Goal: Task Accomplishment & Management: Use online tool/utility

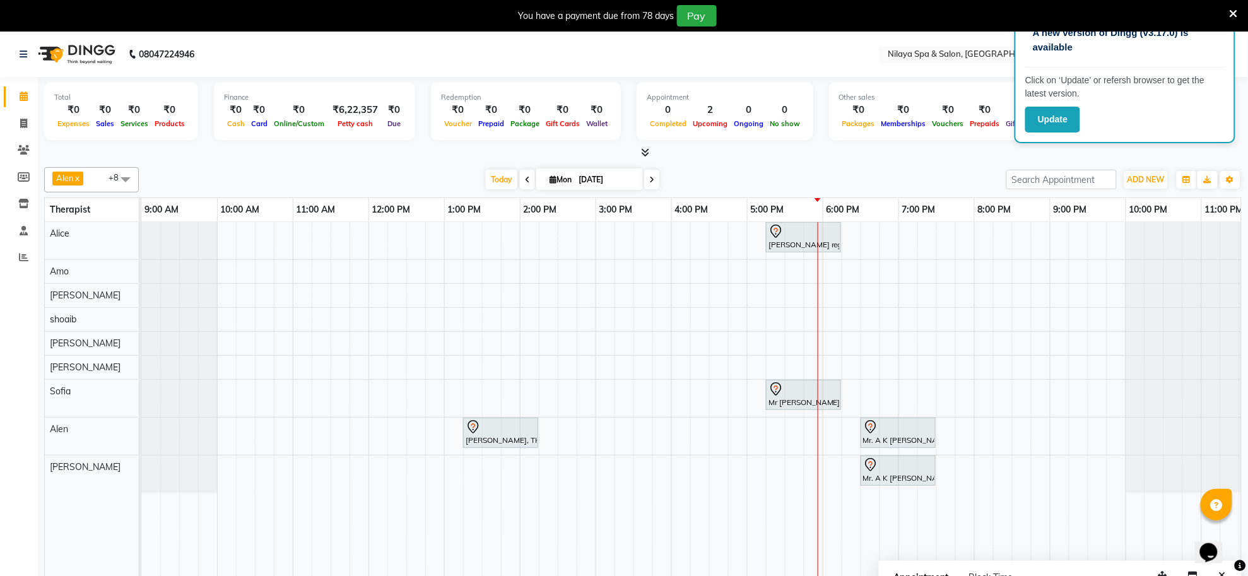
click at [553, 174] on span "Mon 01-09-2025" at bounding box center [589, 178] width 107 height 21
click at [563, 184] on span "Mon" at bounding box center [560, 179] width 28 height 9
select select "9"
select select "2025"
click at [519, 212] on button "Previous month" at bounding box center [517, 219] width 11 height 20
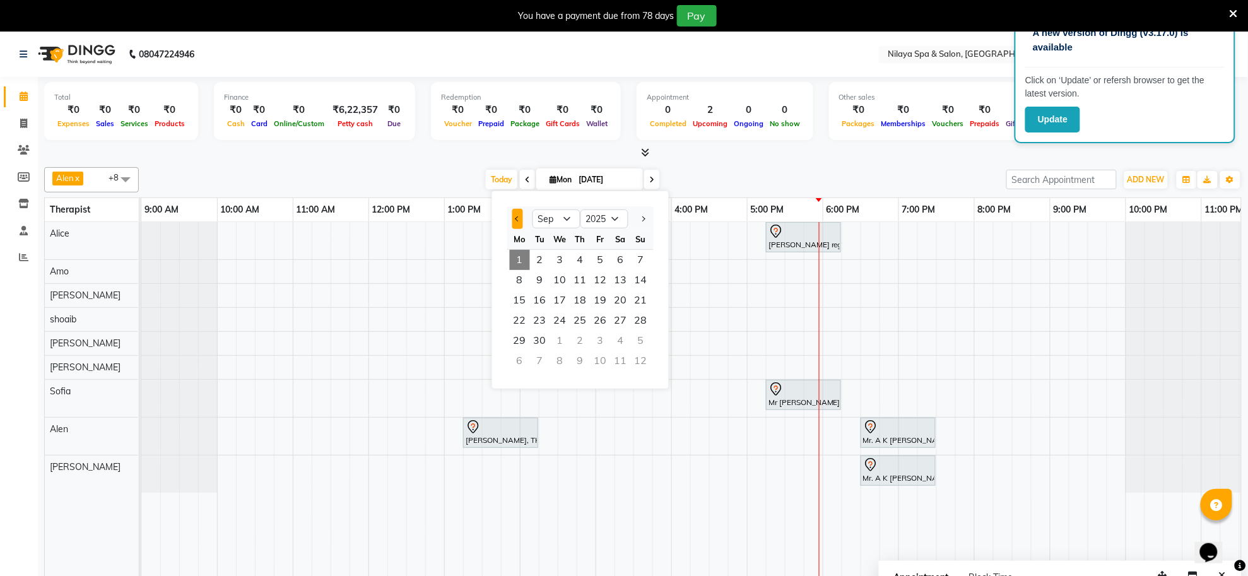
select select "8"
click at [579, 311] on span "21" at bounding box center [580, 320] width 20 height 20
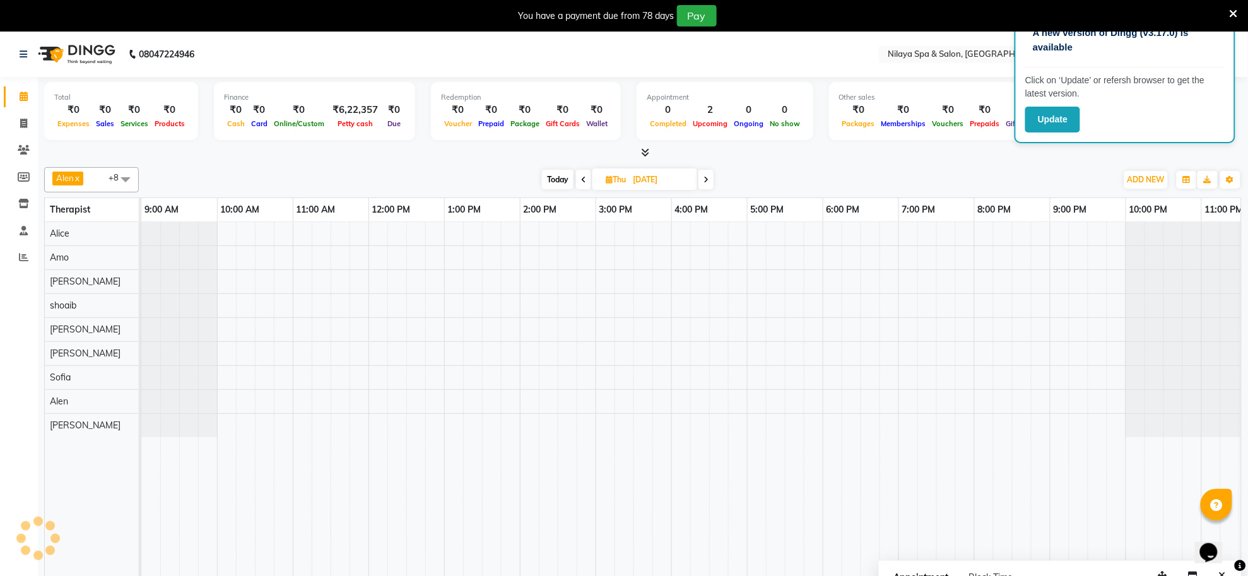
scroll to position [0, 35]
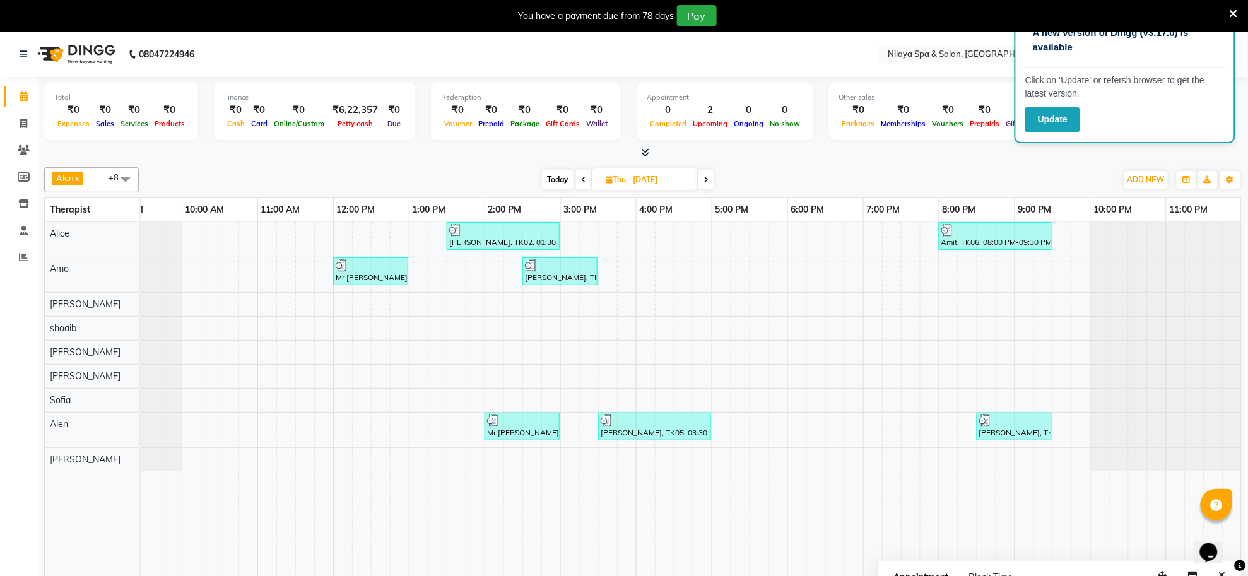
click at [584, 171] on span at bounding box center [583, 180] width 15 height 20
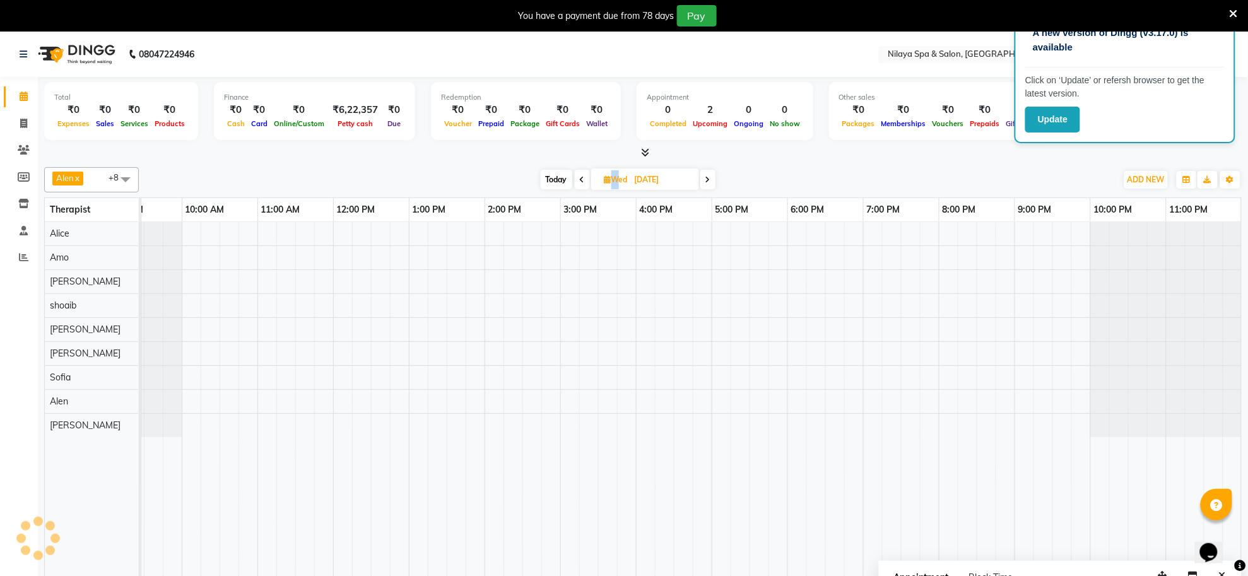
click at [584, 171] on span at bounding box center [582, 180] width 15 height 20
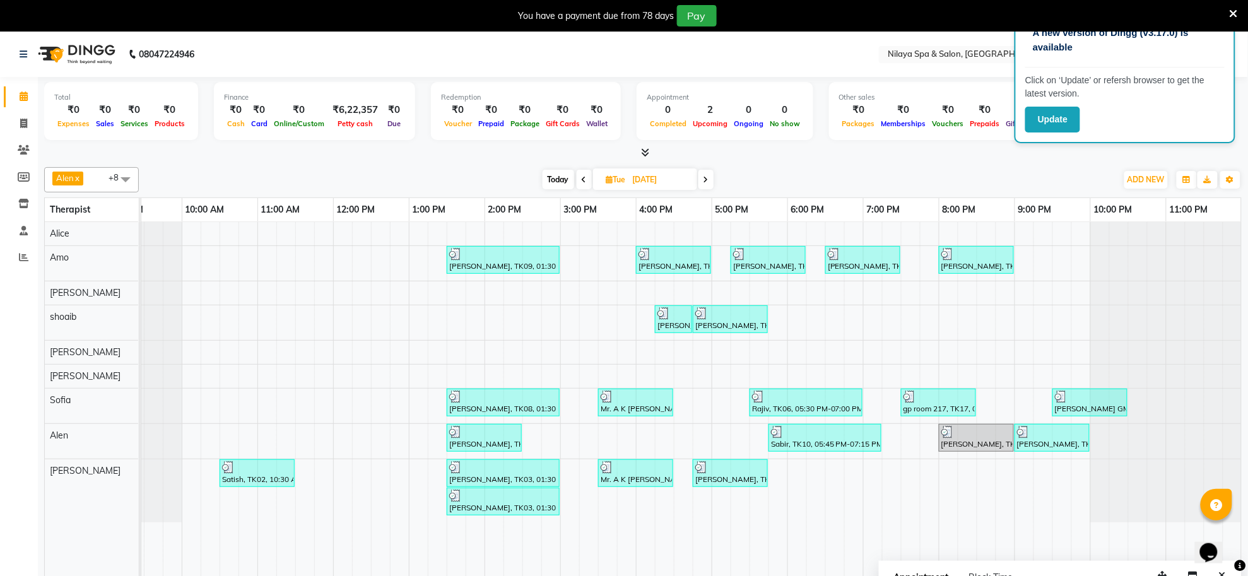
click at [559, 178] on span "Today" at bounding box center [559, 180] width 32 height 20
type input "[DATE]"
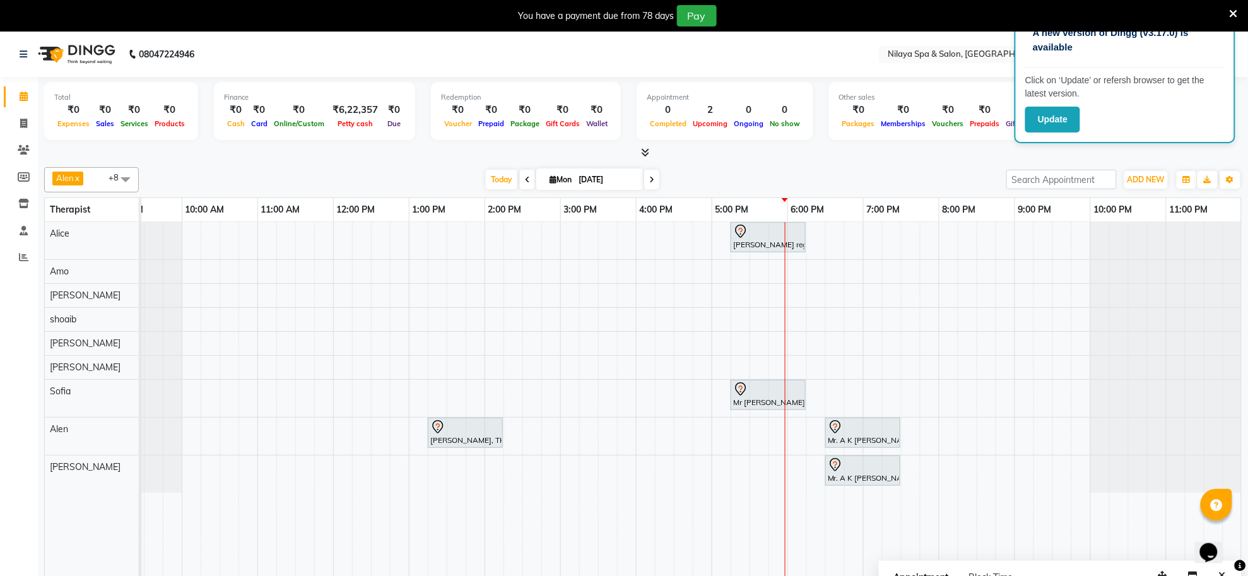
click at [550, 179] on icon at bounding box center [553, 179] width 7 height 8
select select "9"
select select "2025"
click at [518, 216] on span "Previous month" at bounding box center [518, 218] width 5 height 5
select select "8"
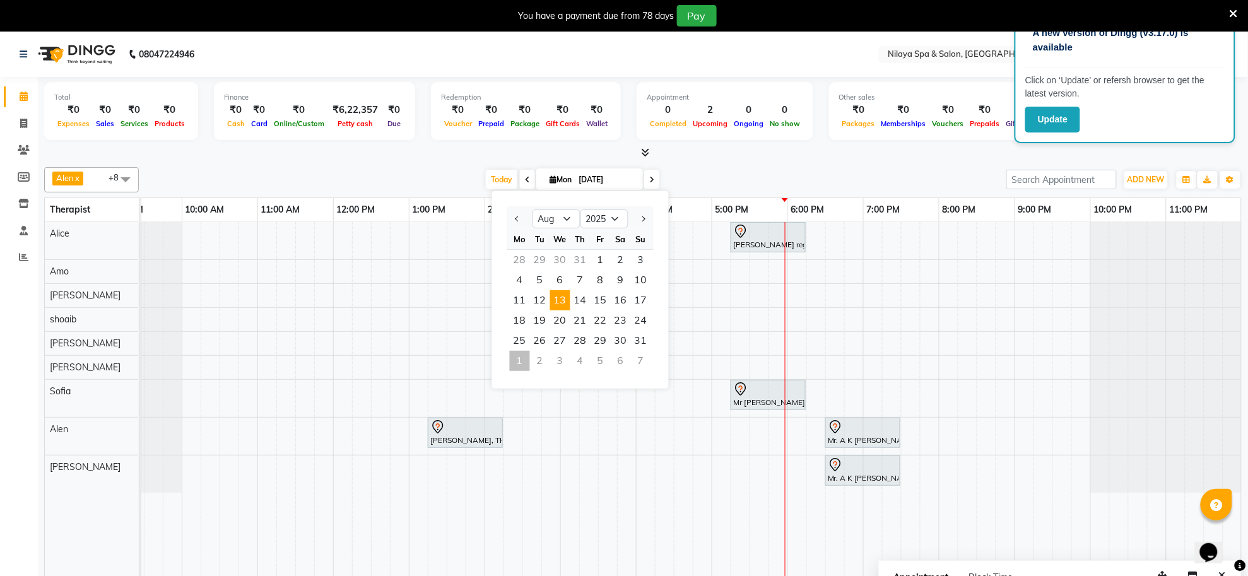
click at [562, 303] on span "13" at bounding box center [560, 300] width 20 height 20
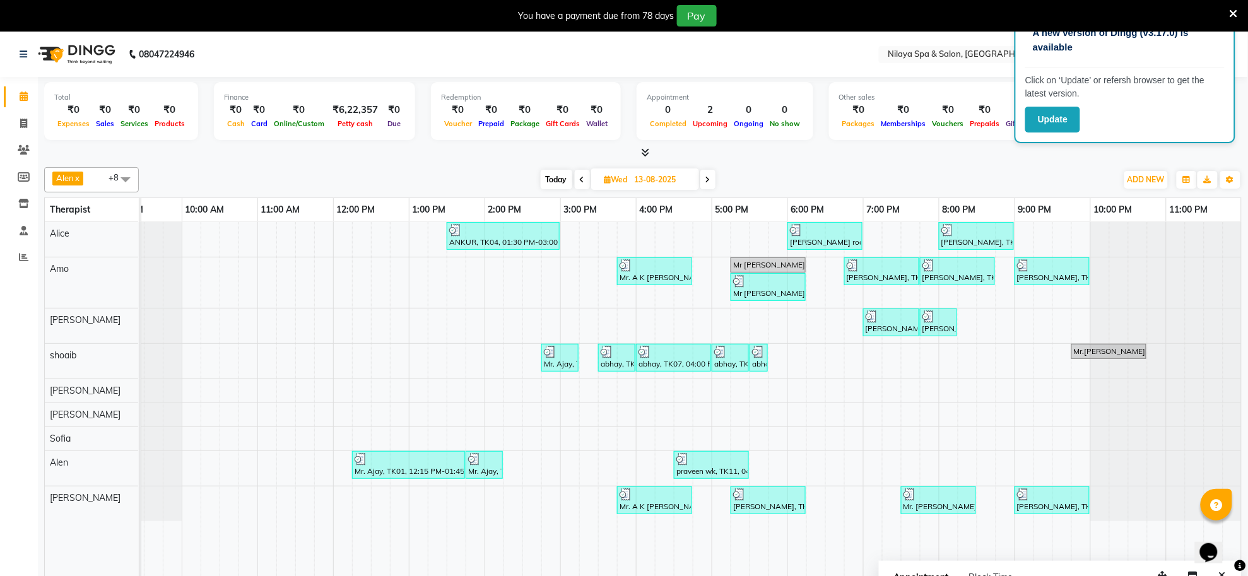
click at [708, 184] on icon at bounding box center [707, 180] width 5 height 8
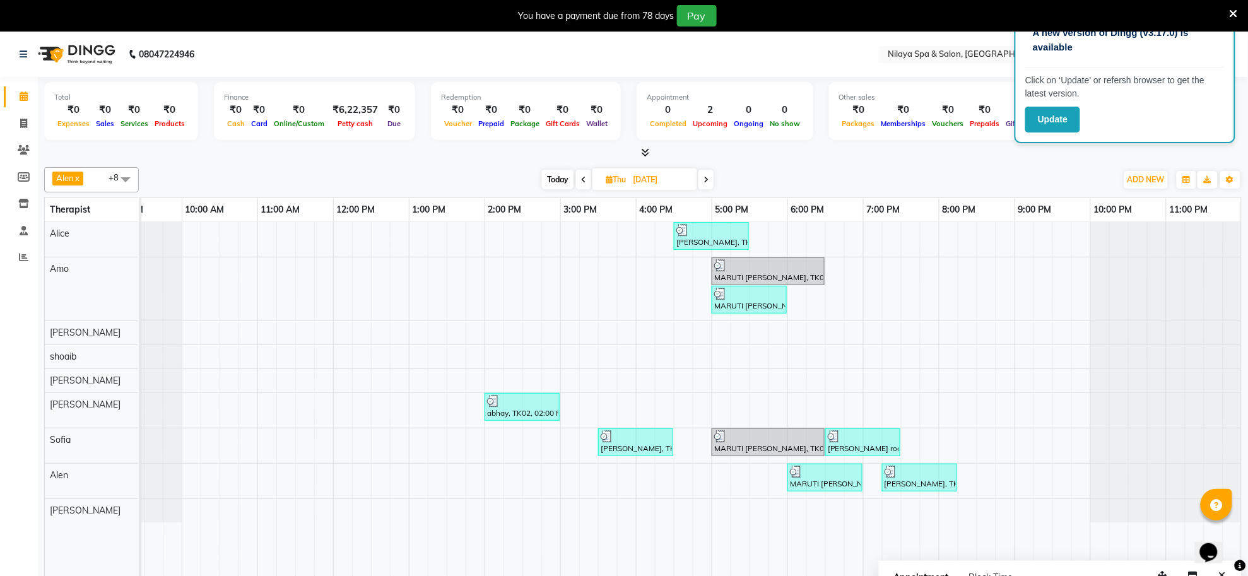
click at [550, 188] on span "Today" at bounding box center [558, 180] width 32 height 20
type input "[DATE]"
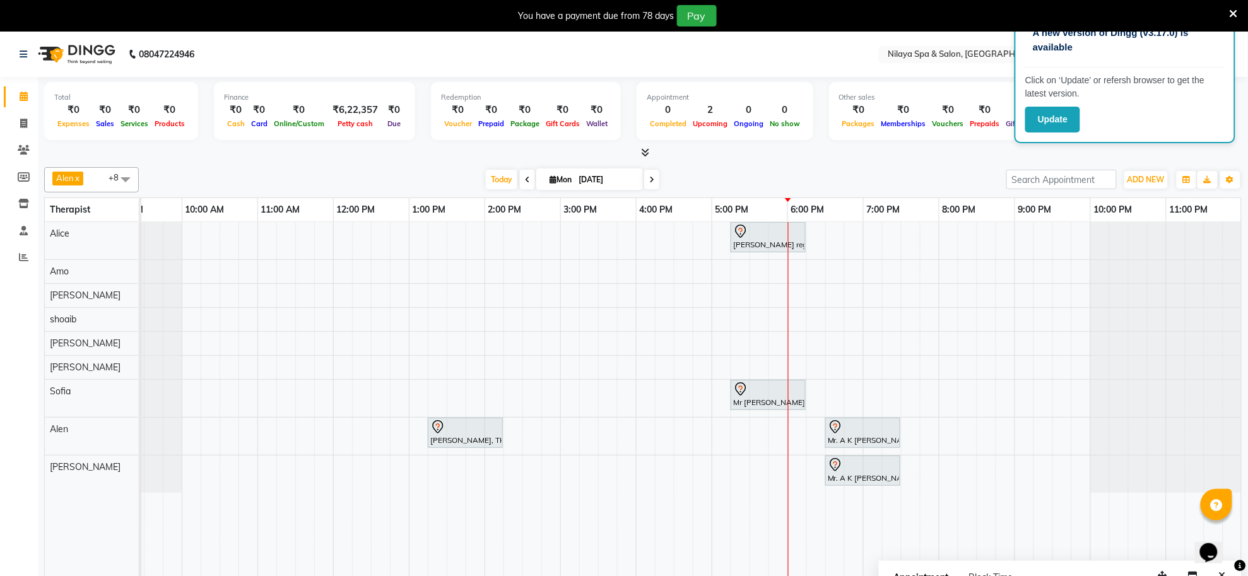
click at [1232, 16] on icon at bounding box center [1234, 13] width 8 height 11
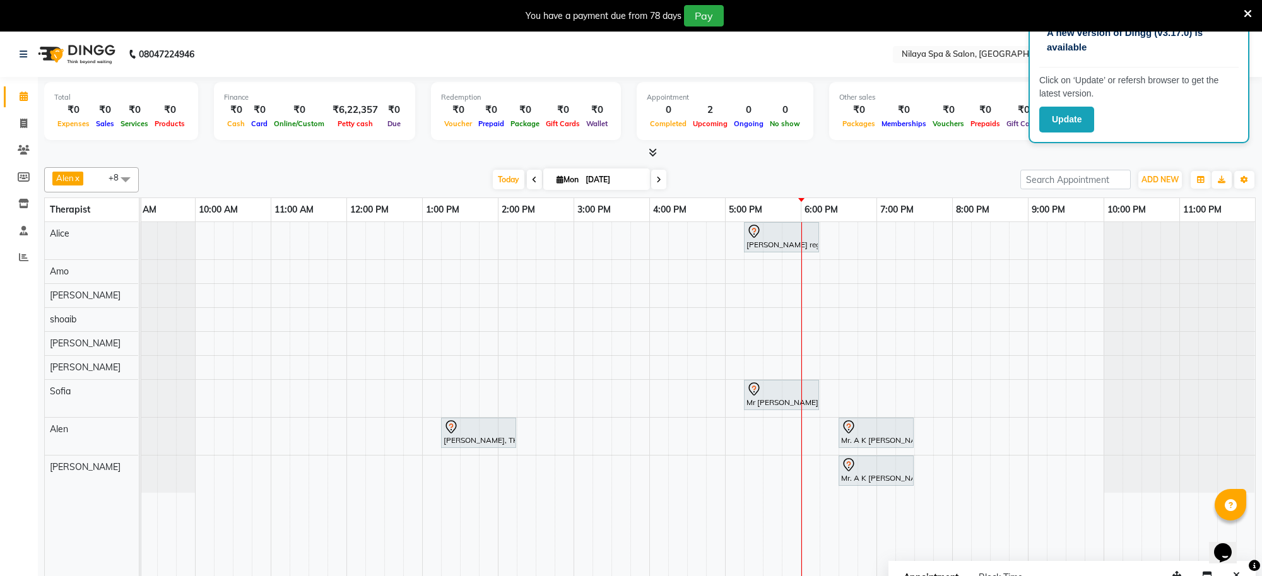
scroll to position [0, 22]
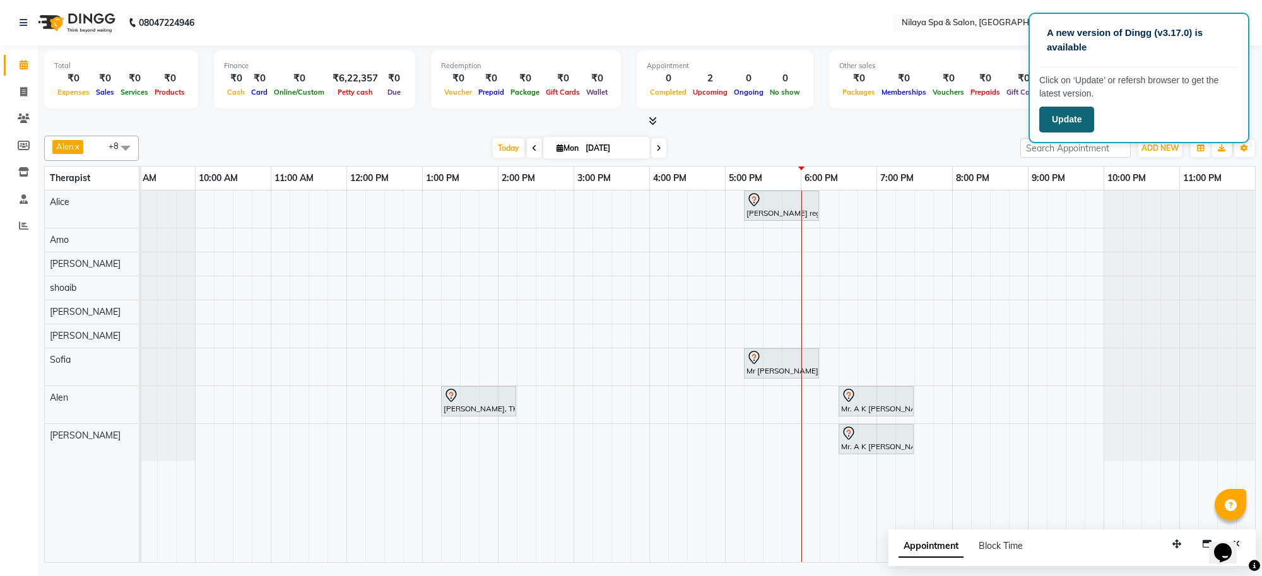
click at [1065, 115] on button "Update" at bounding box center [1066, 120] width 55 height 26
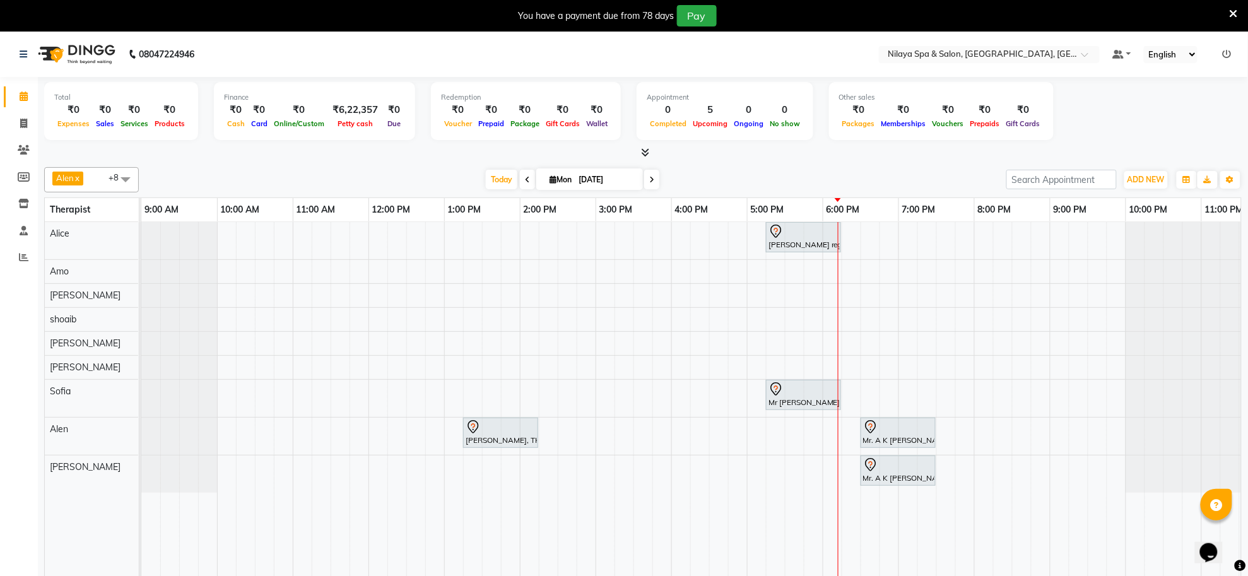
click at [902, 247] on div "[PERSON_NAME] reguler guest, TK02, 05:15 PM-06:15 PM, Deep Tissue Repair Therap…" at bounding box center [709, 408] width 1136 height 372
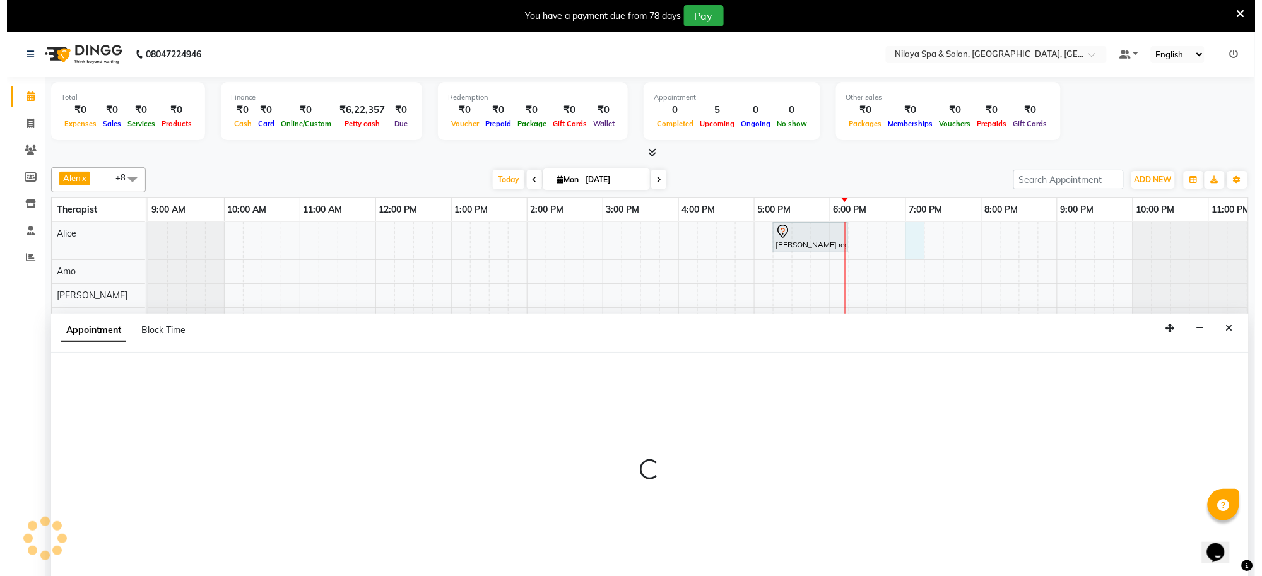
scroll to position [32, 0]
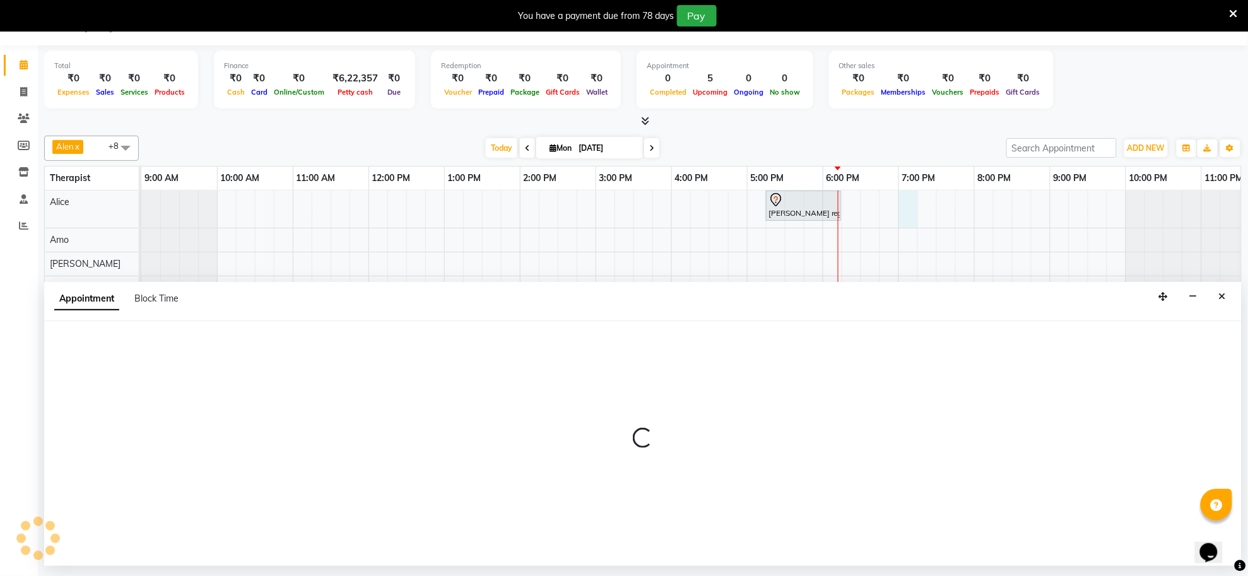
select select "tentative"
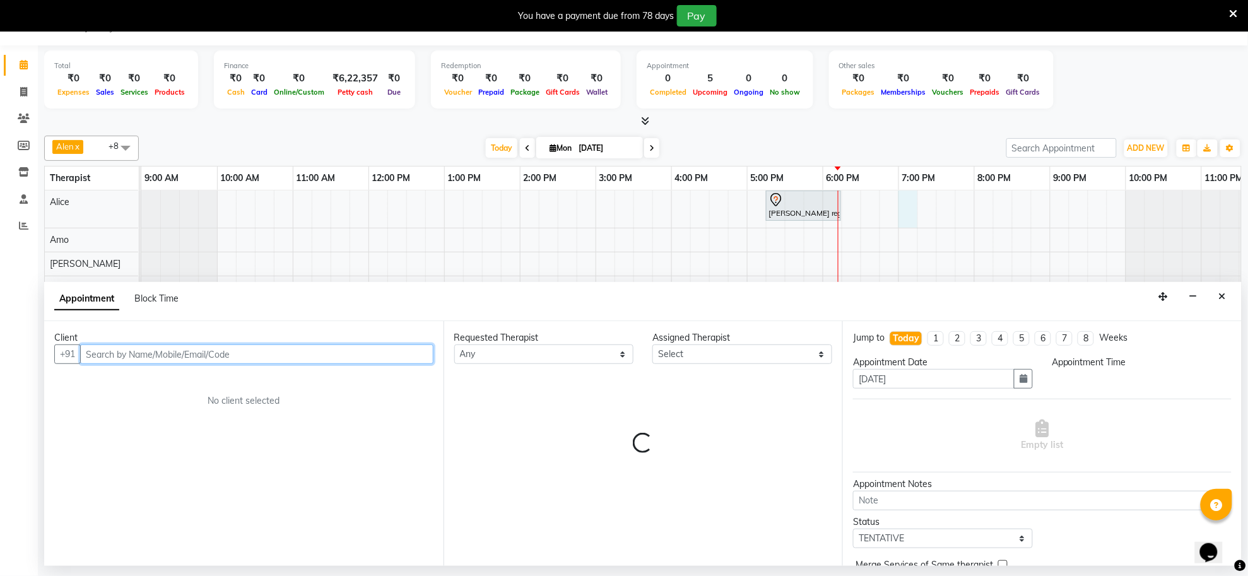
select select "1140"
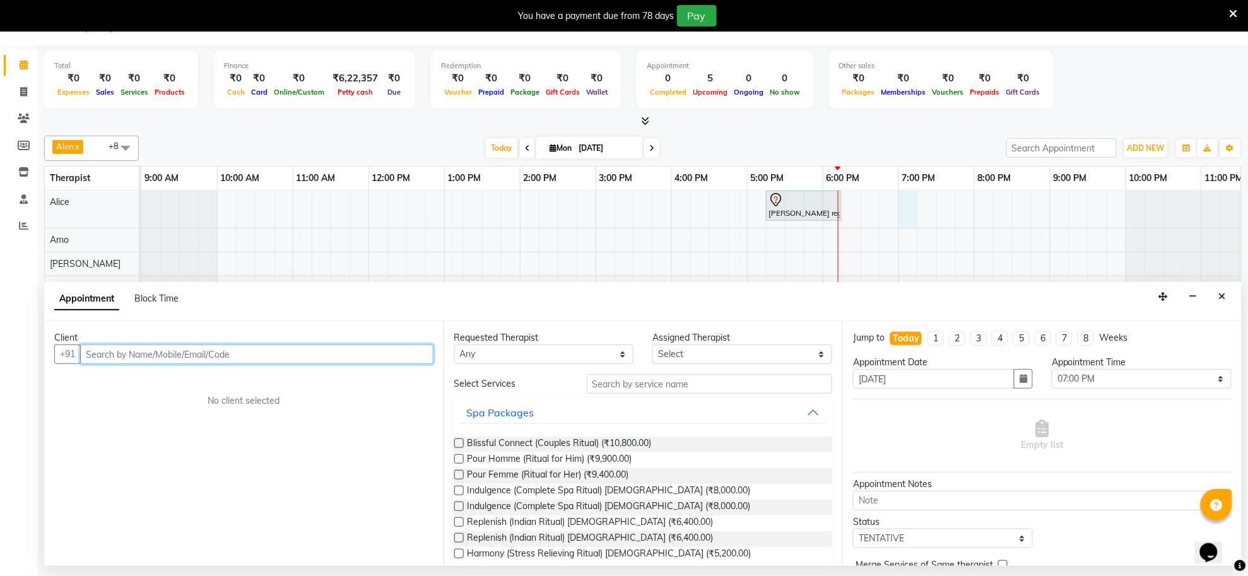
click at [336, 352] on input "text" at bounding box center [256, 355] width 353 height 20
type input "room no 207"
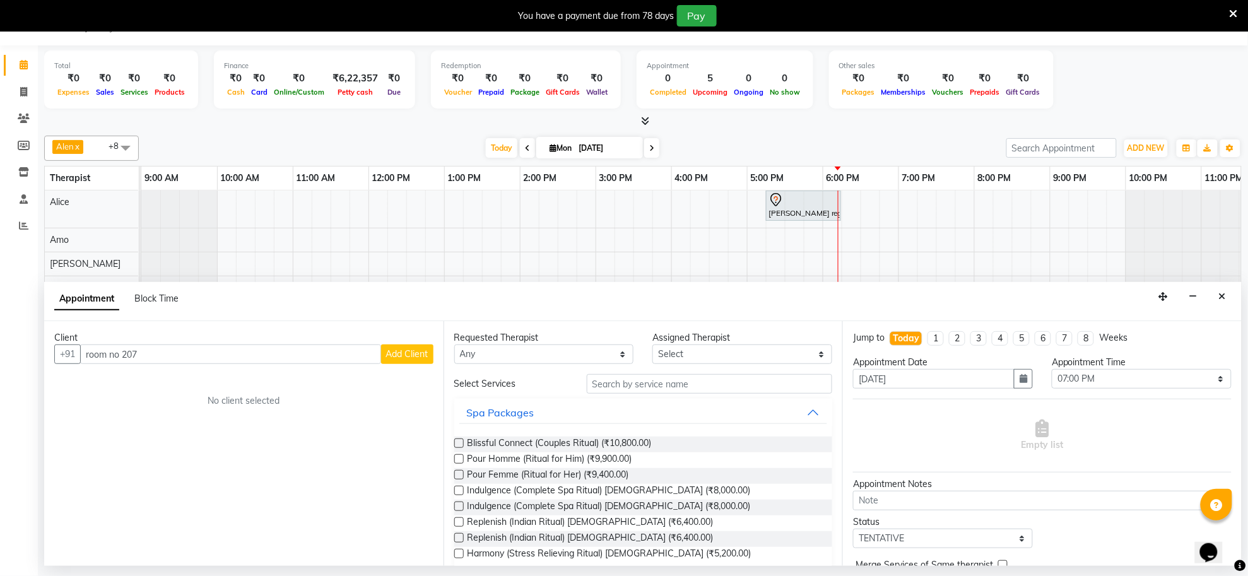
click at [386, 352] on span "Add Client" at bounding box center [407, 353] width 42 height 11
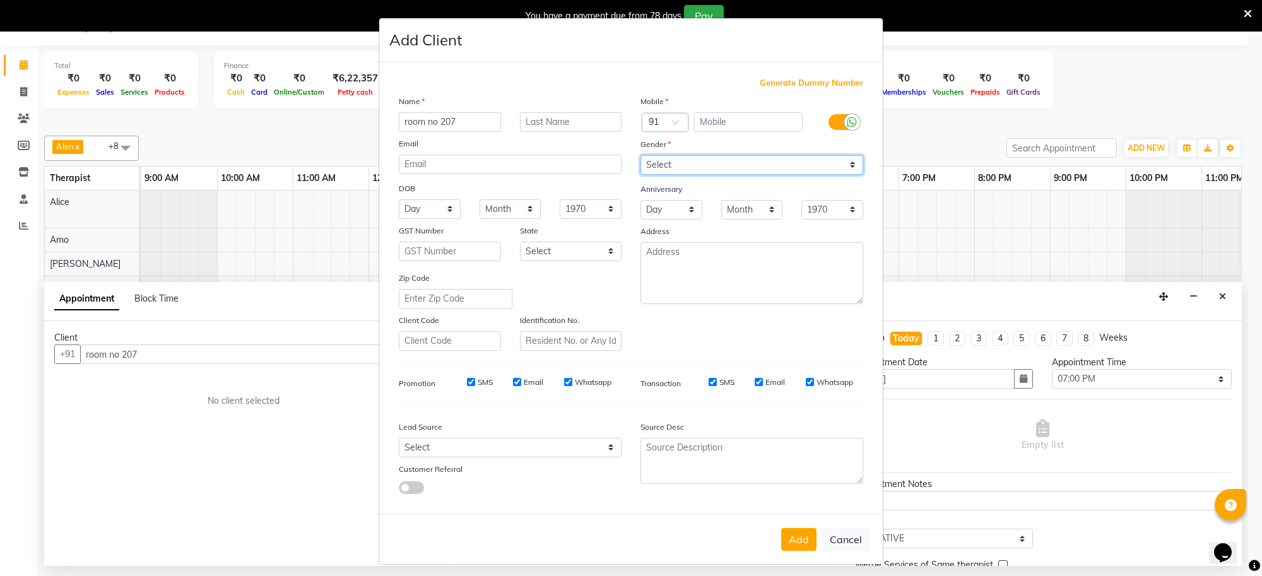
click at [655, 160] on select "Select [DEMOGRAPHIC_DATA] [DEMOGRAPHIC_DATA] Other Prefer Not To Say" at bounding box center [751, 165] width 223 height 20
select select "[DEMOGRAPHIC_DATA]"
click at [640, 155] on select "Select [DEMOGRAPHIC_DATA] [DEMOGRAPHIC_DATA] Other Prefer Not To Say" at bounding box center [751, 165] width 223 height 20
click at [801, 534] on button "Add" at bounding box center [798, 539] width 35 height 23
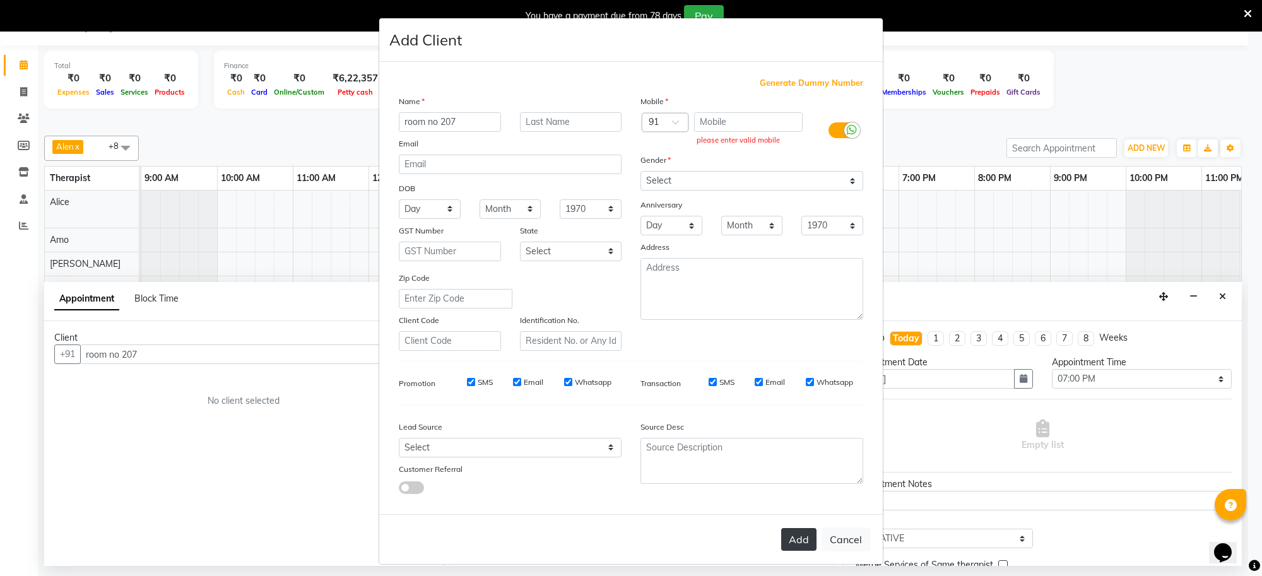
click at [781, 536] on button "Add" at bounding box center [798, 539] width 35 height 23
click at [781, 531] on button "Add" at bounding box center [798, 539] width 35 height 23
click at [800, 528] on button "Add" at bounding box center [798, 539] width 35 height 23
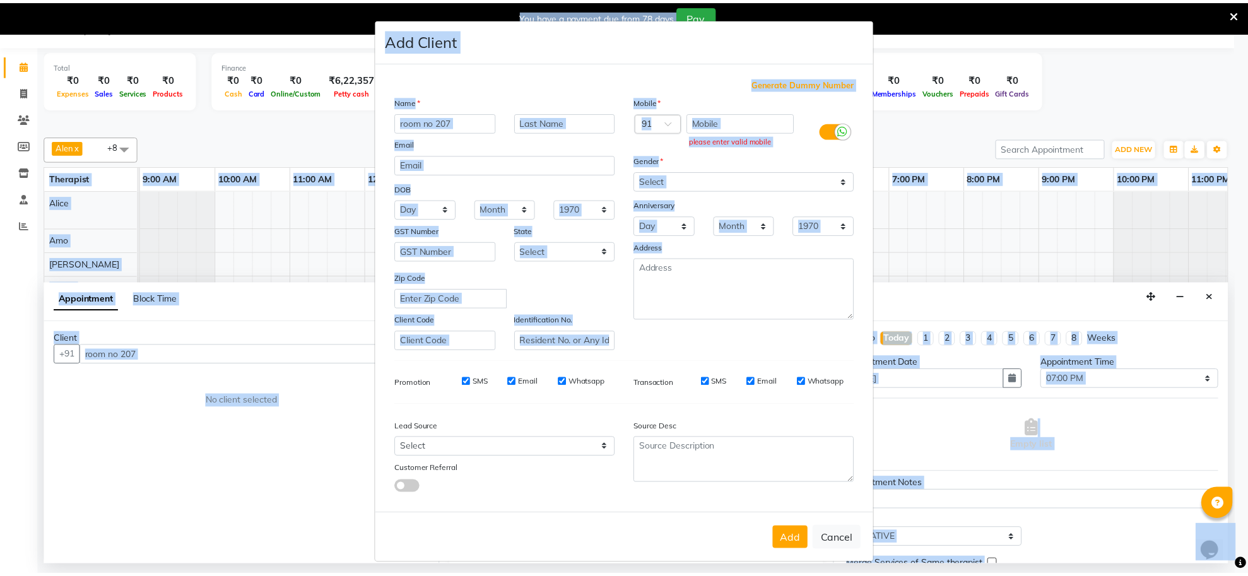
scroll to position [1, 0]
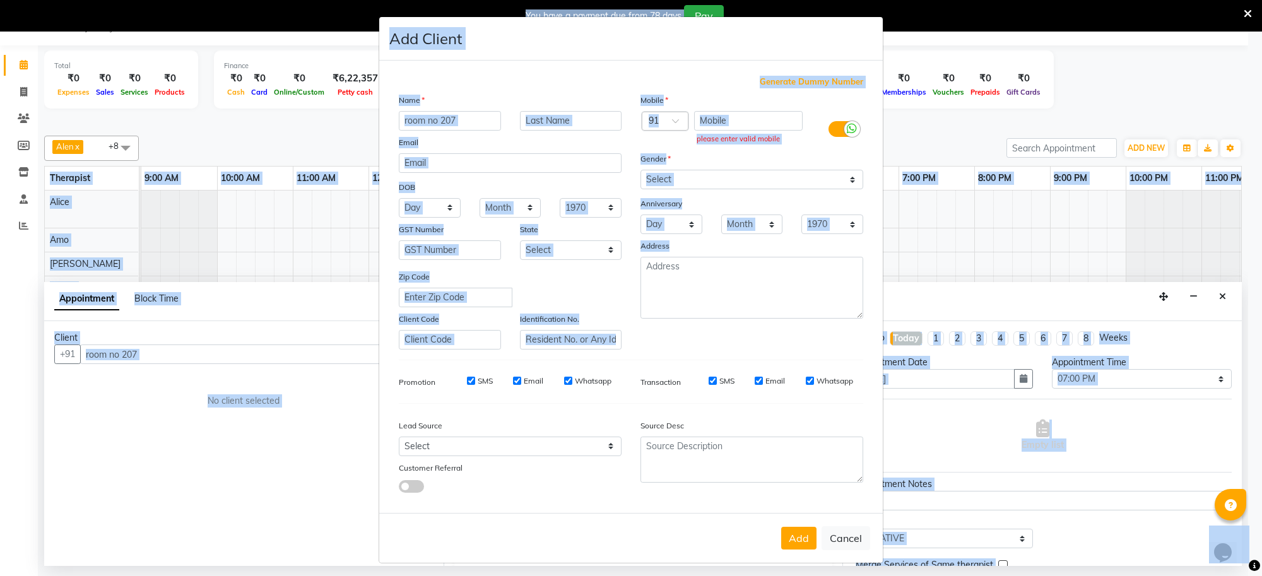
drag, startPoint x: 471, startPoint y: 557, endPoint x: 896, endPoint y: 522, distance: 426.1
click at [881, 565] on ngb-modal-window "Add Client Generate Dummy Number Name room no 207 Email DOB Day 01 02 03 04 05 …" at bounding box center [631, 288] width 1262 height 576
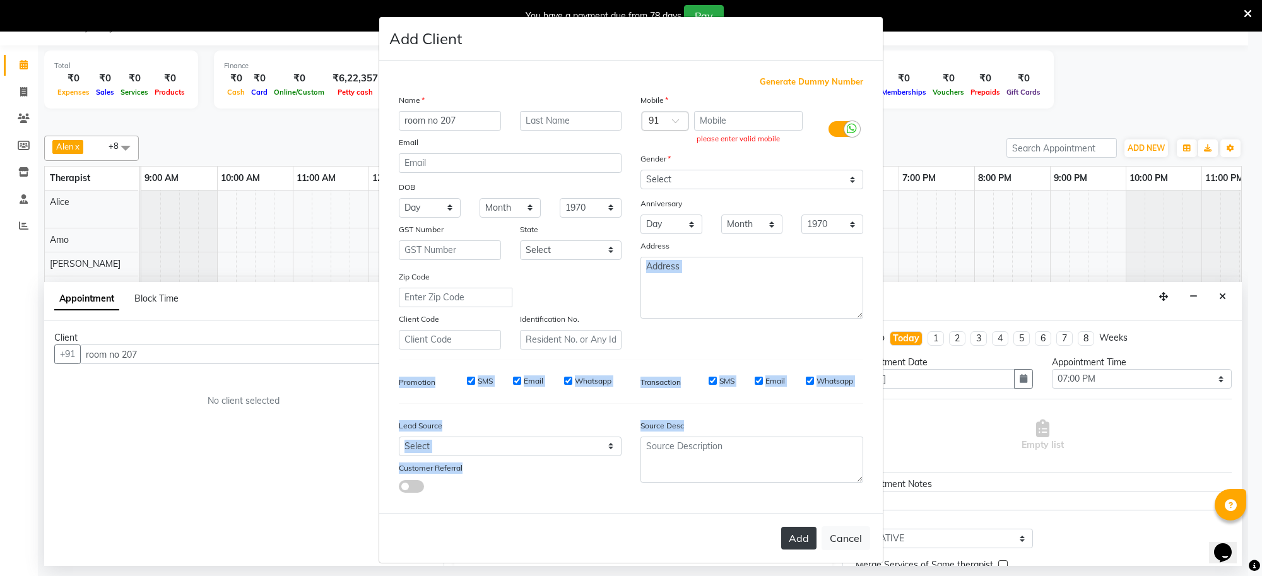
click at [791, 531] on button "Add" at bounding box center [798, 538] width 35 height 23
click at [789, 531] on button "Add" at bounding box center [798, 538] width 35 height 23
click at [814, 502] on div "Generate Dummy Number Name room no 207 Email DOB Day 01 02 03 04 05 06 07 08 09…" at bounding box center [631, 287] width 504 height 452
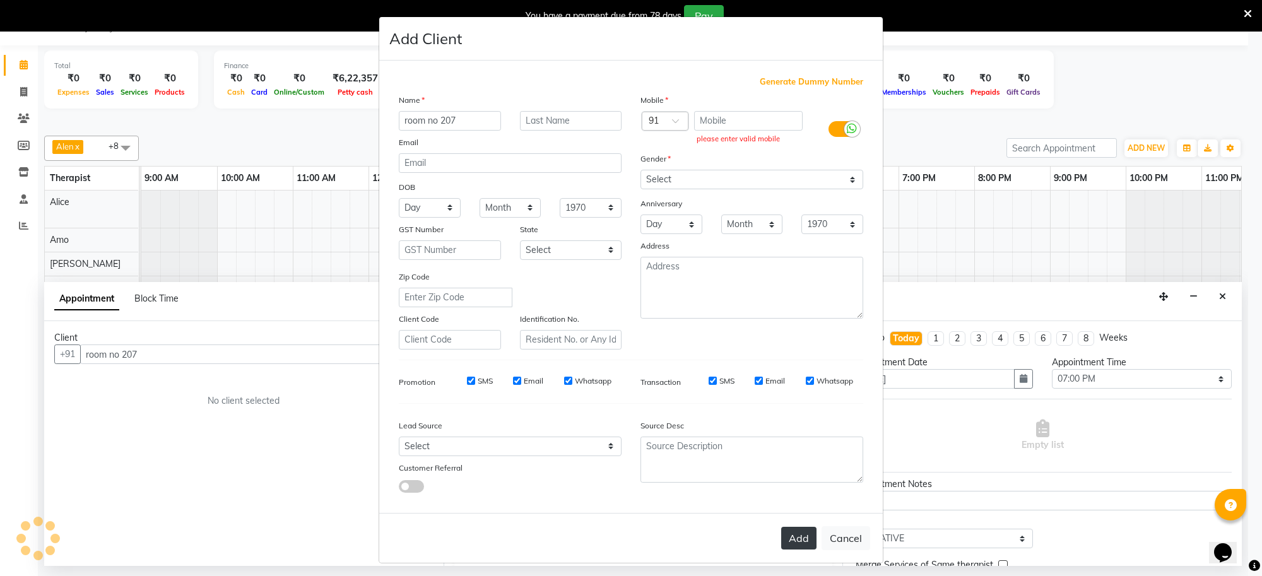
click at [790, 528] on button "Add" at bounding box center [798, 538] width 35 height 23
click at [760, 76] on span "Generate Dummy Number" at bounding box center [811, 82] width 103 height 13
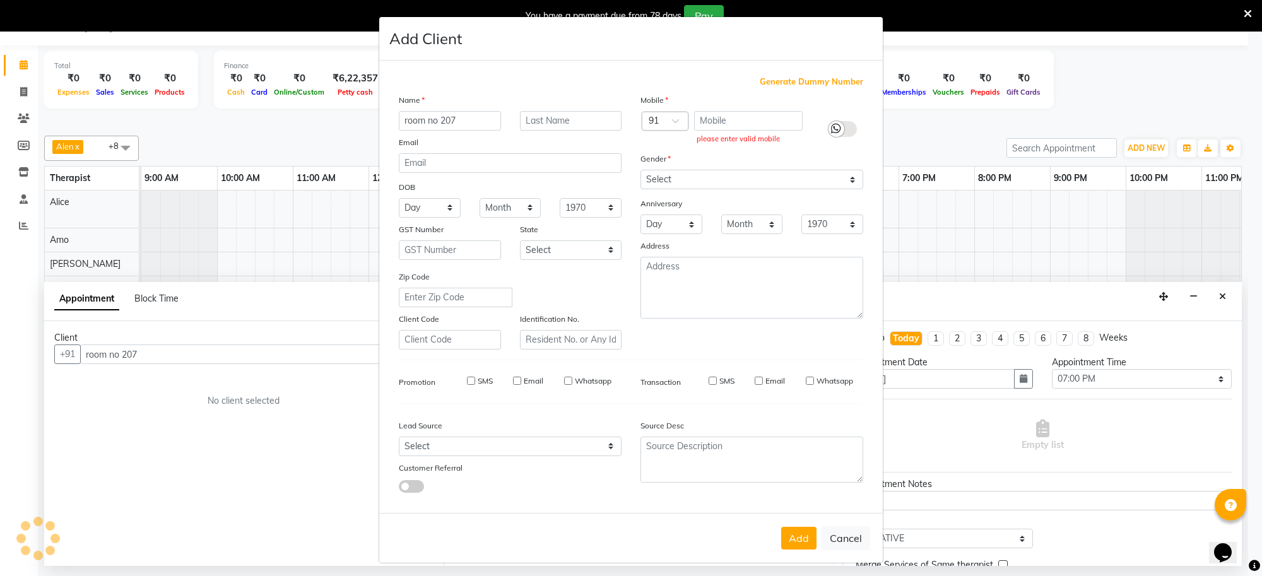
type input "1367200000236"
checkbox input "false"
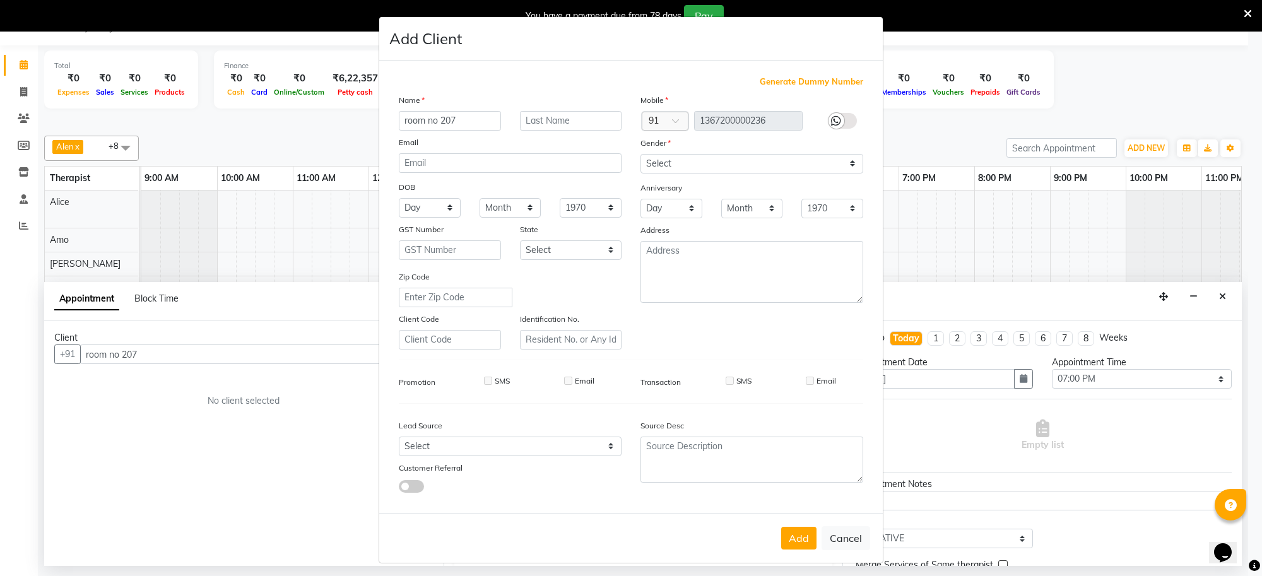
click at [760, 80] on span "Generate Dummy Number" at bounding box center [811, 82] width 103 height 13
click at [794, 532] on button "Add" at bounding box center [798, 538] width 35 height 23
type input "13*********36"
select select
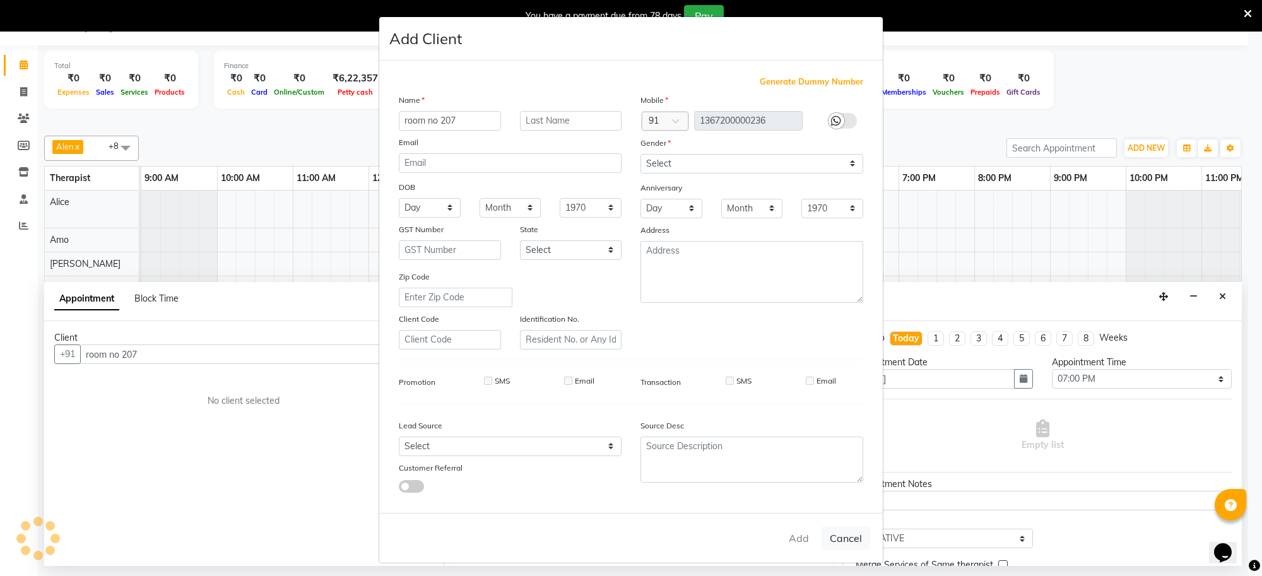
select select
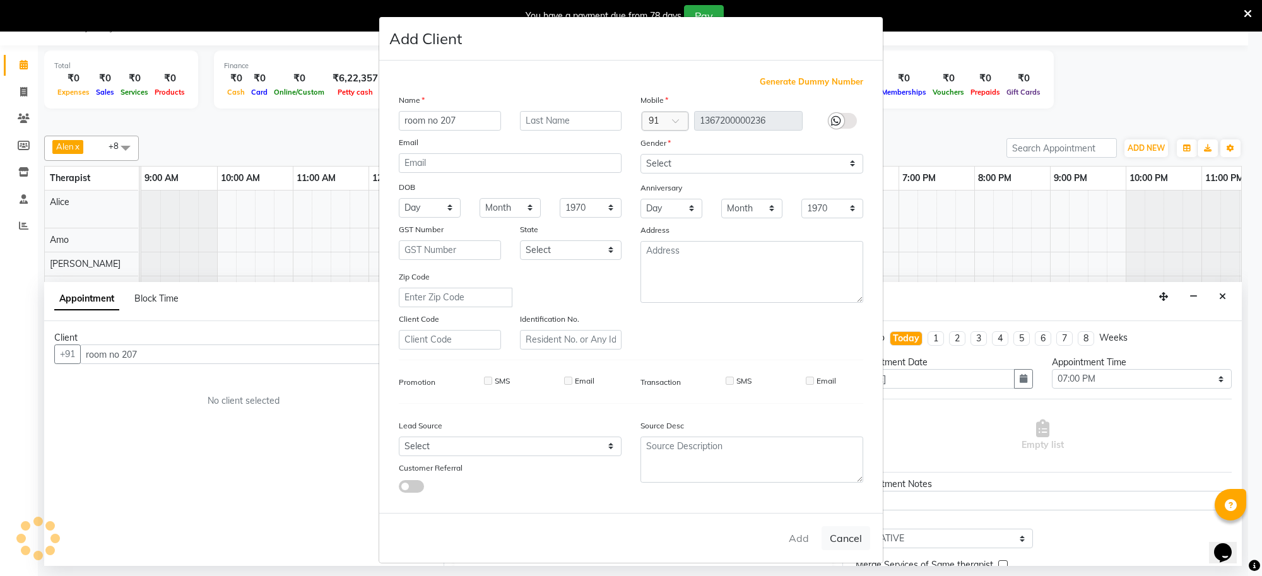
checkbox input "false"
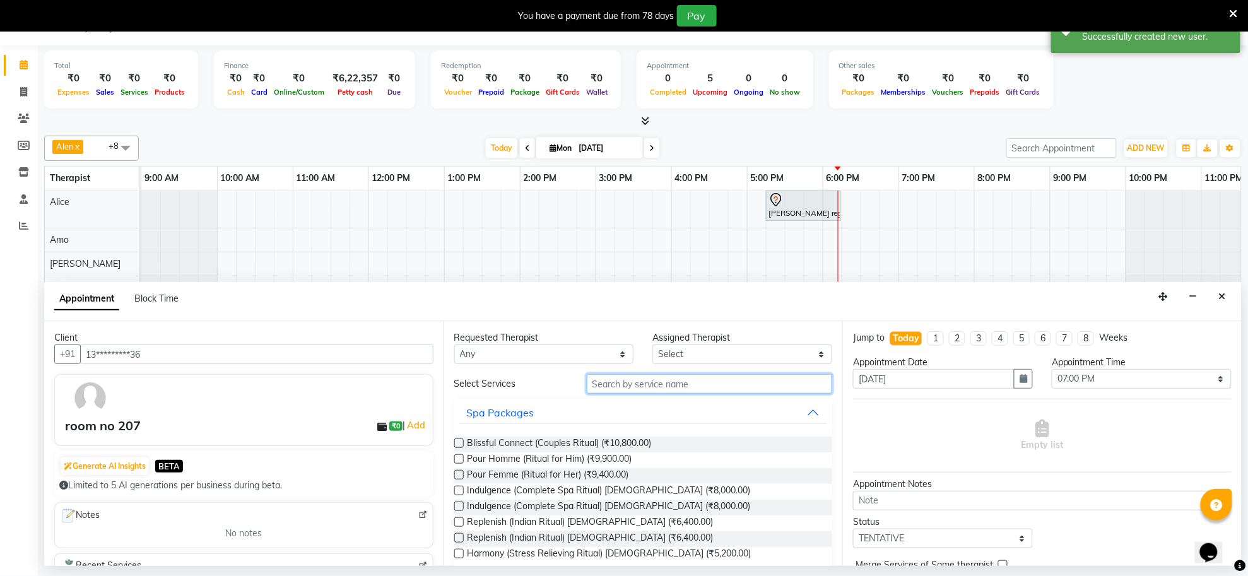
click at [661, 389] on input "text" at bounding box center [710, 384] width 246 height 20
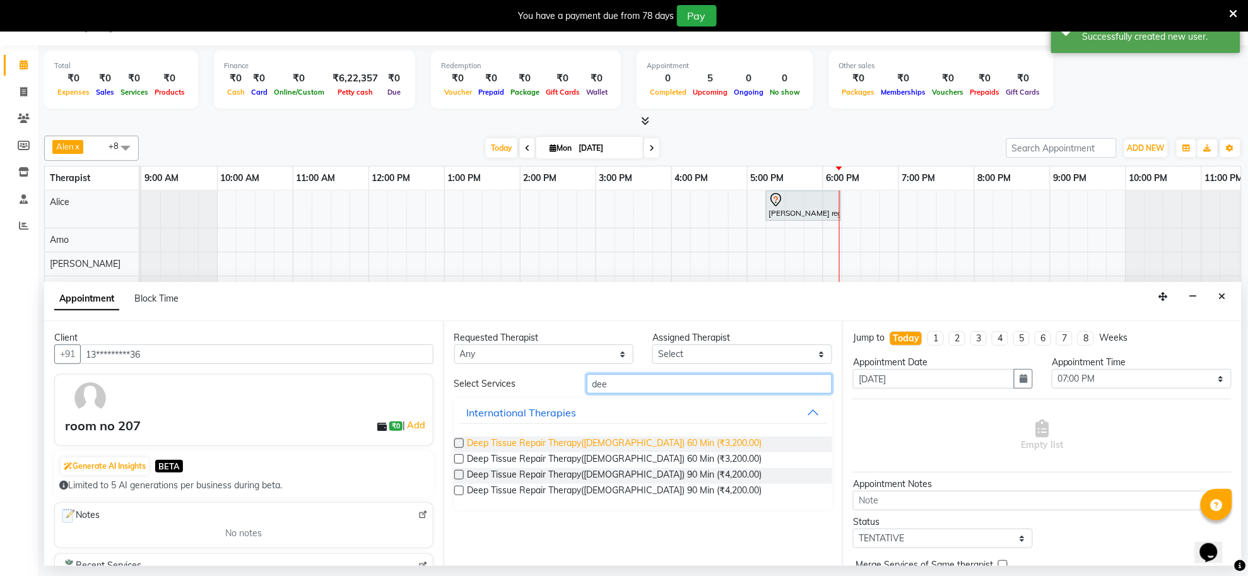
type input "dee"
click at [608, 444] on span "Deep Tissue Repair Therapy([DEMOGRAPHIC_DATA]) 60 Min (₹3,200.00)" at bounding box center [615, 445] width 295 height 16
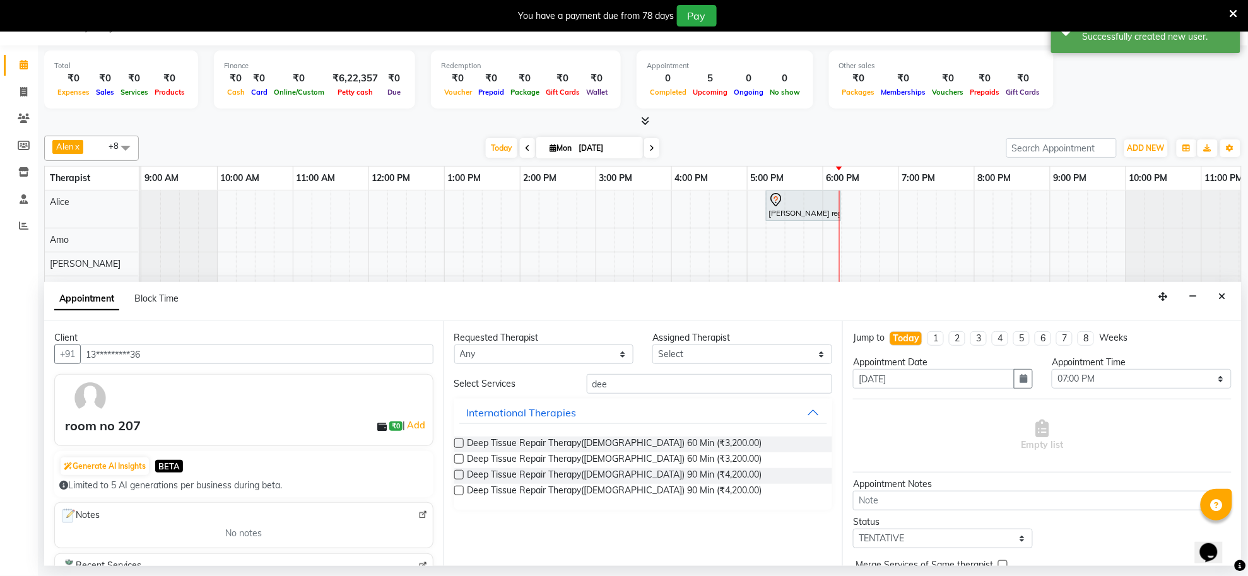
scroll to position [64, 0]
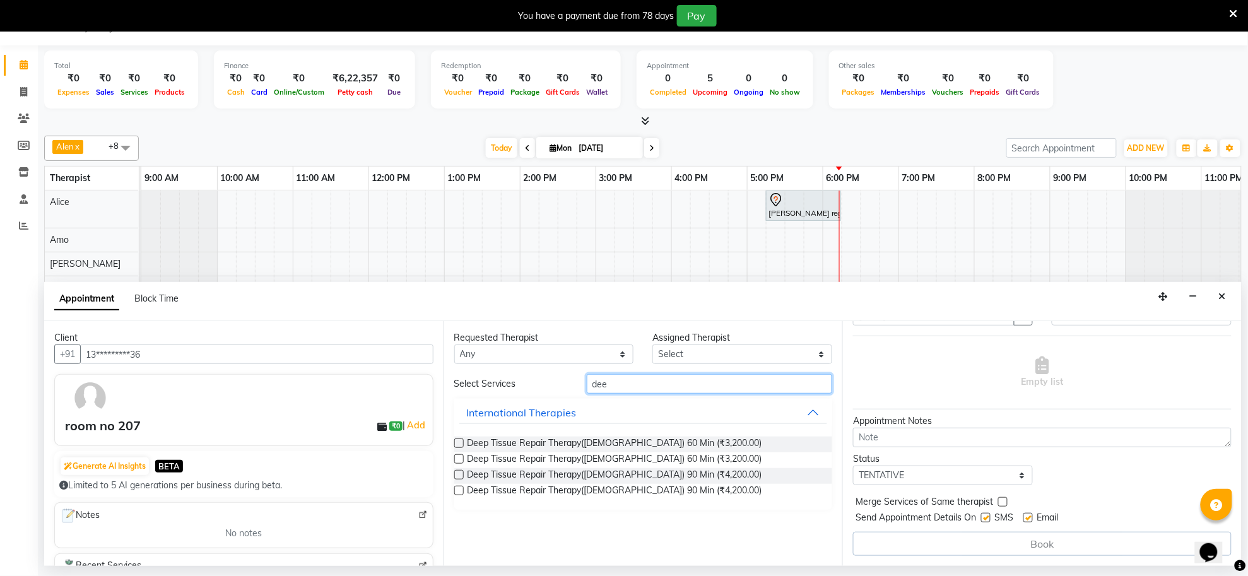
click at [693, 393] on input "dee" at bounding box center [710, 384] width 246 height 20
click at [452, 443] on div "Requested Therapist Any Assigned Therapist Select Select Services dee Internati…" at bounding box center [643, 443] width 399 height 245
click at [459, 443] on label at bounding box center [458, 443] width 9 height 9
click at [459, 443] on input "checkbox" at bounding box center [458, 444] width 8 height 8
click at [459, 443] on label at bounding box center [458, 443] width 9 height 9
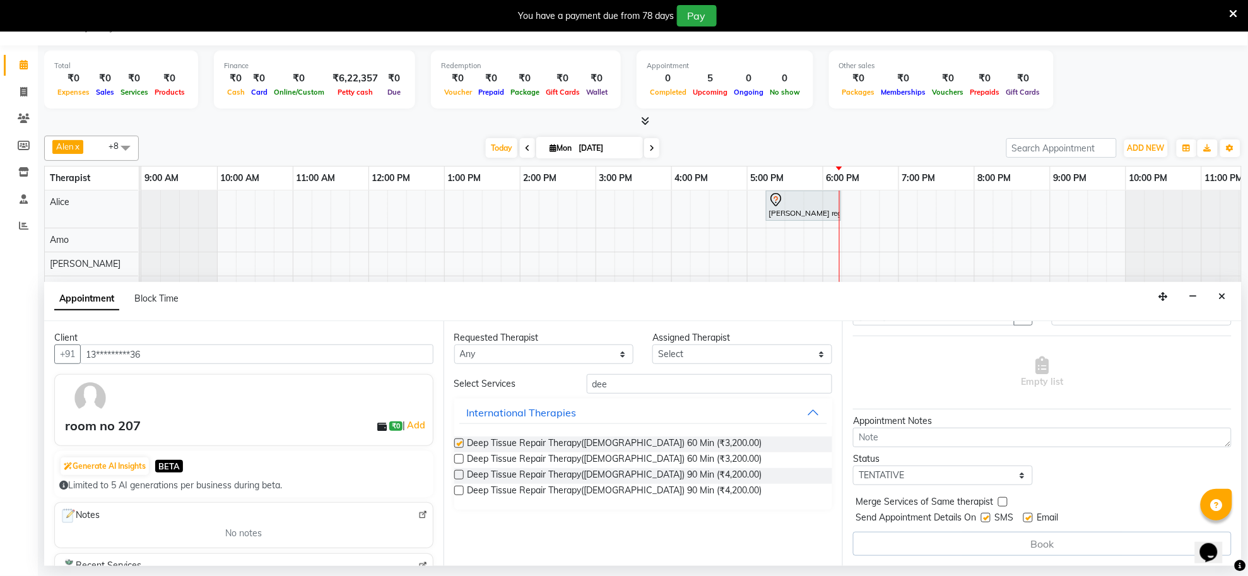
click at [459, 443] on input "checkbox" at bounding box center [458, 444] width 8 height 8
checkbox input "false"
click at [729, 363] on select "Select" at bounding box center [742, 355] width 180 height 20
click at [726, 354] on select "Select" at bounding box center [742, 355] width 180 height 20
drag, startPoint x: 704, startPoint y: 370, endPoint x: 695, endPoint y: 380, distance: 13.0
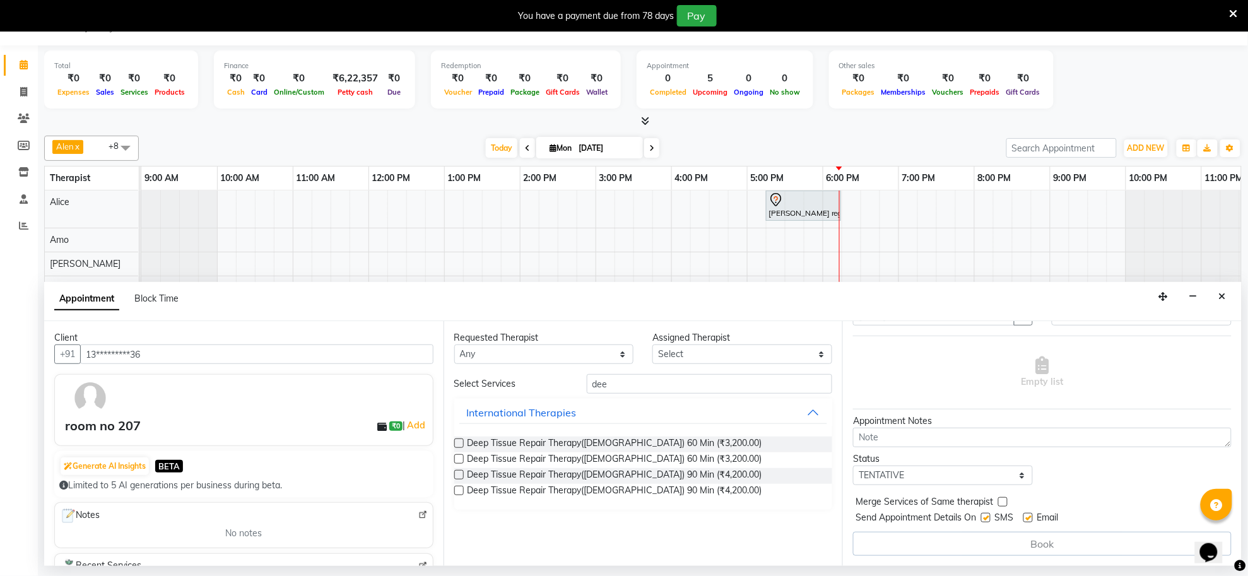
click at [695, 380] on div "Requested Therapist Any Assigned Therapist Select Select Services dee Internati…" at bounding box center [643, 443] width 399 height 245
click at [692, 391] on input "dee" at bounding box center [710, 384] width 246 height 20
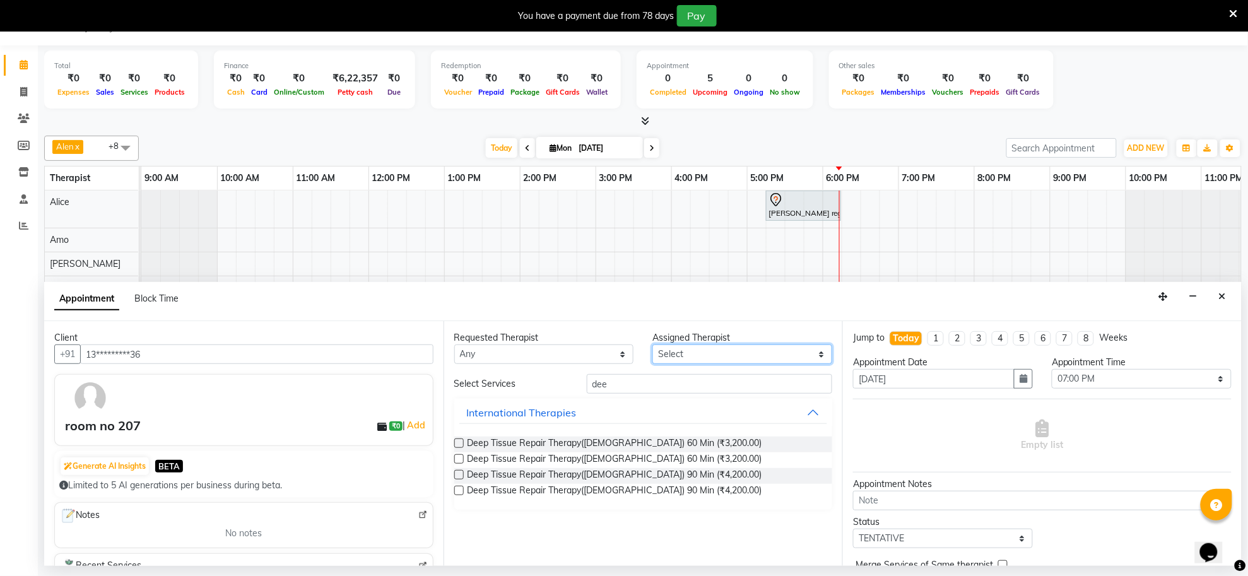
click at [736, 351] on select "Select" at bounding box center [742, 355] width 180 height 20
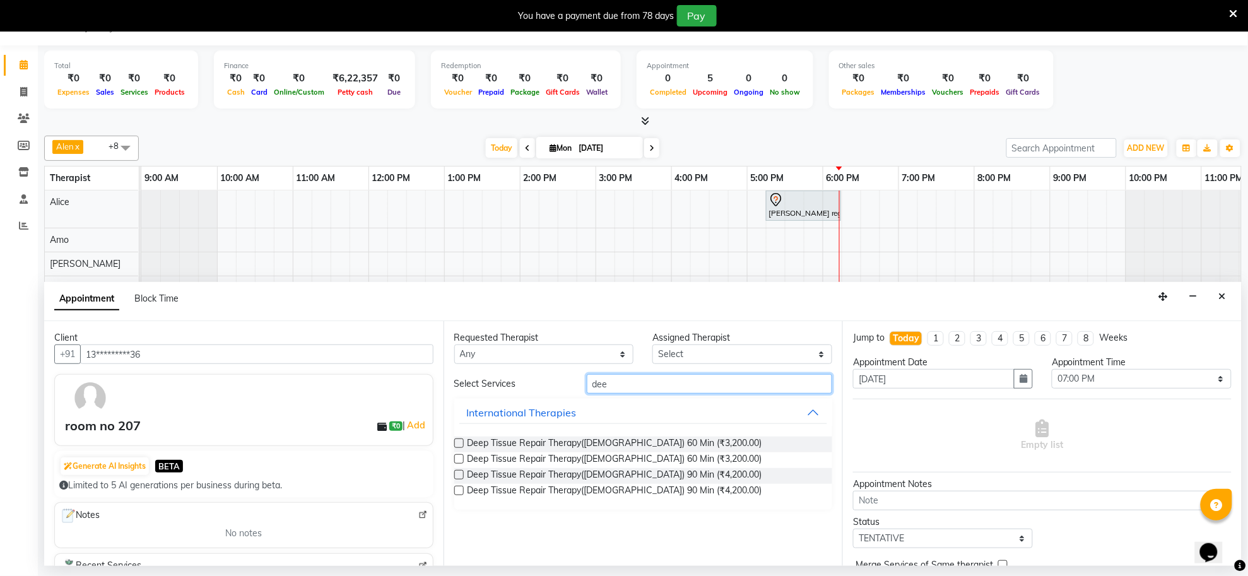
click at [625, 385] on input "dee" at bounding box center [710, 384] width 246 height 20
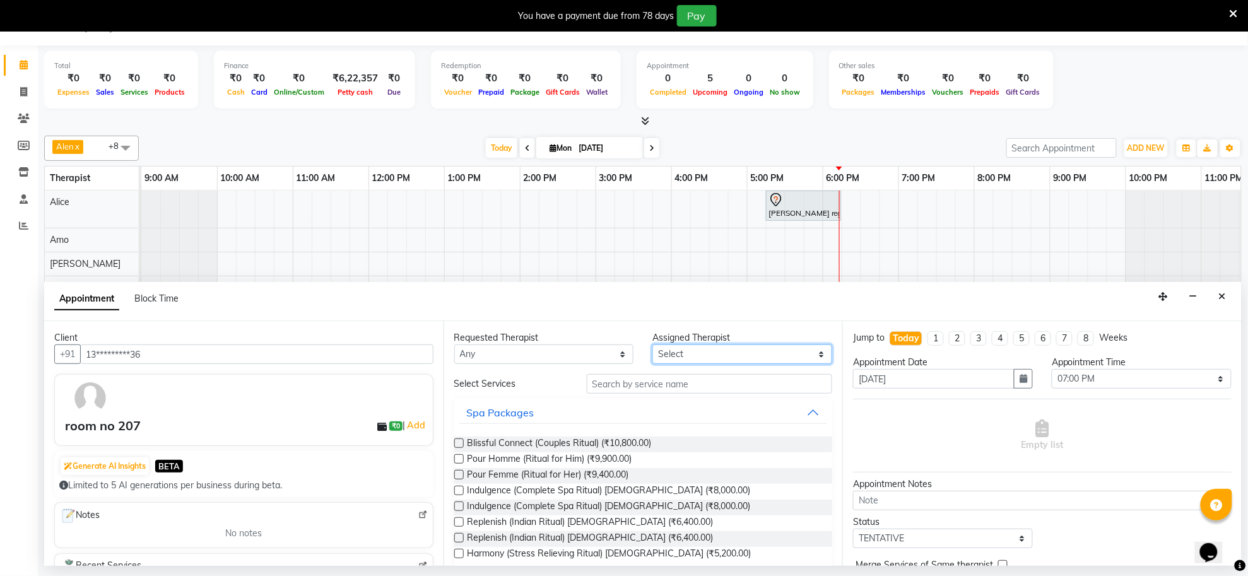
click at [745, 355] on select "Select" at bounding box center [742, 355] width 180 height 20
click at [1200, 298] on button "button" at bounding box center [1194, 297] width 20 height 20
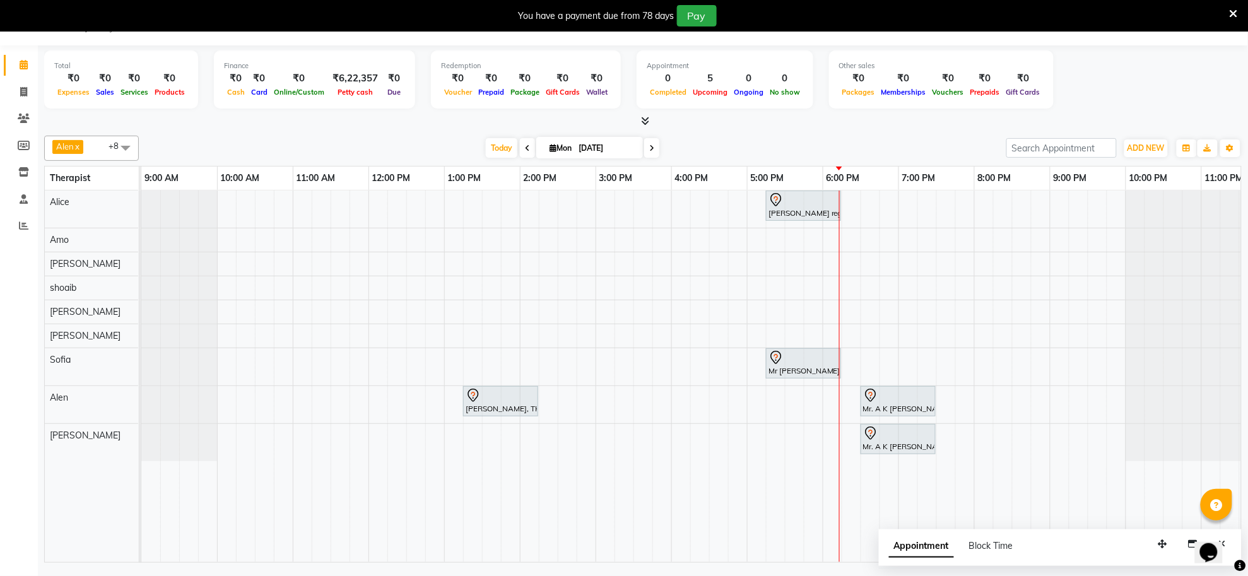
click at [909, 215] on div "[PERSON_NAME] reguler guest, TK02, 05:15 PM-06:15 PM, Deep Tissue Repair Therap…" at bounding box center [709, 377] width 1136 height 372
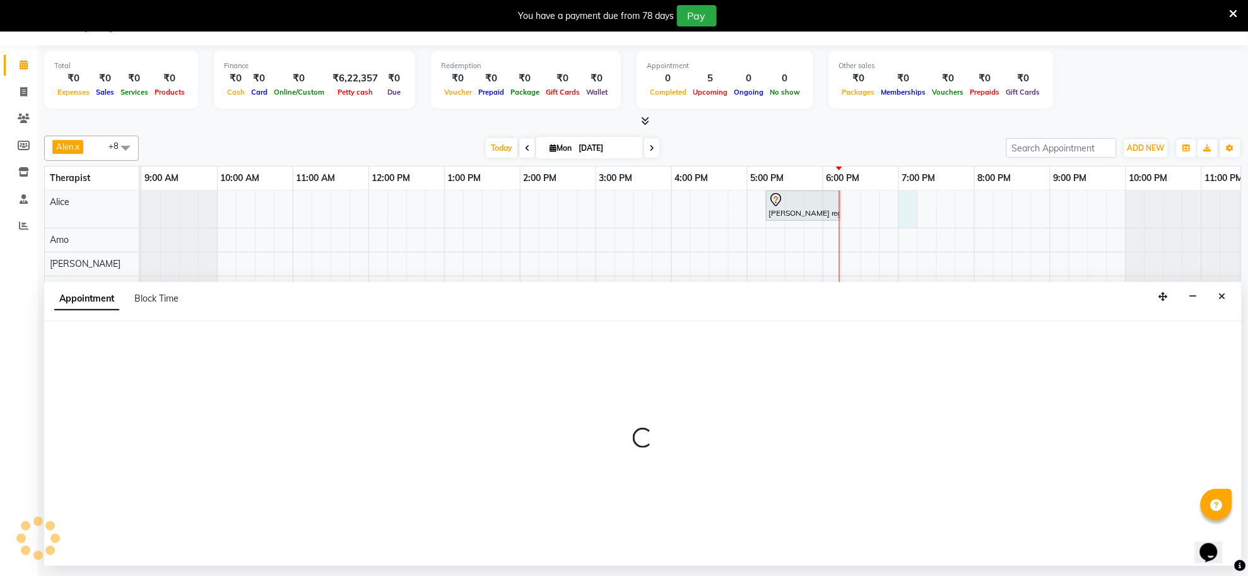
select select "80697"
select select "tentative"
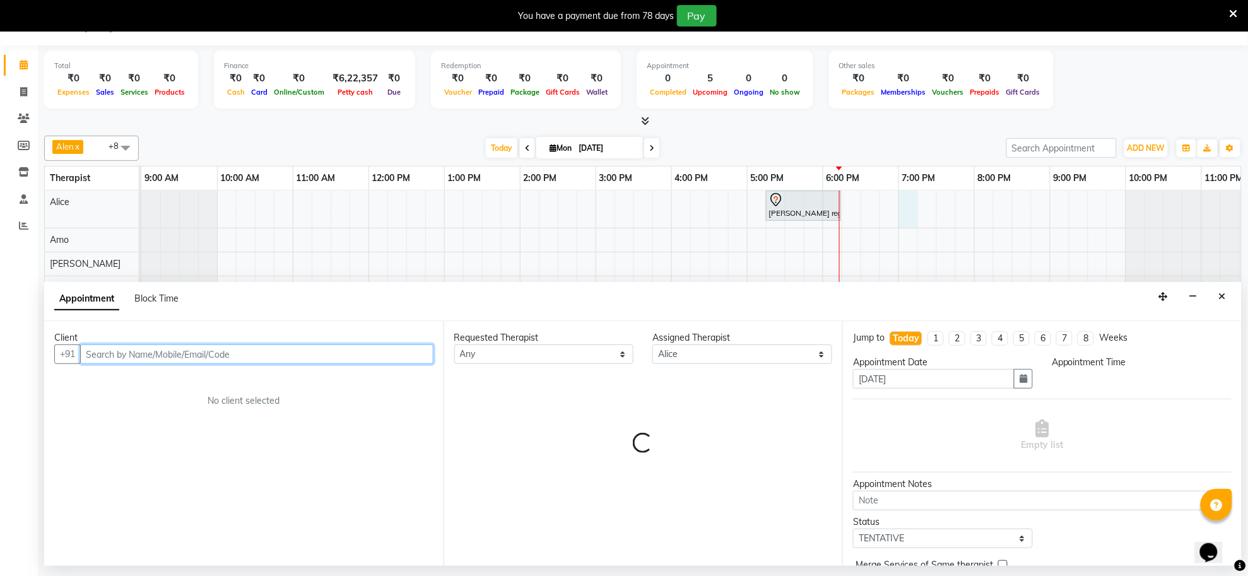
select select "1140"
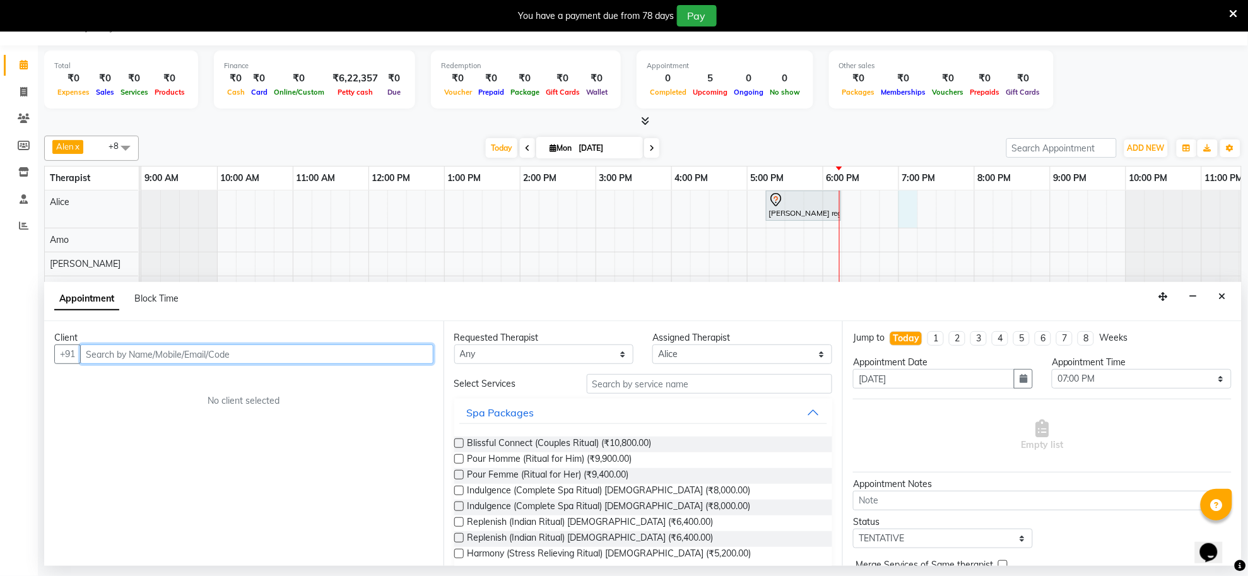
click at [298, 353] on input "text" at bounding box center [256, 355] width 353 height 20
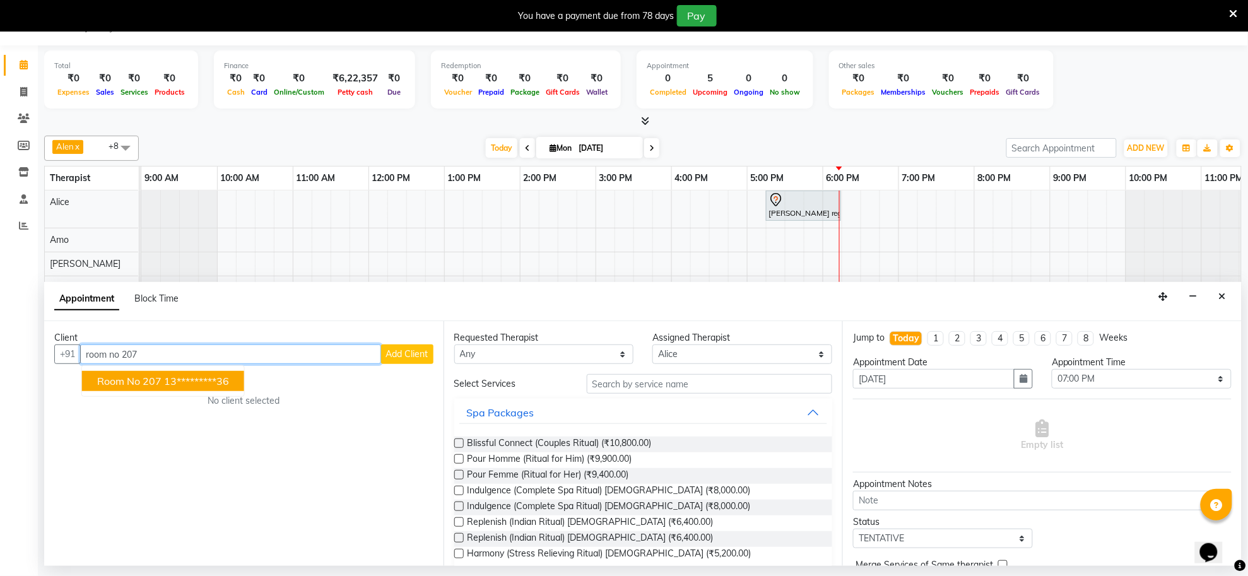
click at [210, 374] on button "room no 207 13*********36" at bounding box center [163, 381] width 162 height 20
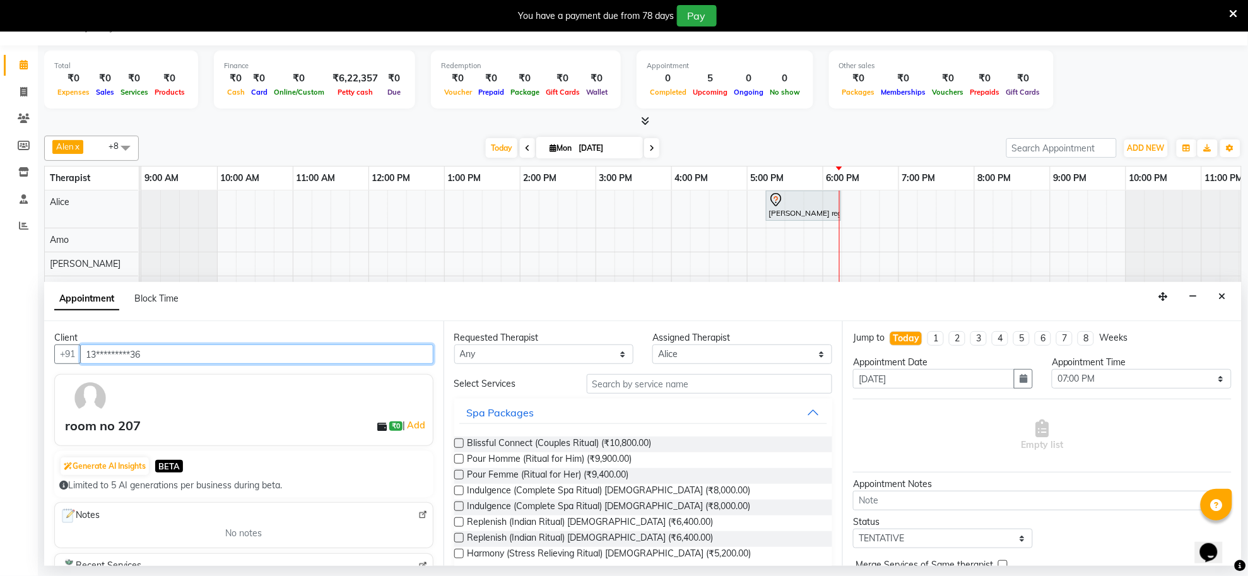
type input "13*********36"
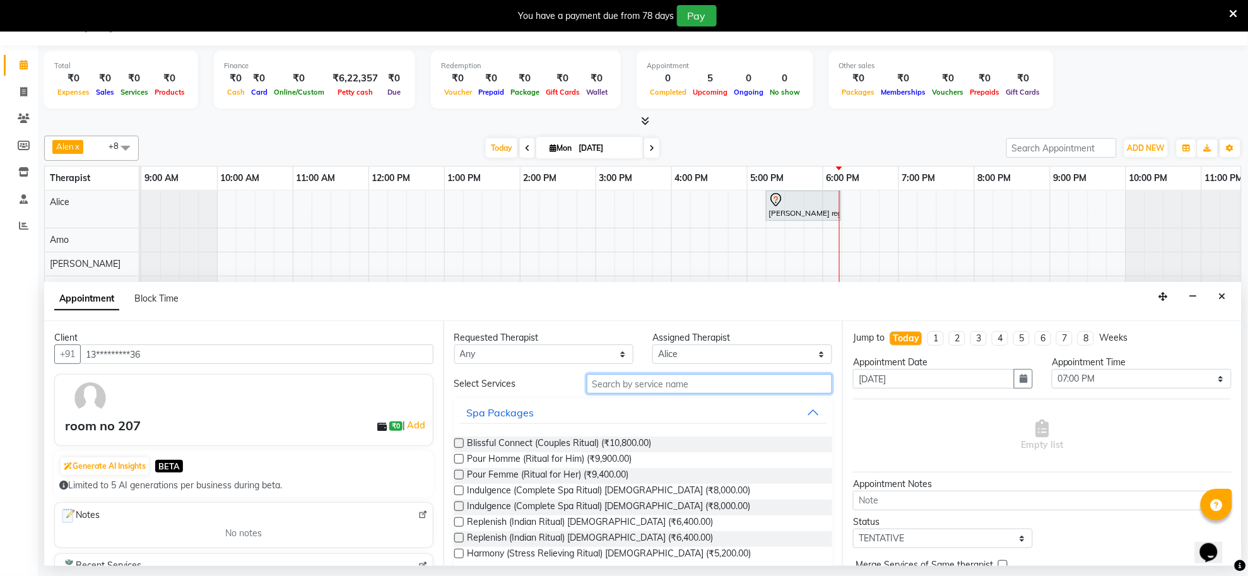
click at [724, 389] on input "text" at bounding box center [710, 384] width 246 height 20
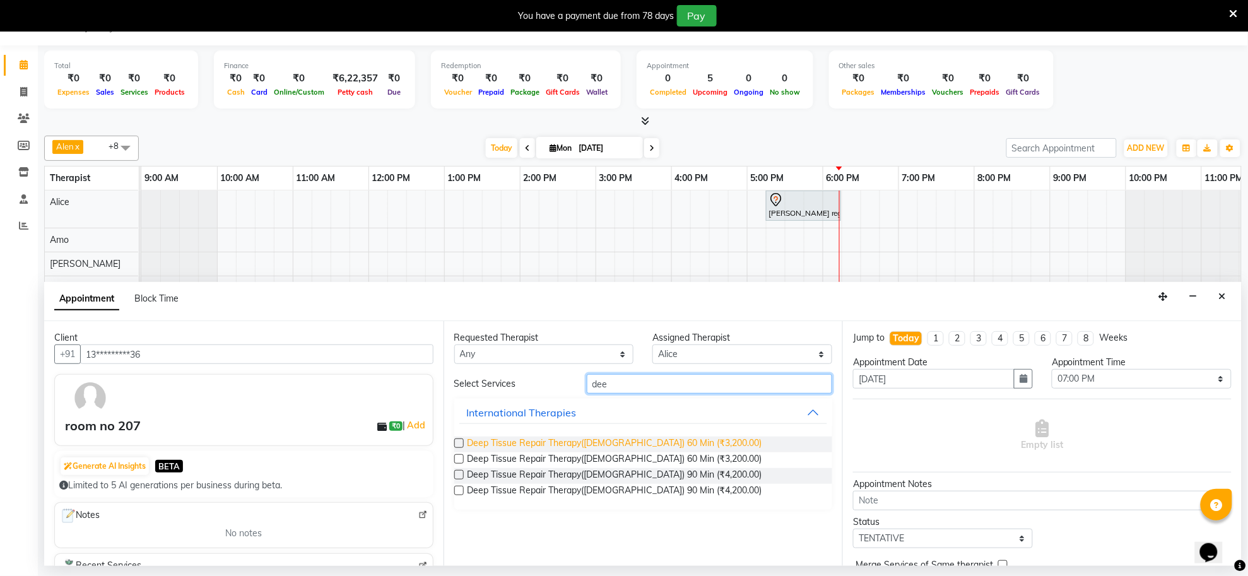
type input "dee"
click at [553, 439] on span "Deep Tissue Repair Therapy([DEMOGRAPHIC_DATA]) 60 Min (₹3,200.00)" at bounding box center [615, 445] width 295 height 16
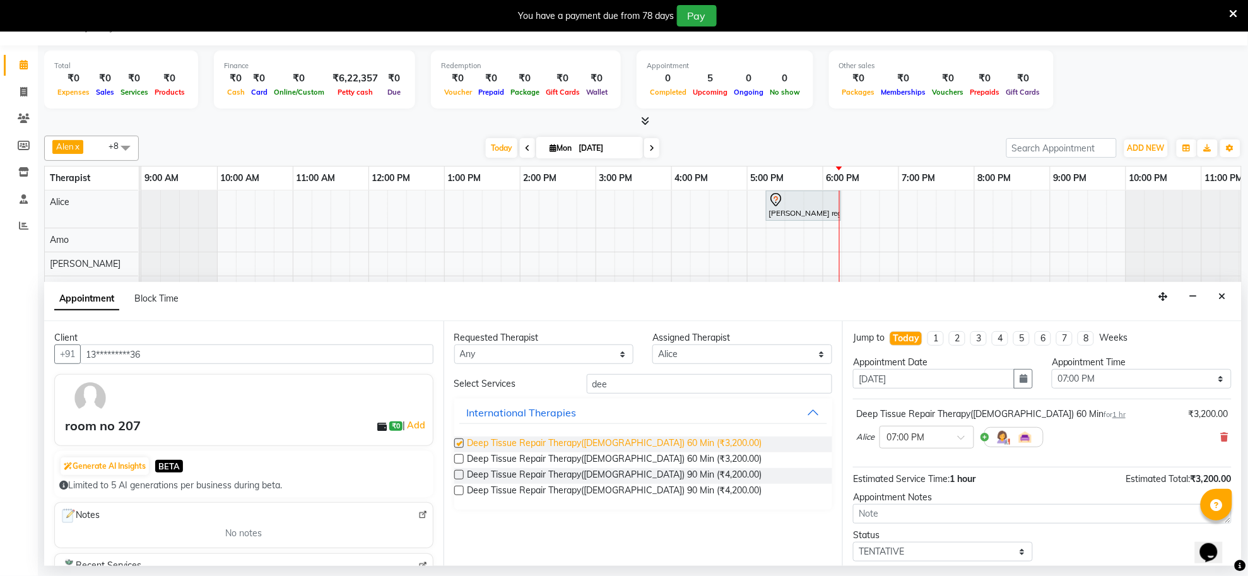
checkbox input "false"
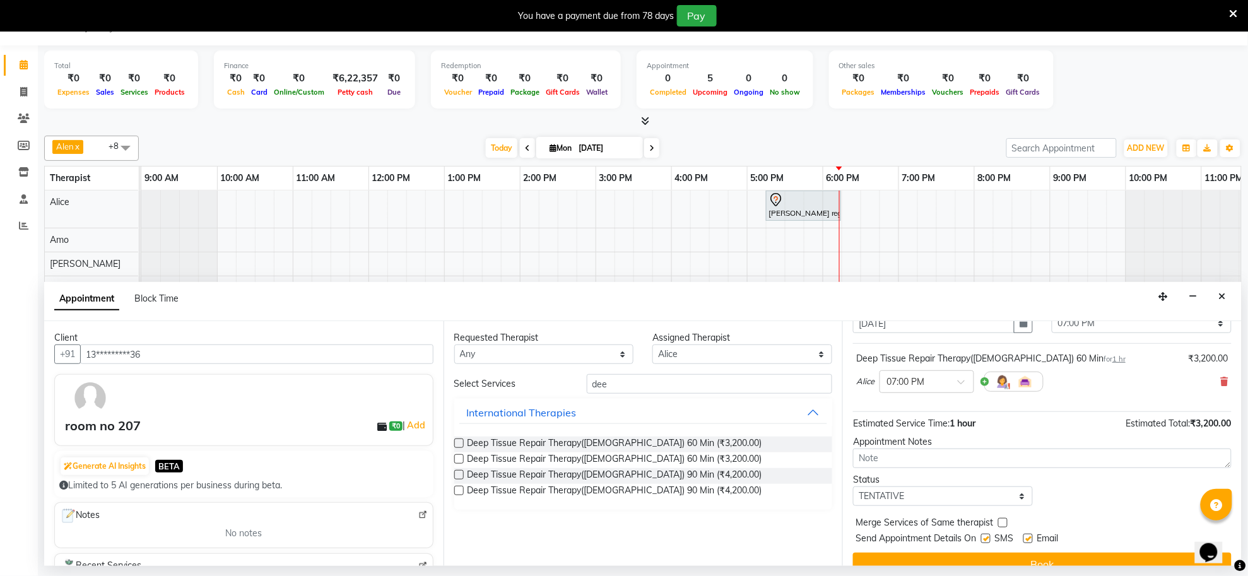
scroll to position [76, 0]
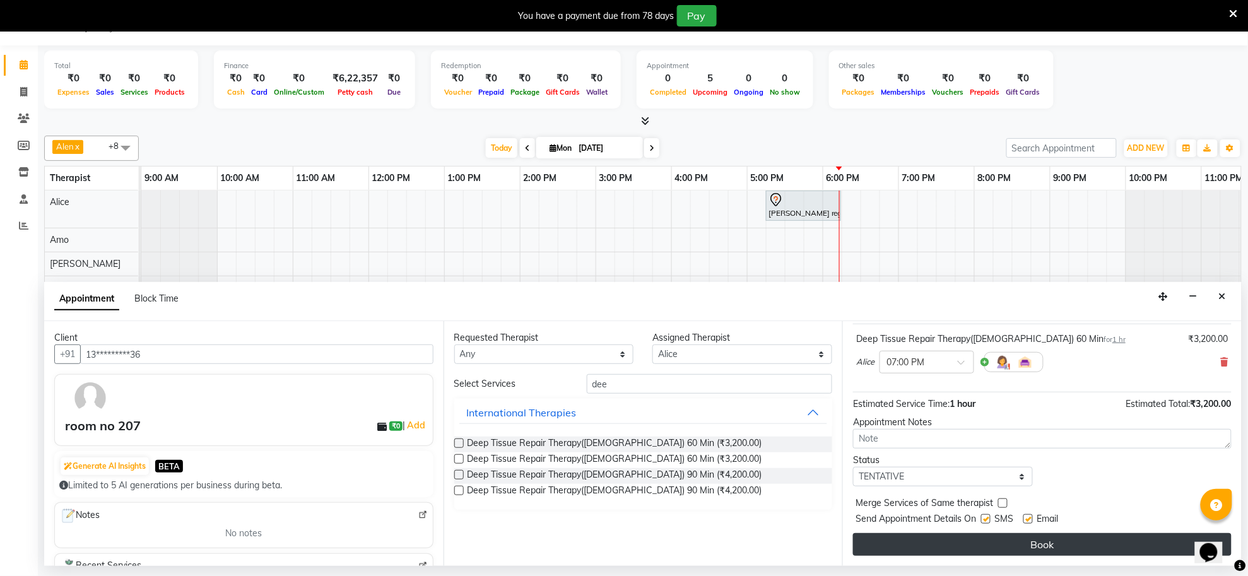
click at [1055, 547] on button "Book" at bounding box center [1042, 544] width 379 height 23
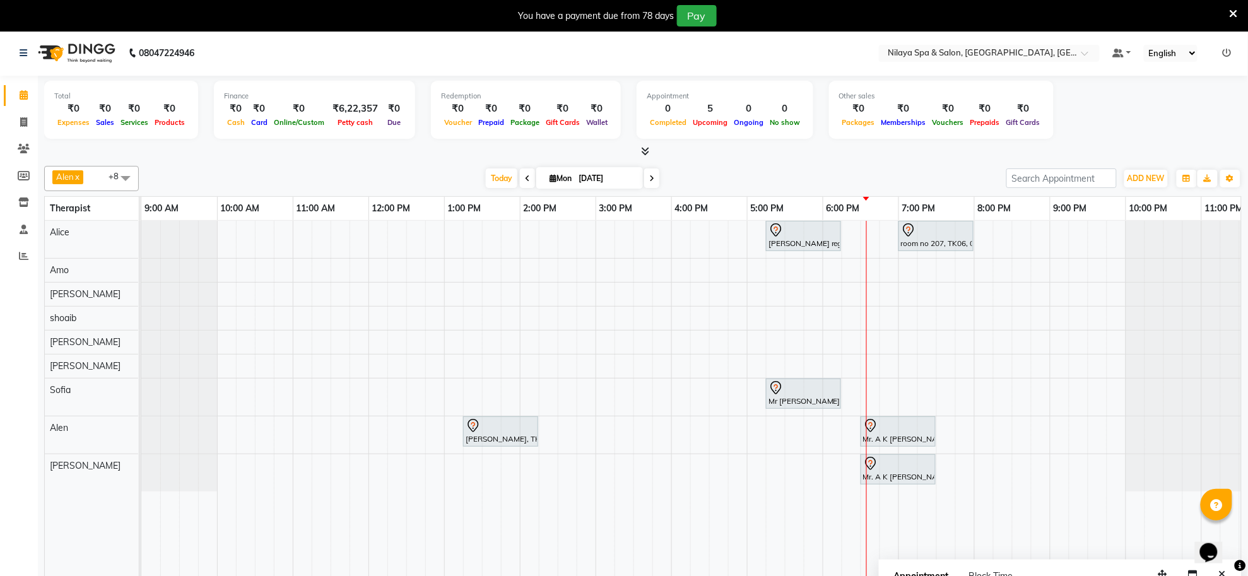
scroll to position [0, 0]
click at [18, 124] on span at bounding box center [24, 124] width 22 height 15
select select "service"
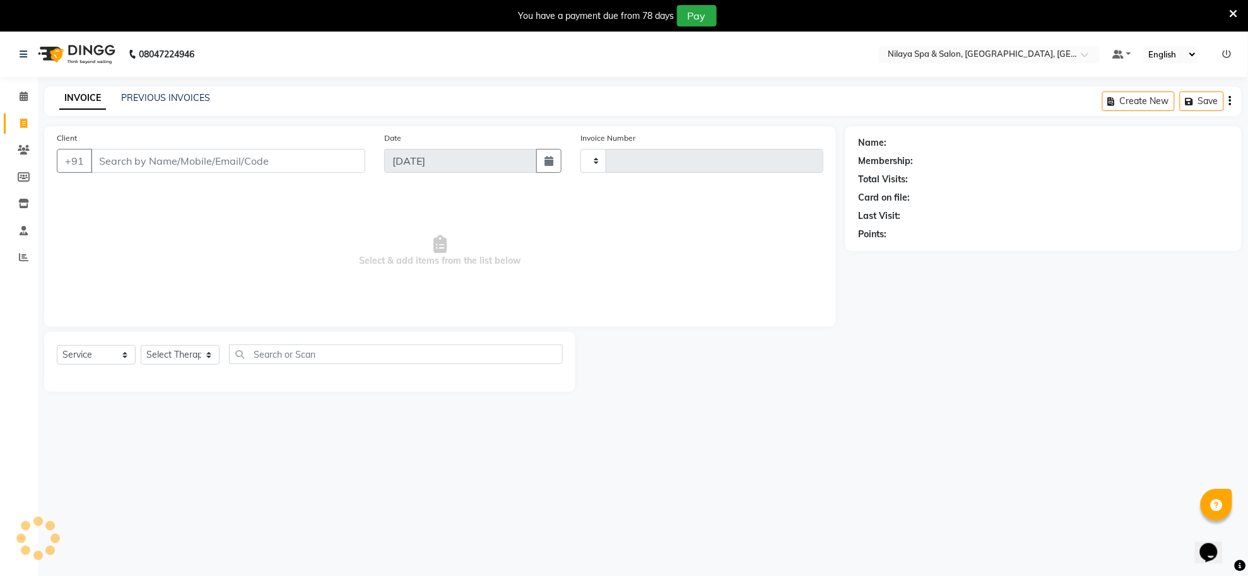
type input "1241"
select select "8283"
click at [23, 156] on span at bounding box center [24, 150] width 22 height 15
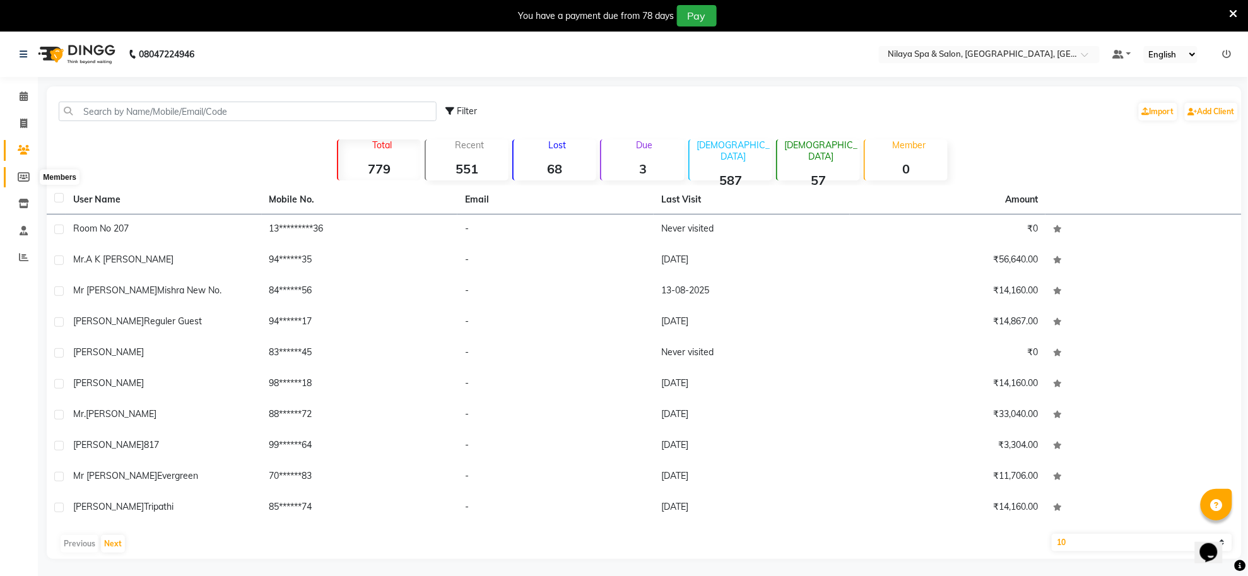
click at [24, 180] on icon at bounding box center [24, 176] width 12 height 9
select select
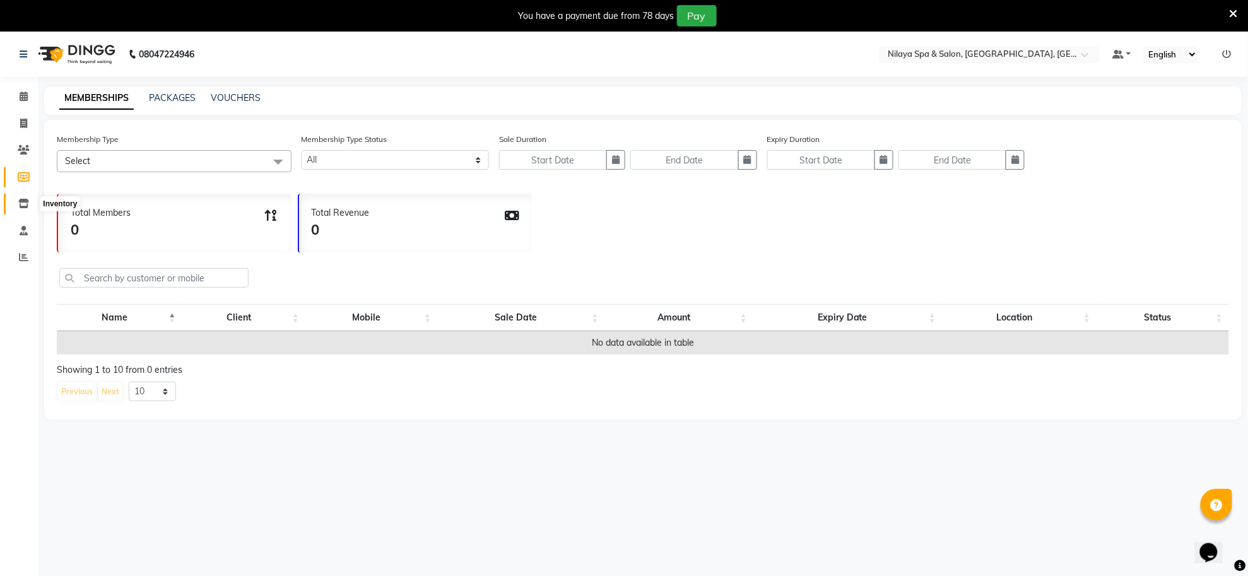
click at [22, 203] on icon at bounding box center [23, 203] width 11 height 9
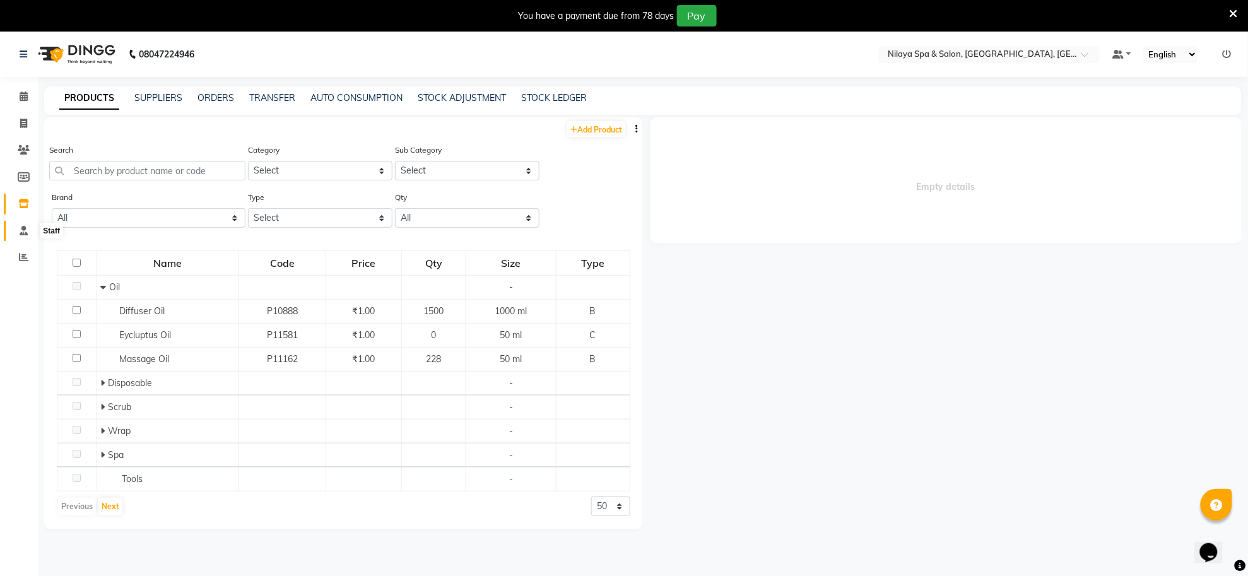
click at [20, 234] on icon at bounding box center [24, 230] width 8 height 9
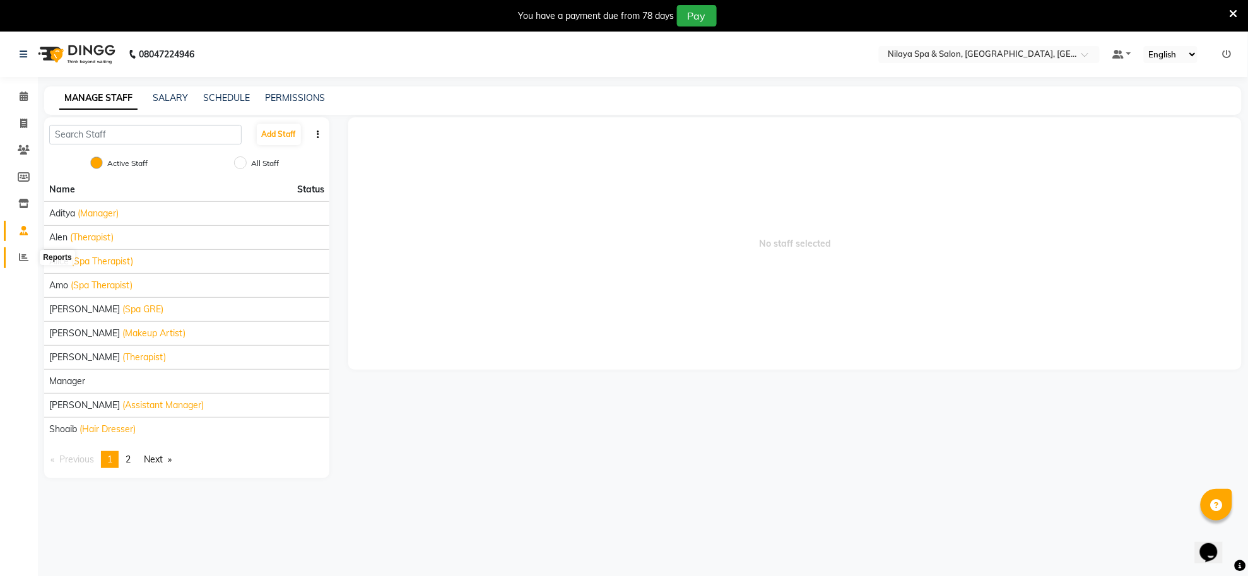
click at [23, 256] on icon at bounding box center [23, 256] width 9 height 9
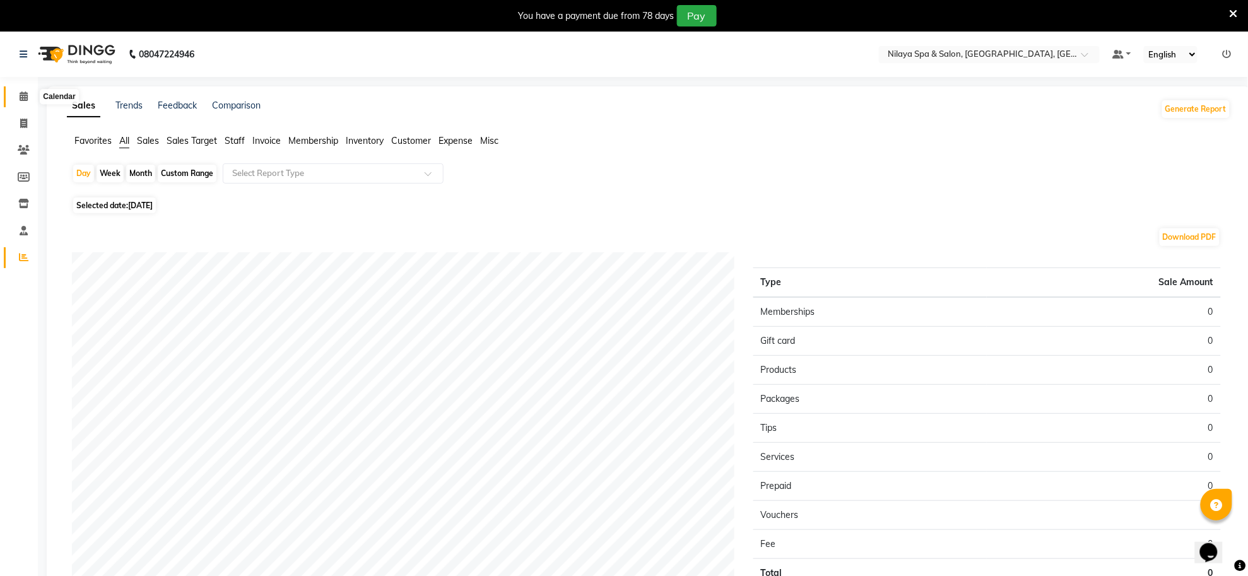
click at [30, 99] on span at bounding box center [24, 97] width 22 height 15
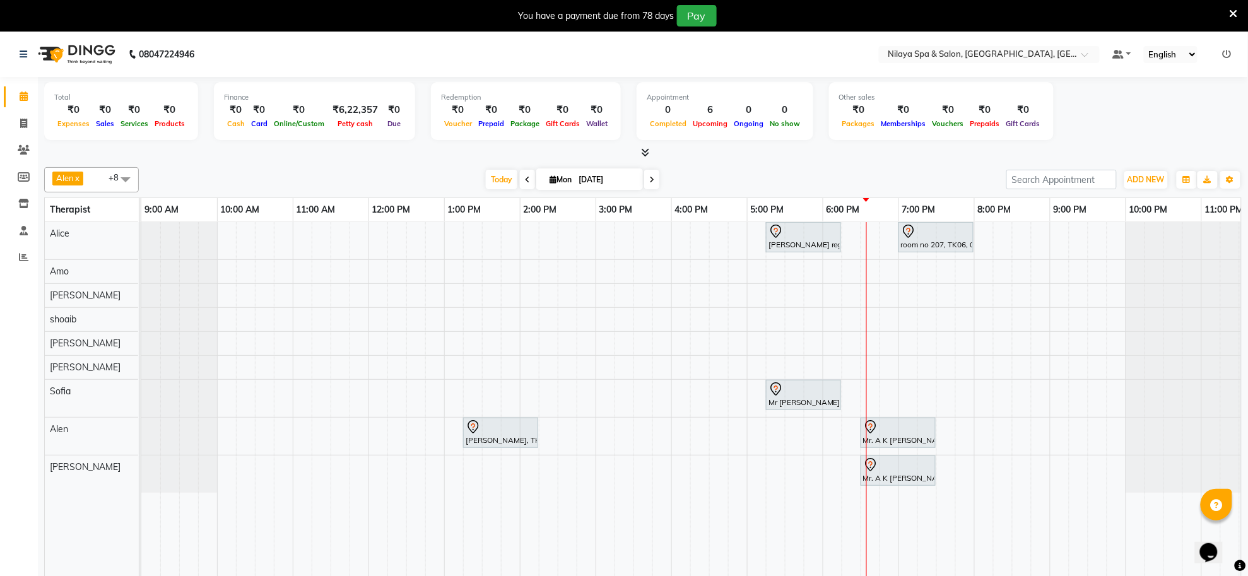
click at [23, 100] on icon at bounding box center [24, 95] width 8 height 9
click at [27, 56] on icon at bounding box center [24, 54] width 8 height 9
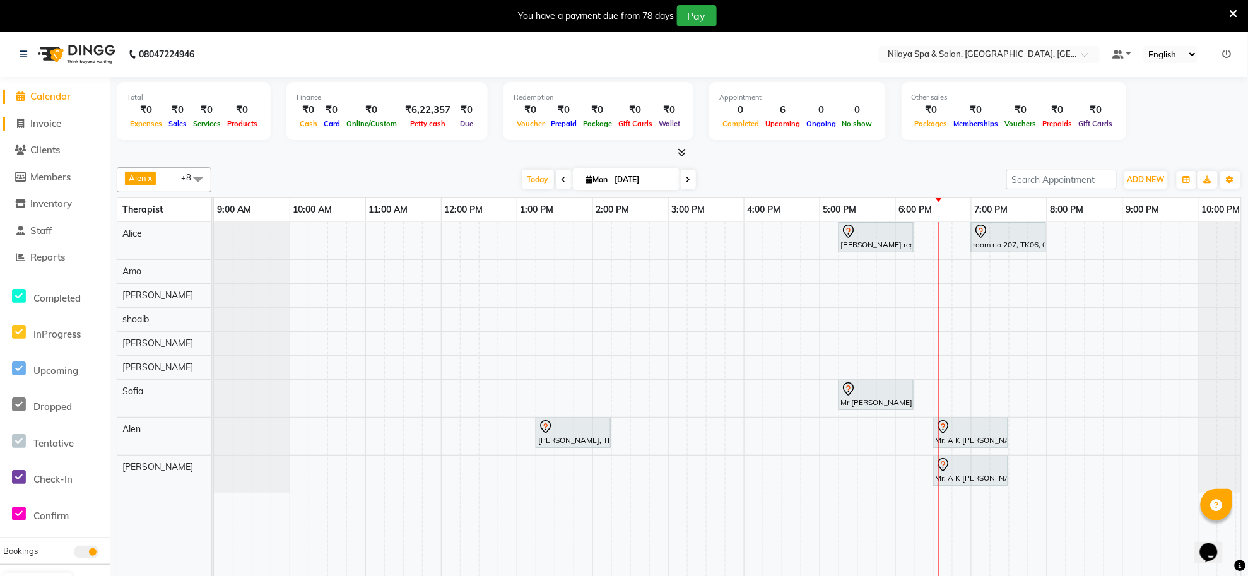
click at [36, 121] on span "Invoice" at bounding box center [45, 123] width 31 height 12
select select "service"
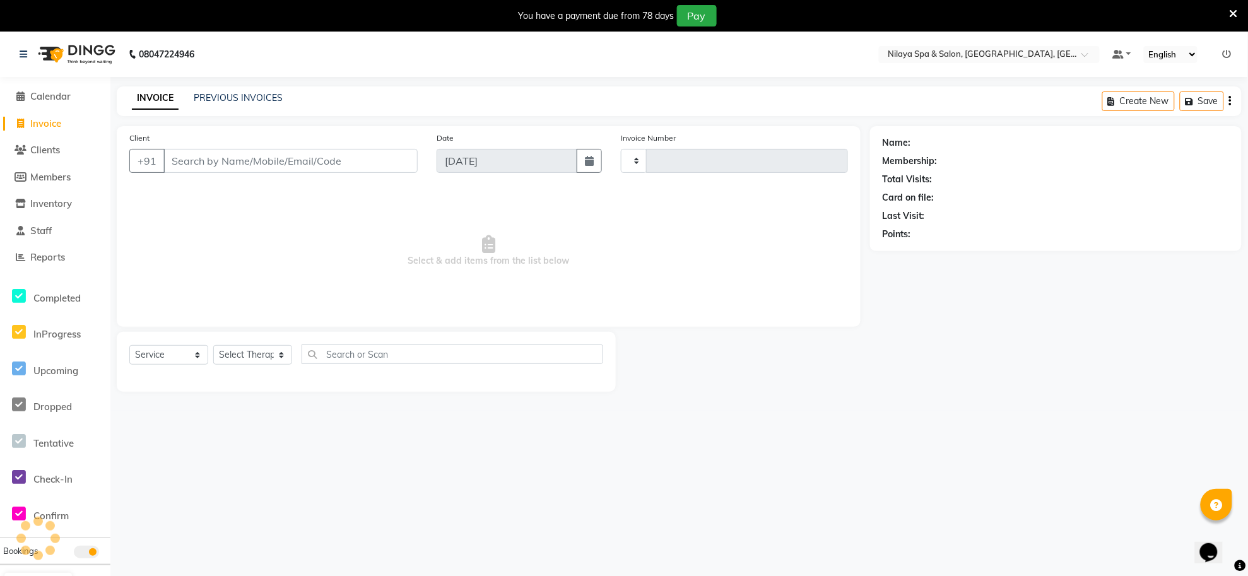
type input "1241"
select select "8283"
click at [47, 146] on span "Clients" at bounding box center [45, 150] width 30 height 12
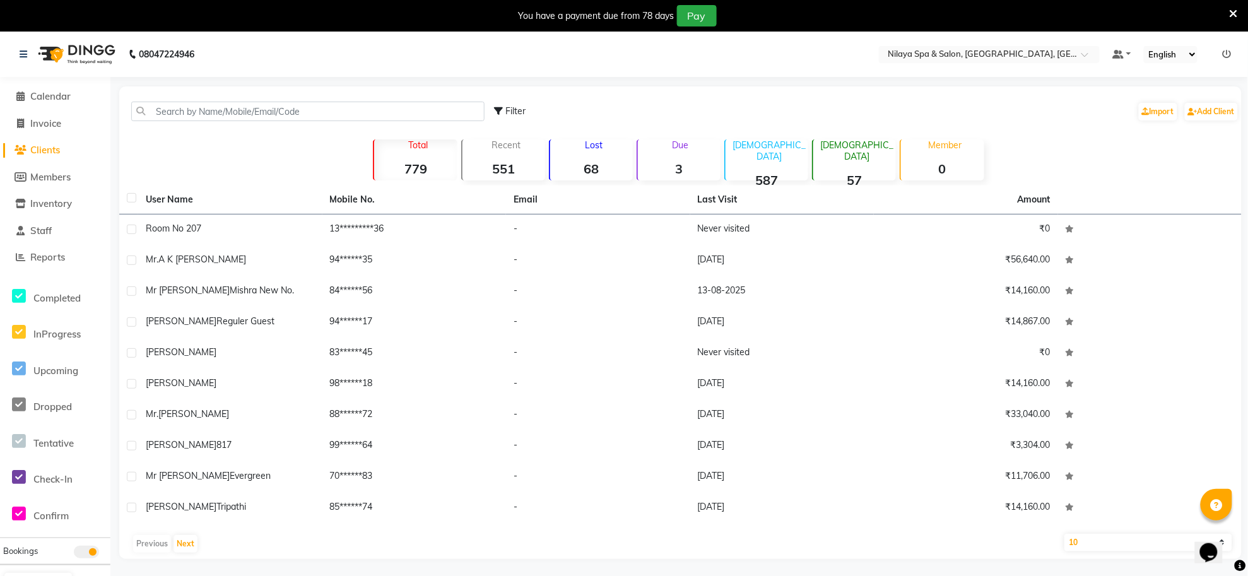
click at [1231, 8] on icon at bounding box center [1234, 13] width 8 height 11
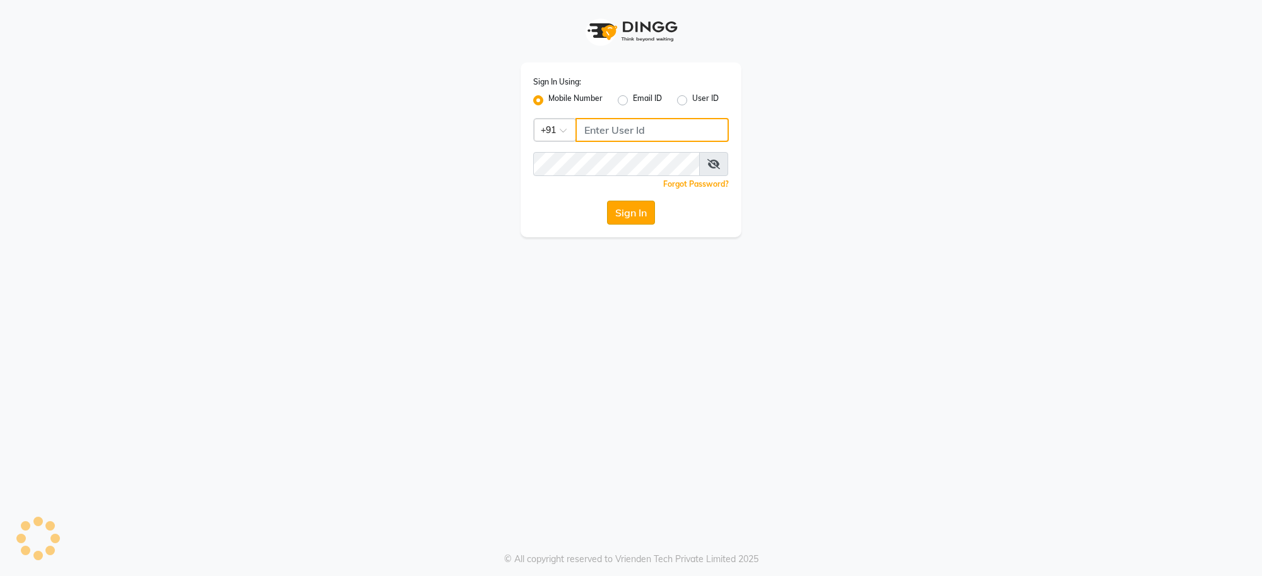
type input "7999981839"
click at [627, 209] on button "Sign In" at bounding box center [631, 213] width 48 height 24
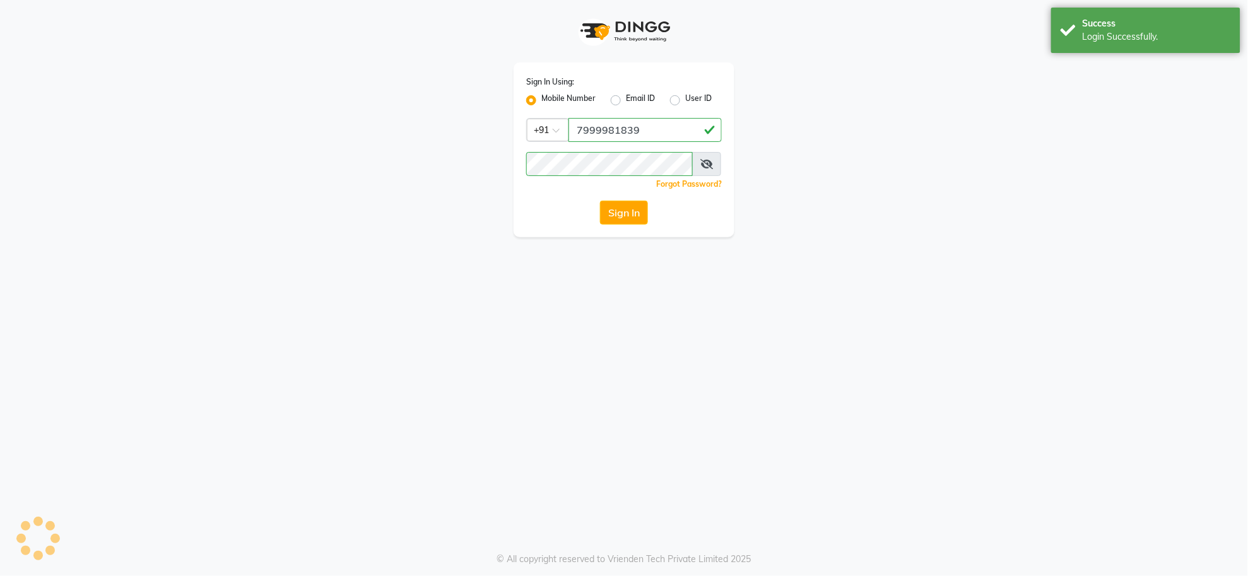
select select "service"
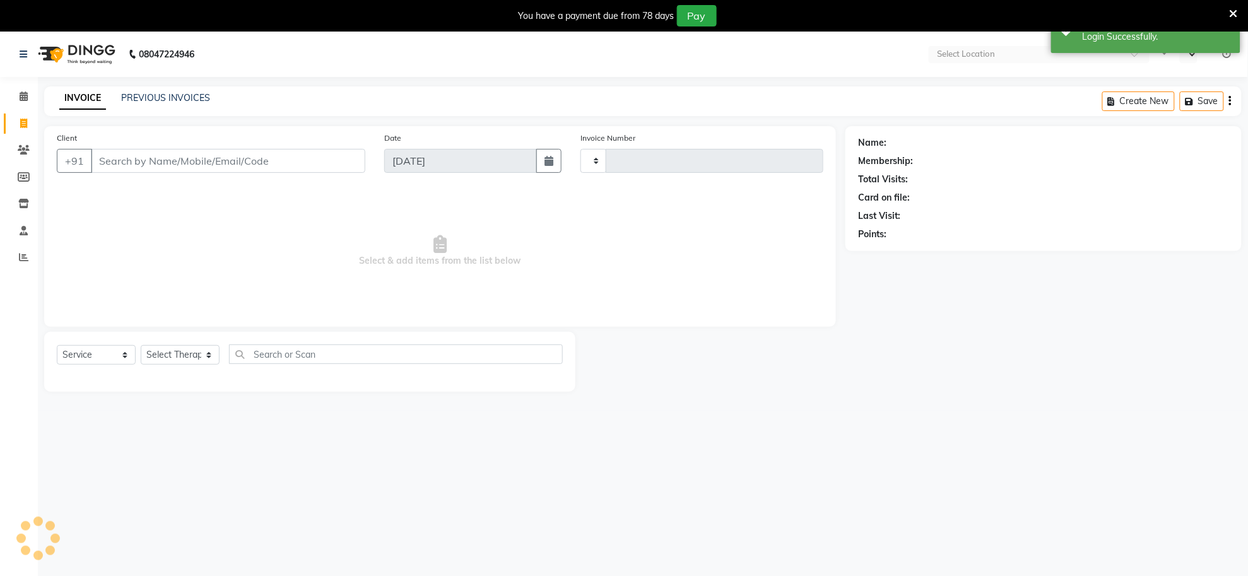
select select "en"
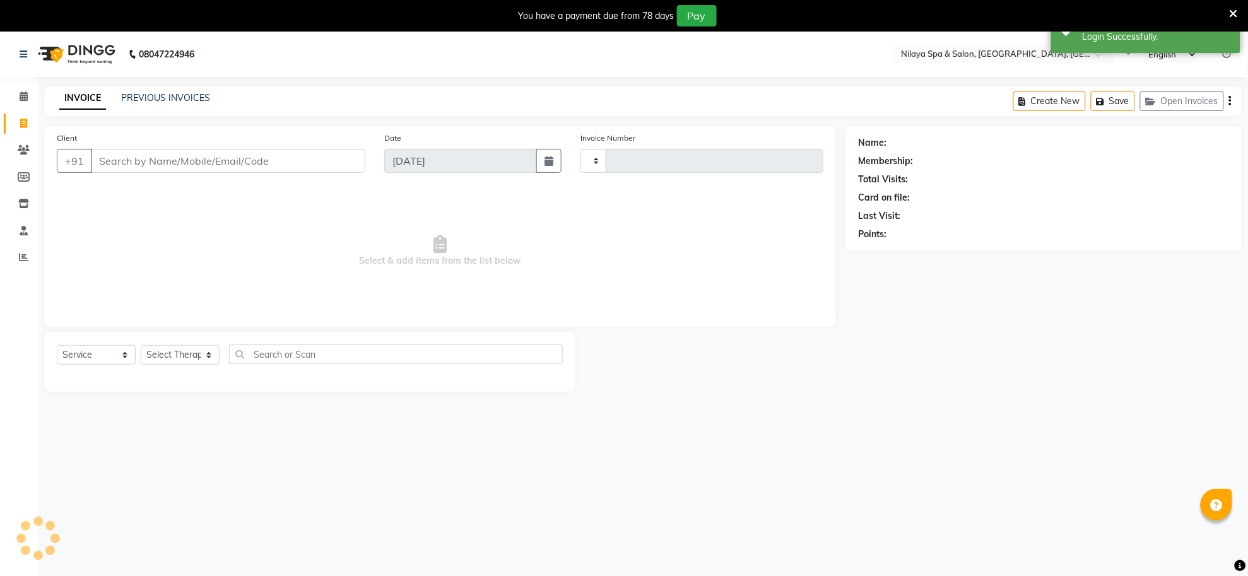
type input "1241"
select select "8283"
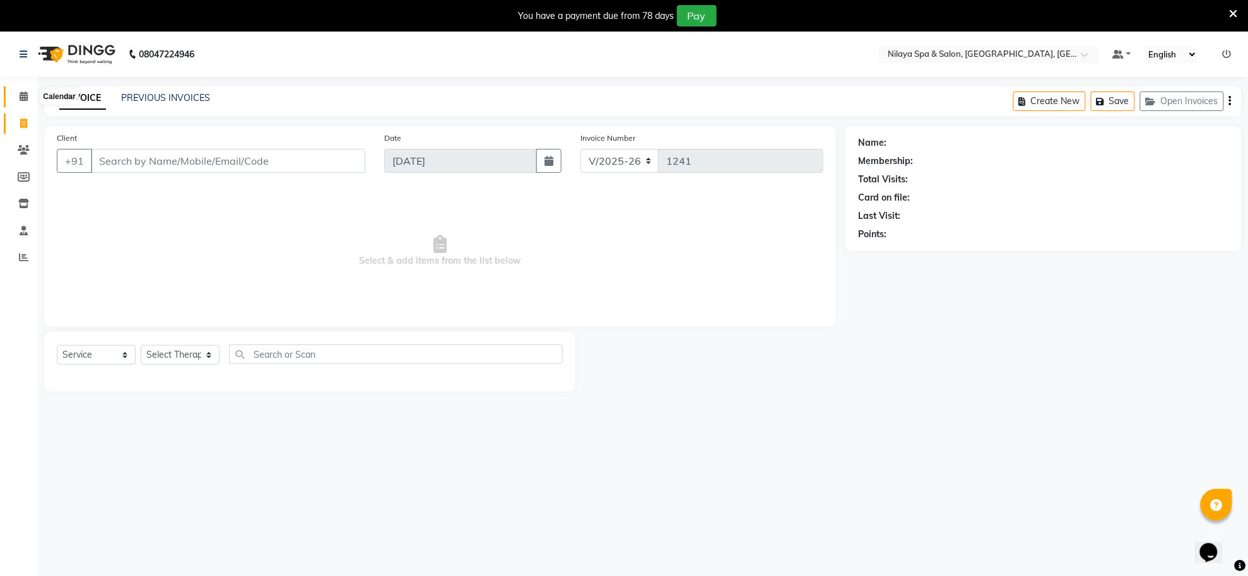
click at [15, 95] on span at bounding box center [24, 97] width 22 height 15
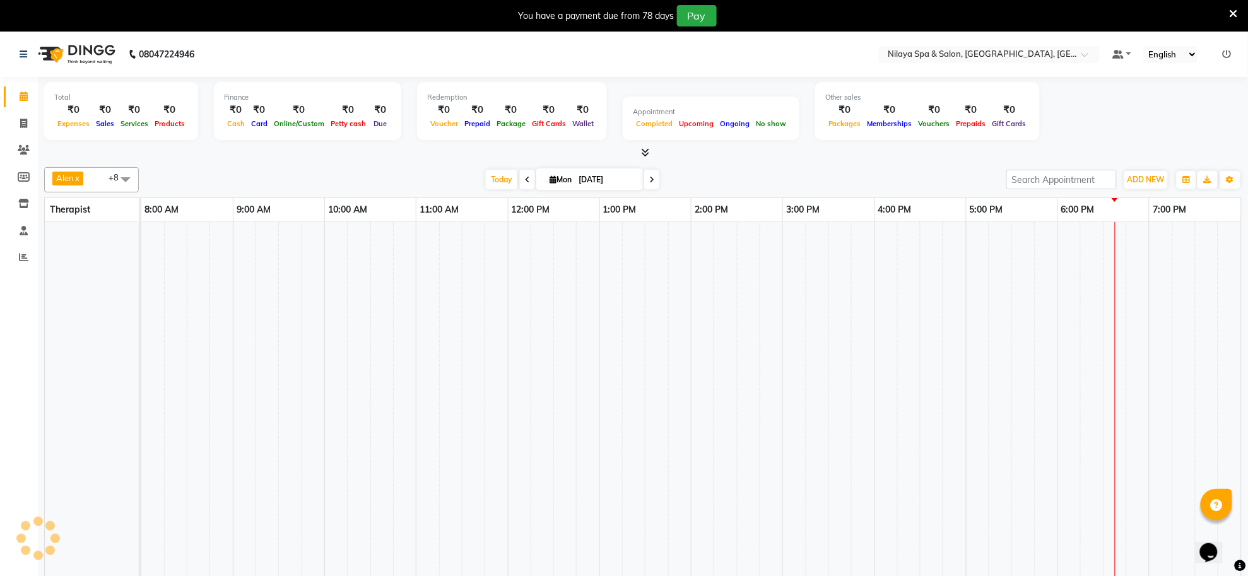
click at [21, 95] on icon at bounding box center [24, 95] width 8 height 9
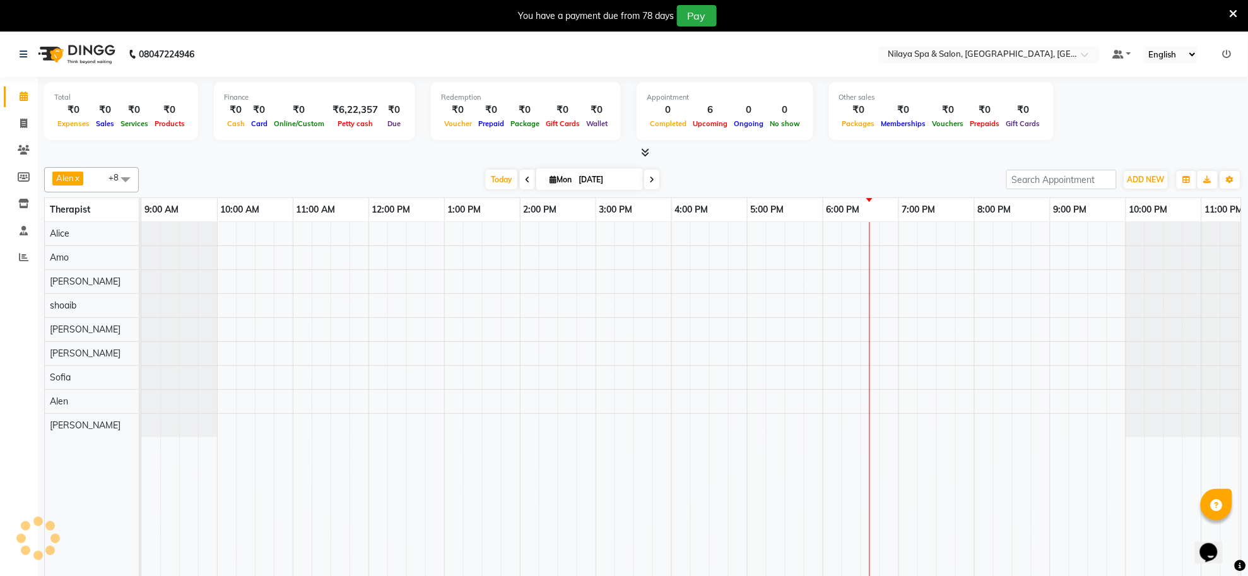
scroll to position [0, 35]
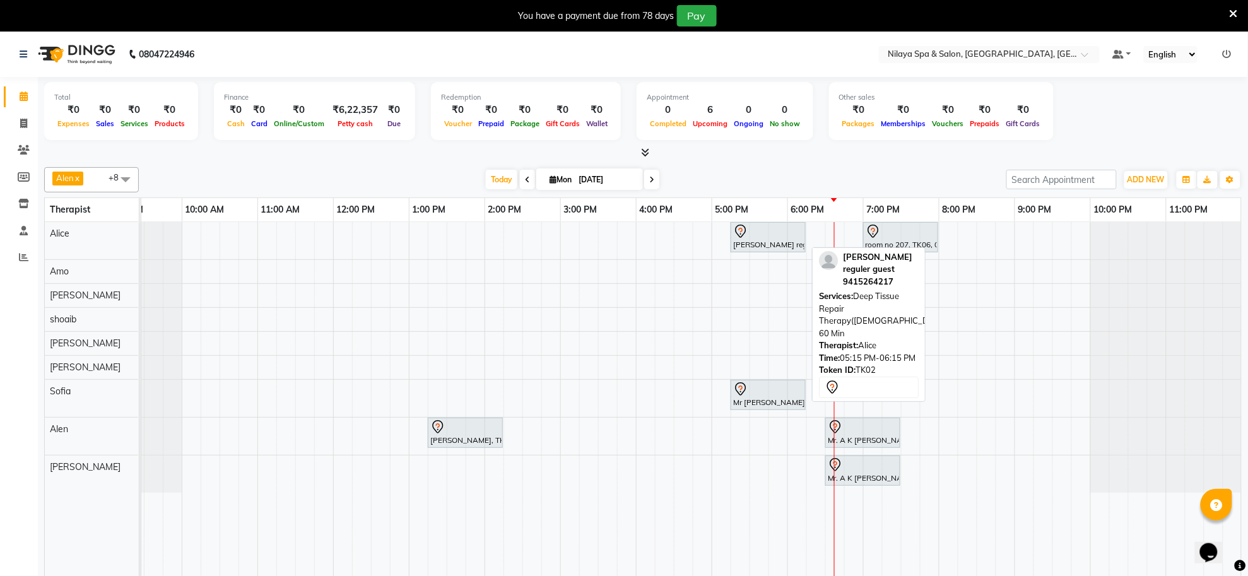
click at [768, 238] on div at bounding box center [768, 231] width 70 height 15
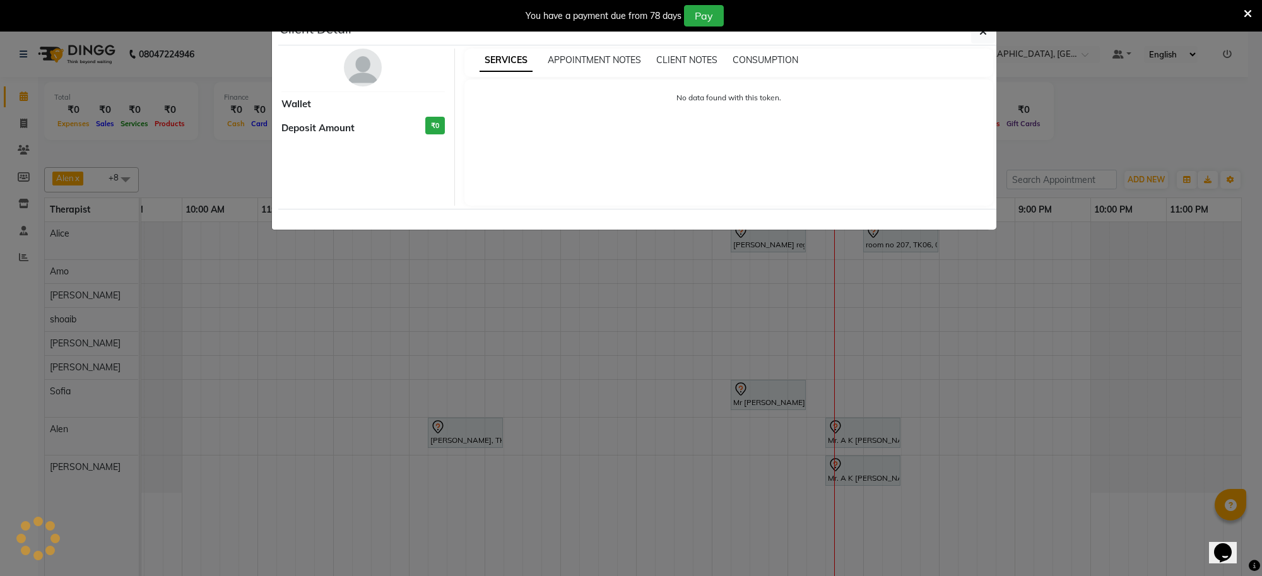
select select "7"
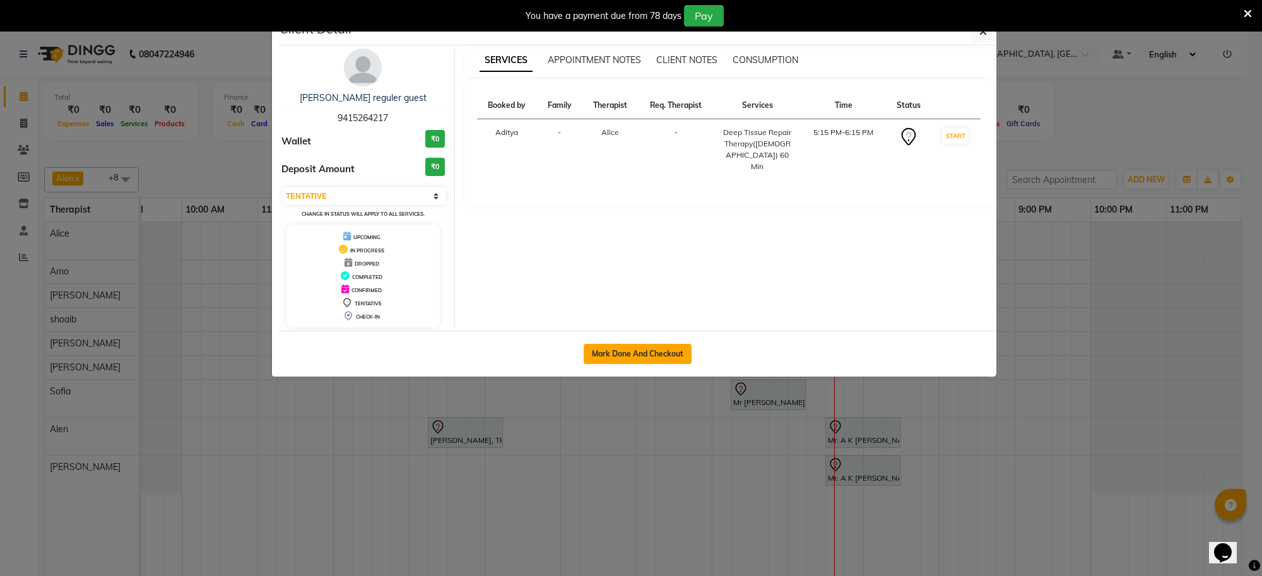
click at [608, 360] on button "Mark Done And Checkout" at bounding box center [638, 354] width 108 height 20
select select "service"
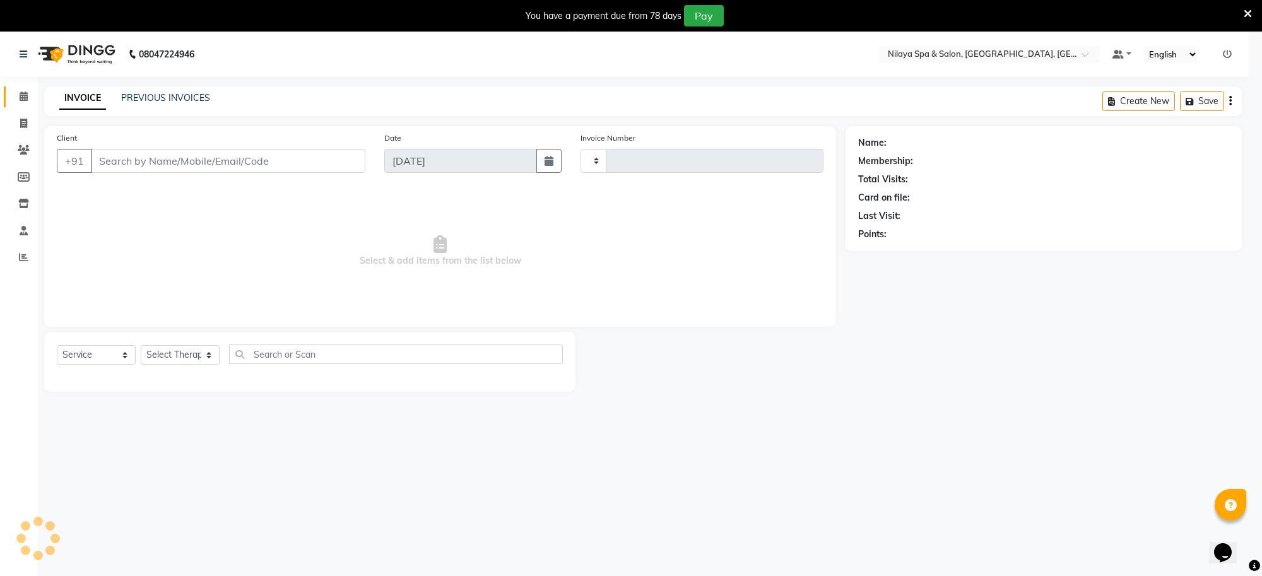
type input "1241"
select select "8283"
type input "94******17"
select select "80697"
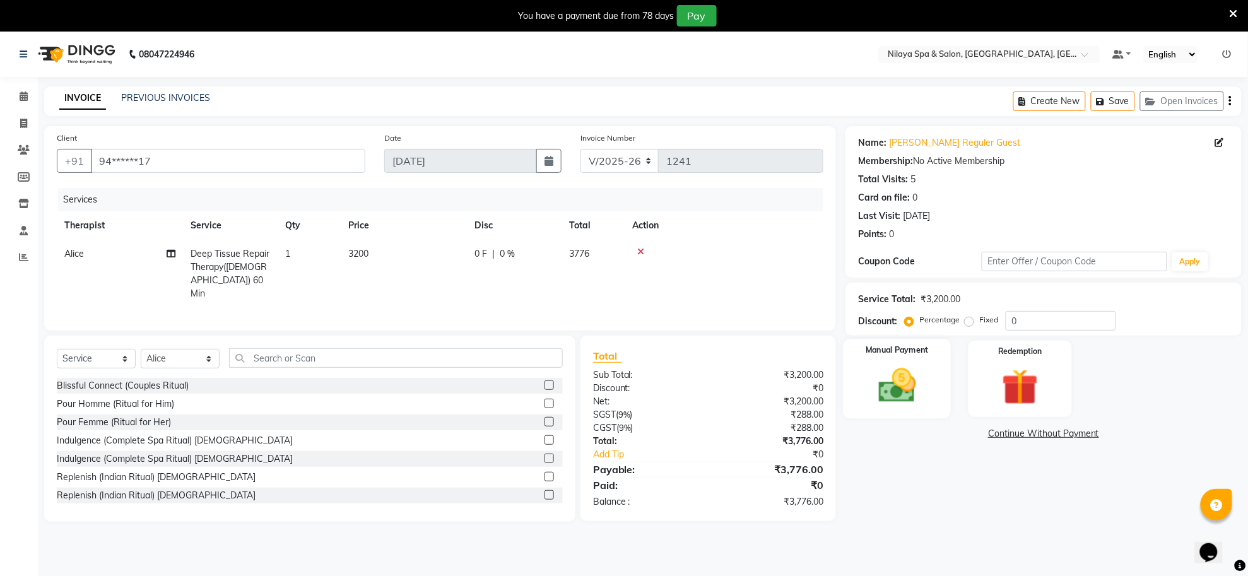
click at [909, 390] on img at bounding box center [897, 386] width 61 height 44
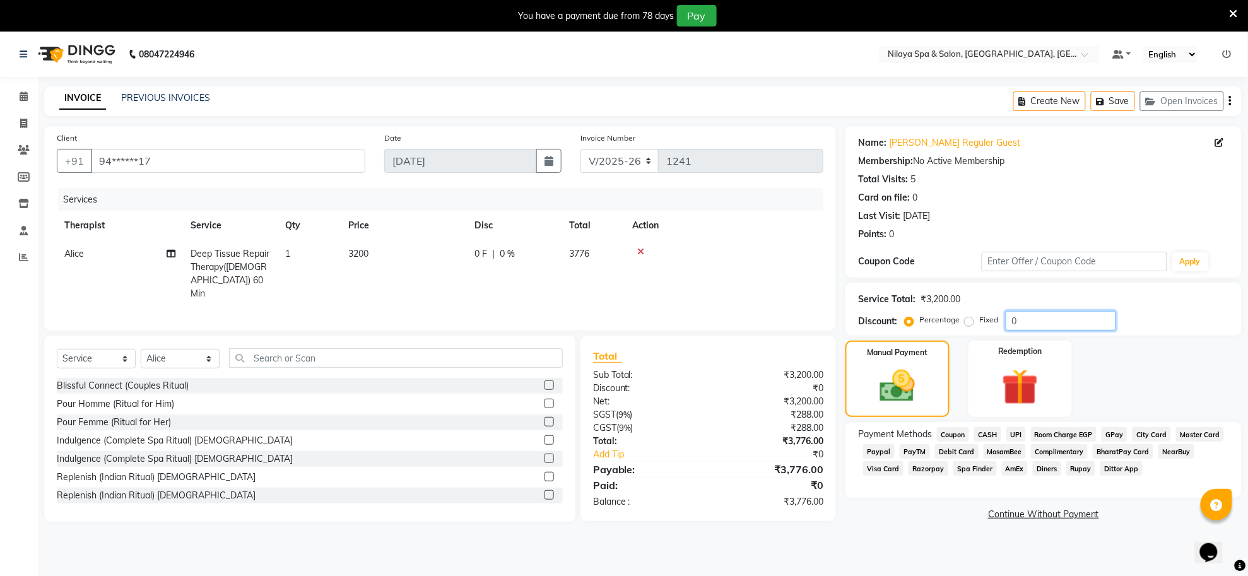
click at [1018, 319] on input "0" at bounding box center [1061, 321] width 110 height 20
type input "30"
click at [986, 433] on span "CASH" at bounding box center [987, 434] width 27 height 15
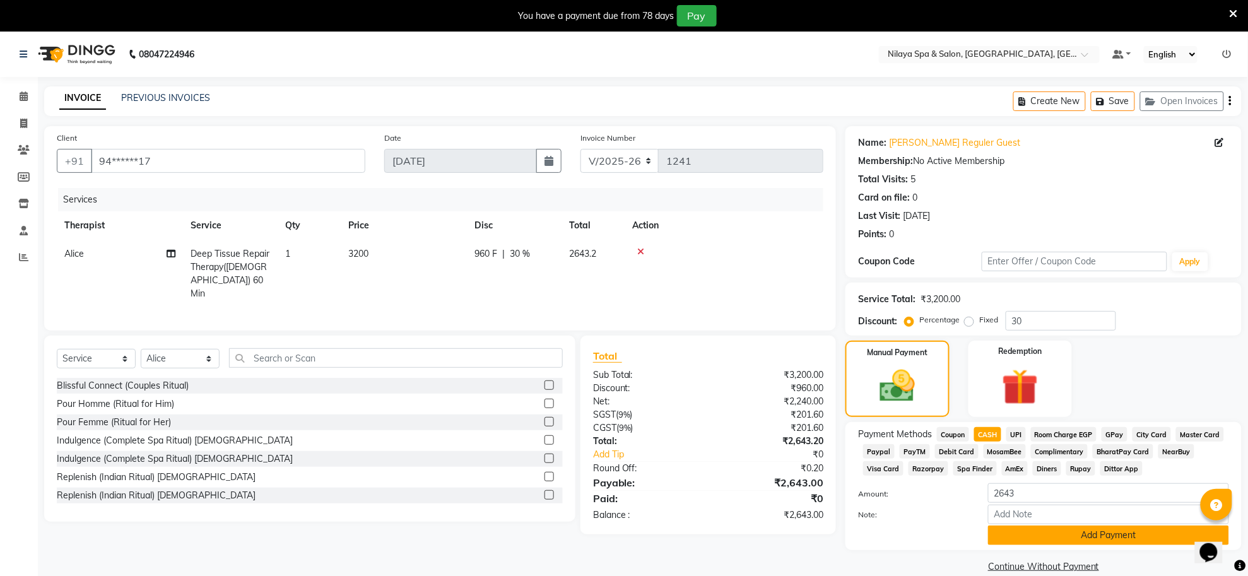
click at [1056, 534] on button "Add Payment" at bounding box center [1108, 536] width 241 height 20
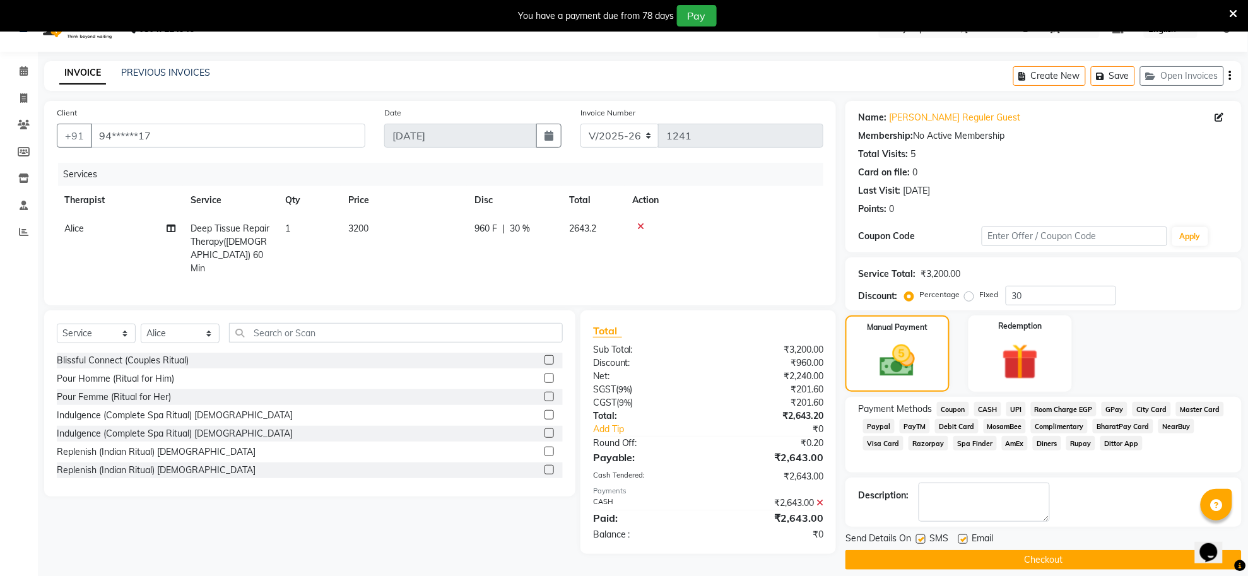
scroll to position [38, 0]
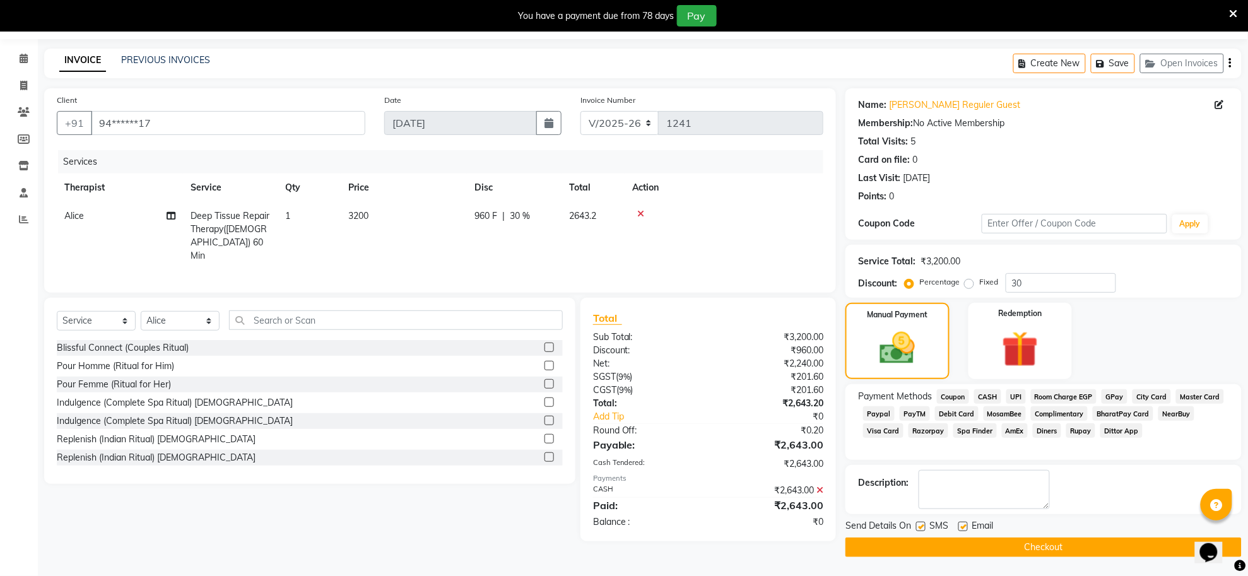
click at [1035, 540] on button "Checkout" at bounding box center [1044, 548] width 396 height 20
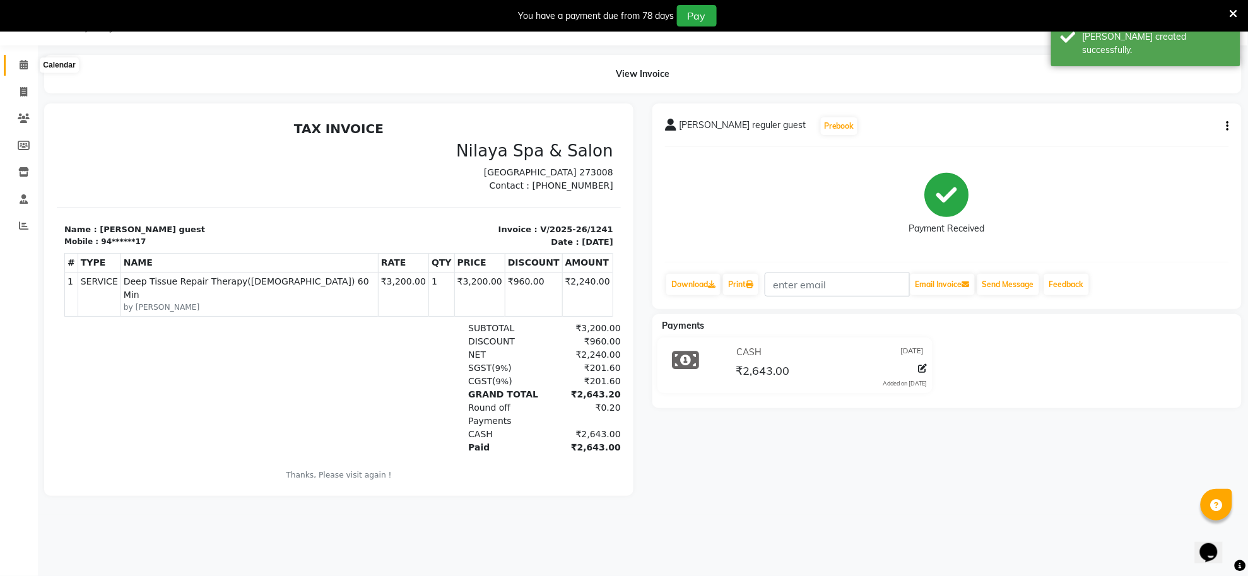
click at [20, 65] on icon at bounding box center [24, 64] width 8 height 9
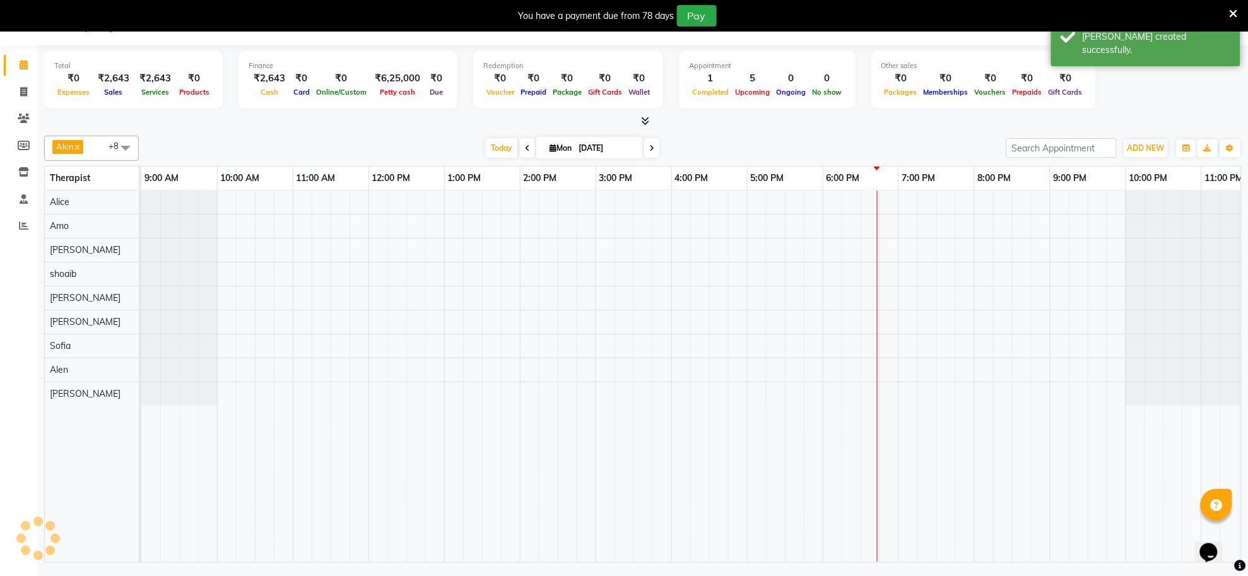
scroll to position [0, 35]
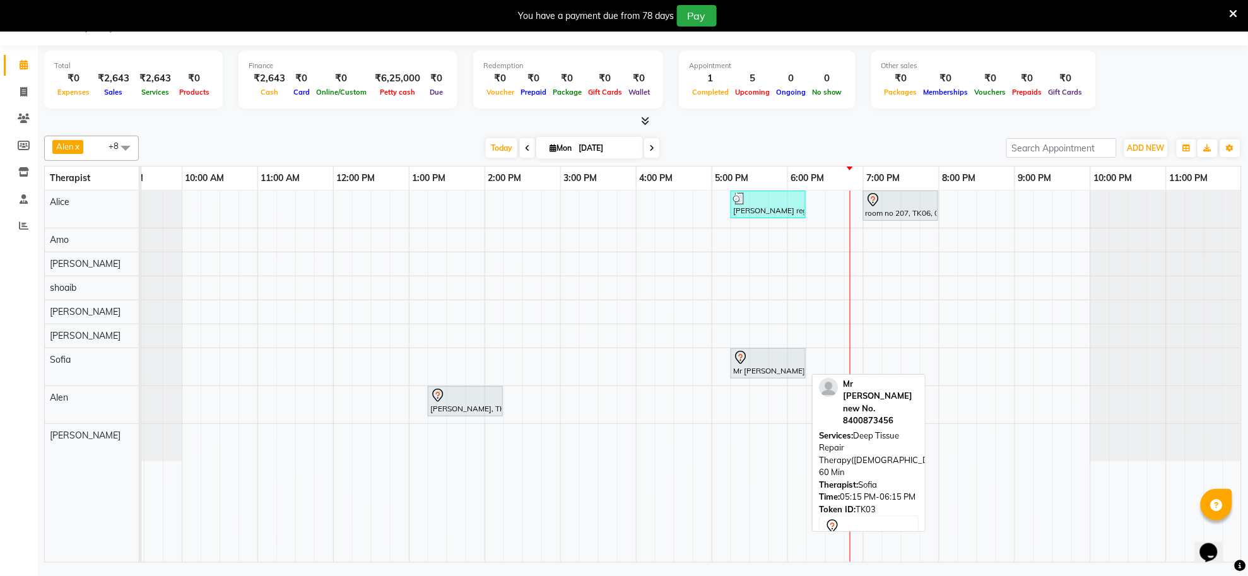
click at [752, 360] on div at bounding box center [768, 357] width 70 height 15
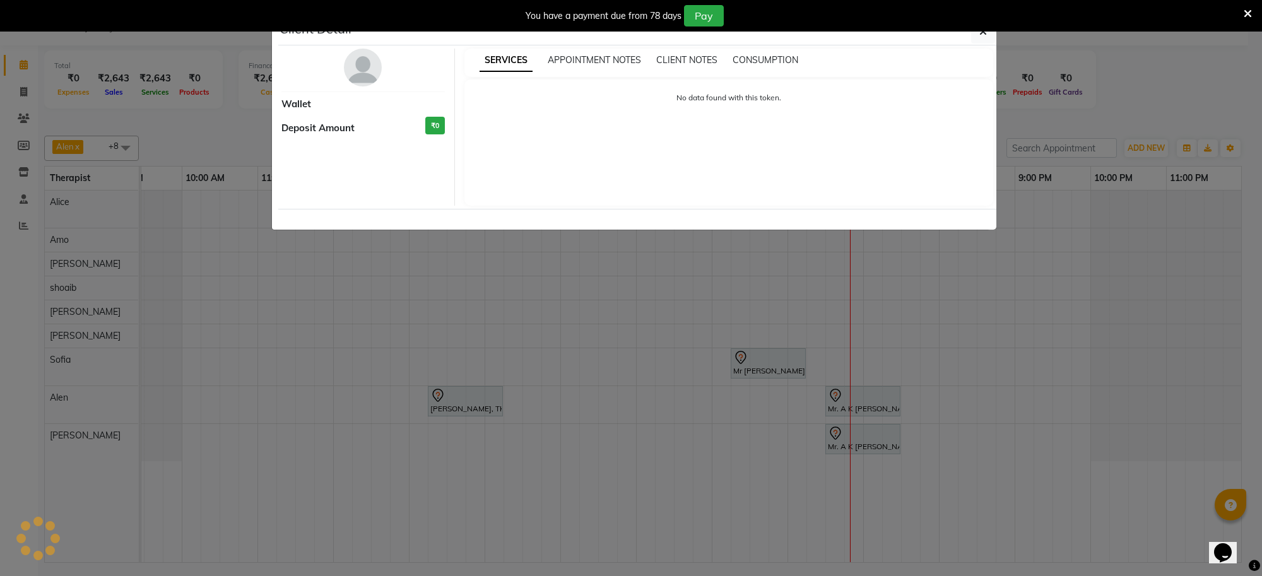
select select "7"
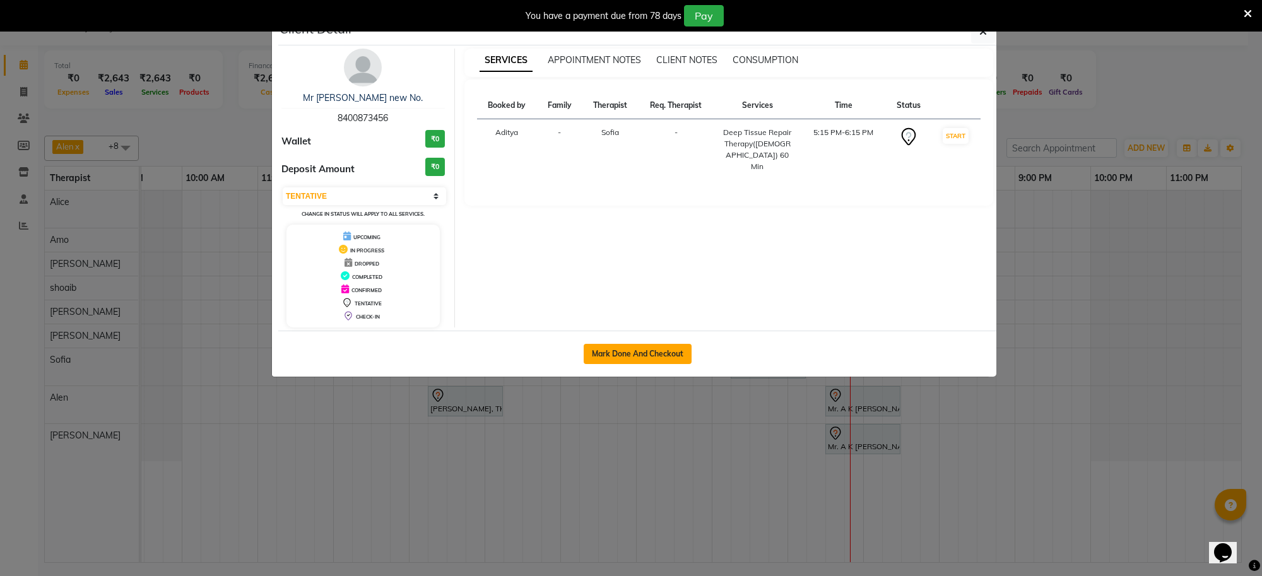
click at [644, 352] on button "Mark Done And Checkout" at bounding box center [638, 354] width 108 height 20
select select "service"
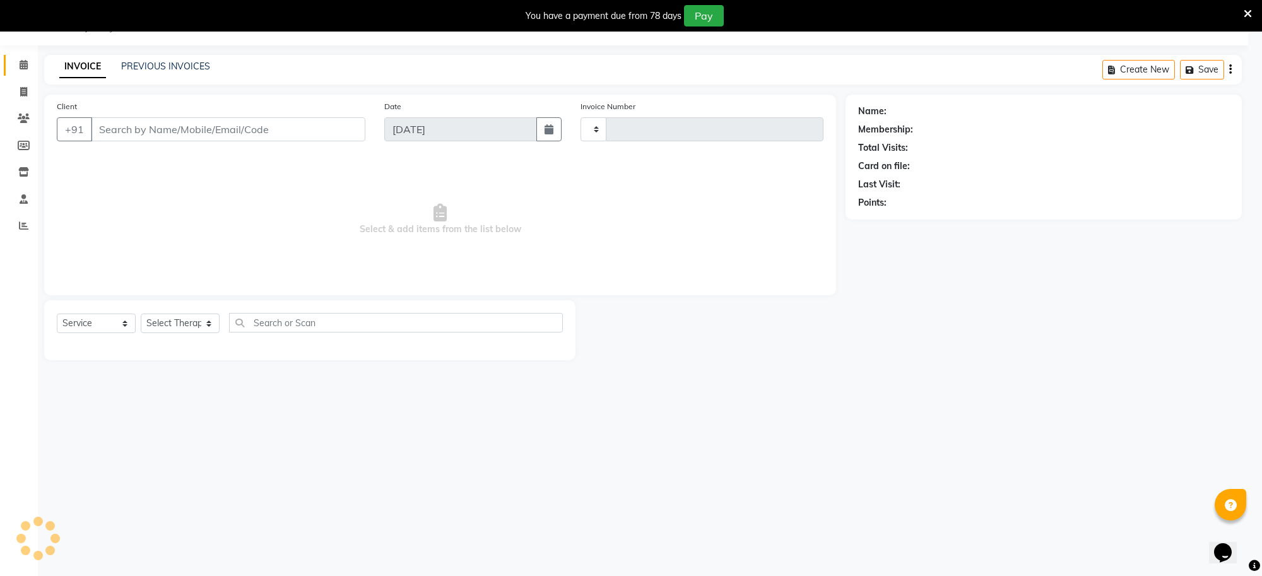
type input "1242"
select select "8283"
type input "84******56"
select select "84324"
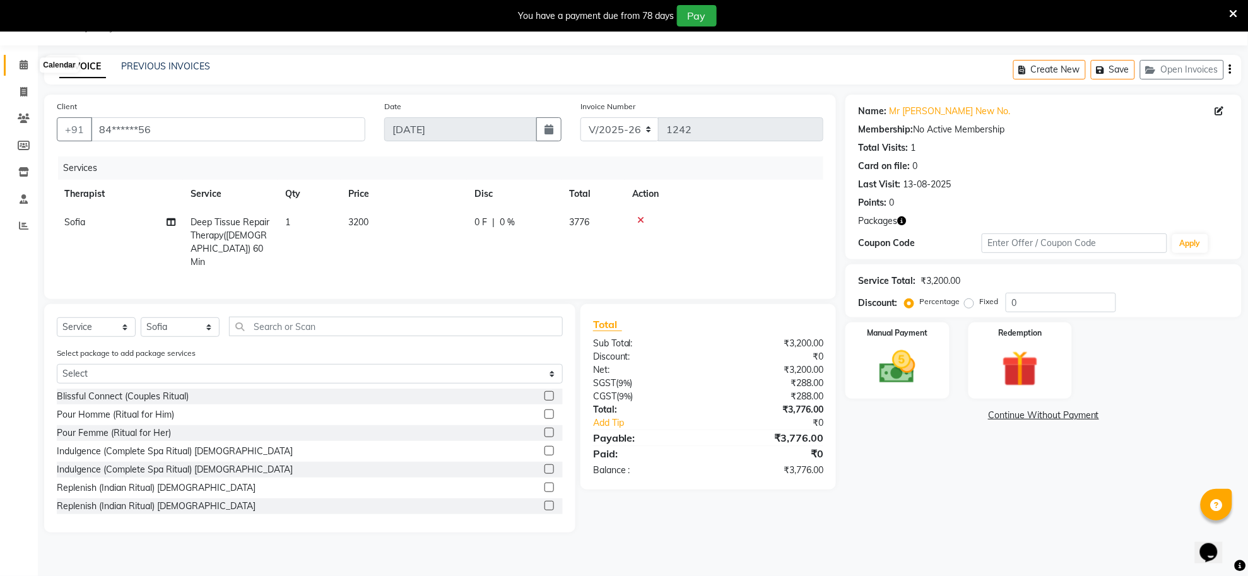
click at [18, 66] on span at bounding box center [24, 65] width 22 height 15
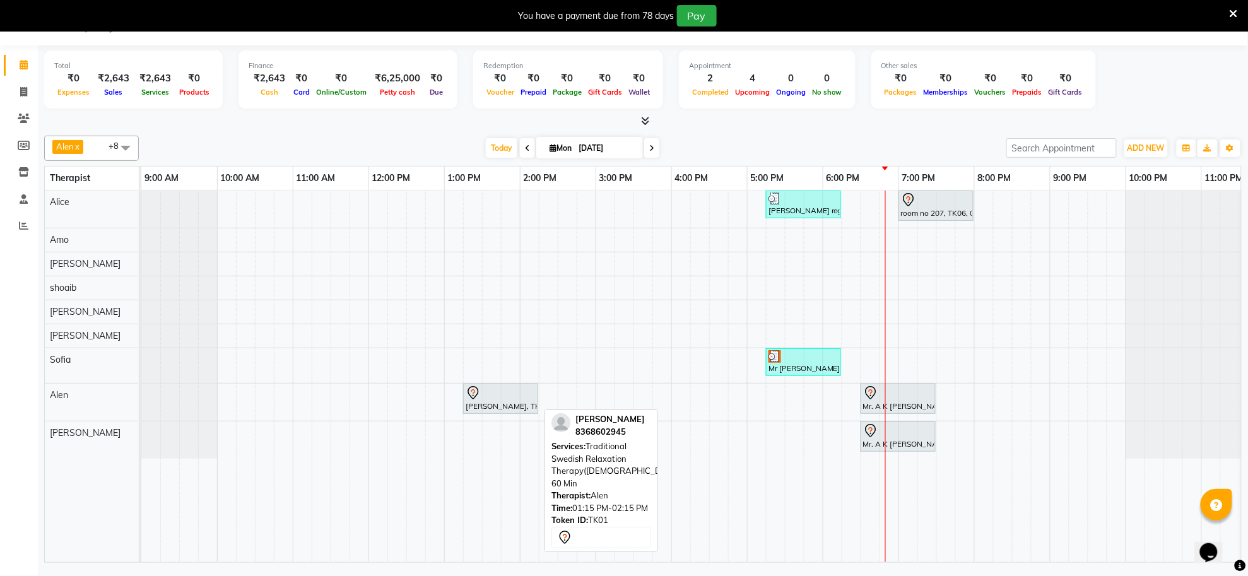
click at [519, 404] on div "[PERSON_NAME], TK01, 01:15 PM-02:15 PM, Traditional Swedish Relaxation Therapy(…" at bounding box center [500, 399] width 73 height 27
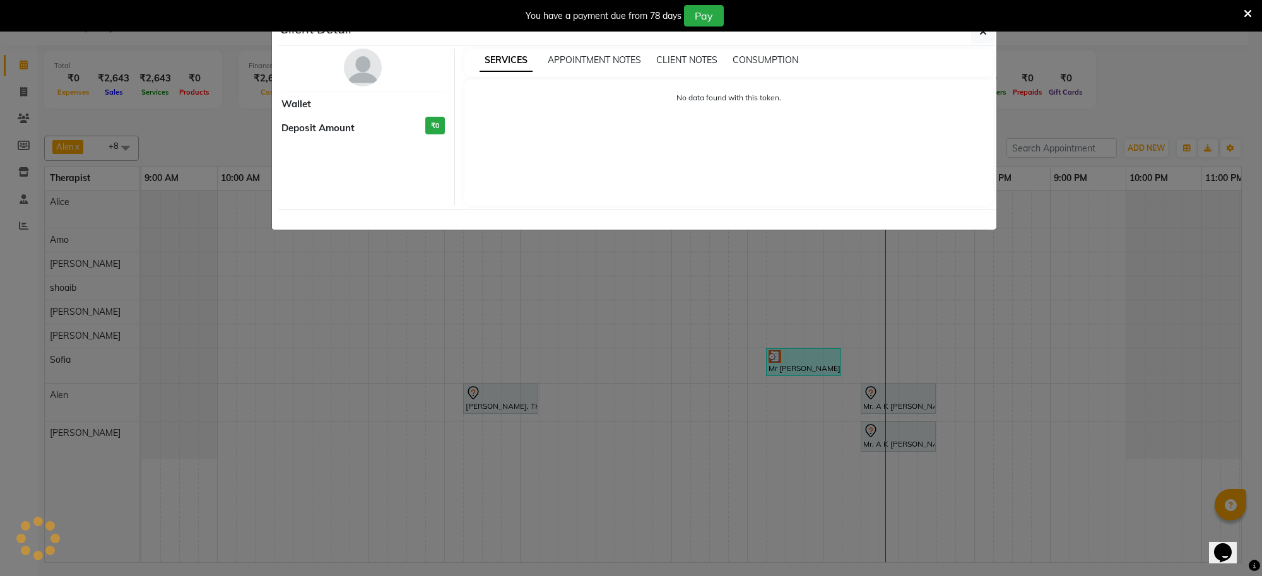
select select "7"
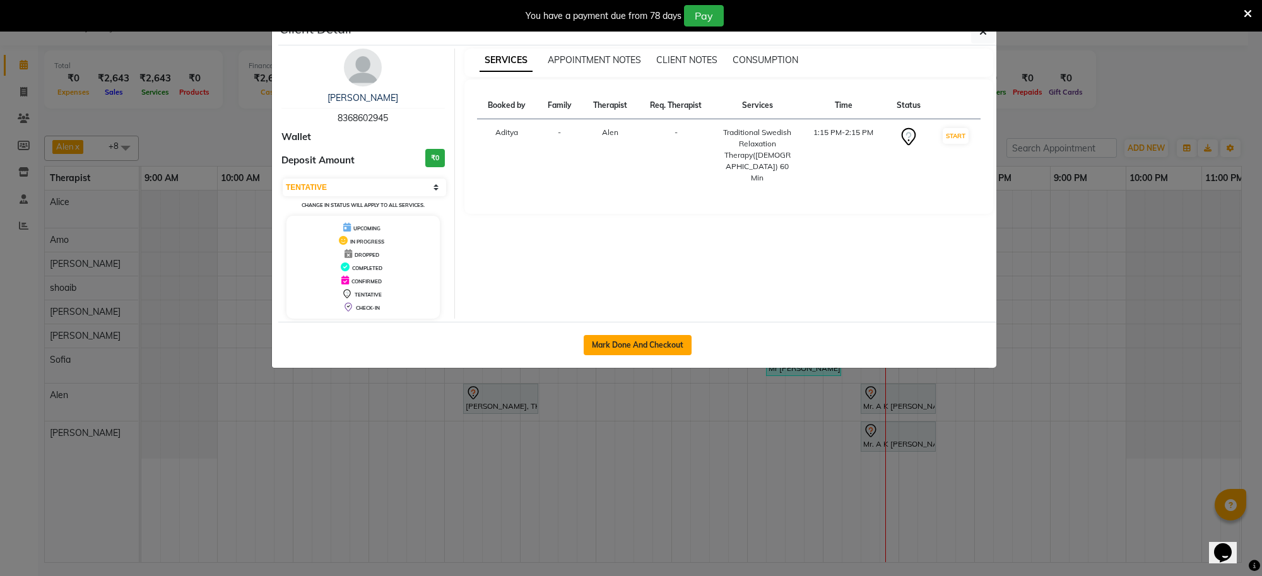
click at [648, 344] on button "Mark Done And Checkout" at bounding box center [638, 345] width 108 height 20
select select "8283"
select select "service"
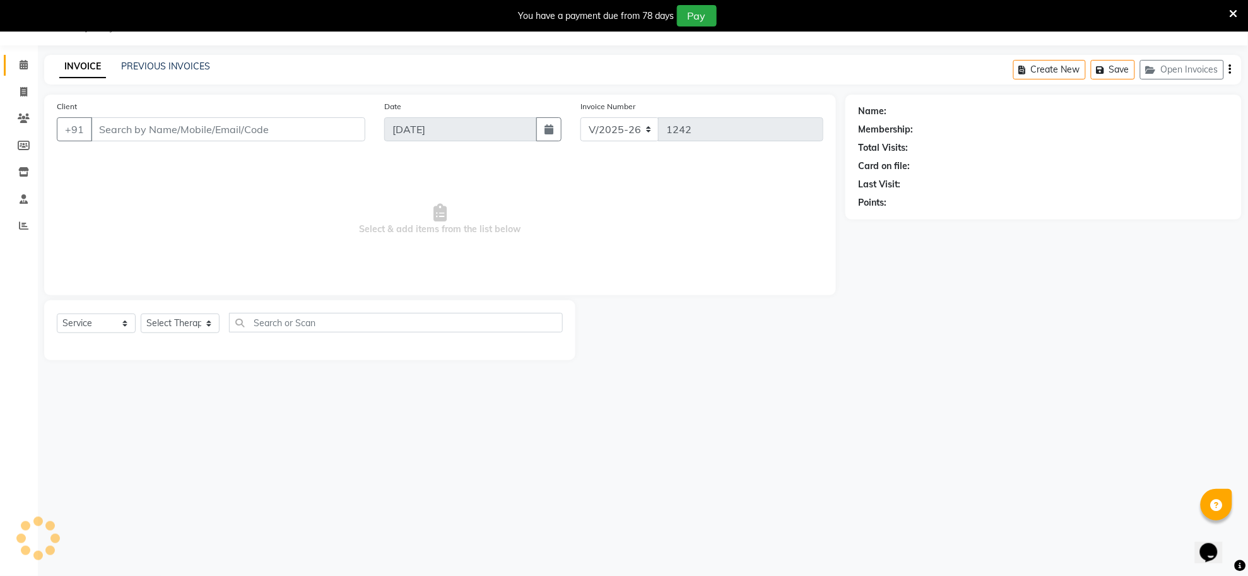
type input "83******45"
select select "84325"
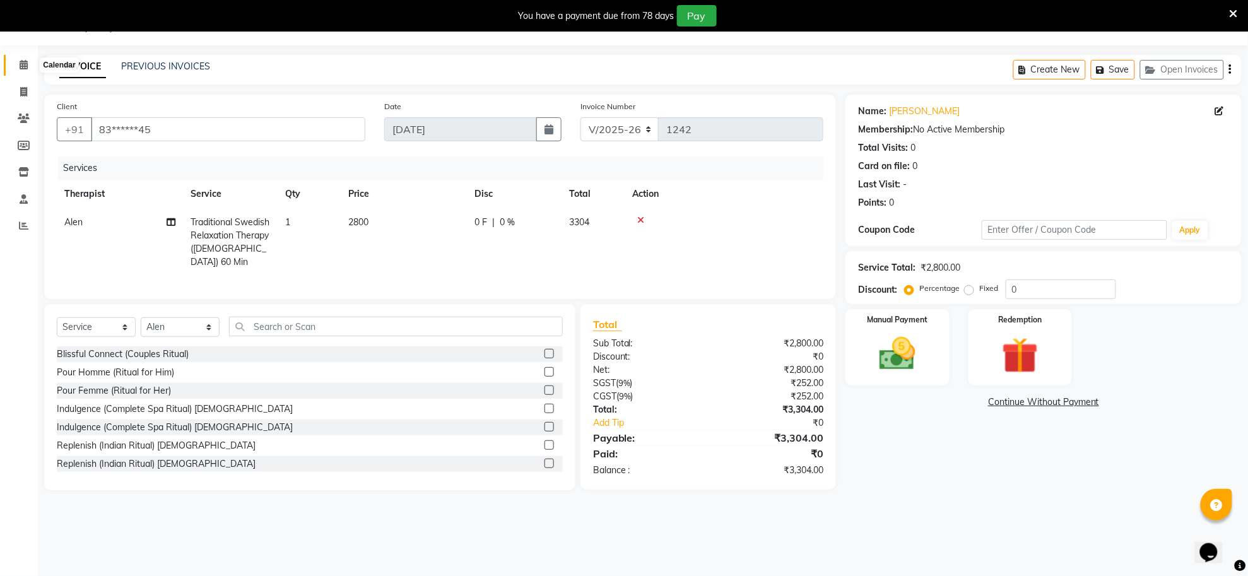
click at [22, 64] on icon at bounding box center [24, 64] width 8 height 9
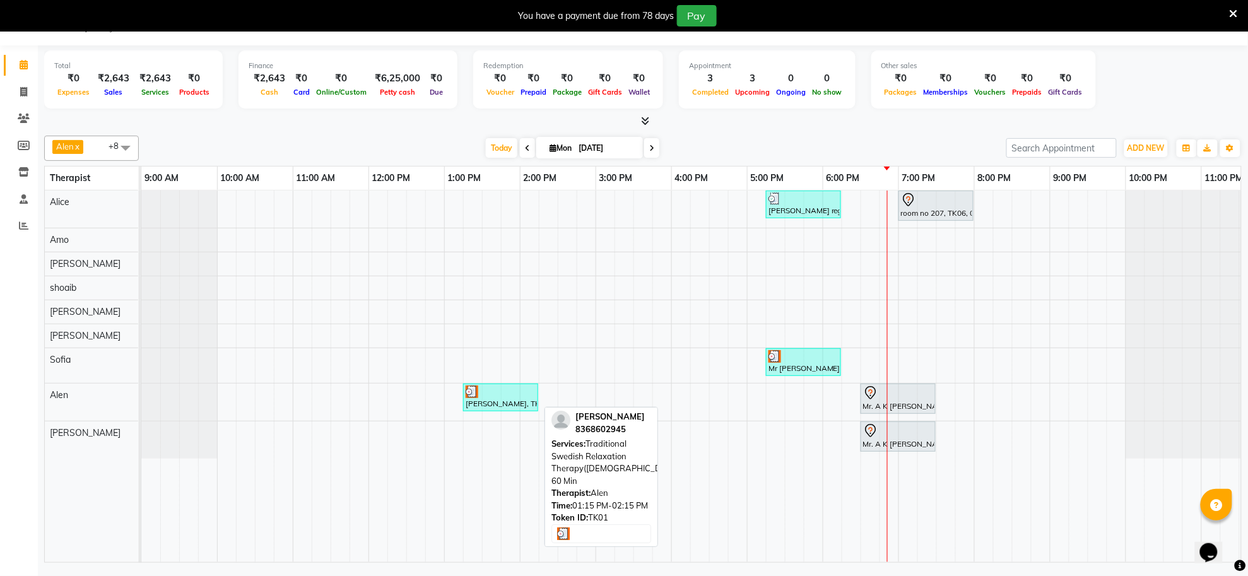
click at [503, 405] on div "[PERSON_NAME], TK01, 01:15 PM-02:15 PM, Traditional Swedish Relaxation Therapy(…" at bounding box center [500, 398] width 73 height 24
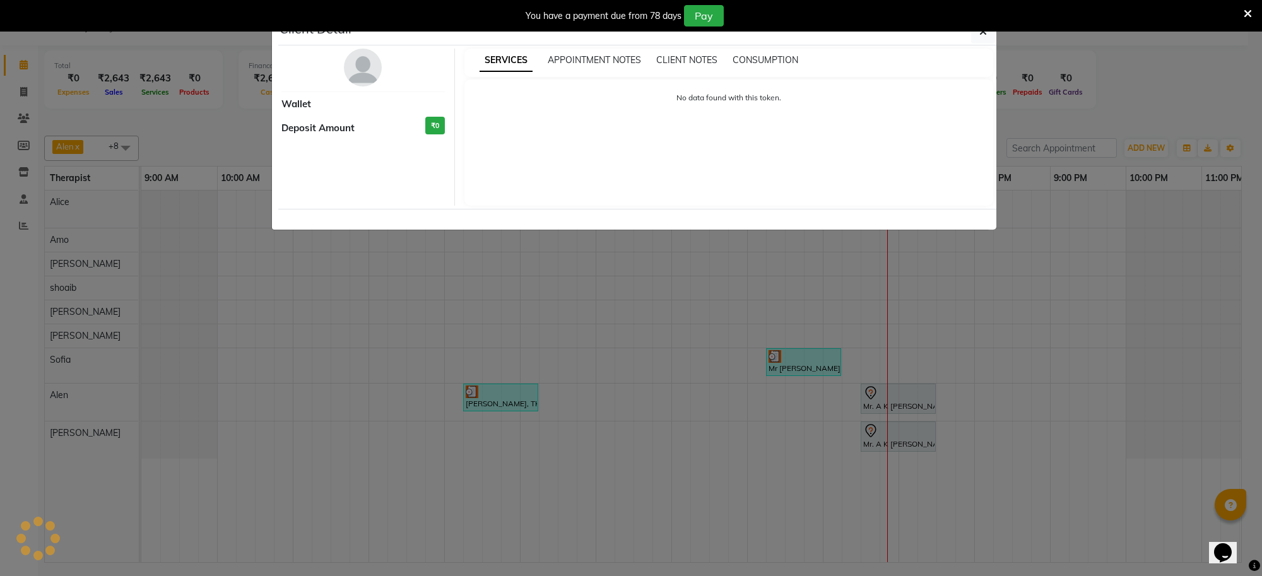
select select "3"
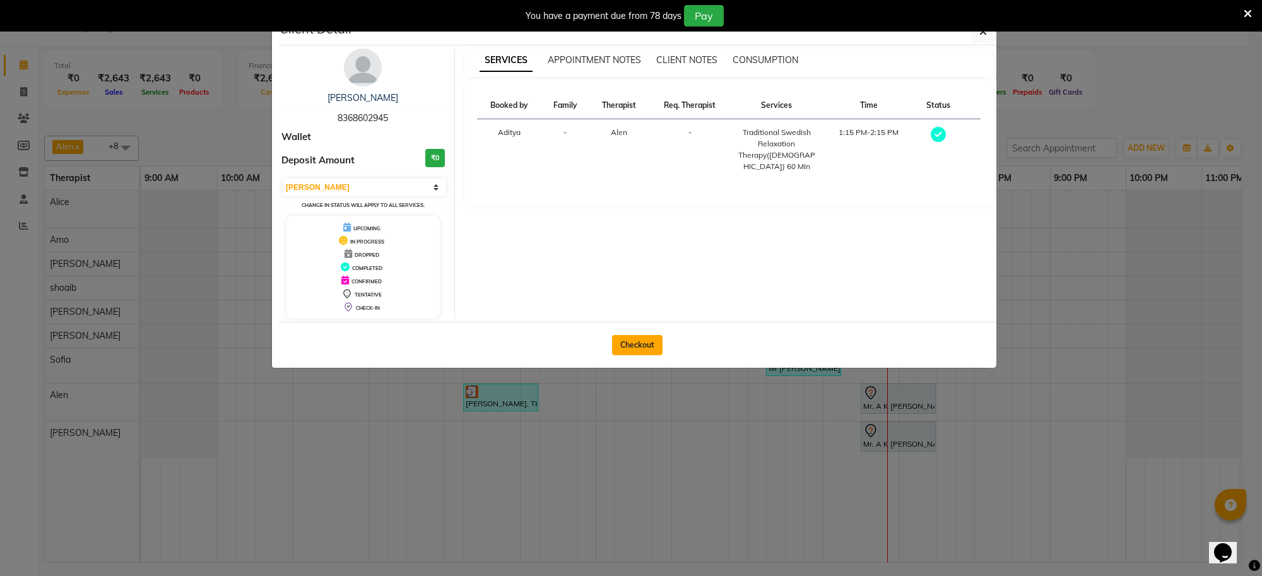
click at [639, 343] on button "Checkout" at bounding box center [637, 345] width 50 height 20
select select "8283"
select select "service"
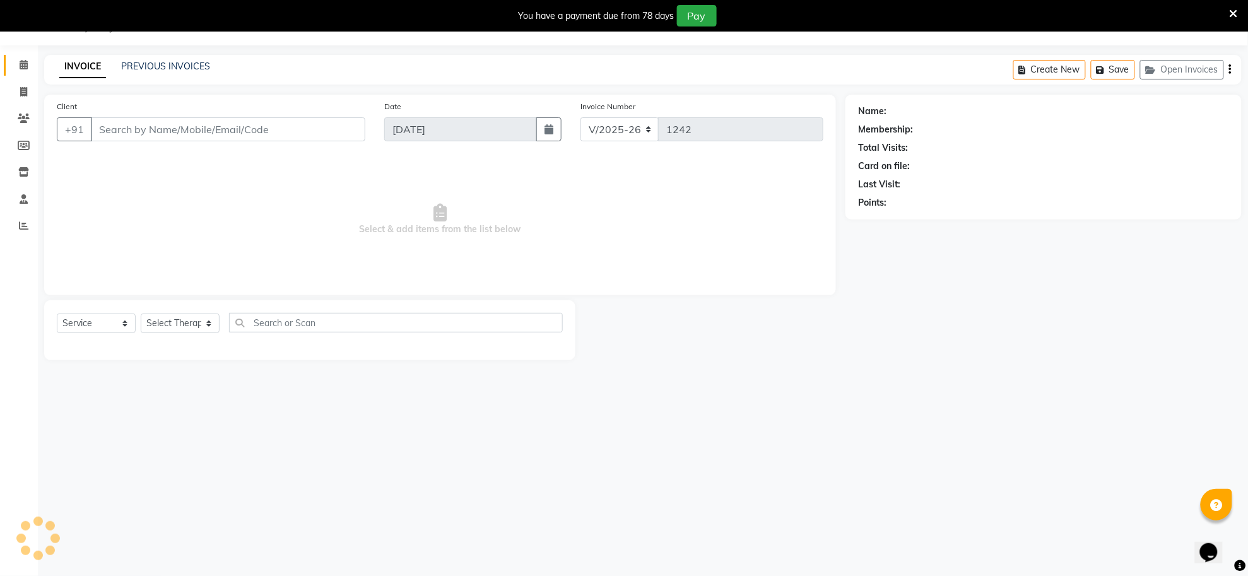
type input "83******45"
select select "84325"
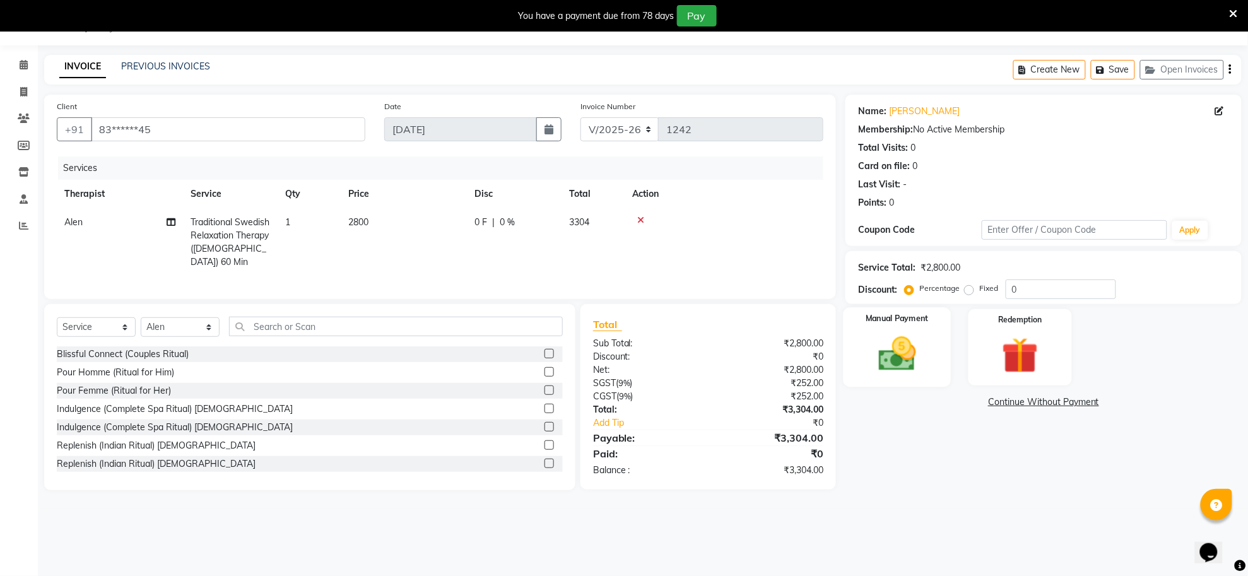
click at [888, 360] on img at bounding box center [897, 355] width 61 height 44
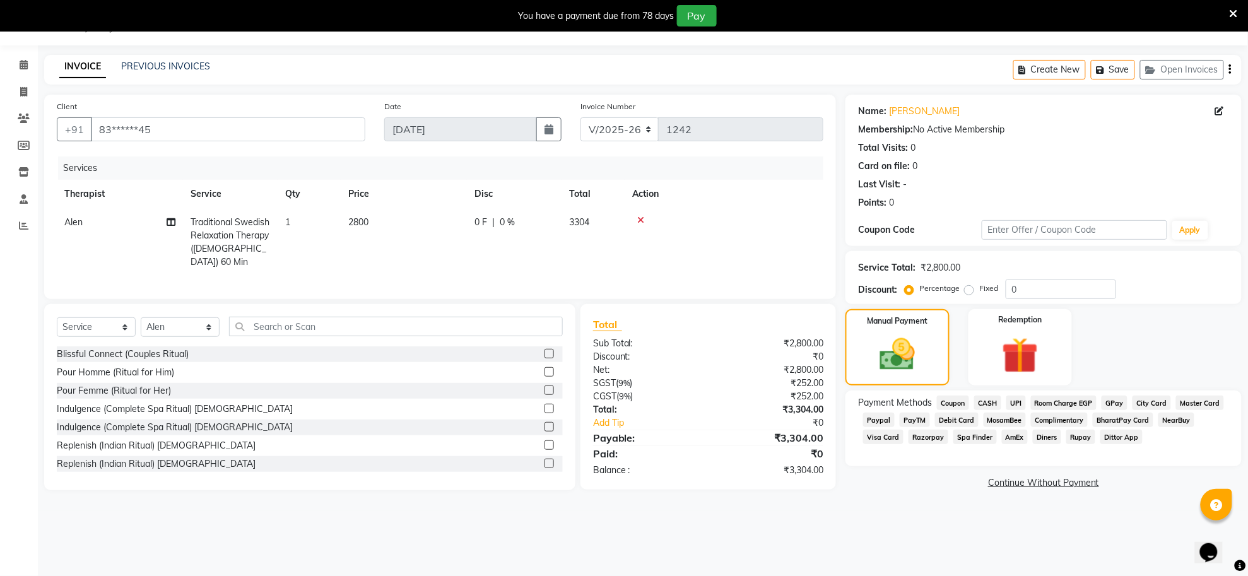
click at [1020, 401] on span "UPI" at bounding box center [1016, 403] width 20 height 15
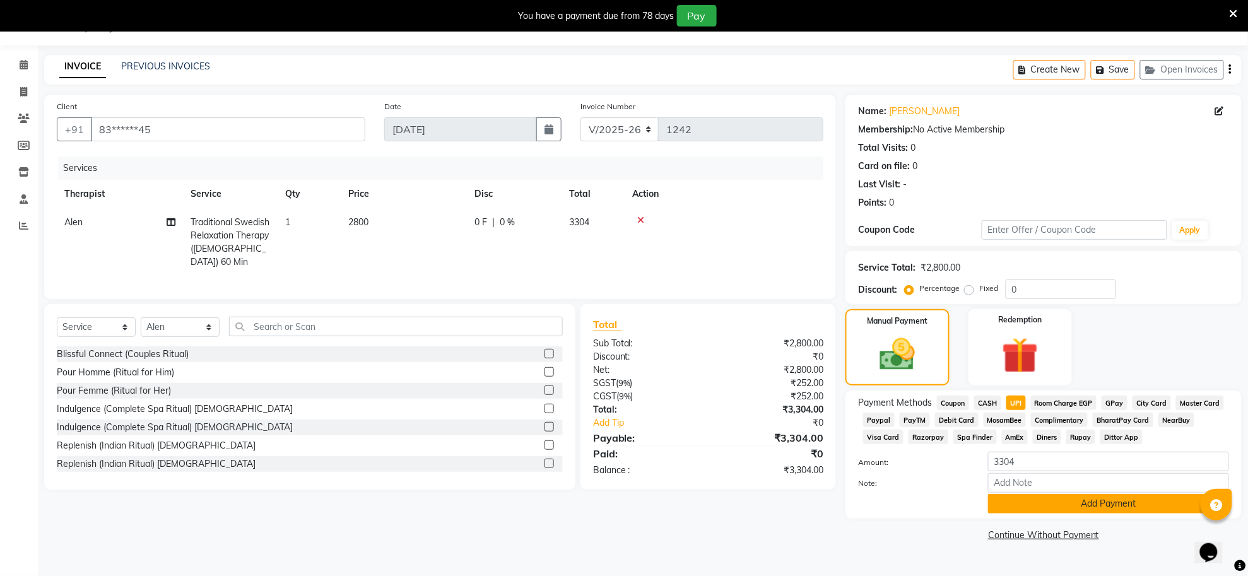
click at [1045, 504] on button "Add Payment" at bounding box center [1108, 504] width 241 height 20
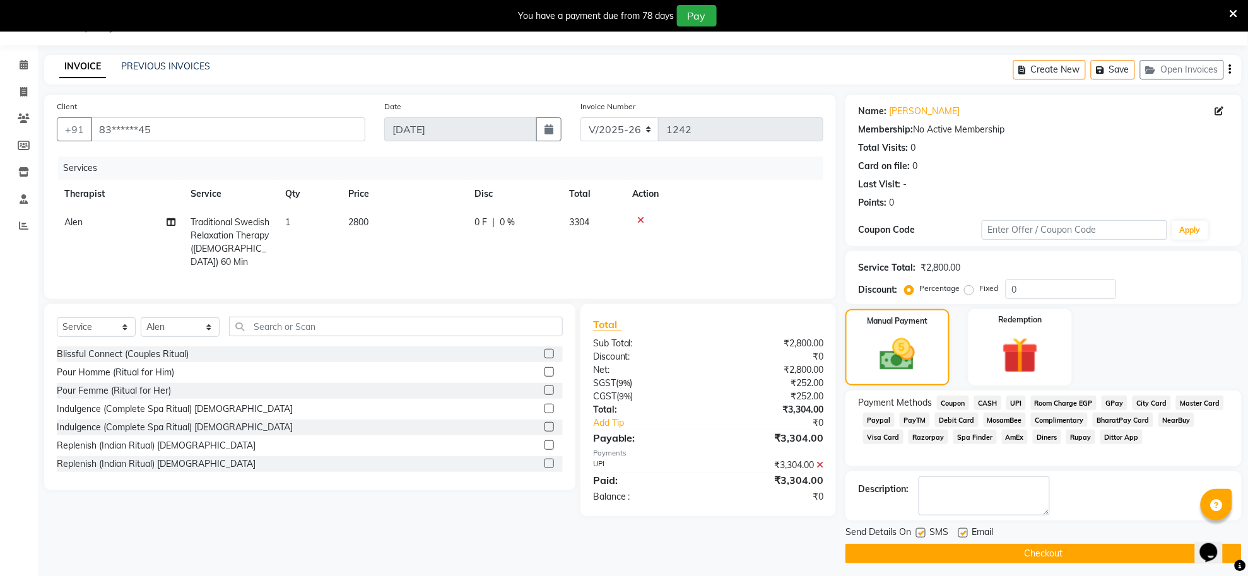
scroll to position [38, 0]
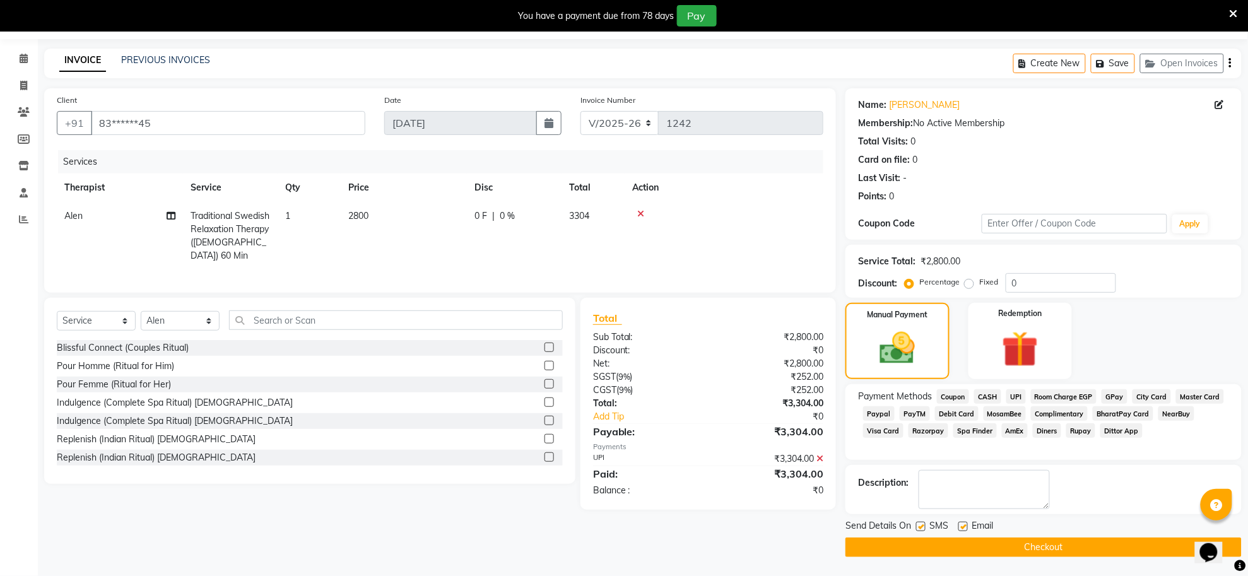
click at [1042, 550] on button "Checkout" at bounding box center [1044, 548] width 396 height 20
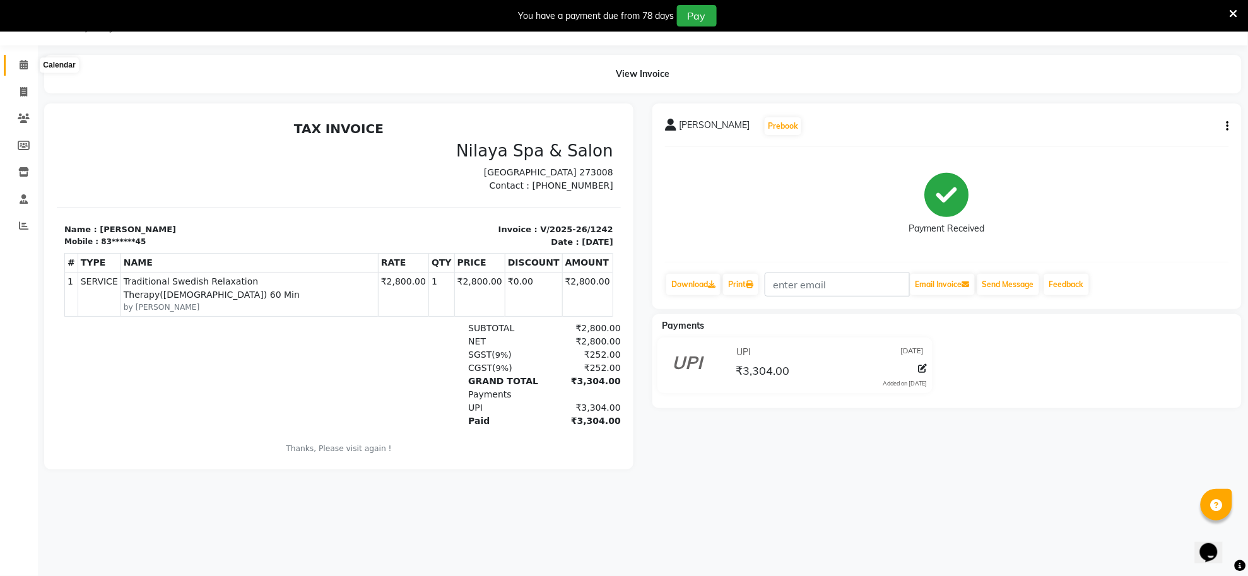
click at [21, 66] on icon at bounding box center [24, 64] width 8 height 9
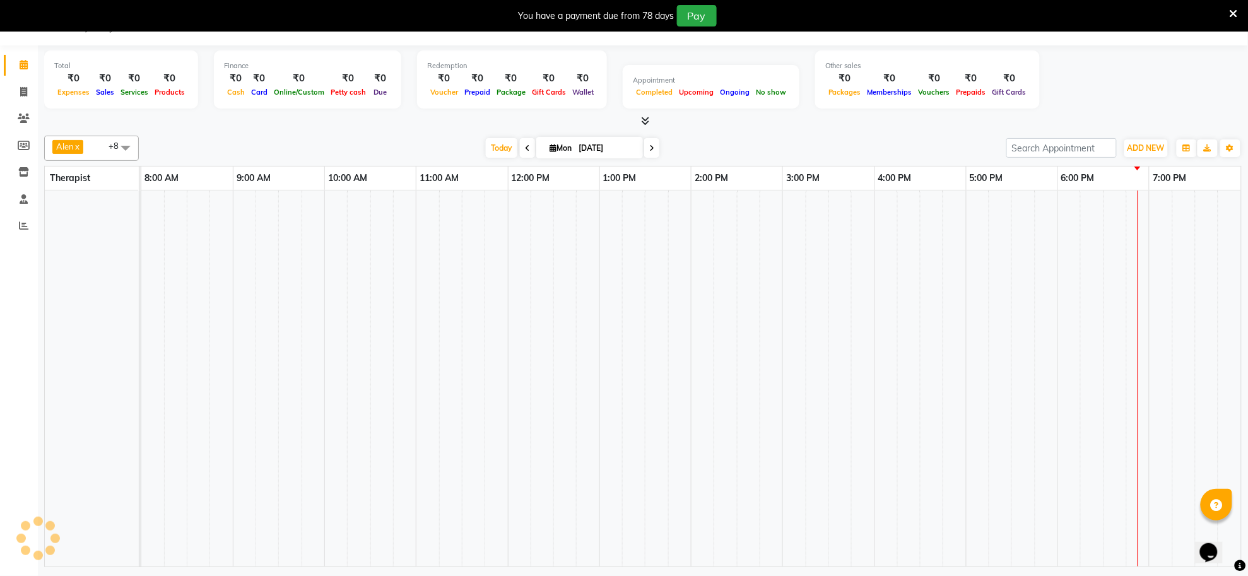
scroll to position [0, 35]
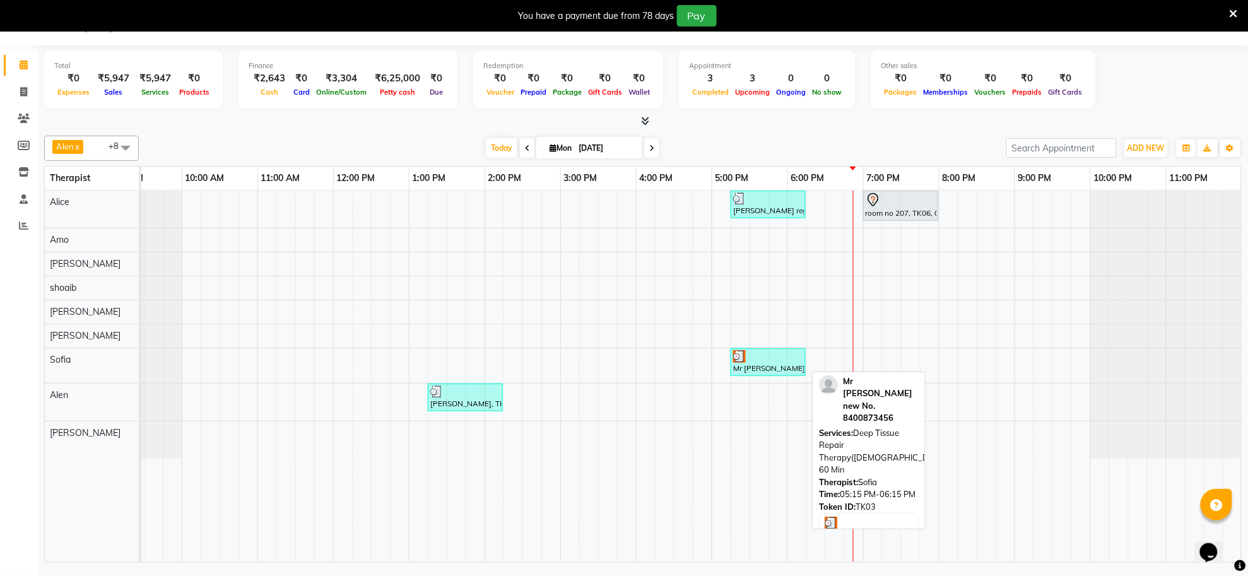
click at [774, 362] on div at bounding box center [768, 356] width 70 height 13
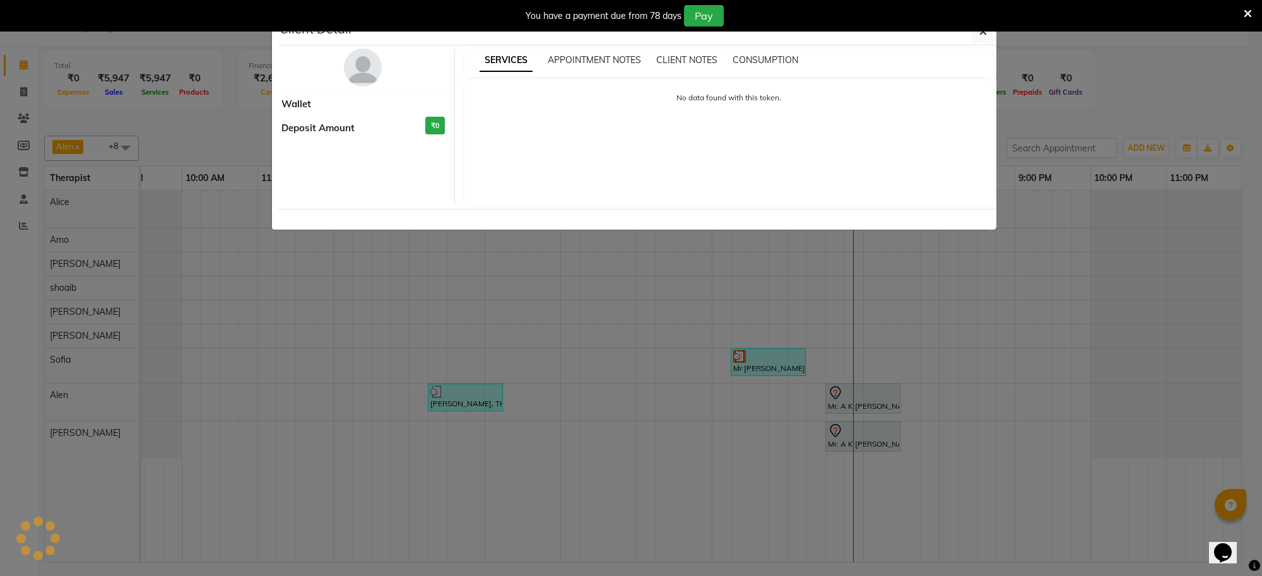
select select "3"
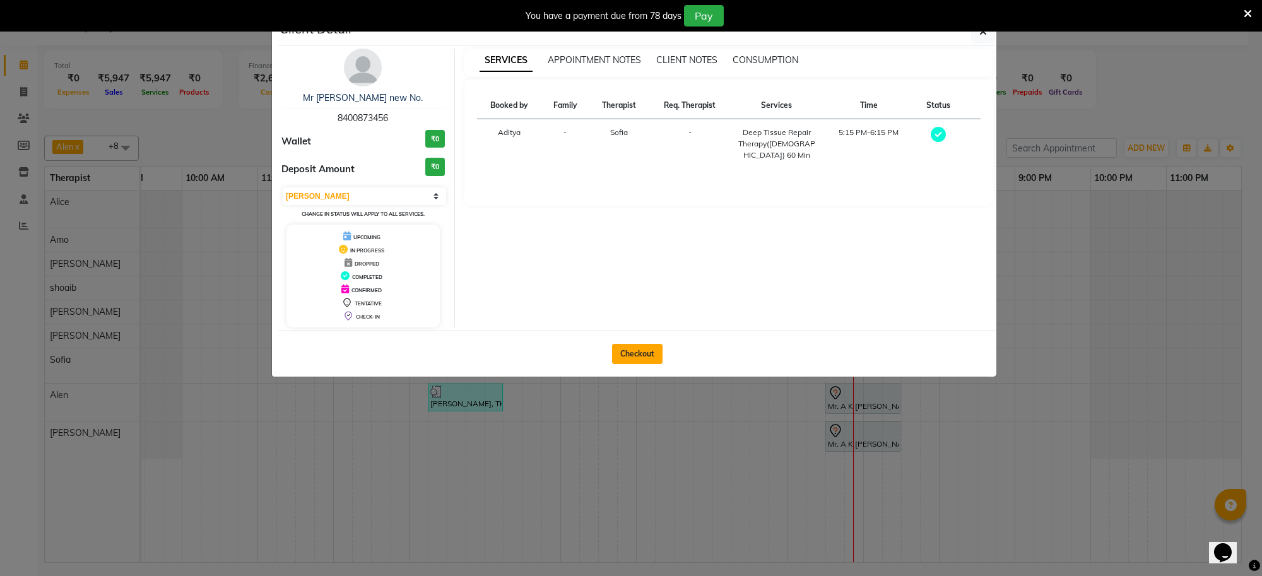
click at [654, 352] on button "Checkout" at bounding box center [637, 354] width 50 height 20
select select "8283"
select select "service"
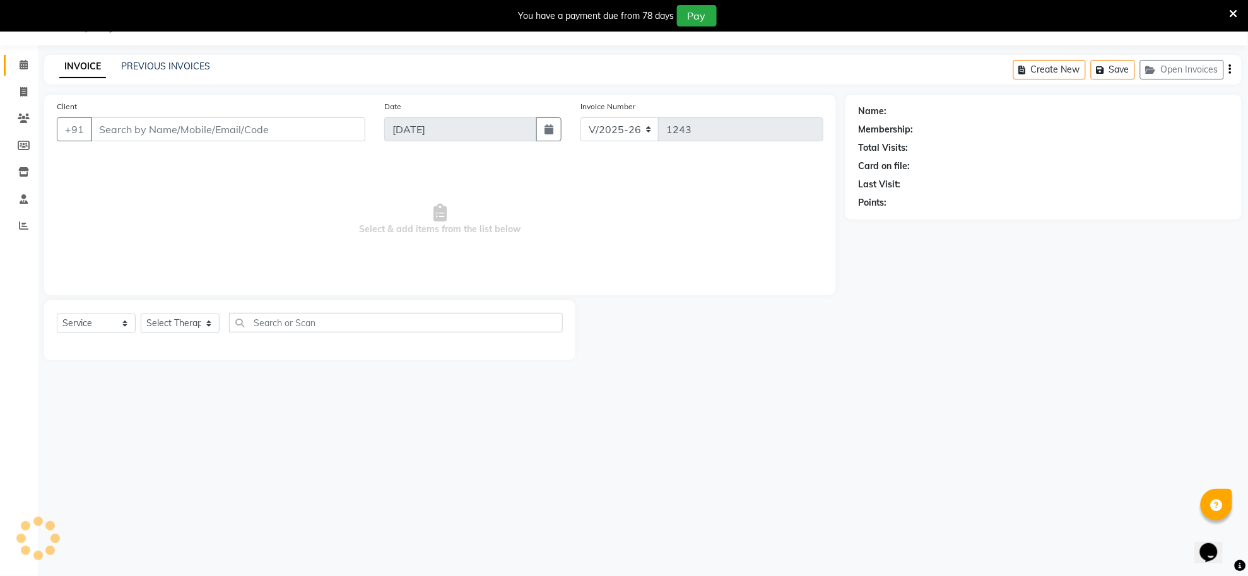
type input "84******56"
select select "84324"
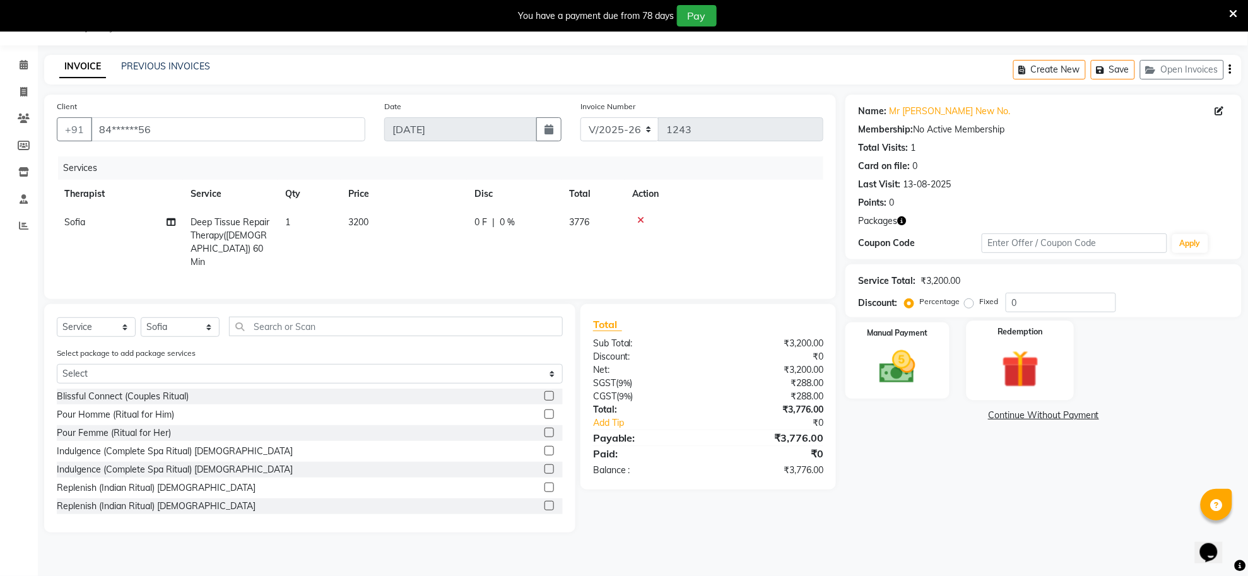
click at [1006, 369] on img at bounding box center [1019, 369] width 61 height 47
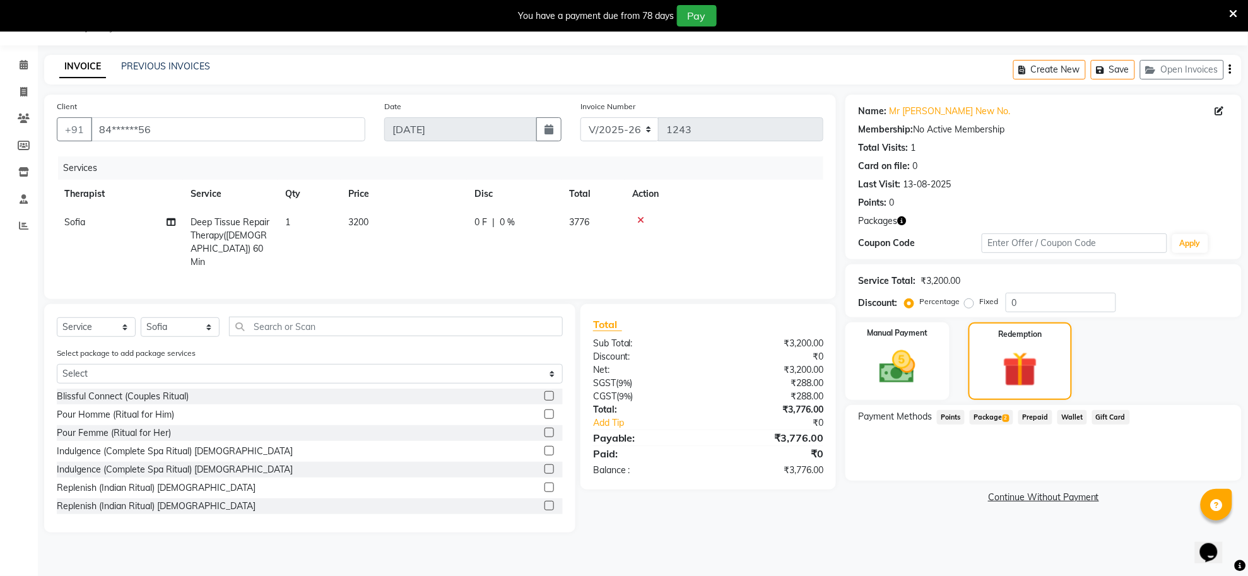
click at [996, 414] on span "Package 2" at bounding box center [992, 417] width 44 height 15
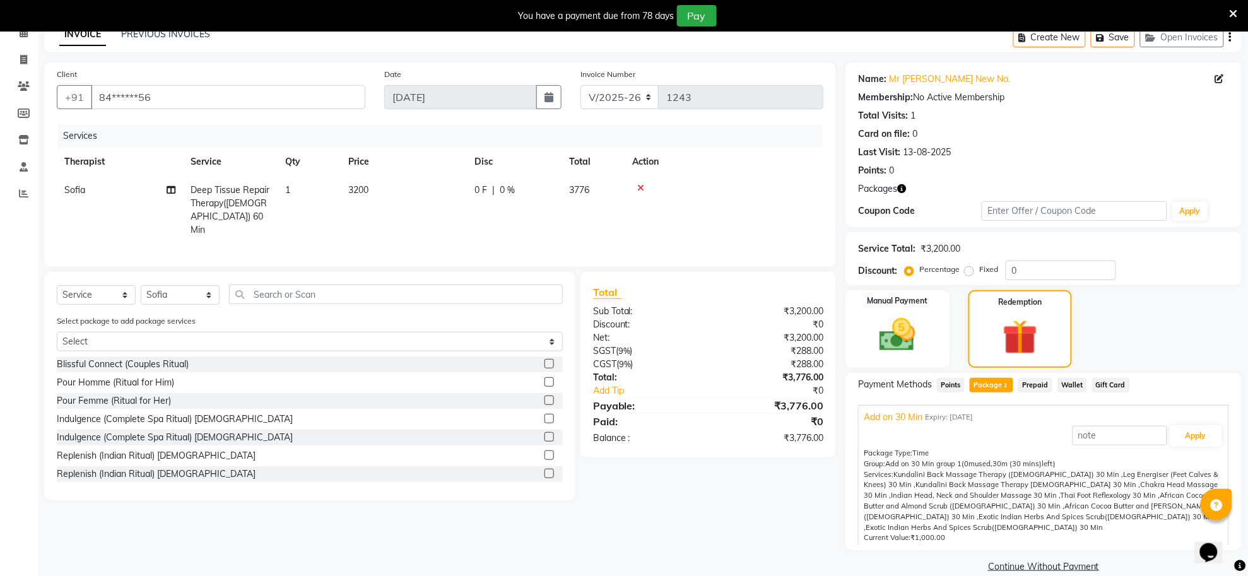
scroll to position [82, 0]
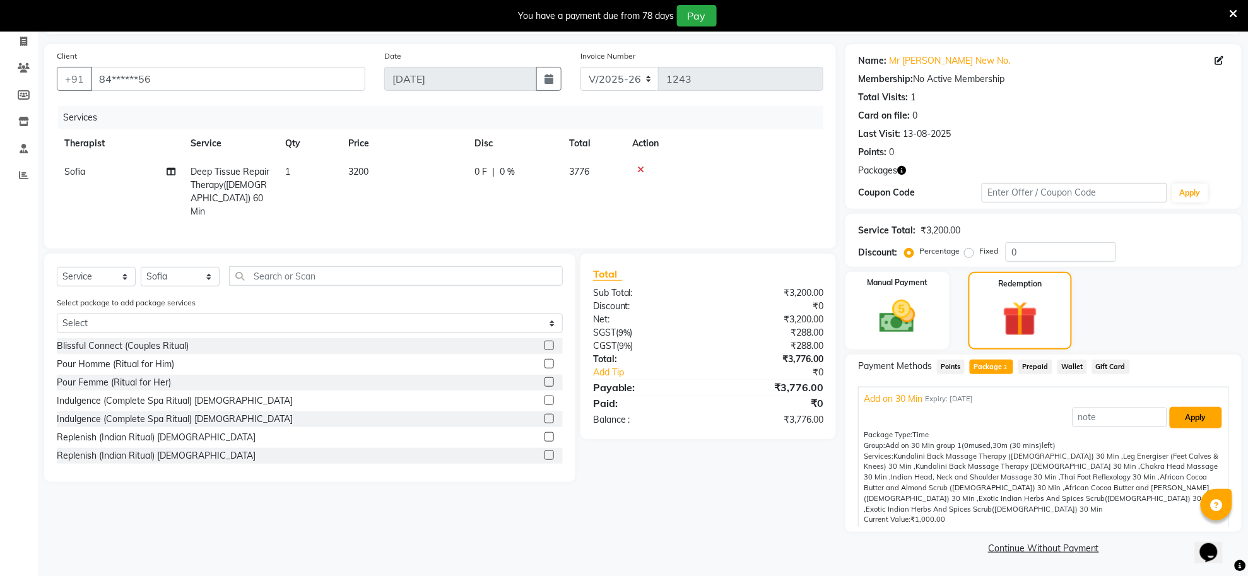
click at [1177, 415] on button "Apply" at bounding box center [1196, 417] width 52 height 21
type input "Add on 30 Min"
click at [1177, 415] on button "Apply" at bounding box center [1196, 417] width 52 height 21
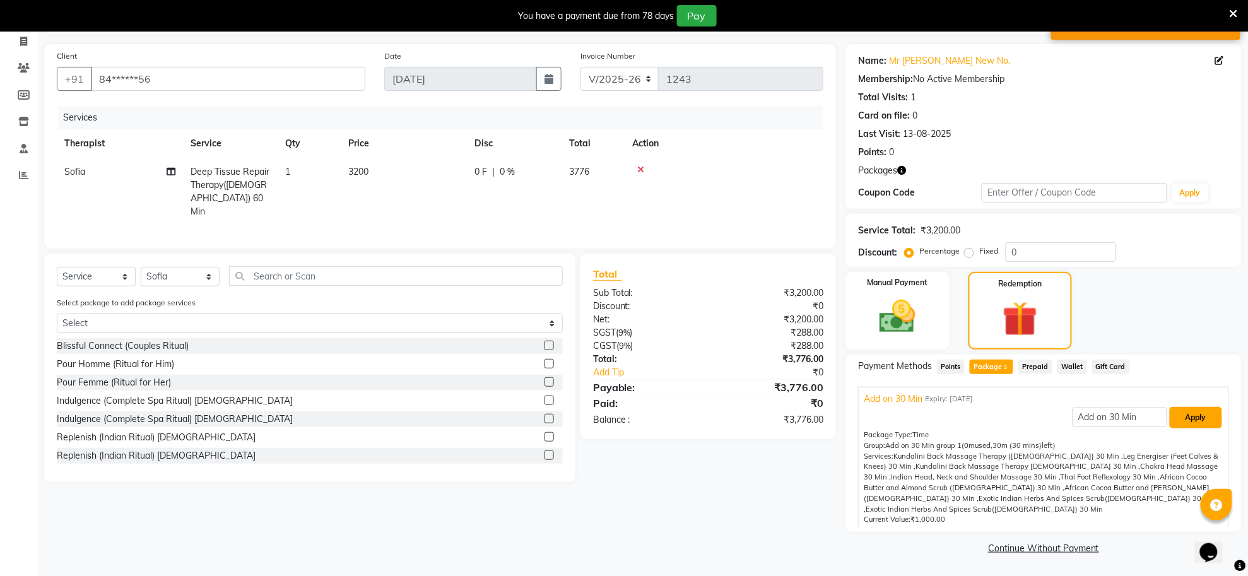
scroll to position [23, 0]
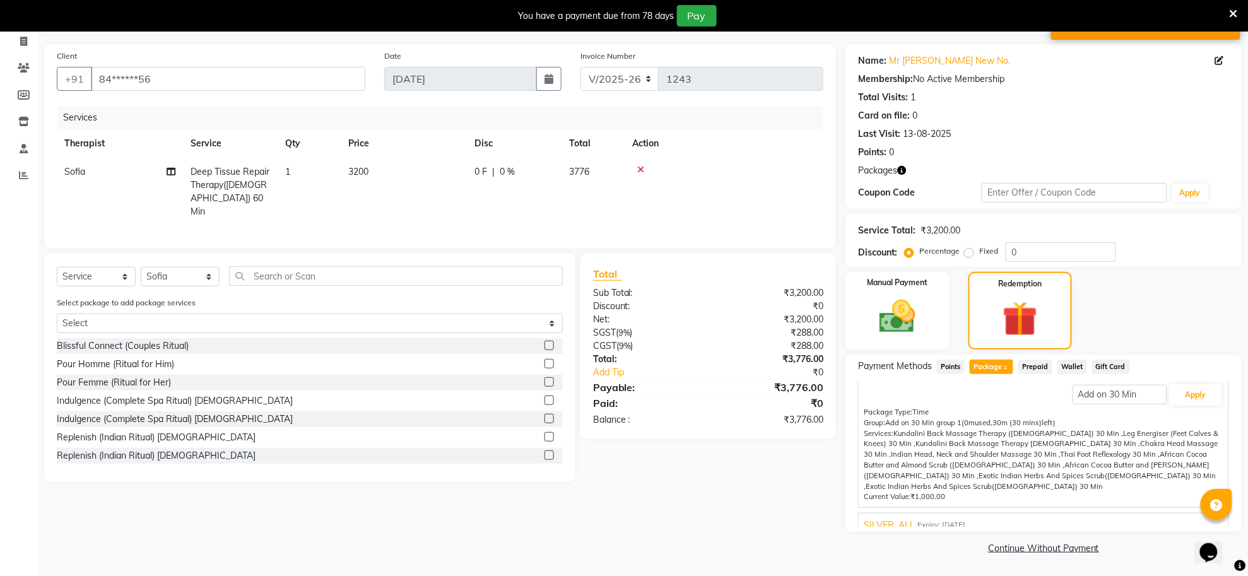
click at [881, 519] on span "SILVER_ALL" at bounding box center [889, 525] width 51 height 13
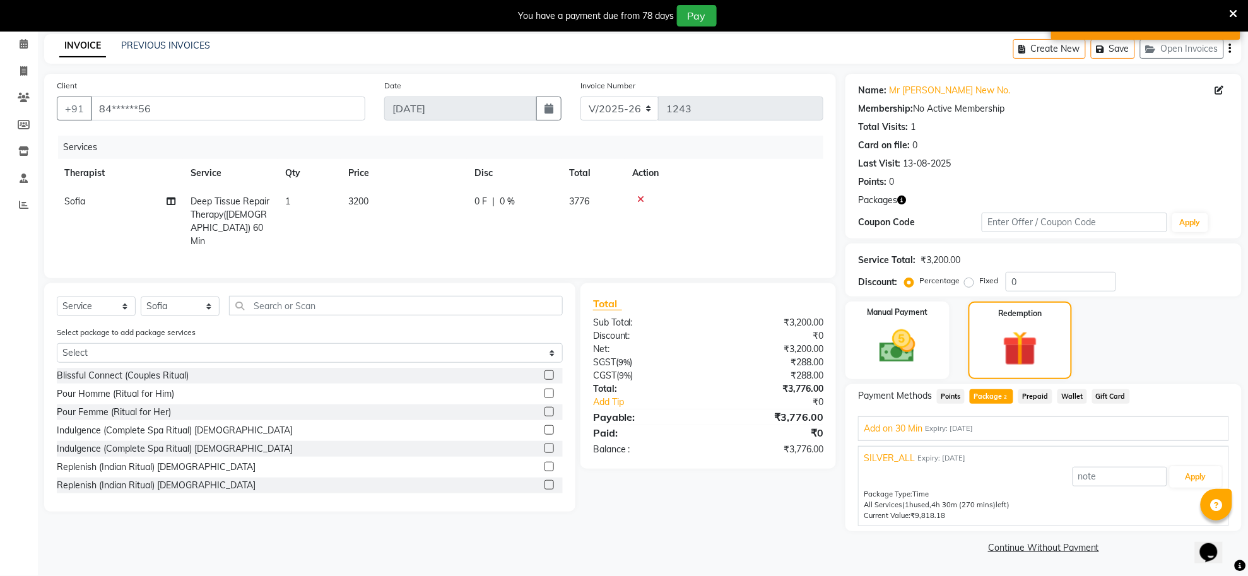
scroll to position [52, 0]
click at [1202, 476] on button "Apply" at bounding box center [1196, 477] width 52 height 21
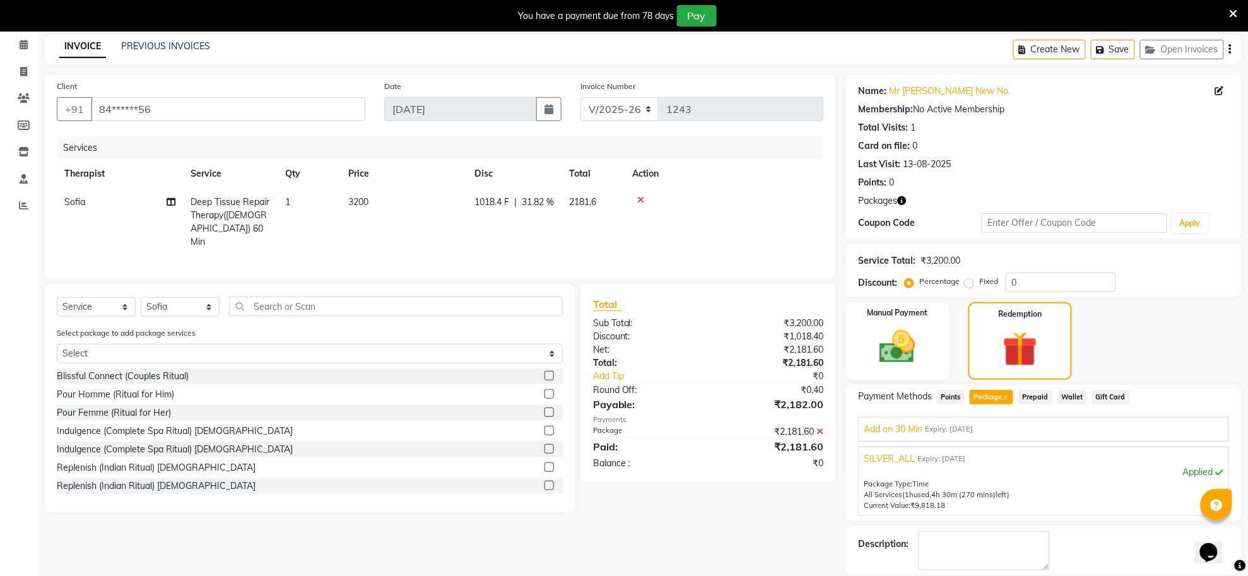
scroll to position [114, 0]
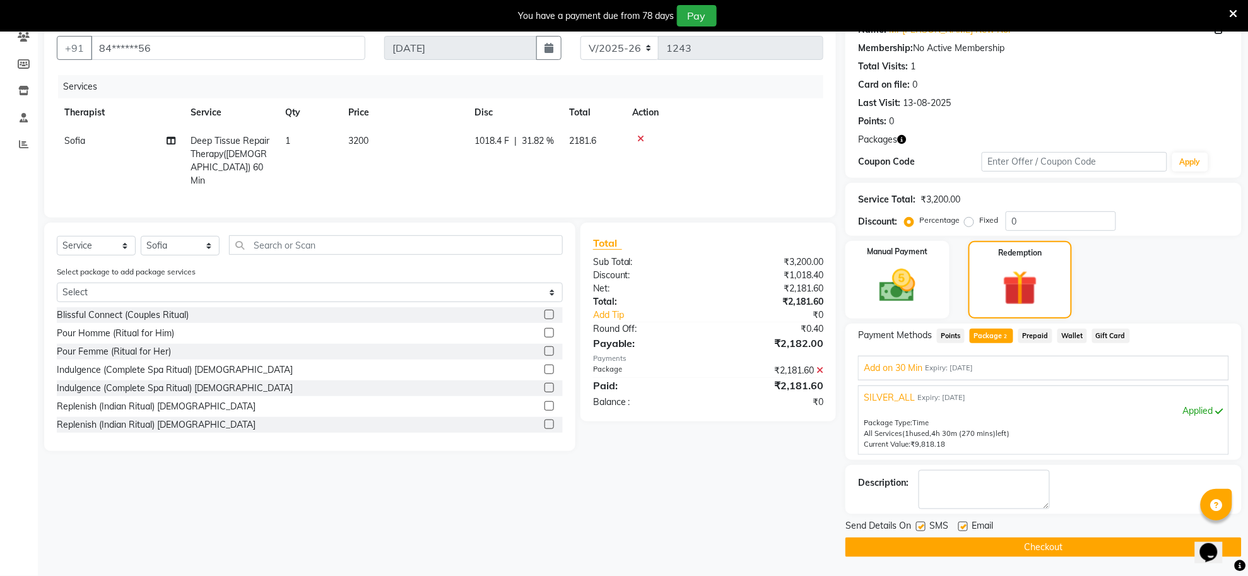
click at [1013, 547] on button "Checkout" at bounding box center [1044, 548] width 396 height 20
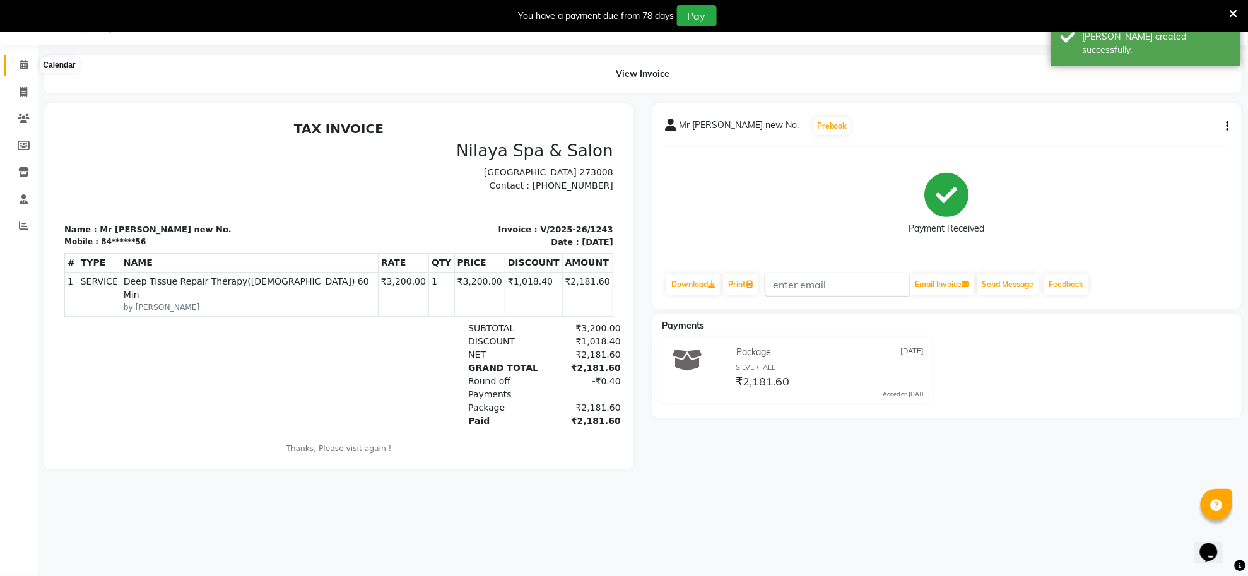
click at [18, 68] on span at bounding box center [24, 65] width 22 height 15
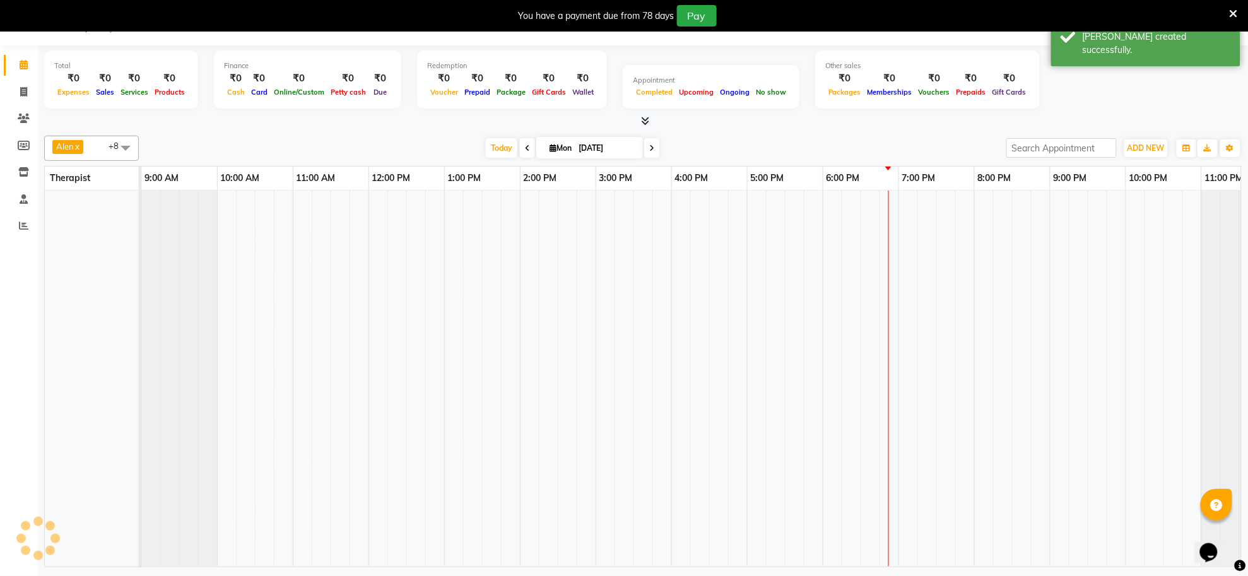
scroll to position [0, 35]
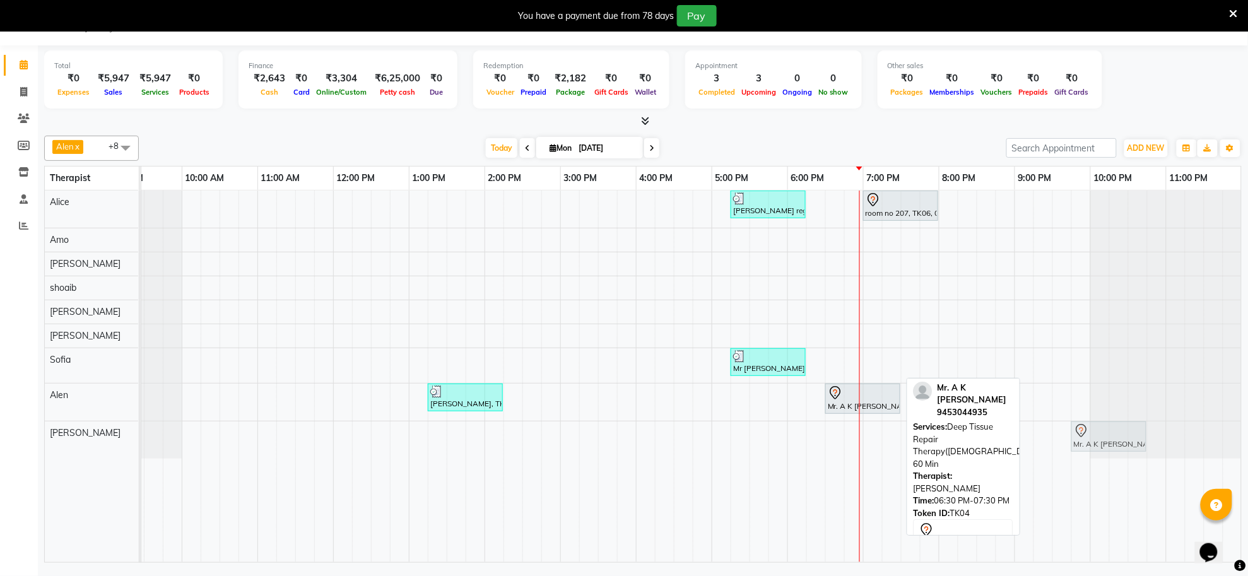
drag, startPoint x: 882, startPoint y: 449, endPoint x: 1126, endPoint y: 444, distance: 244.3
click at [106, 444] on div "Mr. A K ojha, TK04, 06:30 PM-07:30 PM, Deep Tissue Repair Therapy(Male) 60 Min …" at bounding box center [106, 440] width 0 height 37
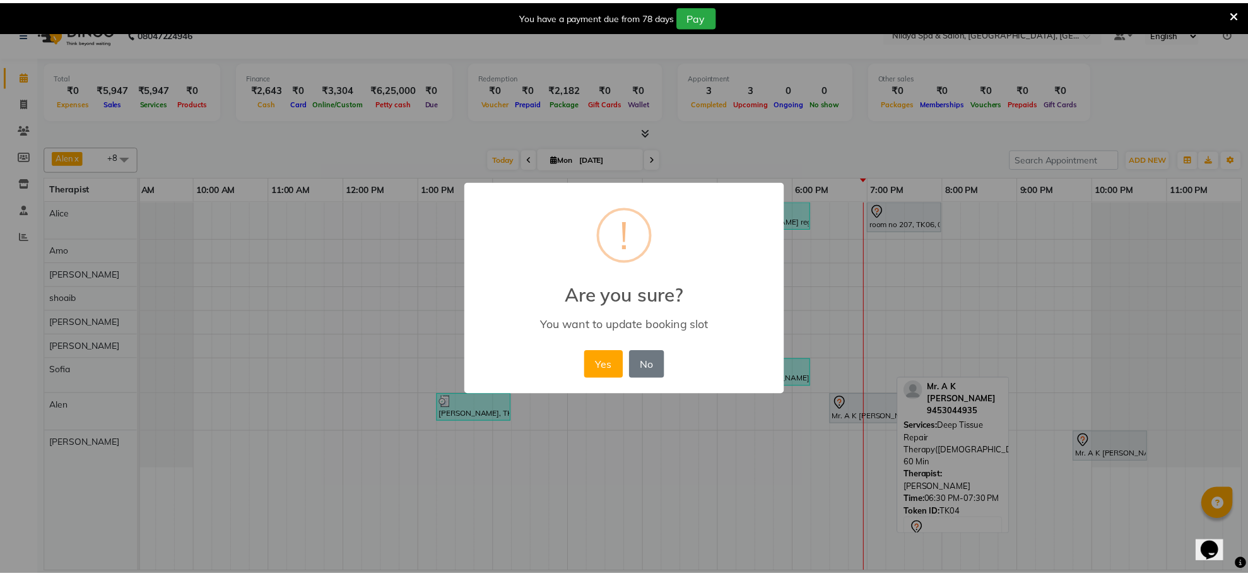
scroll to position [0, 22]
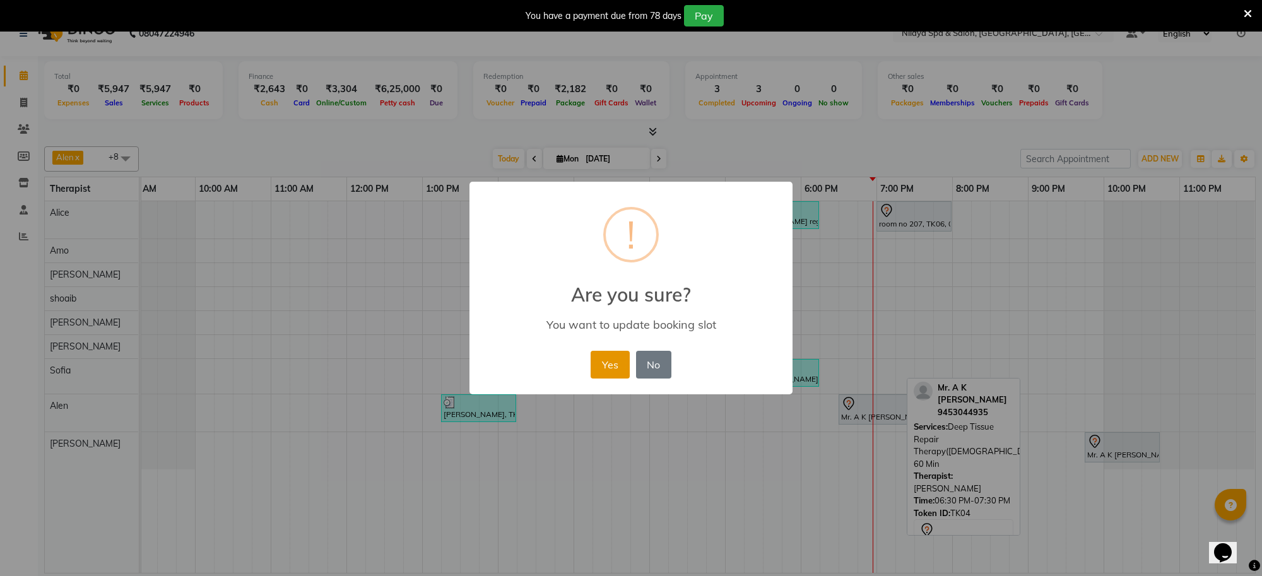
click at [607, 361] on button "Yes" at bounding box center [610, 365] width 38 height 28
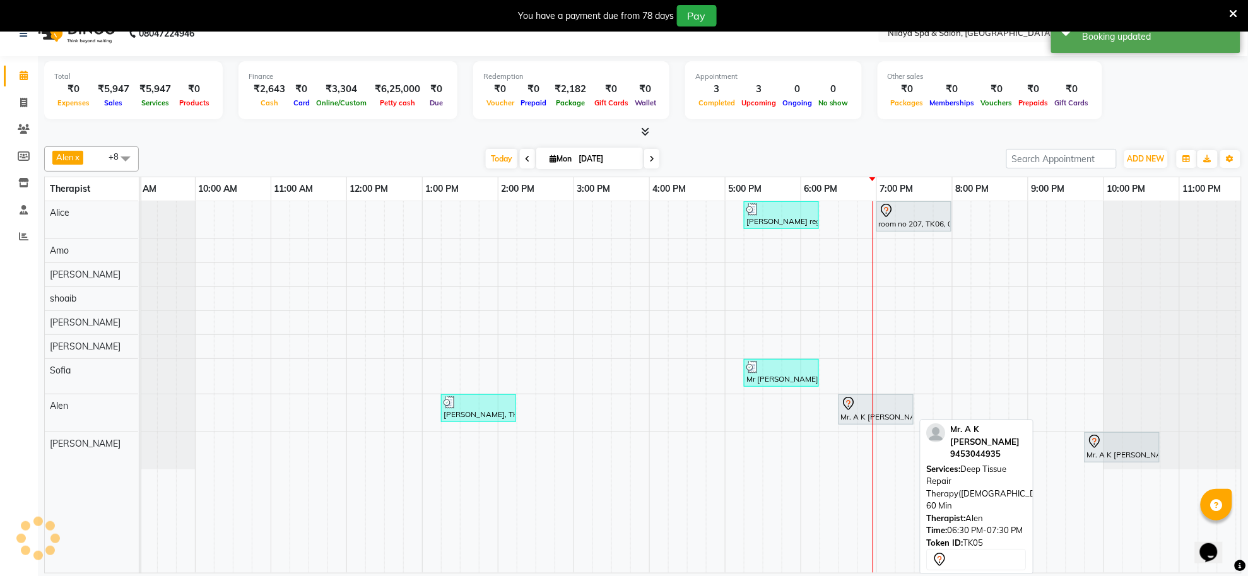
click at [875, 413] on div "Mr. A K [PERSON_NAME], TK05, 06:30 PM-07:30 PM, Deep Tissue Repair Therapy([DEM…" at bounding box center [876, 409] width 73 height 27
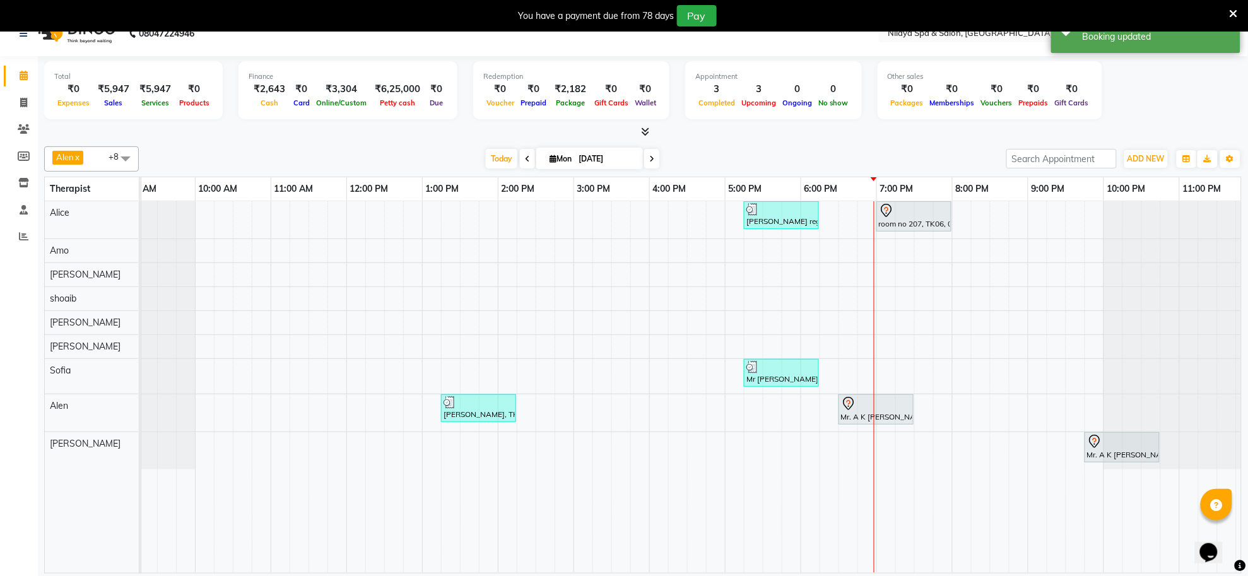
click at [875, 413] on div at bounding box center [874, 387] width 1 height 372
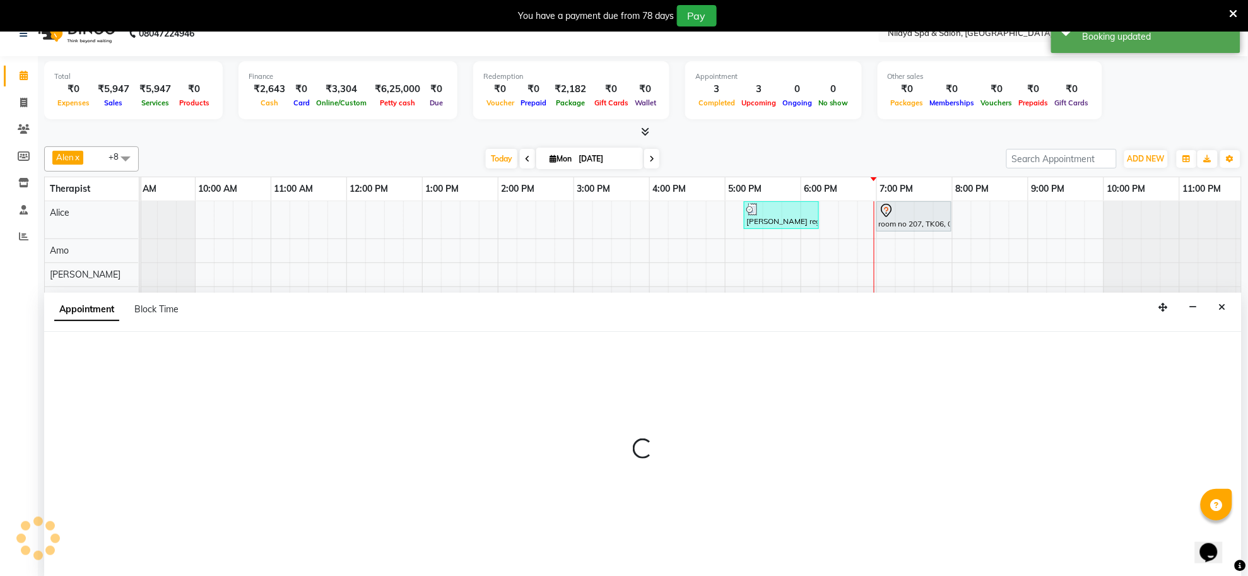
scroll to position [32, 0]
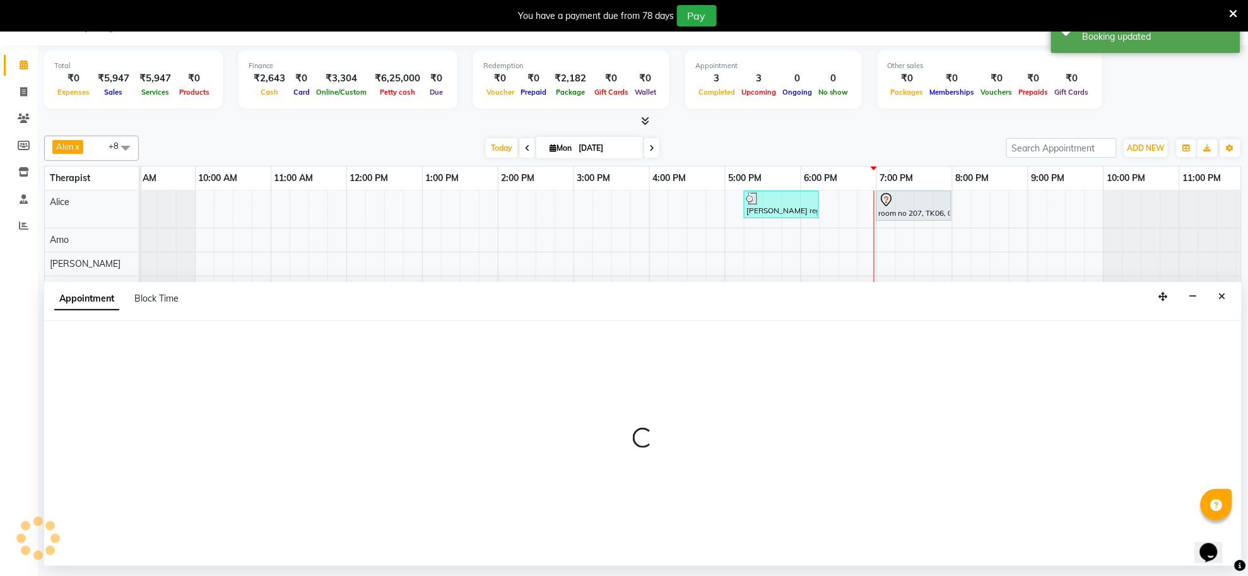
select select "84325"
select select "1125"
select select "tentative"
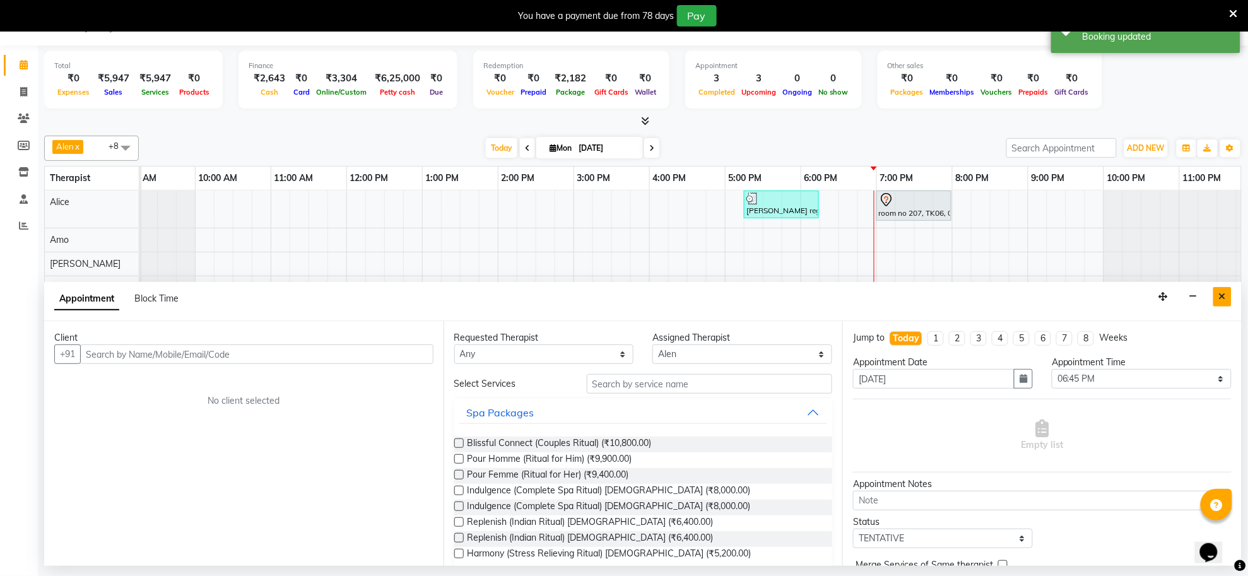
click at [1229, 294] on button "Close" at bounding box center [1222, 297] width 18 height 20
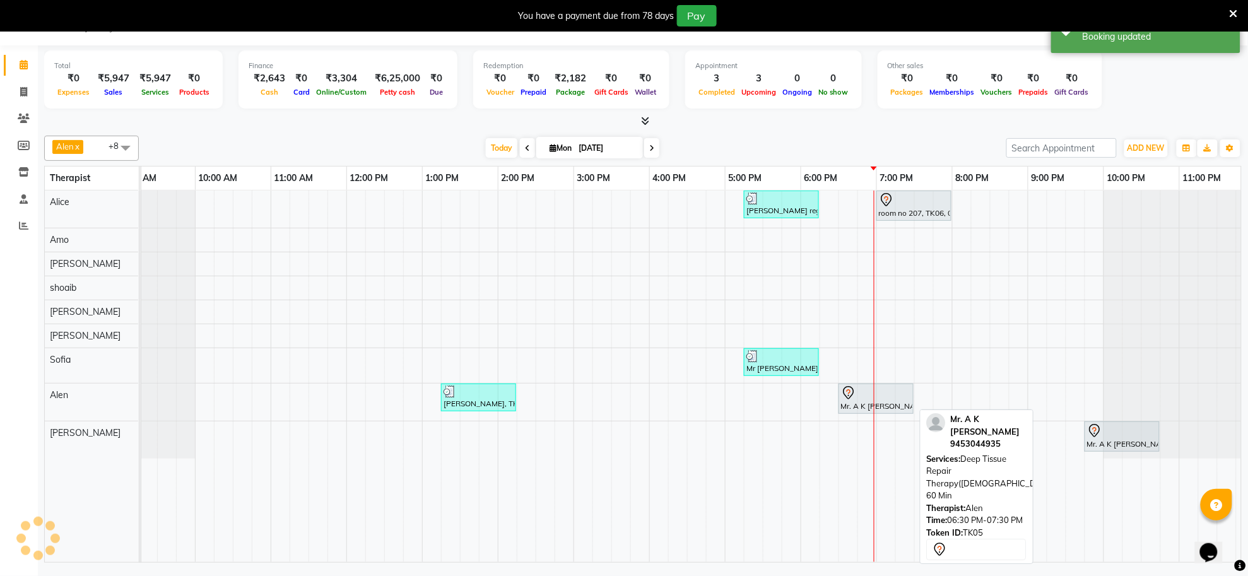
click at [878, 392] on div at bounding box center [876, 393] width 70 height 15
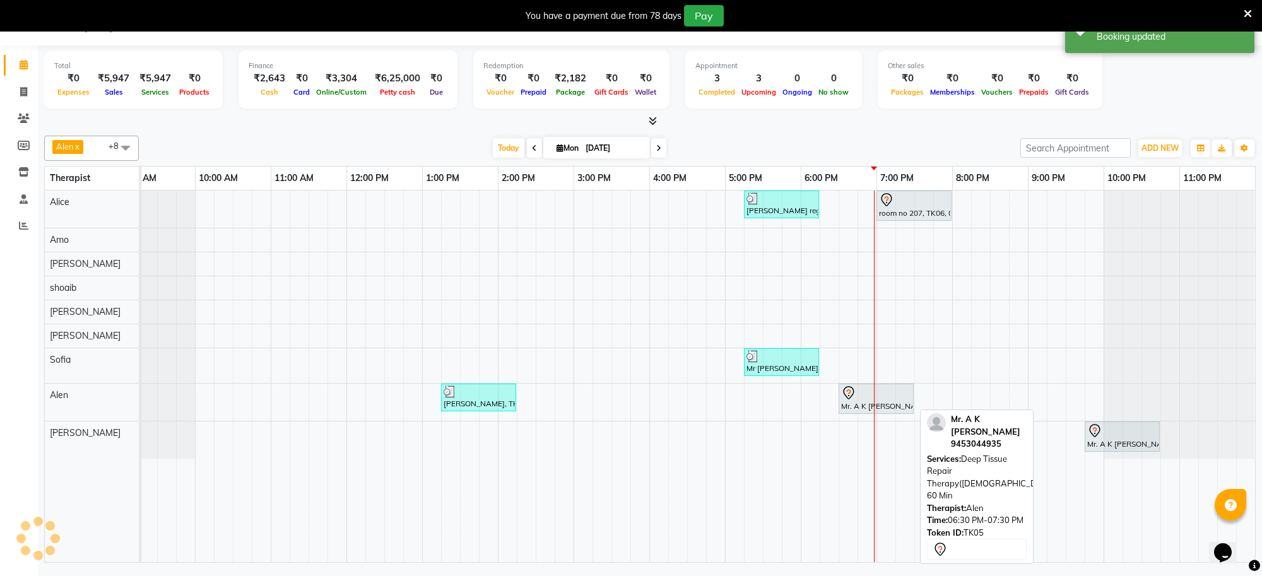
select select "7"
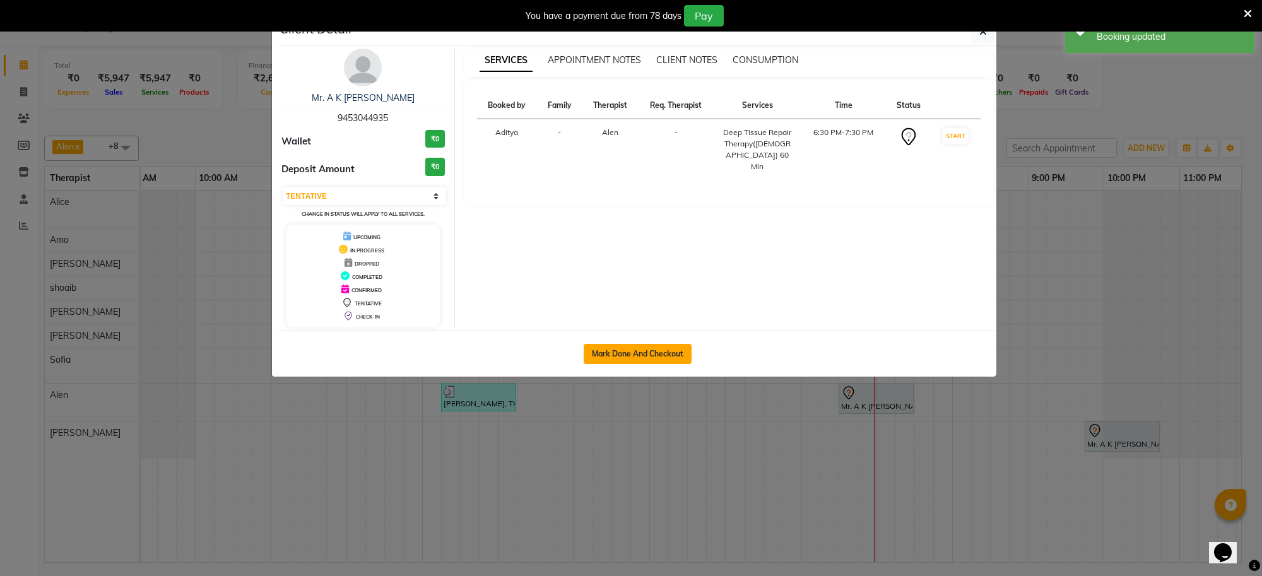
click at [645, 352] on button "Mark Done And Checkout" at bounding box center [638, 354] width 108 height 20
select select "service"
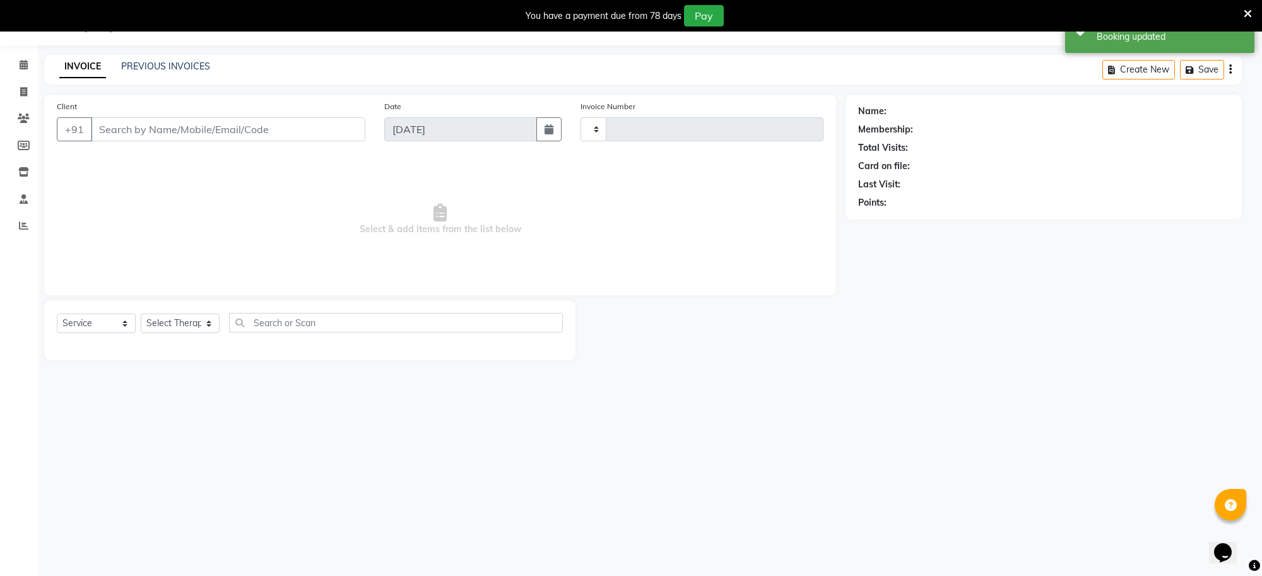
type input "1244"
select select "8283"
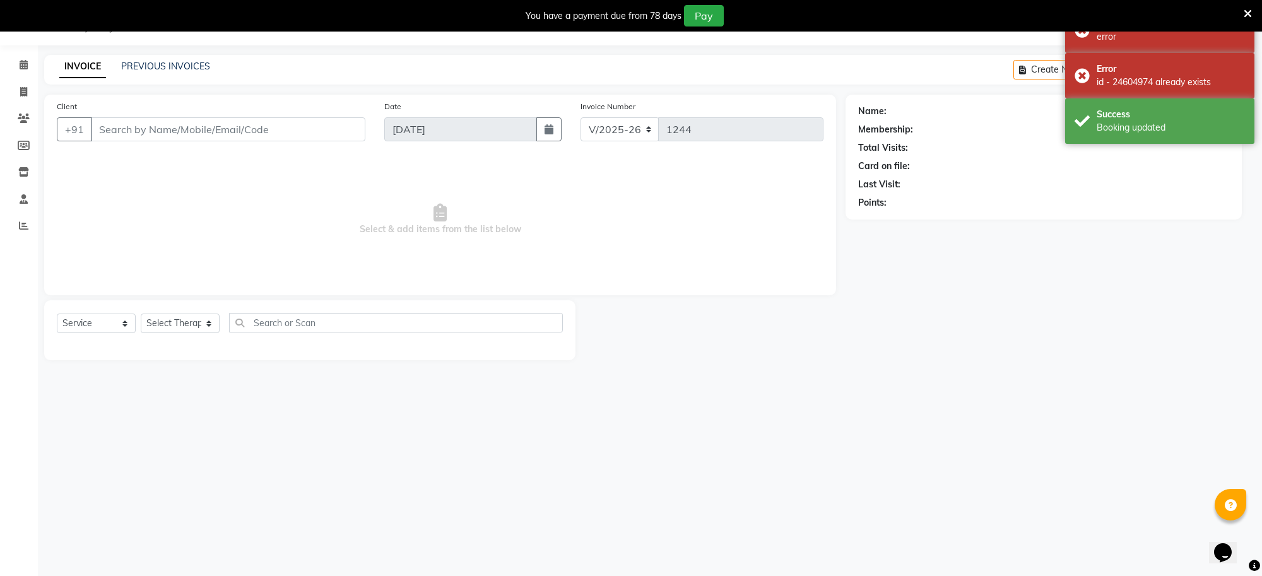
select select "3"
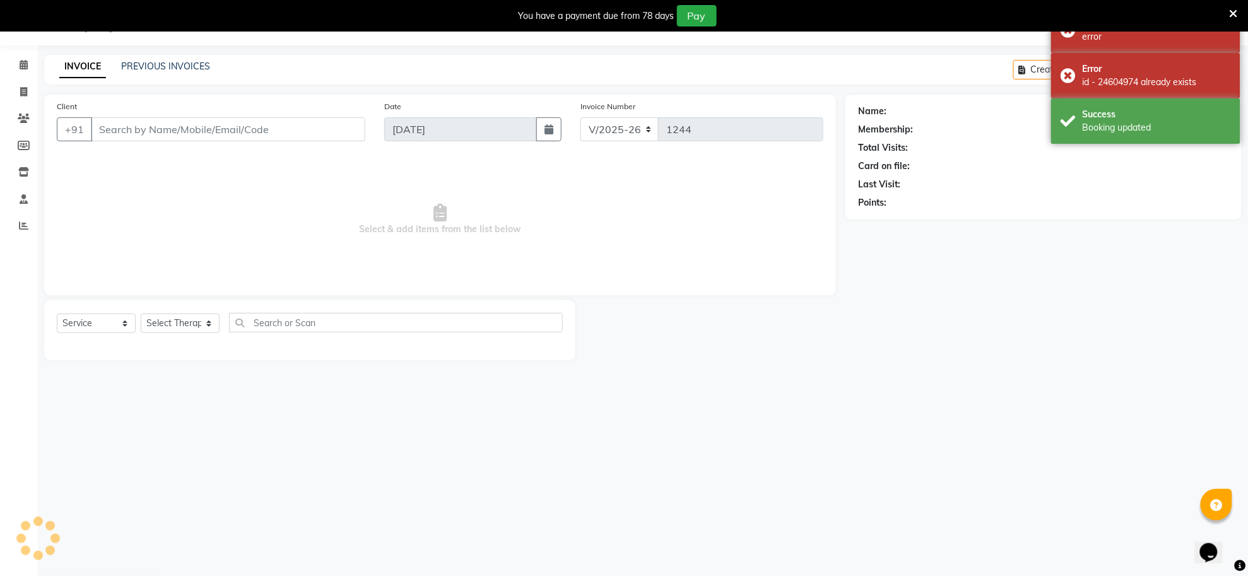
type input "94******35"
select select "84325"
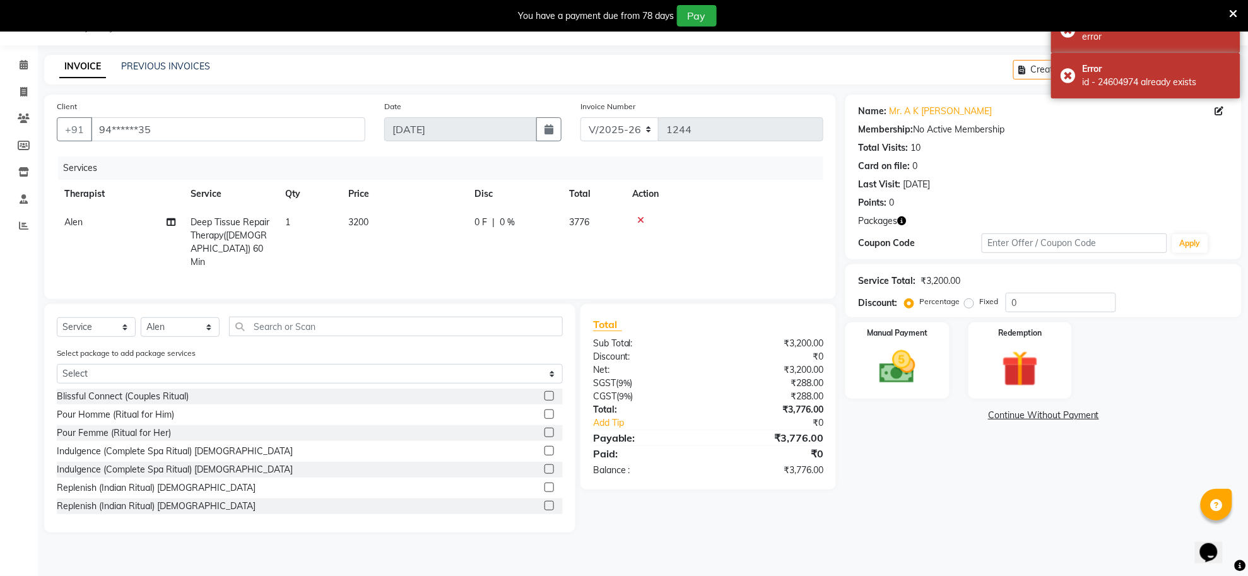
click at [276, 315] on div "Select Service Product Membership Package Voucher Prepaid Gift Card Select Ther…" at bounding box center [309, 418] width 531 height 228
click at [307, 334] on input "text" at bounding box center [396, 327] width 334 height 20
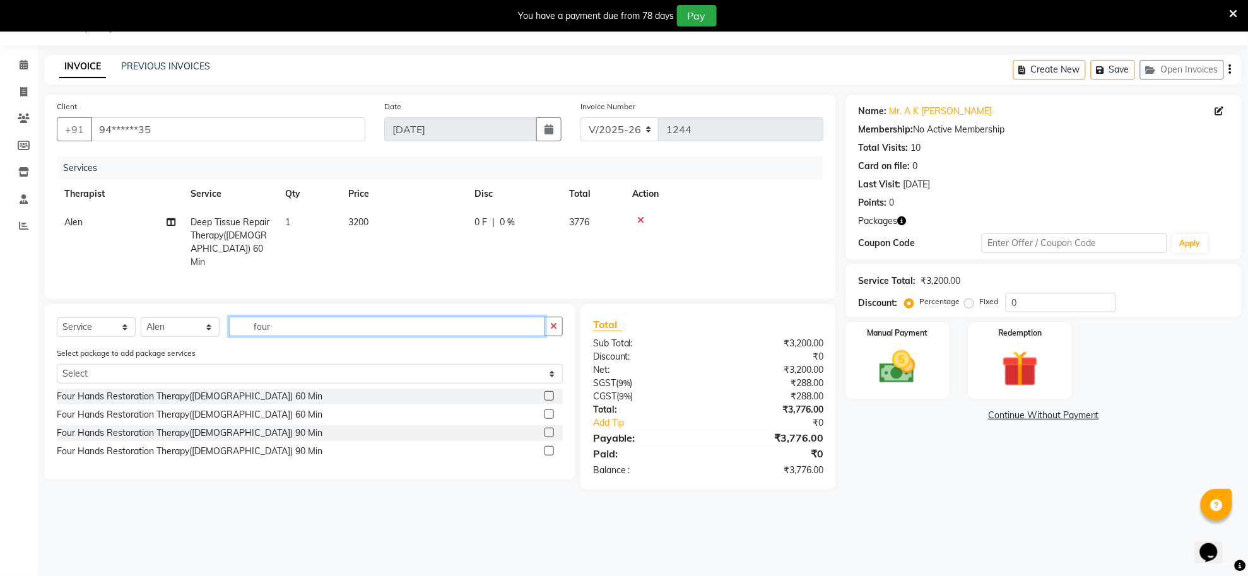
type input "four"
click at [257, 398] on div "Four Hands Restoration Therapy(Male) 60 Min" at bounding box center [310, 397] width 506 height 16
click at [16, 63] on span at bounding box center [24, 65] width 22 height 15
click at [20, 64] on icon at bounding box center [24, 64] width 8 height 9
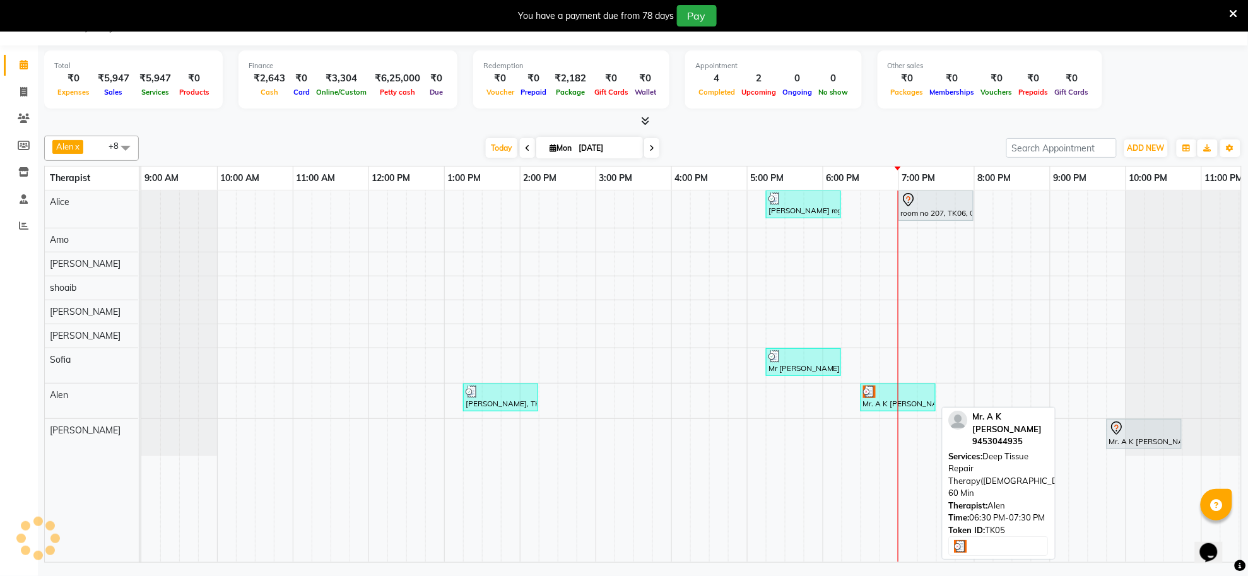
click at [878, 403] on div "Mr. A K [PERSON_NAME], TK05, 06:30 PM-07:30 PM, Deep Tissue Repair Therapy([DEM…" at bounding box center [898, 398] width 73 height 24
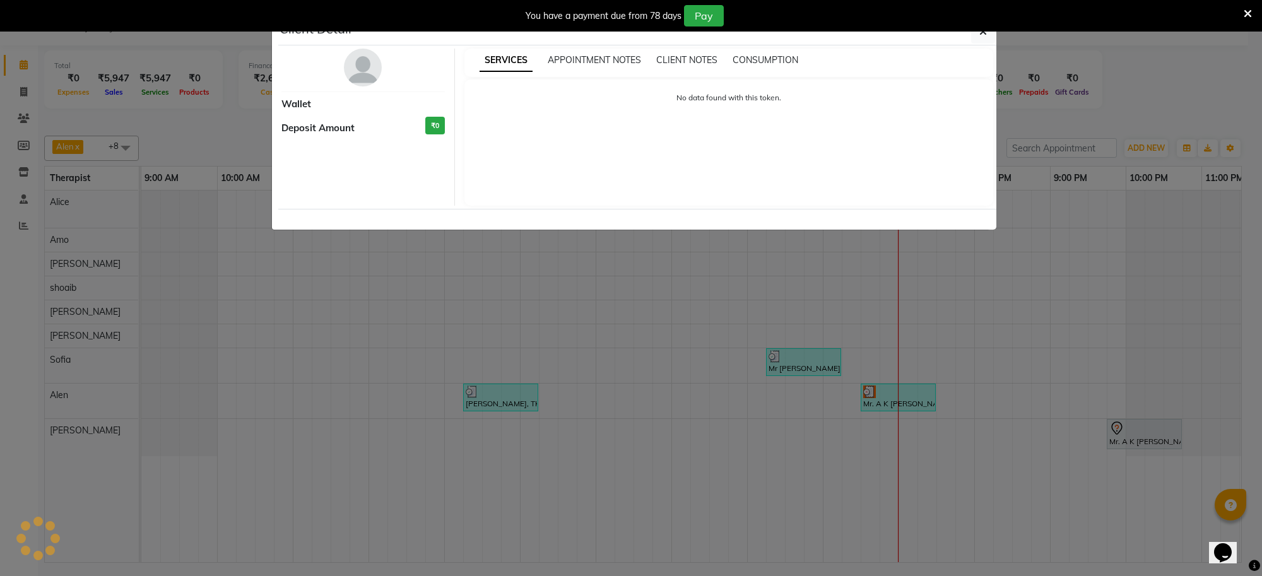
select select "3"
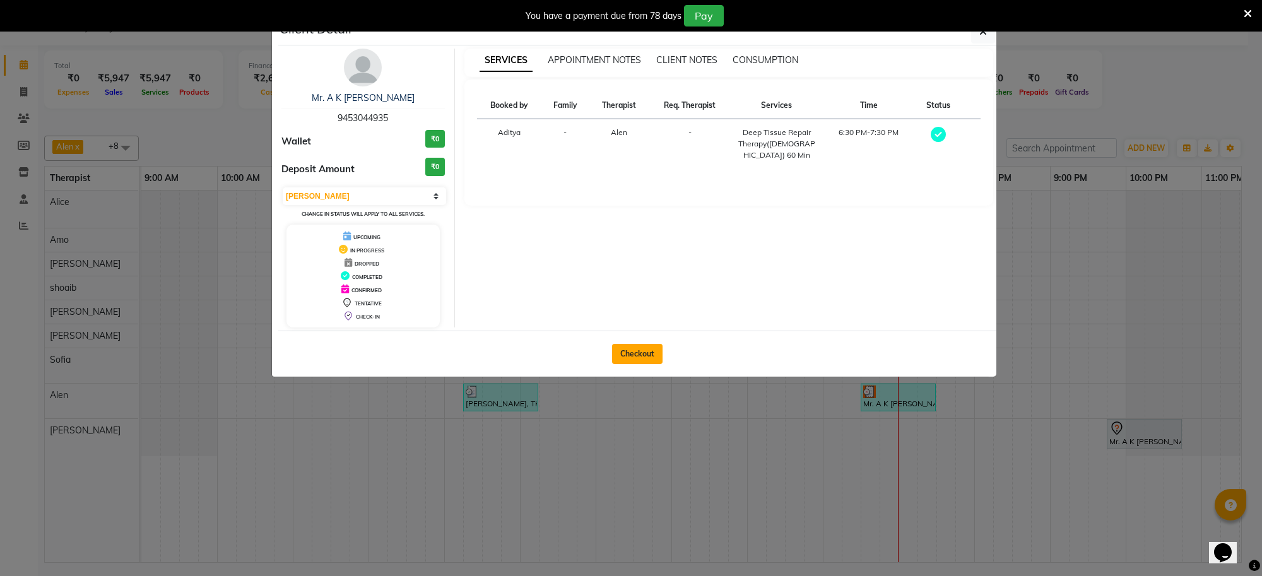
click at [640, 350] on button "Checkout" at bounding box center [637, 354] width 50 height 20
select select "service"
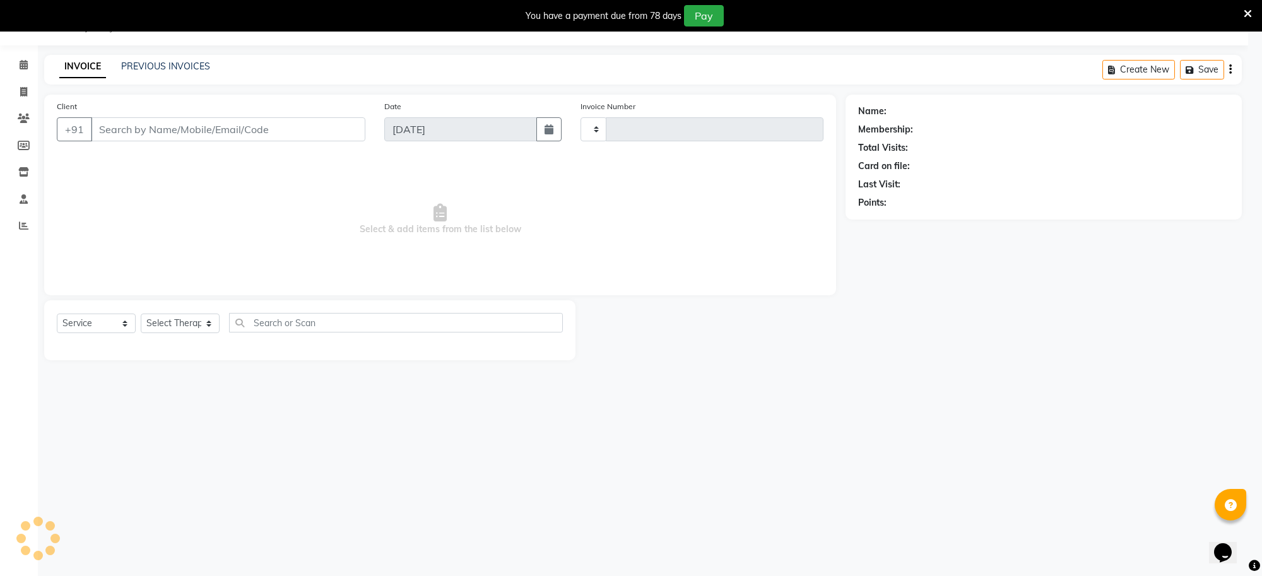
type input "1244"
select select "8283"
type input "94******35"
select select "84325"
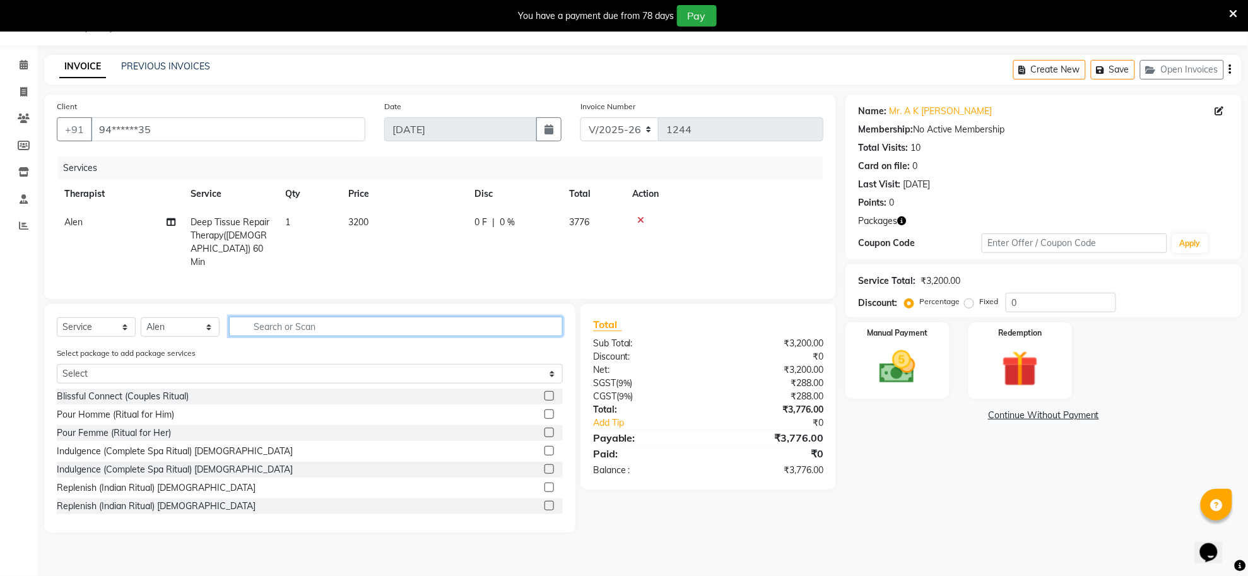
click at [442, 328] on input "text" at bounding box center [396, 327] width 334 height 20
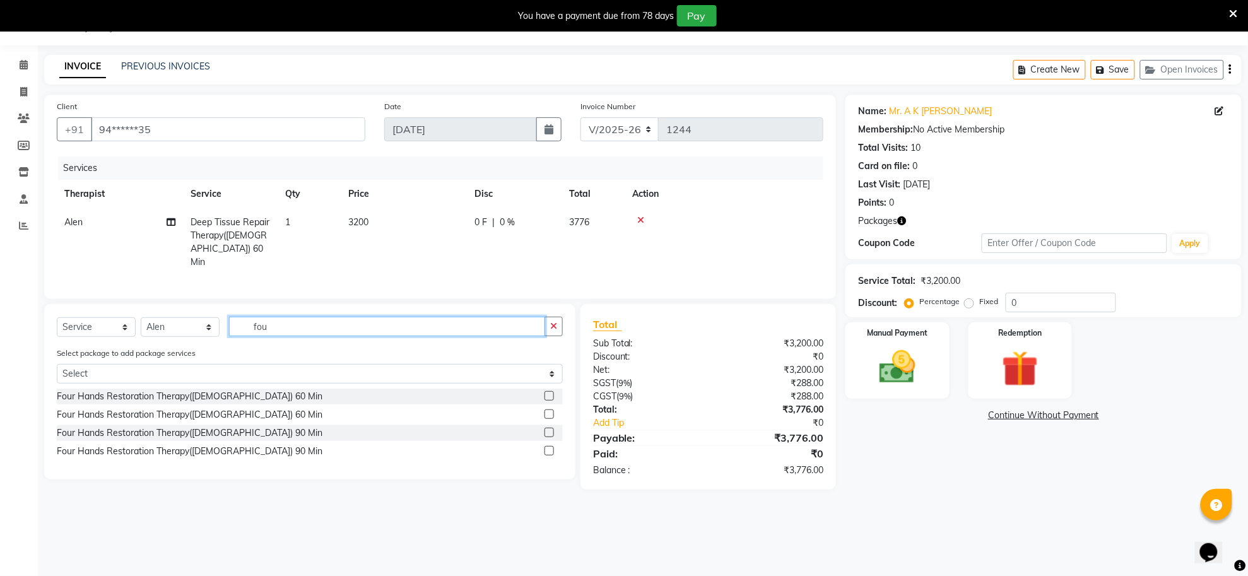
type input "fou"
click at [548, 394] on label at bounding box center [549, 395] width 9 height 9
click at [548, 394] on input "checkbox" at bounding box center [549, 396] width 8 height 8
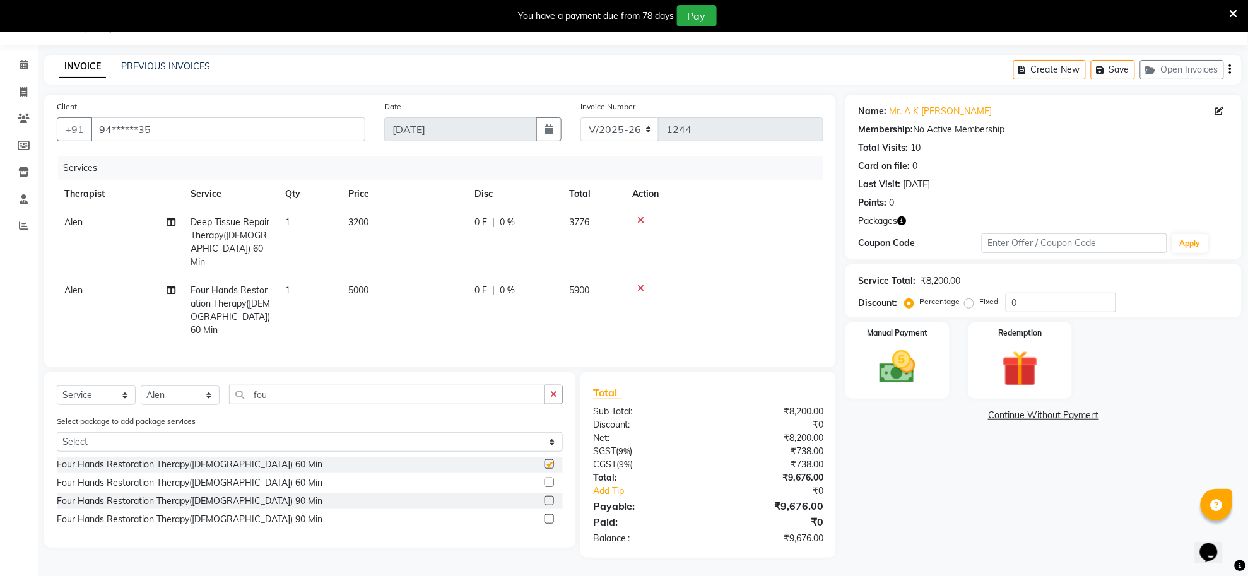
checkbox input "false"
click at [639, 219] on icon at bounding box center [640, 220] width 7 height 9
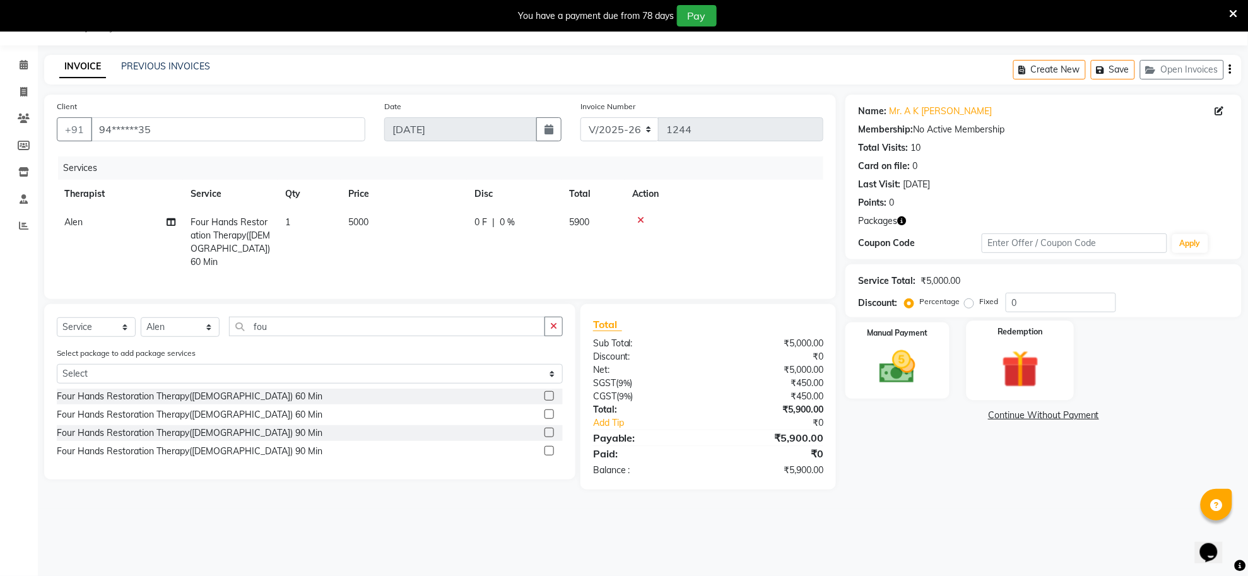
click at [1019, 360] on img at bounding box center [1019, 369] width 61 height 47
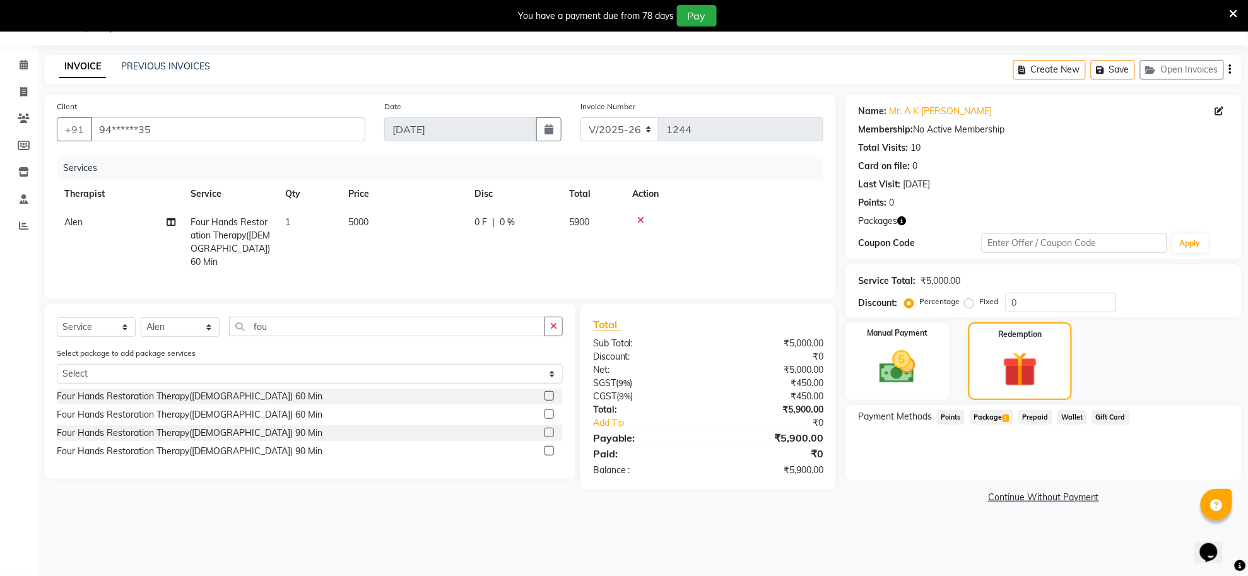
click at [992, 415] on span "Package 1" at bounding box center [992, 417] width 44 height 15
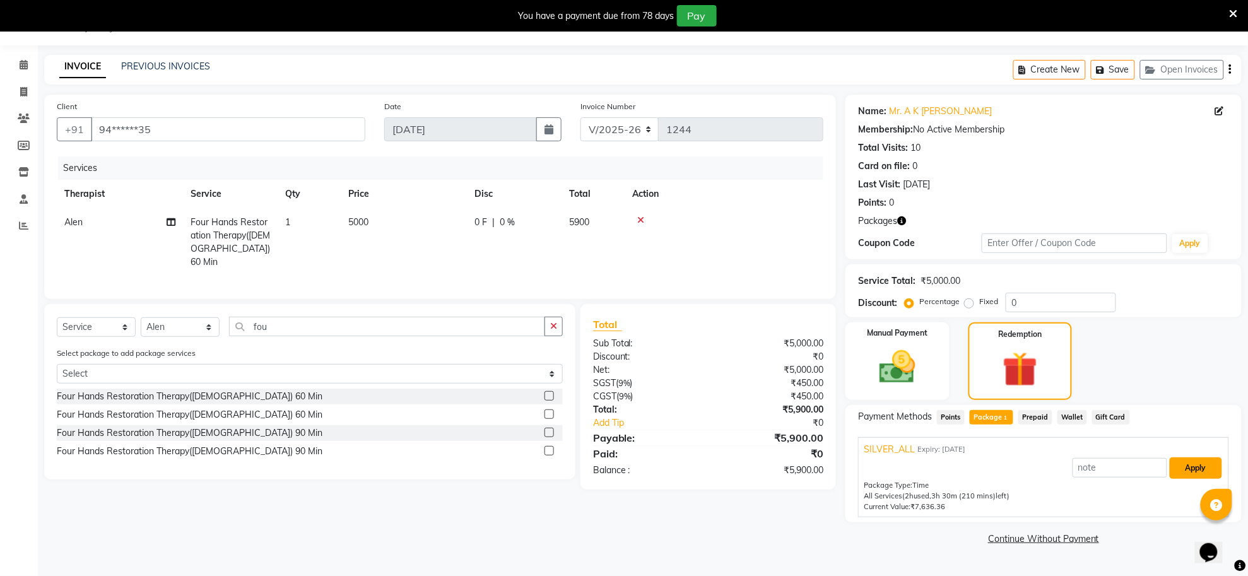
click at [1196, 470] on button "Apply" at bounding box center [1196, 467] width 52 height 21
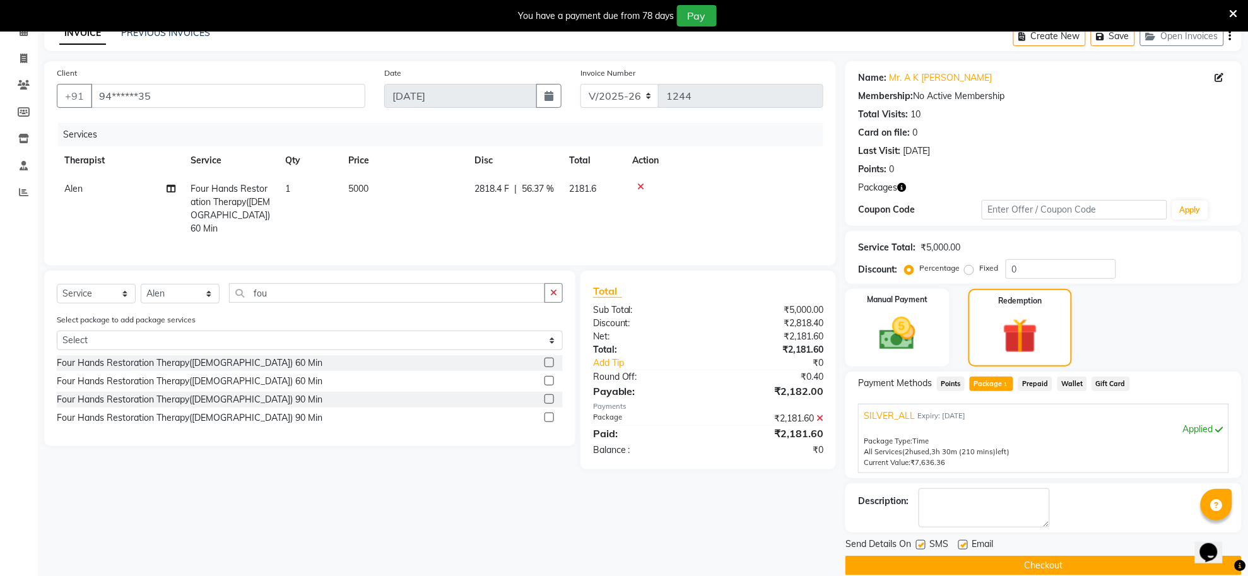
scroll to position [83, 0]
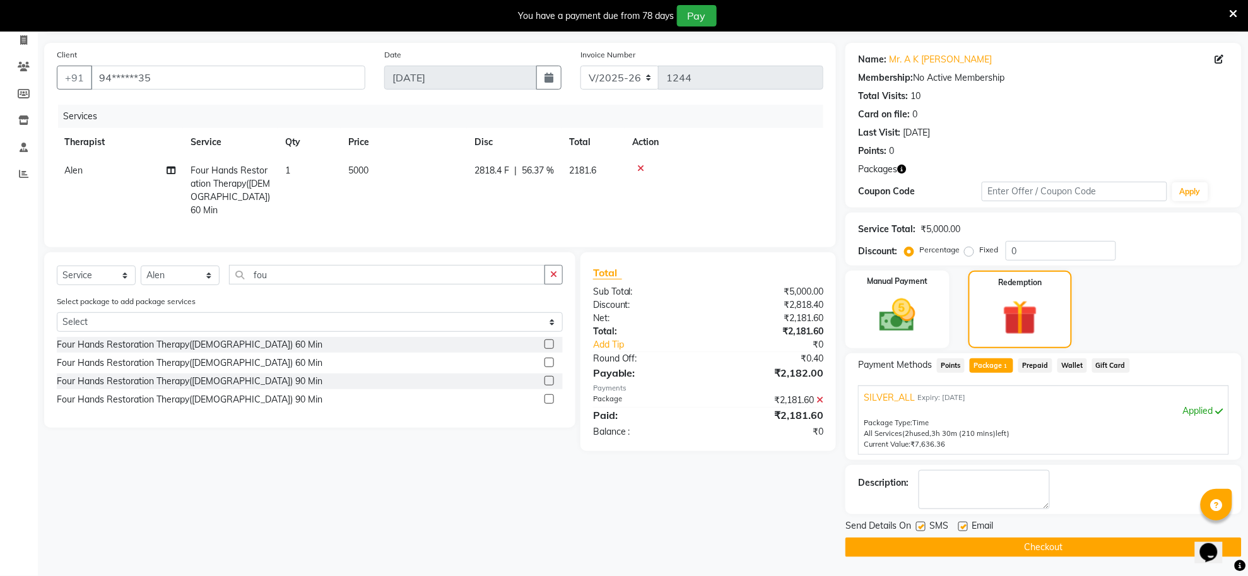
click at [1100, 550] on button "Checkout" at bounding box center [1044, 548] width 396 height 20
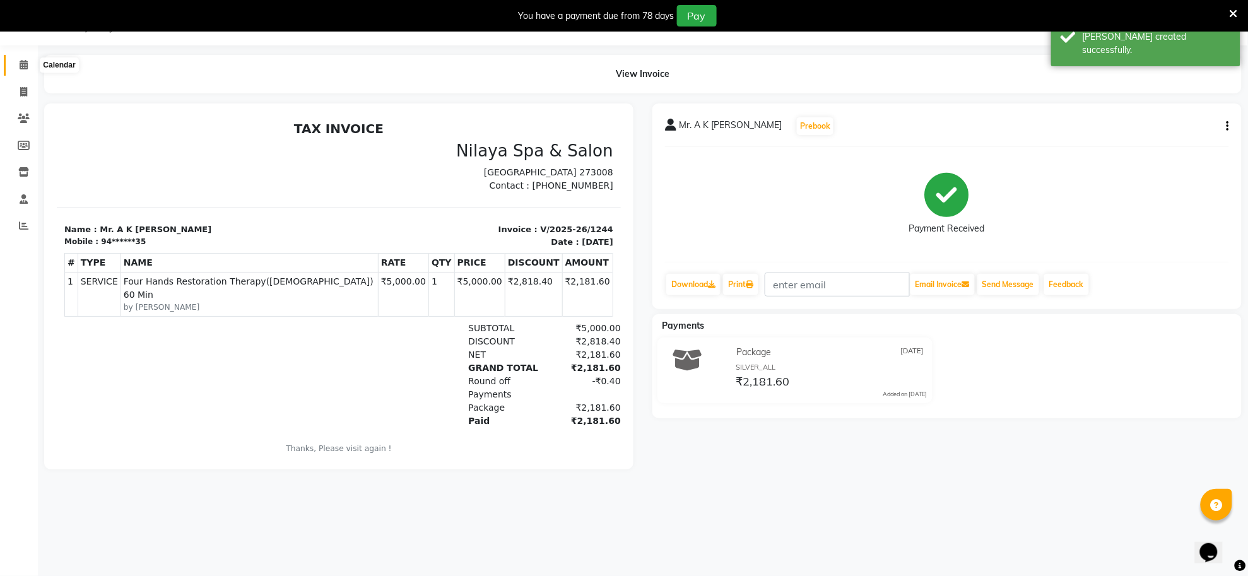
click at [23, 61] on icon at bounding box center [24, 64] width 8 height 9
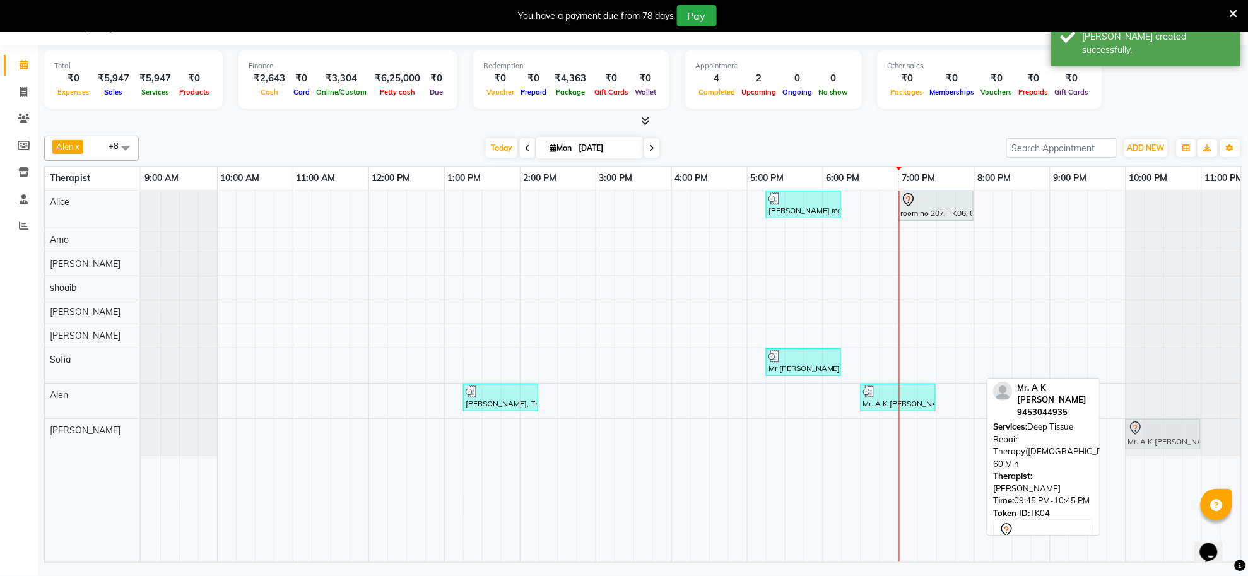
drag, startPoint x: 1133, startPoint y: 433, endPoint x: 1159, endPoint y: 434, distance: 26.5
click at [141, 434] on div "Mr. A K ojha, TK04, 09:45 PM-10:45 PM, Deep Tissue Repair Therapy(Male) 60 Min …" at bounding box center [141, 437] width 0 height 37
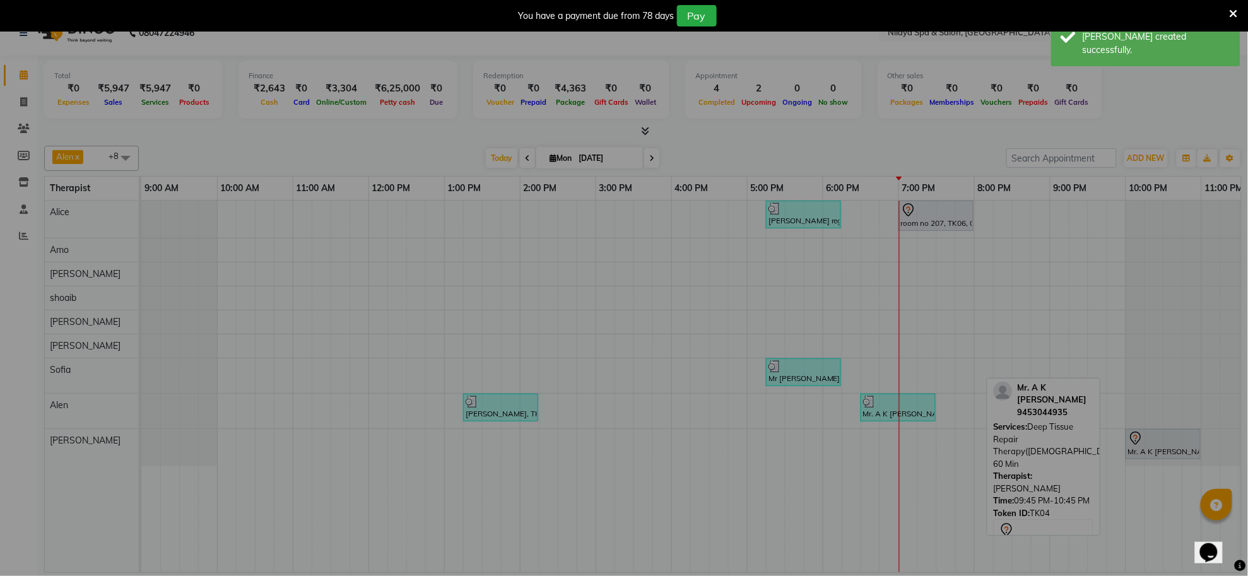
scroll to position [21, 0]
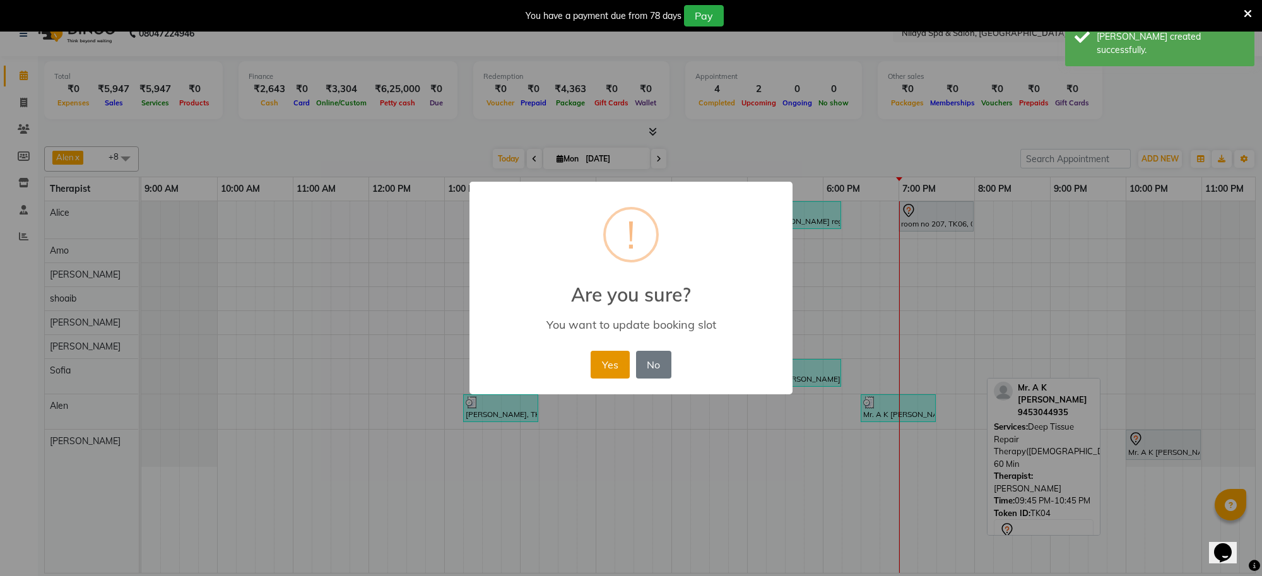
click at [599, 363] on button "Yes" at bounding box center [610, 365] width 38 height 28
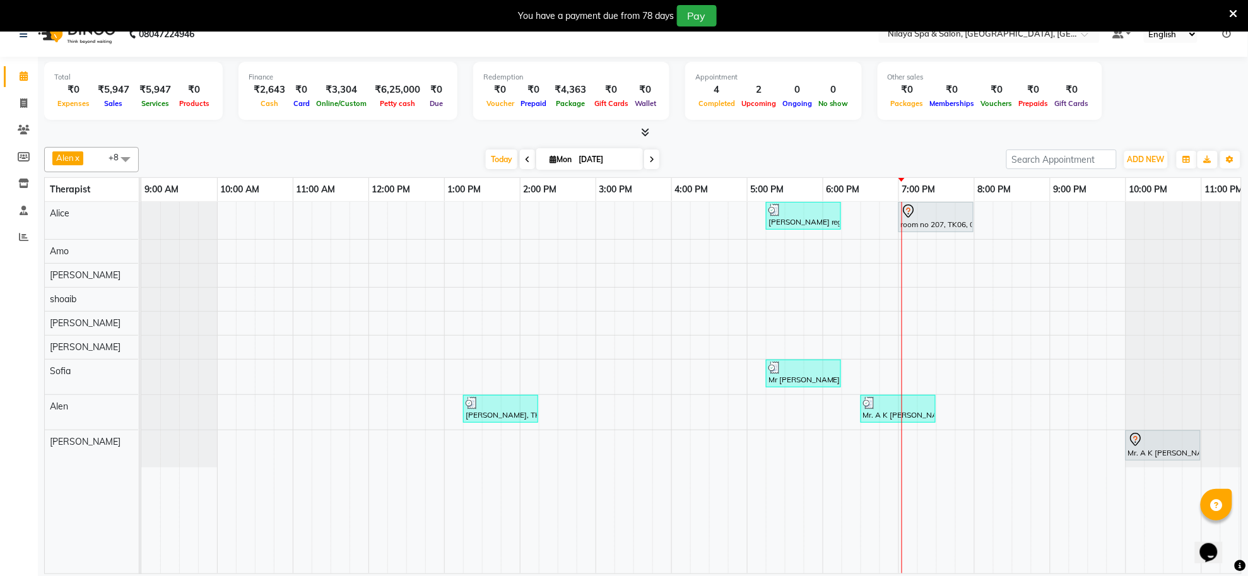
scroll to position [32, 0]
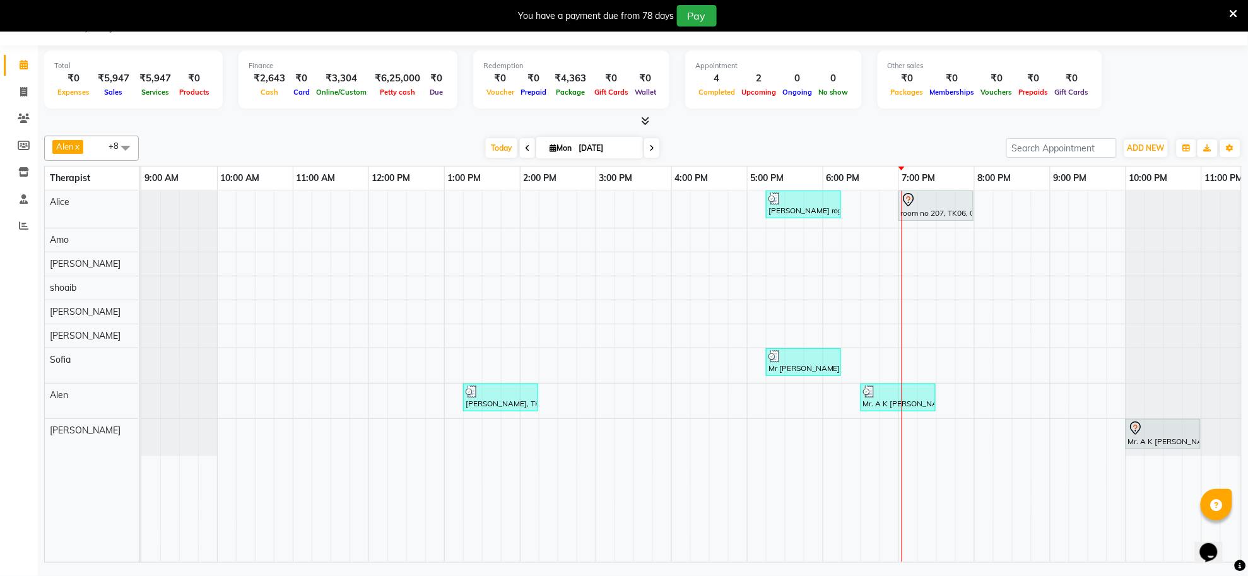
click at [652, 142] on span at bounding box center [651, 148] width 15 height 20
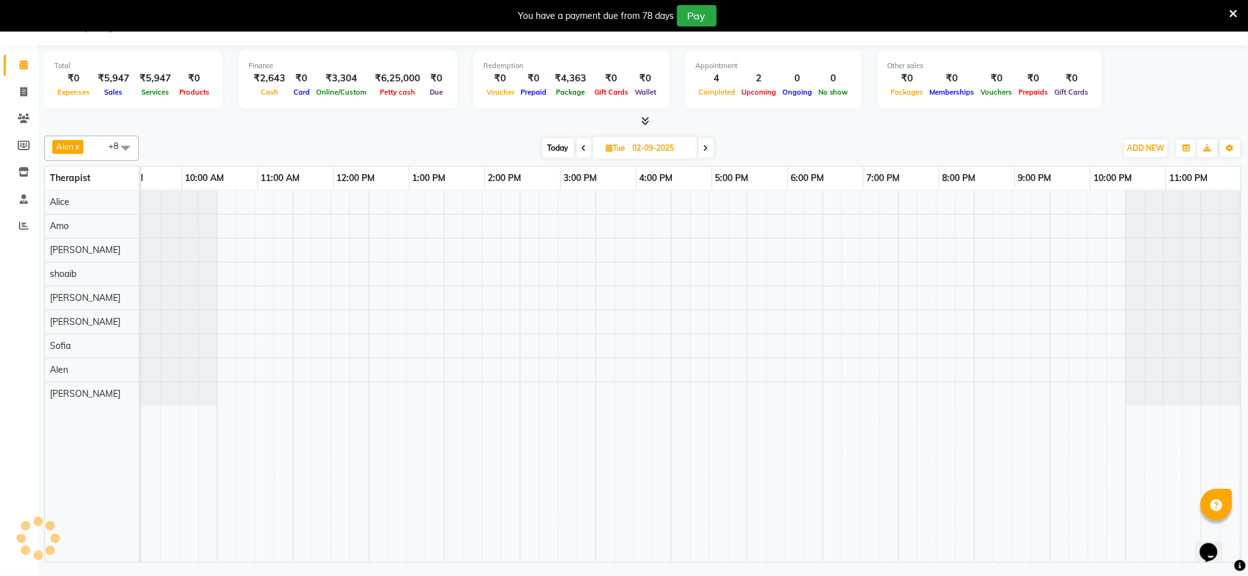
scroll to position [0, 35]
click at [582, 150] on icon at bounding box center [584, 148] width 5 height 8
type input "[DATE]"
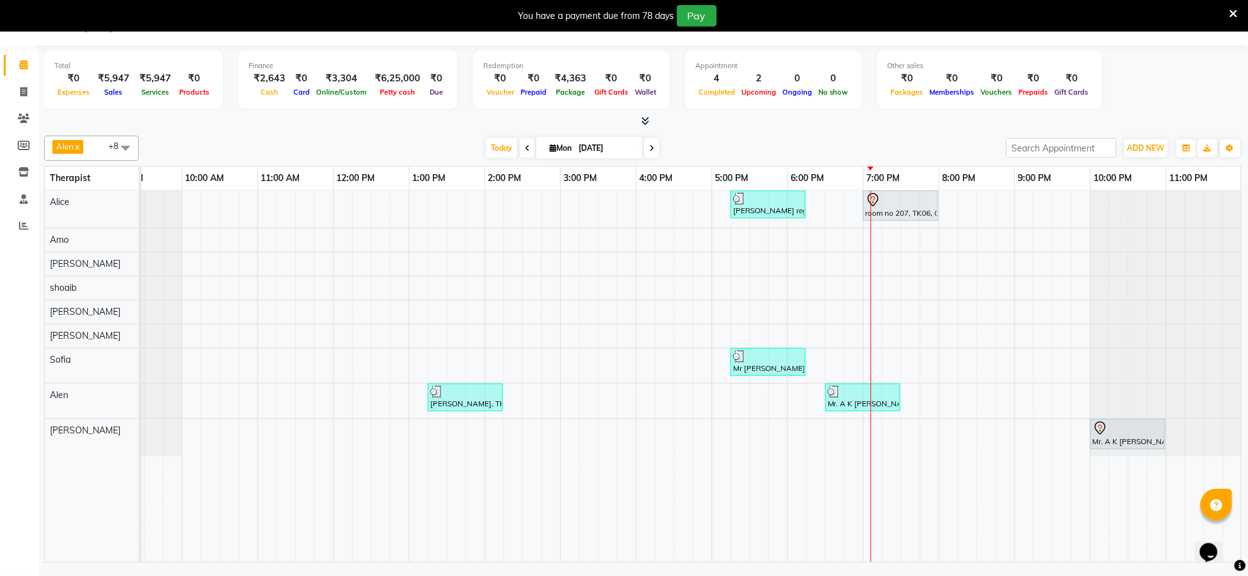
click at [843, 361] on div "Dr Rajnish reguler guest, TK02, 05:15 PM-06:15 PM, Deep Tissue Repair Therapy(M…" at bounding box center [674, 377] width 1136 height 372
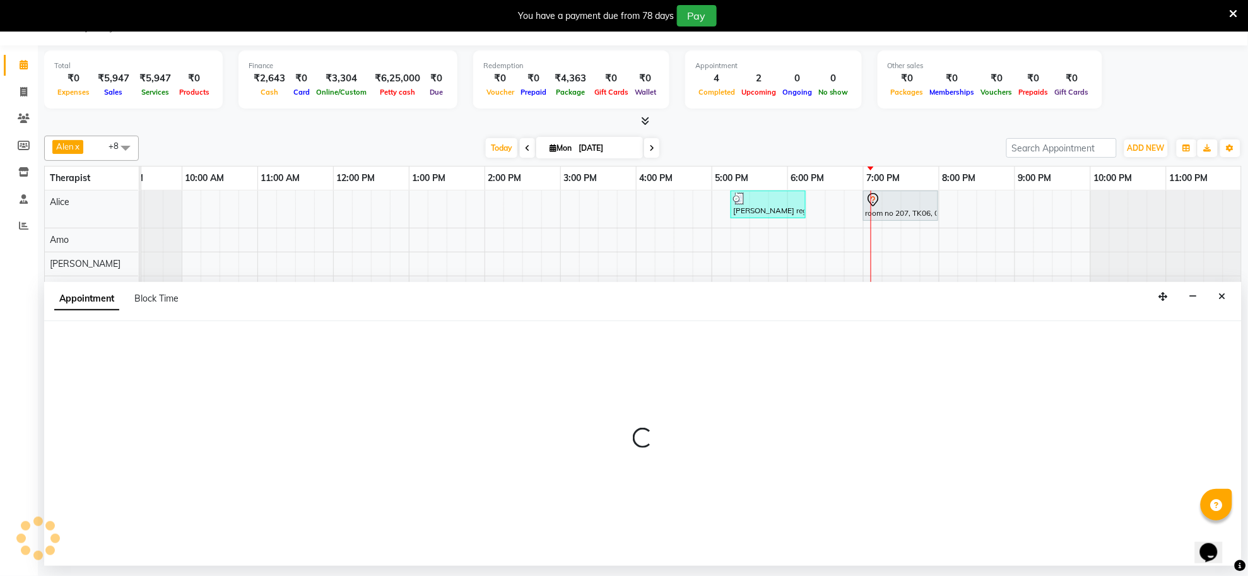
select select "84324"
select select "1110"
select select "tentative"
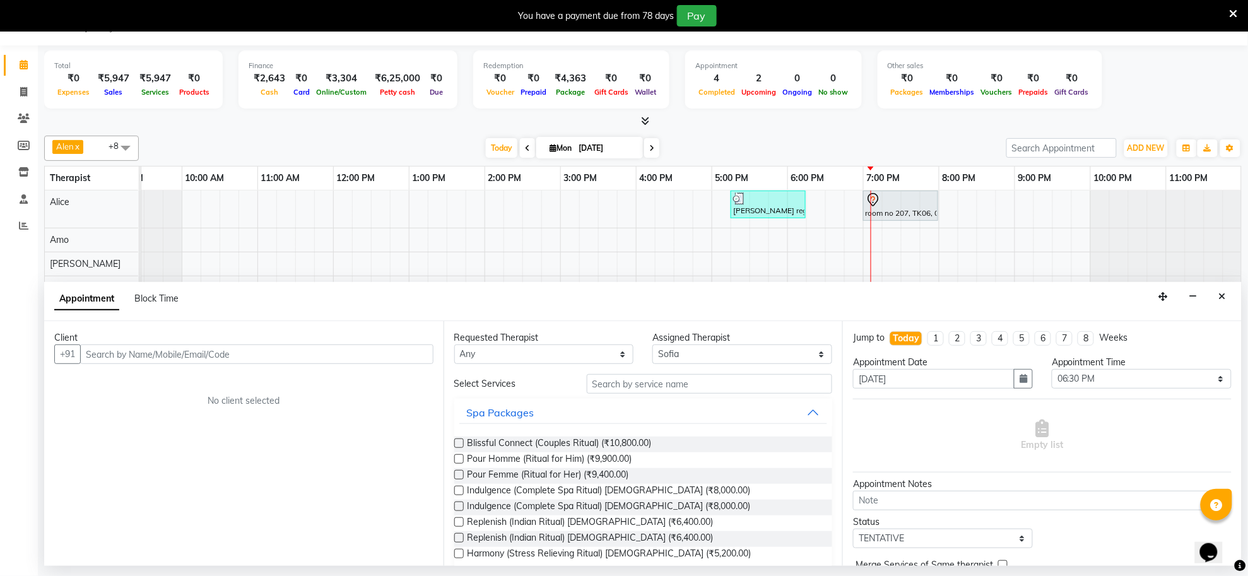
click at [315, 351] on input "text" at bounding box center [256, 355] width 353 height 20
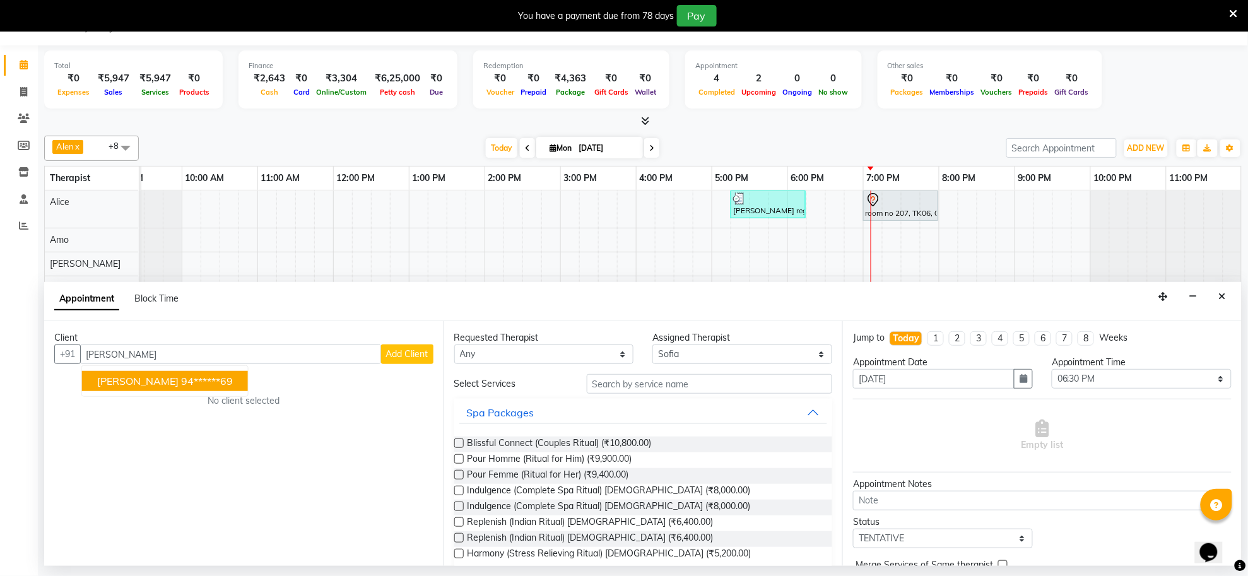
click at [241, 386] on button "Ashutosh Pathak 94******69" at bounding box center [165, 381] width 166 height 20
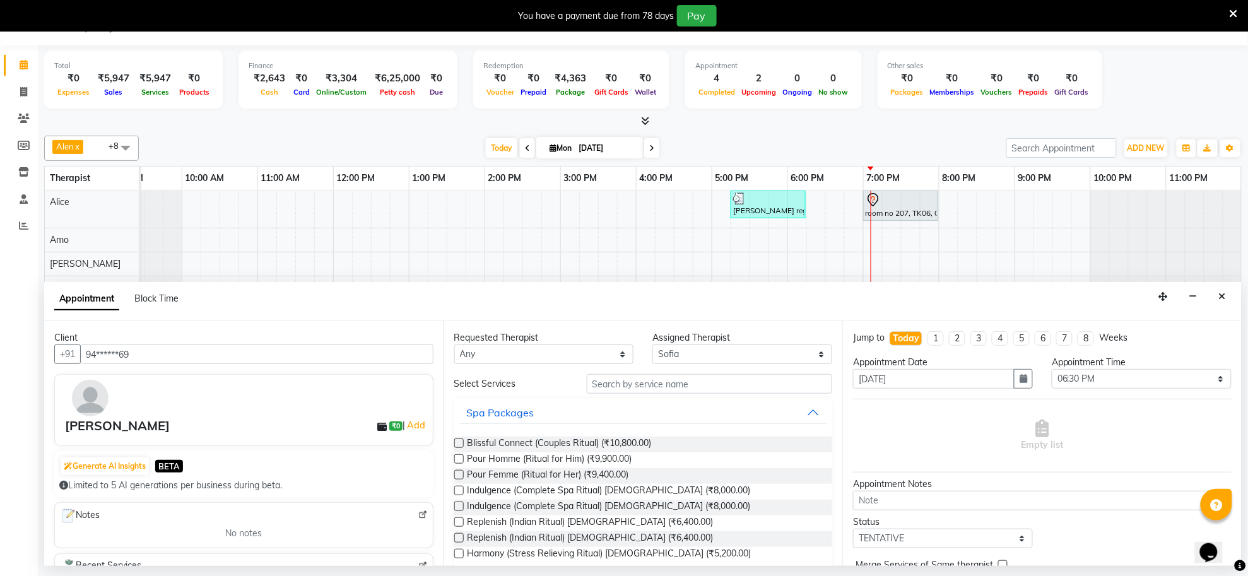
type input "94******69"
click at [612, 389] on input "text" at bounding box center [710, 384] width 246 height 20
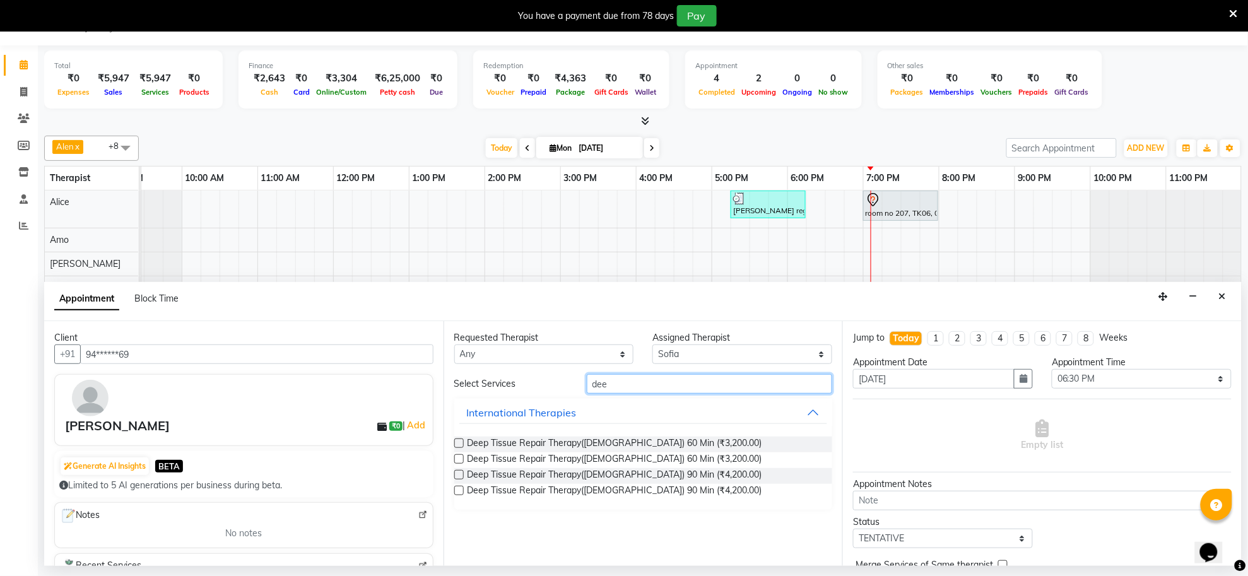
type input "dee"
click at [454, 473] on label at bounding box center [458, 474] width 9 height 9
click at [454, 473] on input "checkbox" at bounding box center [458, 476] width 8 height 8
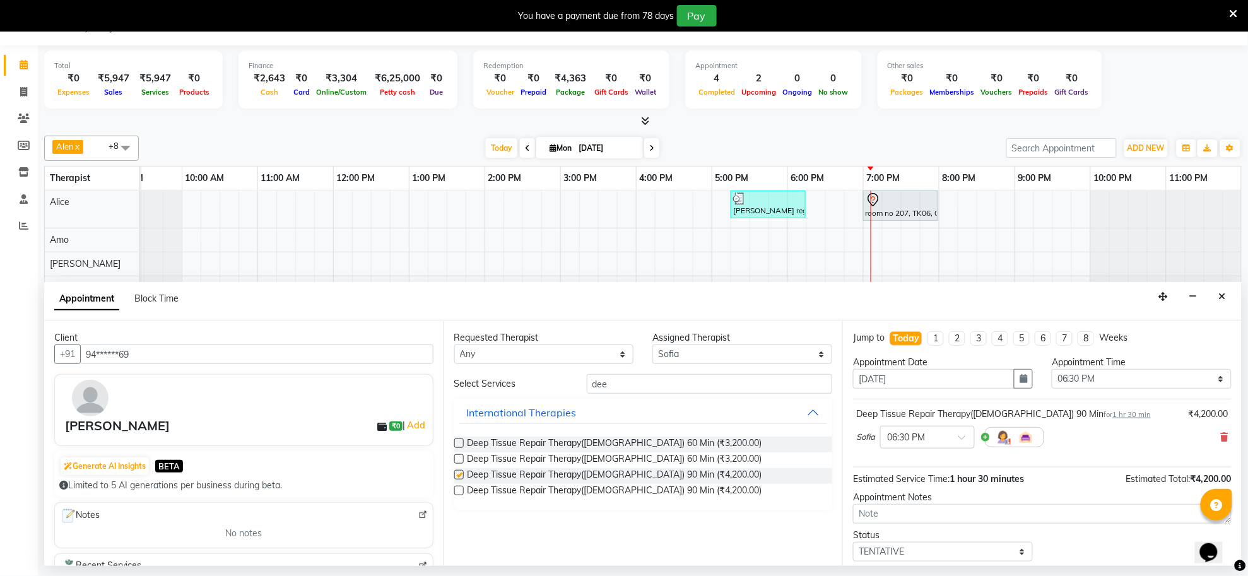
checkbox input "false"
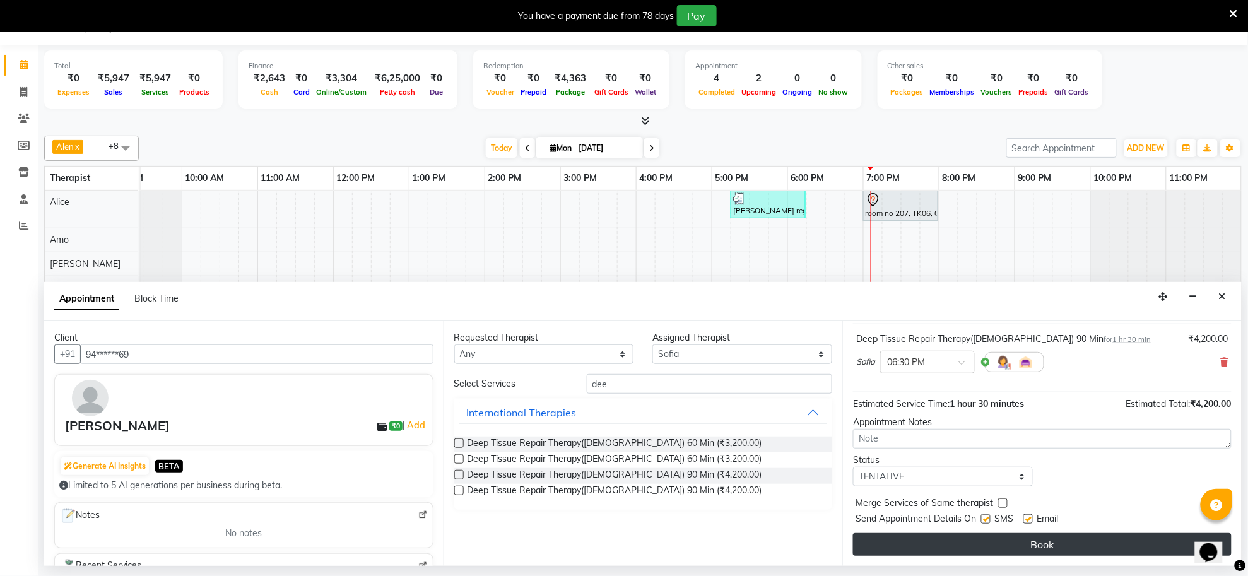
click at [1064, 536] on button "Book" at bounding box center [1042, 544] width 379 height 23
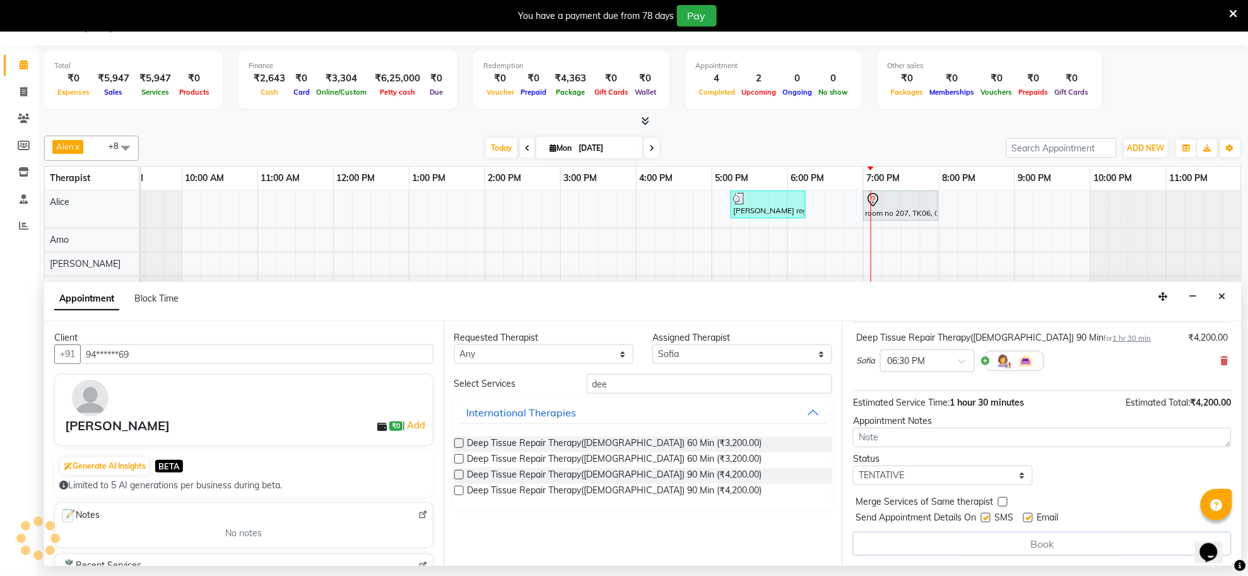
scroll to position [0, 0]
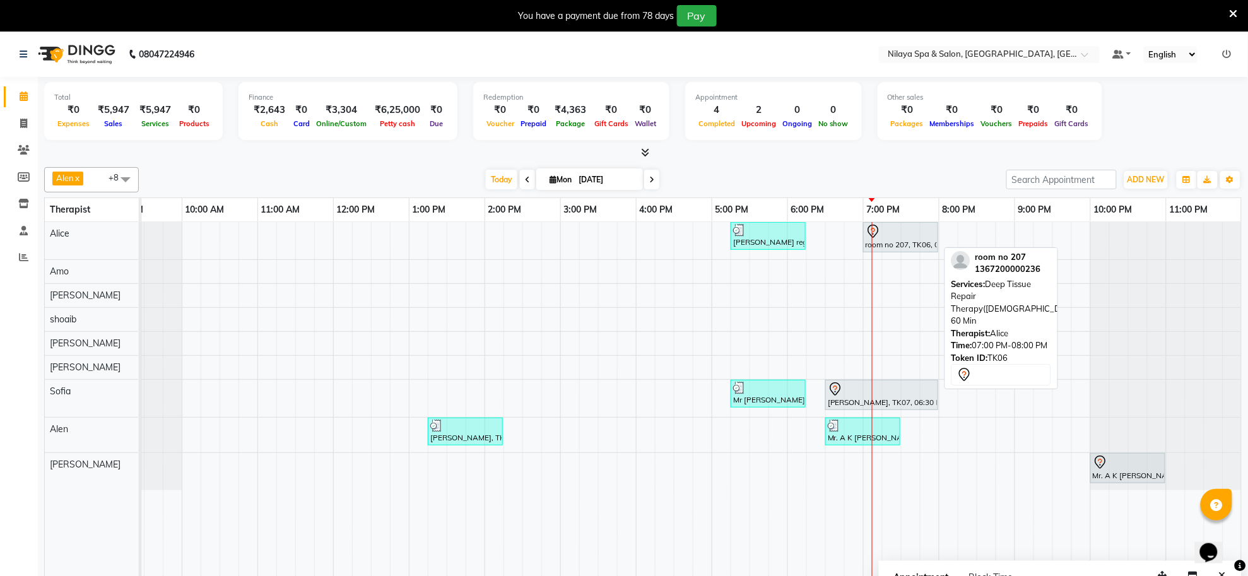
click at [901, 247] on div "room no 207, TK06, 07:00 PM-08:00 PM, Deep Tissue Repair Therapy([DEMOGRAPHIC_D…" at bounding box center [900, 237] width 73 height 27
click at [903, 240] on div "room no 207, TK06, 07:00 PM-08:00 PM, Deep Tissue Repair Therapy([DEMOGRAPHIC_D…" at bounding box center [900, 237] width 73 height 27
select select "7"
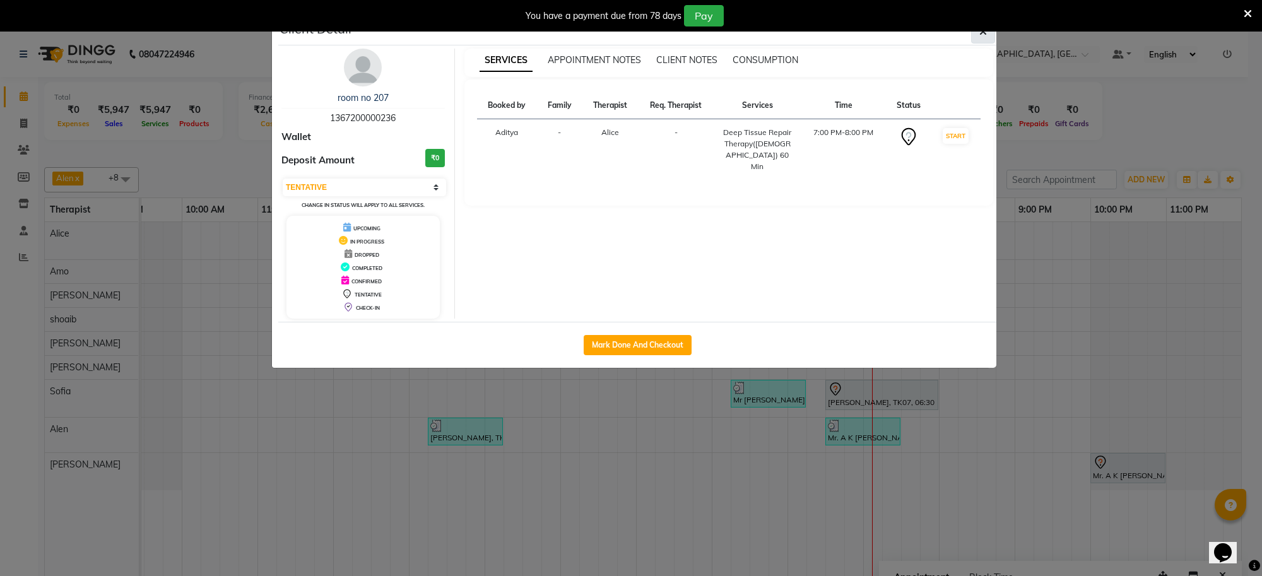
click at [979, 36] on icon "button" at bounding box center [983, 32] width 8 height 10
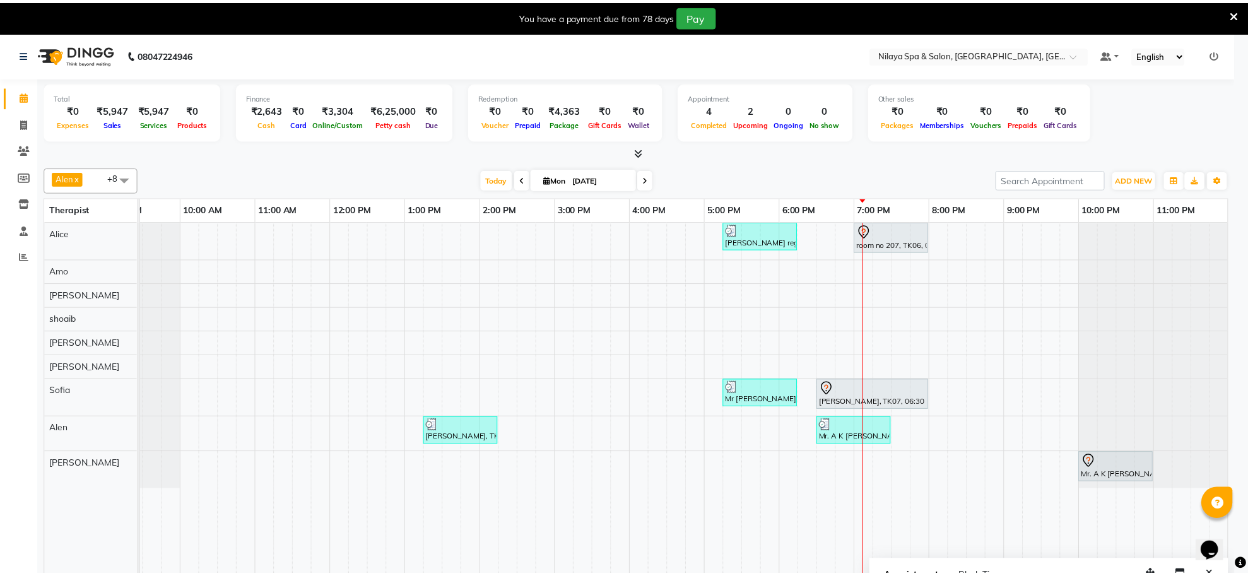
scroll to position [0, 22]
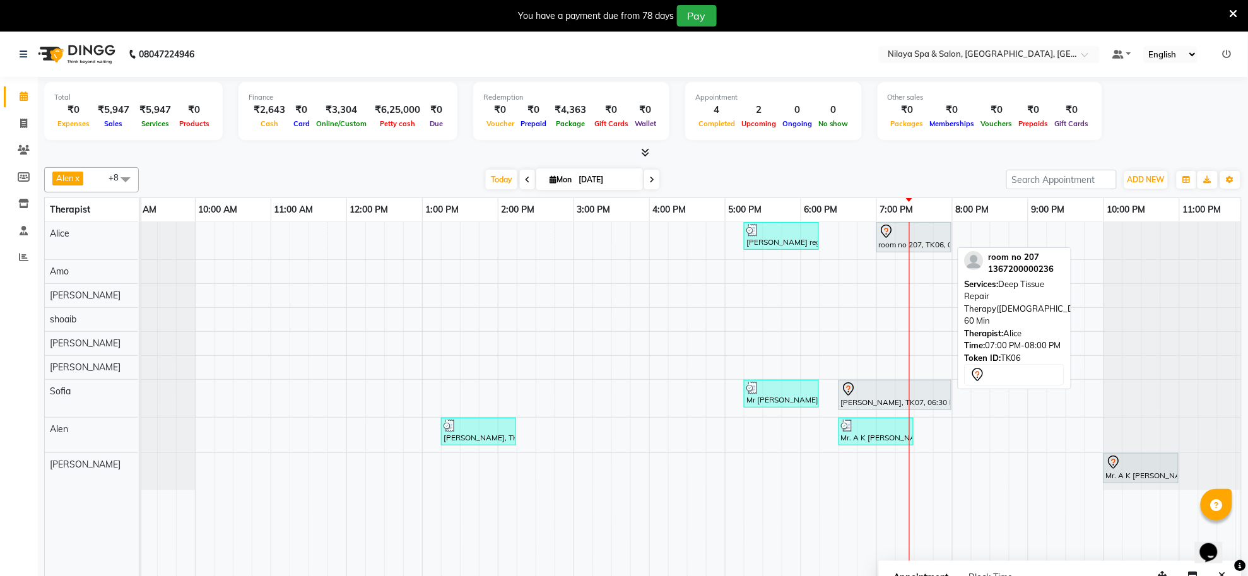
click at [885, 231] on icon at bounding box center [887, 230] width 4 height 5
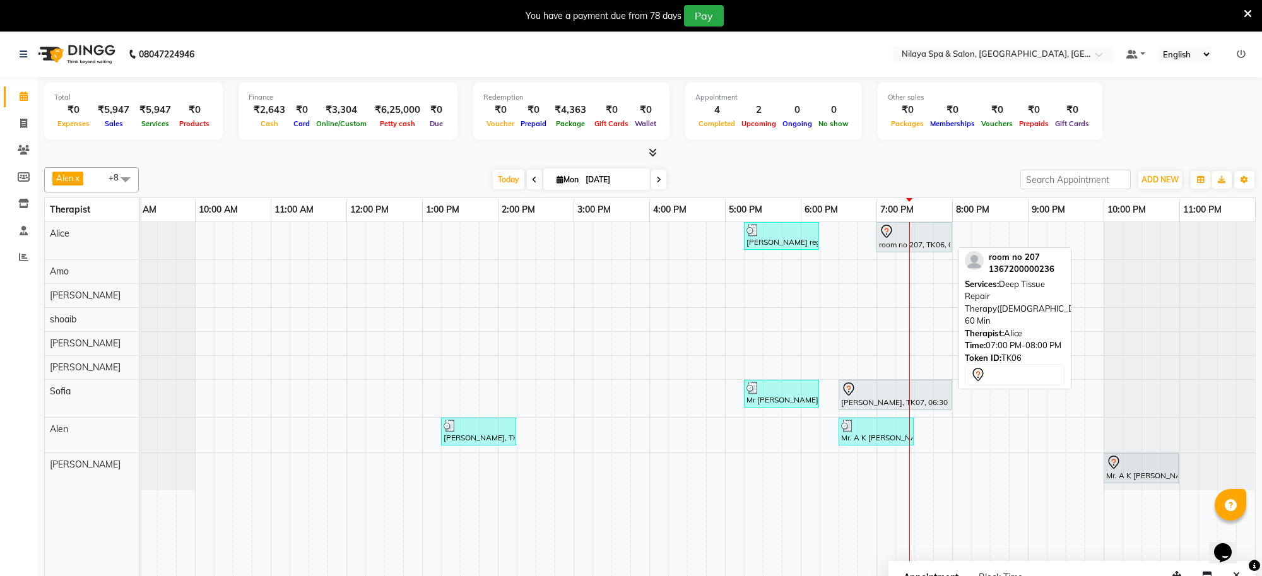
select select "7"
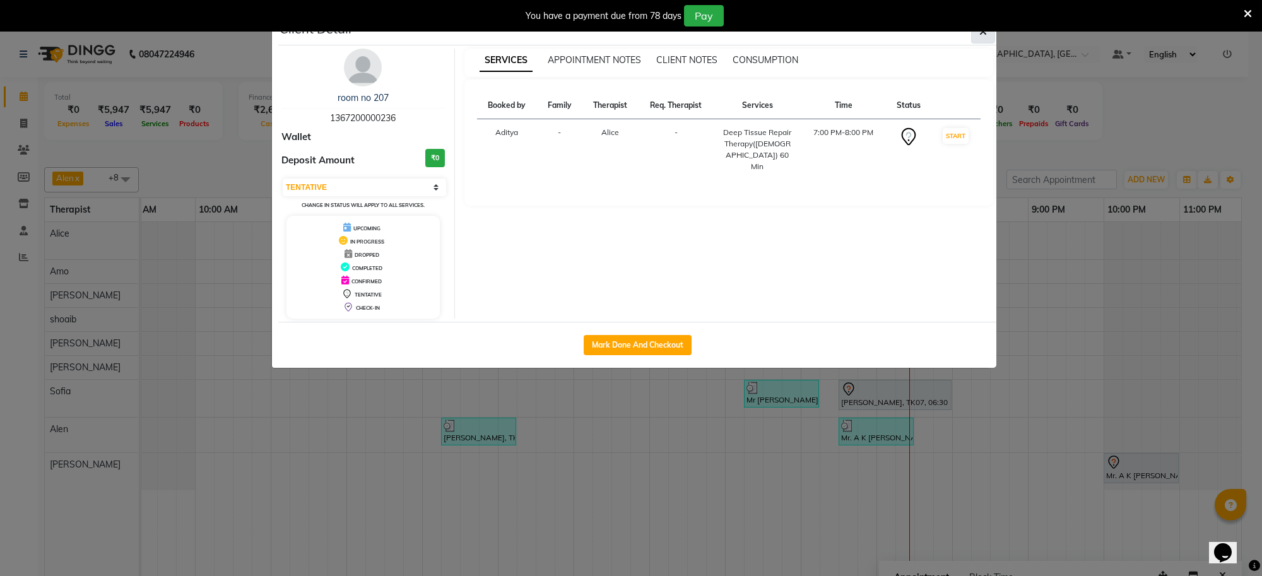
click at [977, 33] on button "button" at bounding box center [983, 32] width 24 height 24
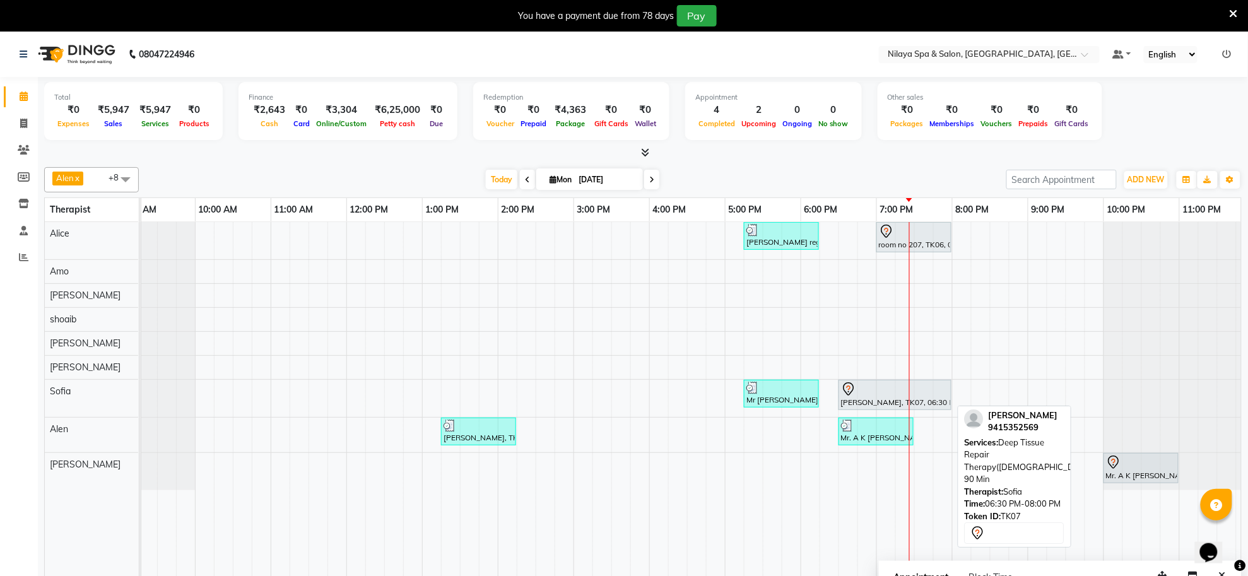
click at [885, 405] on div "Ashutosh Pathak, TK07, 06:30 PM-08:00 PM, Deep Tissue Repair Therapy(Male) 90 M…" at bounding box center [895, 395] width 110 height 27
select select "7"
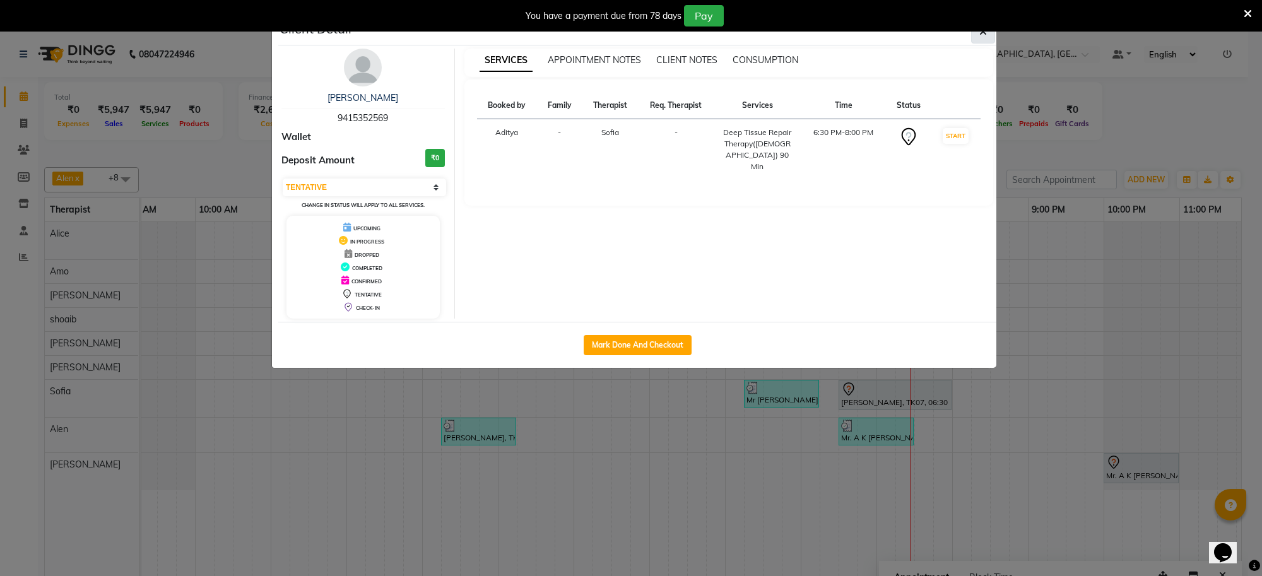
click at [982, 33] on icon "button" at bounding box center [983, 32] width 8 height 10
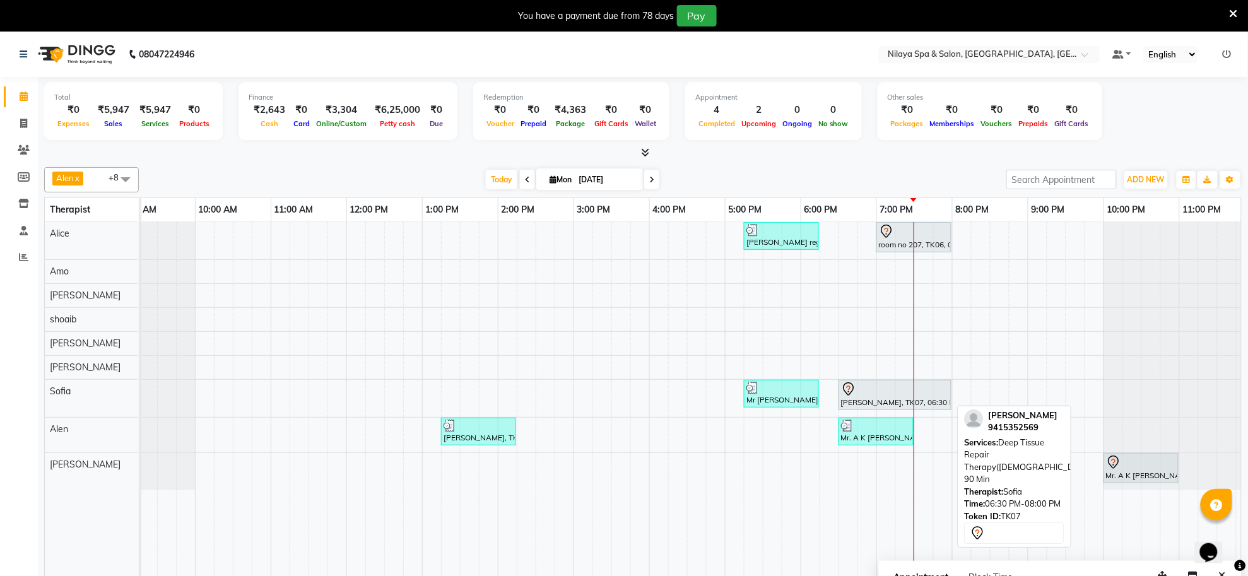
click at [926, 408] on div "Ashutosh Pathak, TK07, 06:30 PM-08:00 PM, Deep Tissue Repair Therapy(Male) 90 M…" at bounding box center [895, 395] width 110 height 27
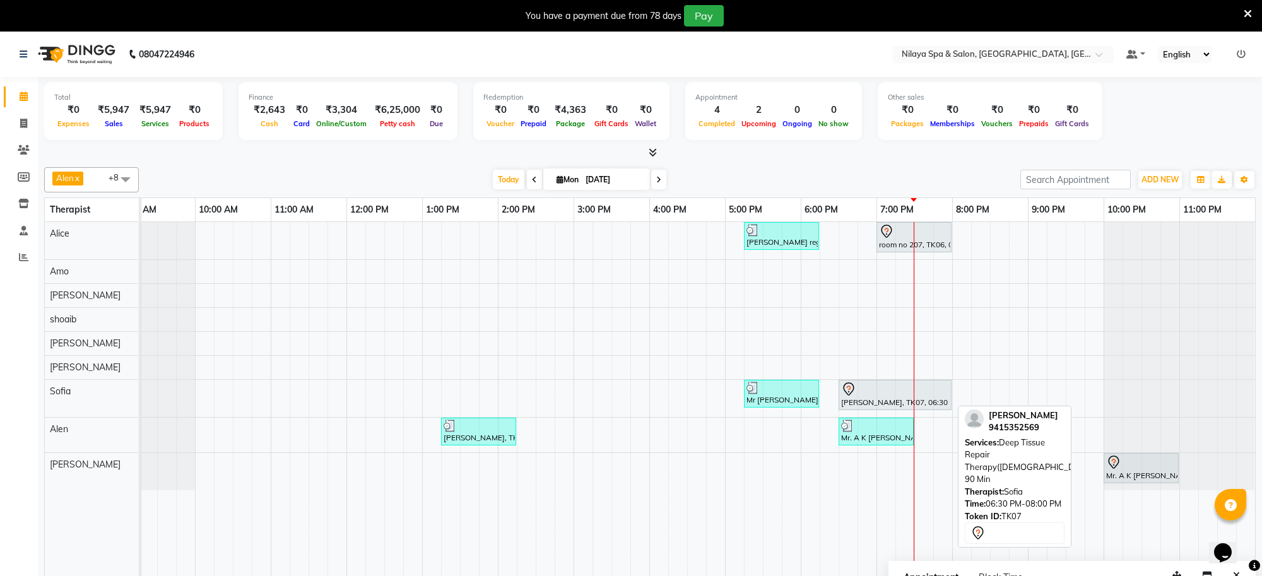
select select "7"
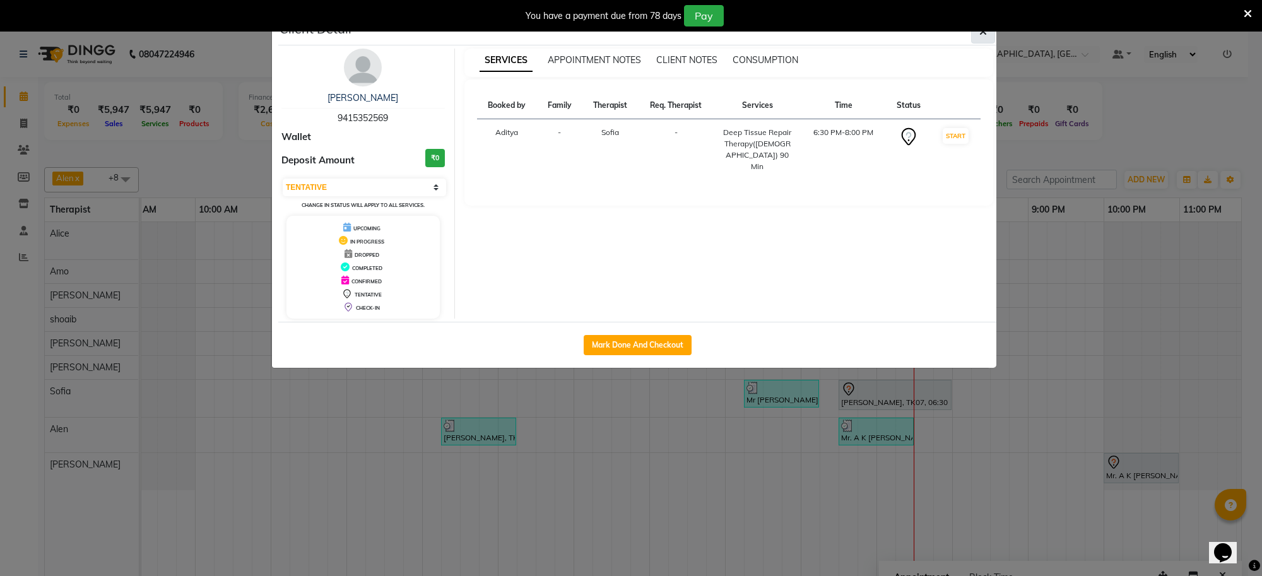
click at [982, 37] on icon "button" at bounding box center [983, 32] width 8 height 10
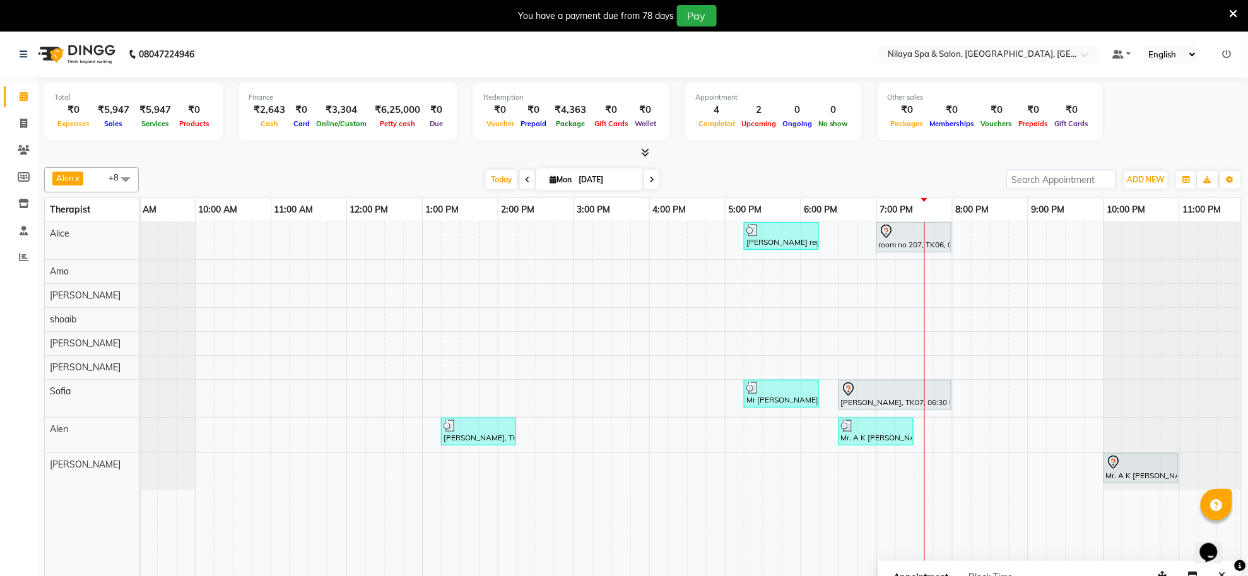
click at [929, 461] on div "Dr Rajnish reguler guest, TK02, 05:15 PM-06:15 PM, Deep Tissue Repair Therapy(M…" at bounding box center [687, 408] width 1136 height 372
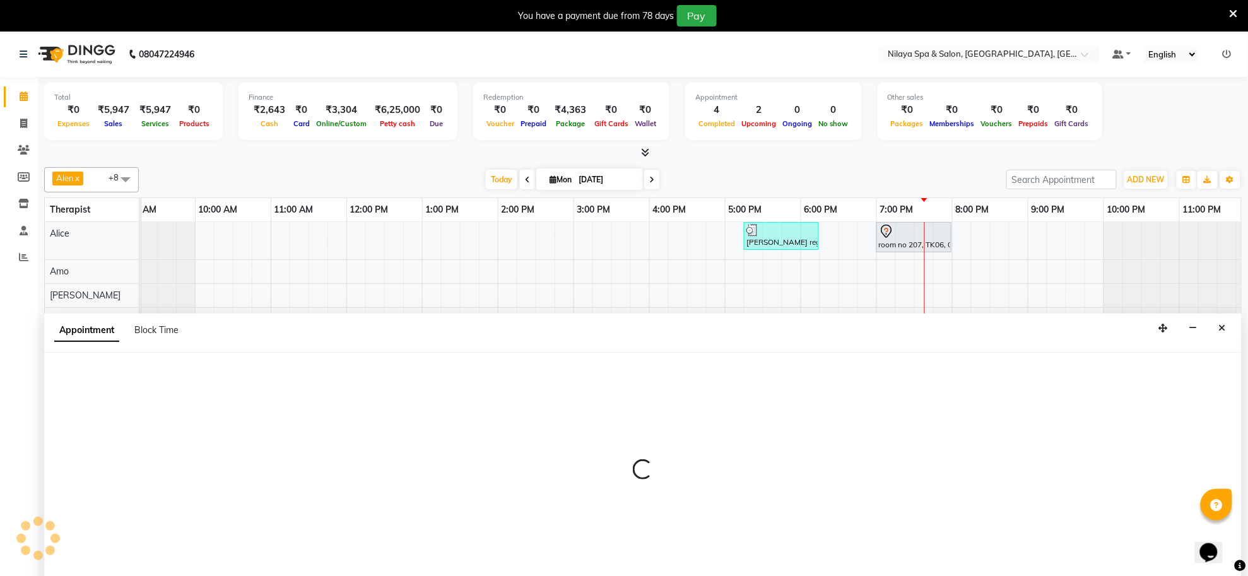
scroll to position [32, 0]
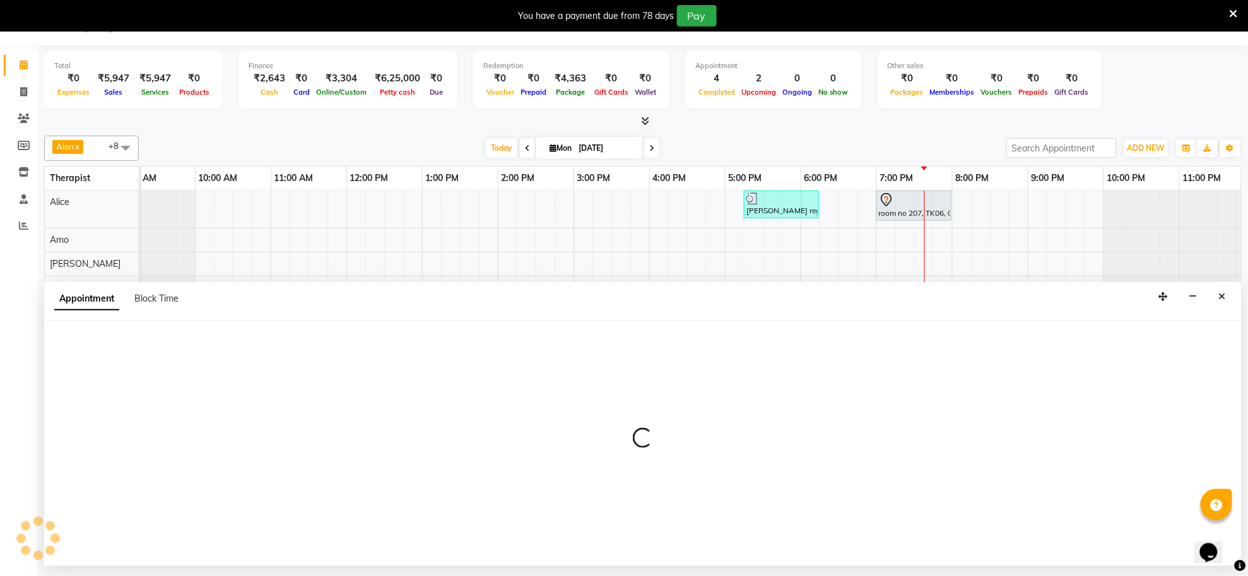
select select "84577"
select select "1170"
select select "tentative"
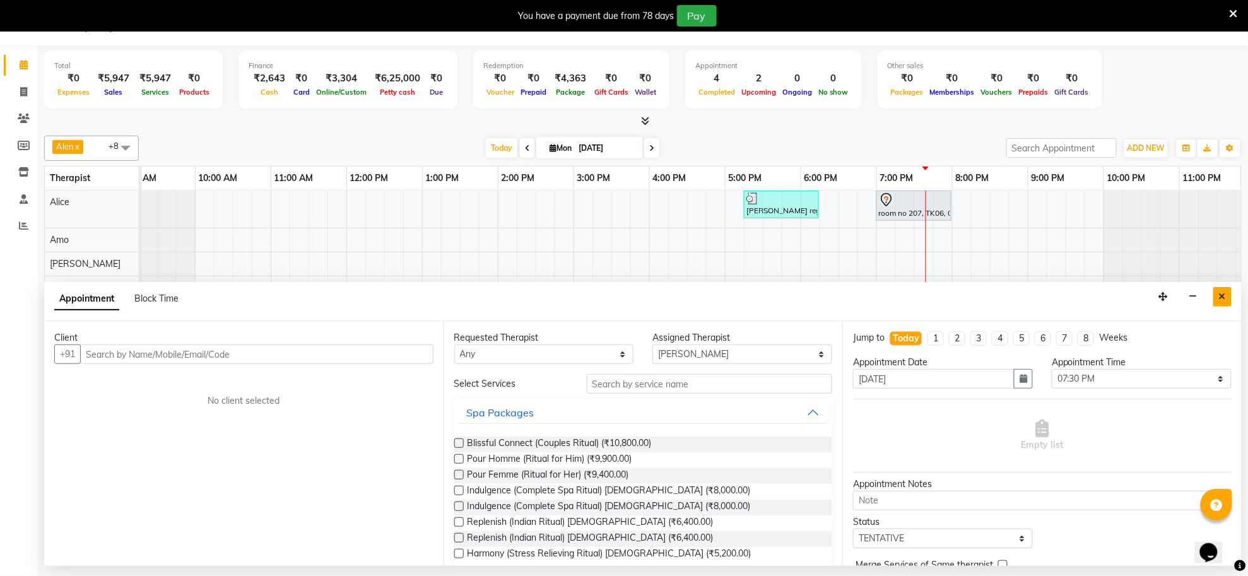
click at [1218, 297] on button "Close" at bounding box center [1222, 297] width 18 height 20
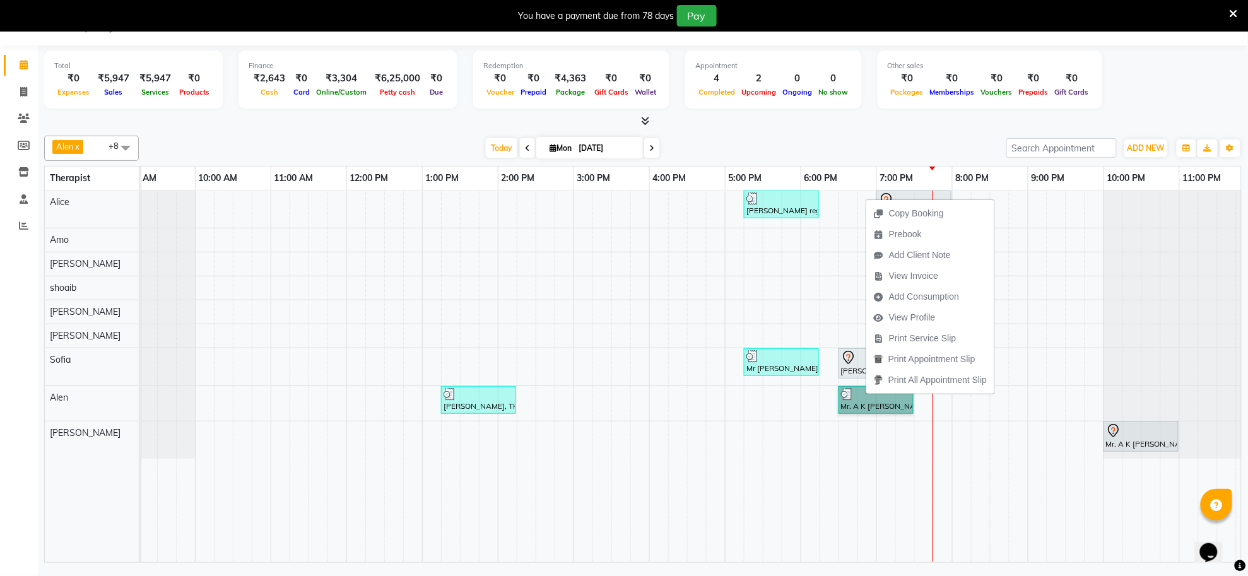
click at [879, 432] on div "Dr Rajnish reguler guest, TK02, 05:15 PM-06:15 PM, Deep Tissue Repair Therapy(M…" at bounding box center [687, 377] width 1136 height 372
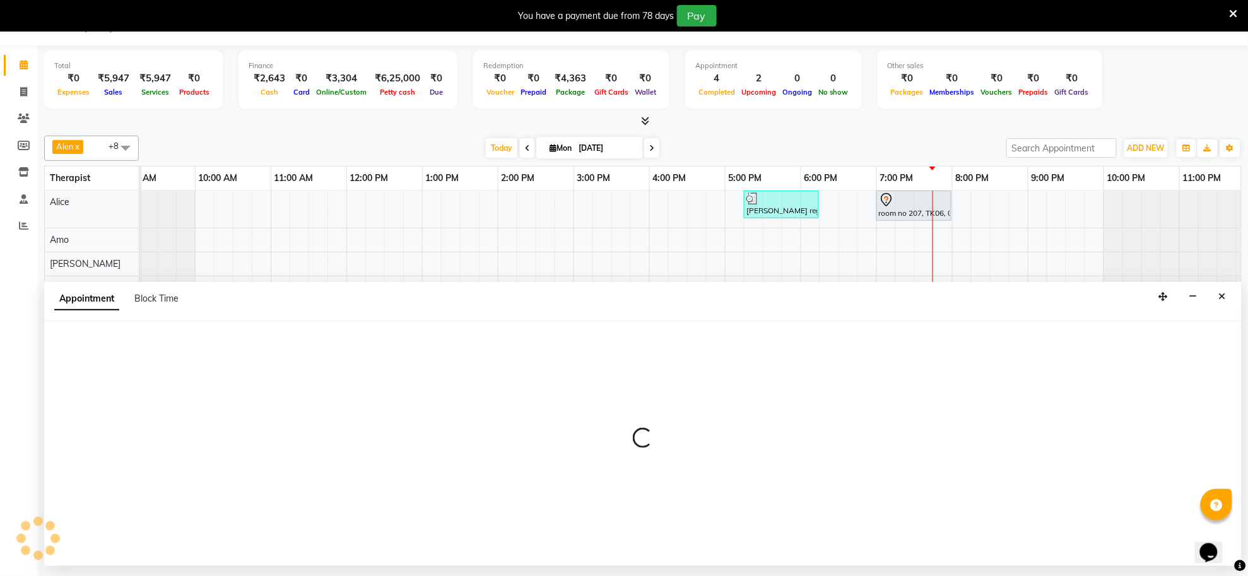
select select "84577"
select select "tentative"
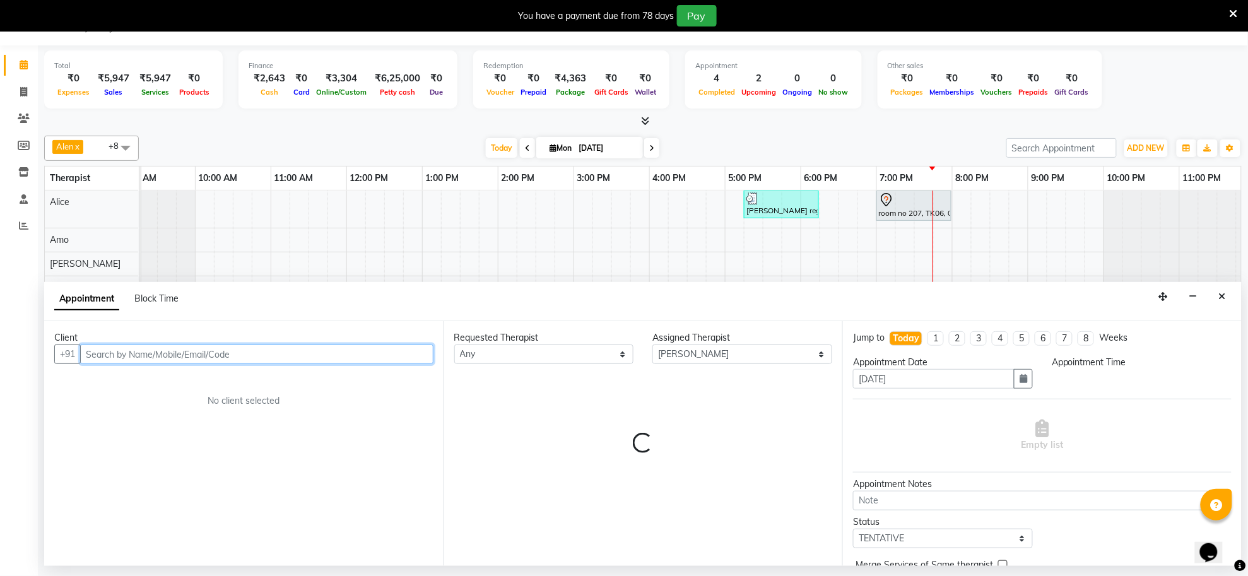
select select "1140"
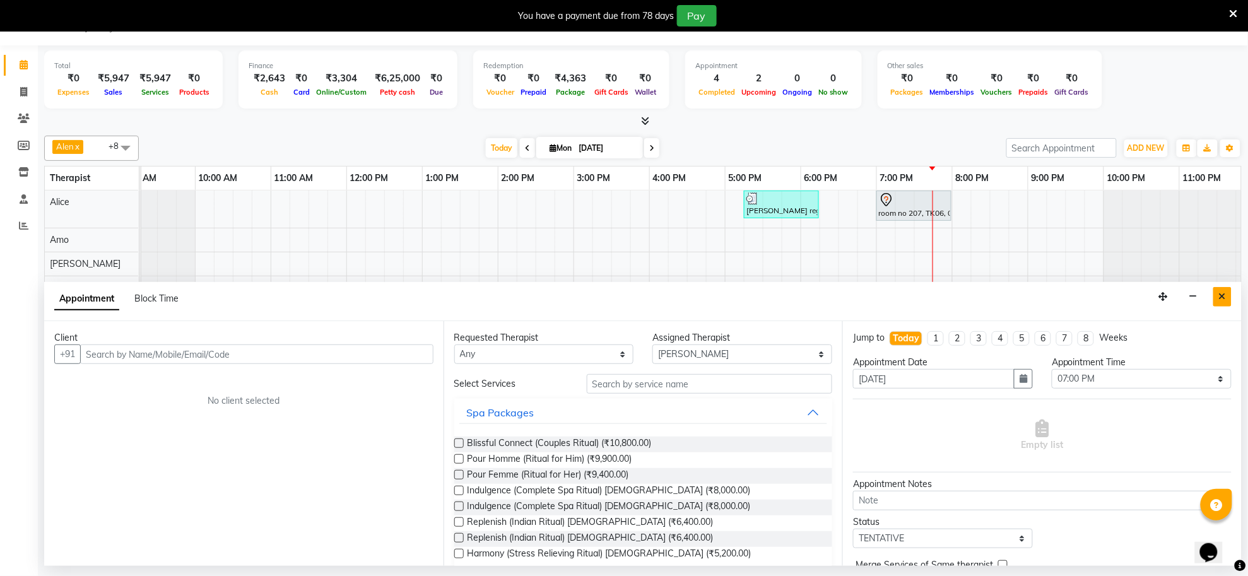
click at [1218, 298] on button "Close" at bounding box center [1222, 297] width 18 height 20
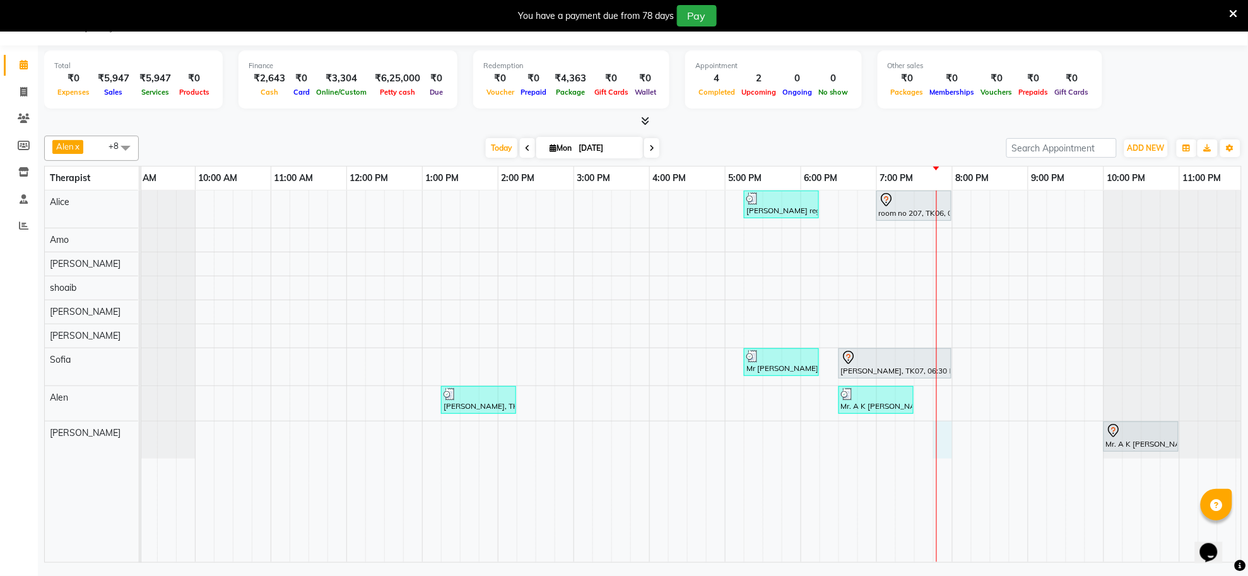
click at [935, 433] on div "Dr Rajnish reguler guest, TK02, 05:15 PM-06:15 PM, Deep Tissue Repair Therapy(M…" at bounding box center [687, 377] width 1136 height 372
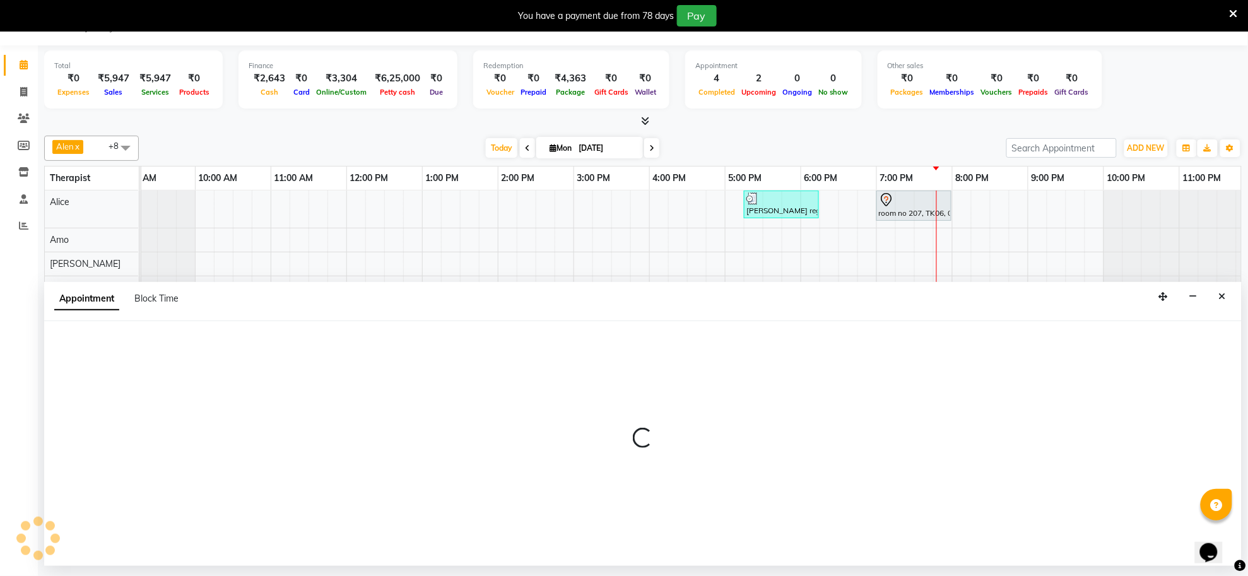
select select "84577"
select select "1185"
select select "tentative"
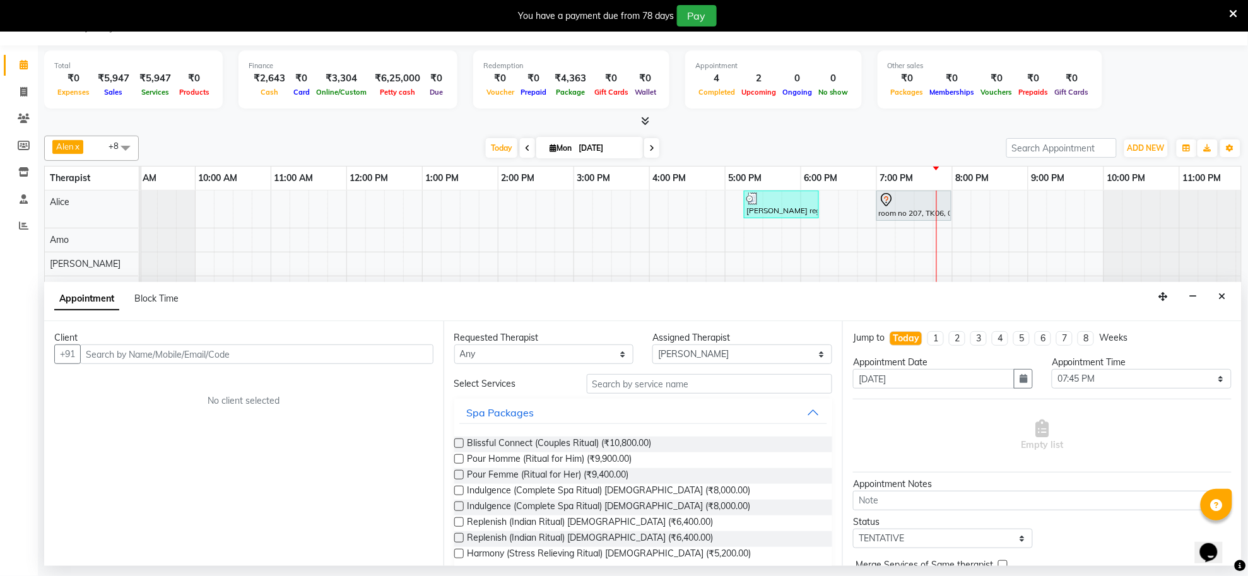
click at [339, 355] on input "text" at bounding box center [256, 355] width 353 height 20
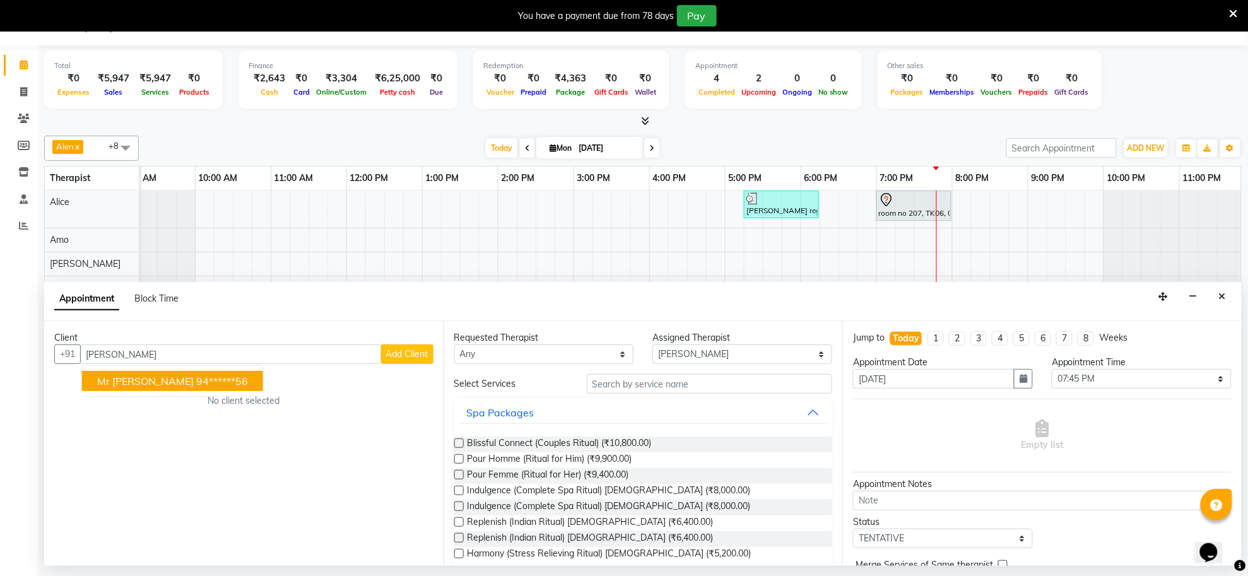
click at [248, 382] on ngb-highlight "94******56" at bounding box center [222, 381] width 52 height 13
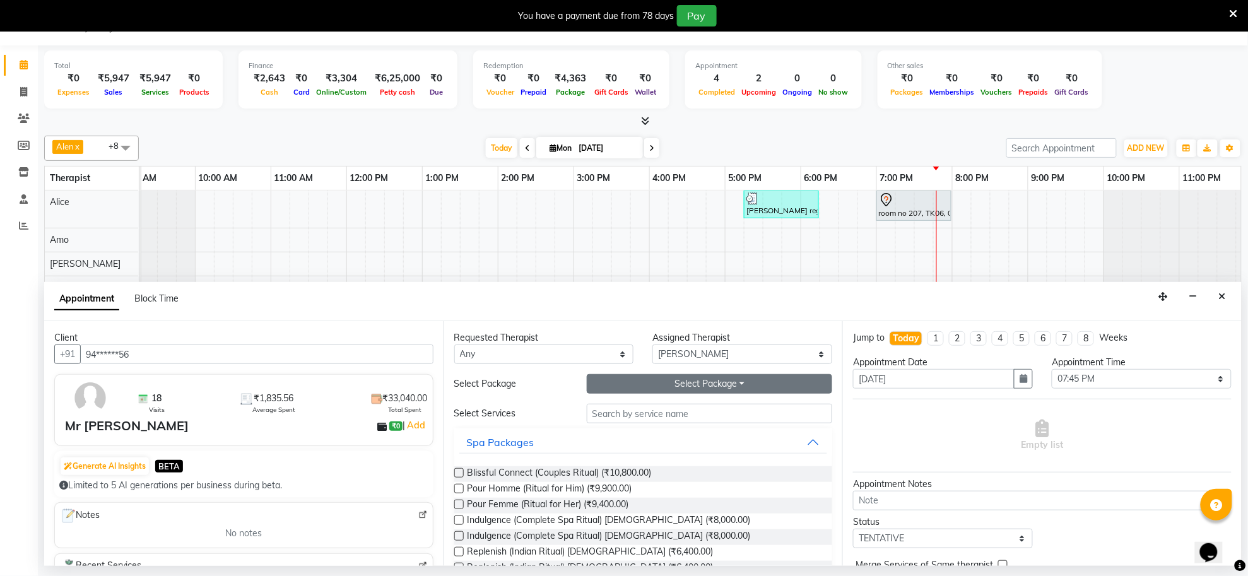
type input "94******56"
click at [737, 389] on button "Select Package Toggle Dropdown" at bounding box center [710, 384] width 246 height 20
click at [613, 413] on li "Gold_All" at bounding box center [637, 410] width 100 height 18
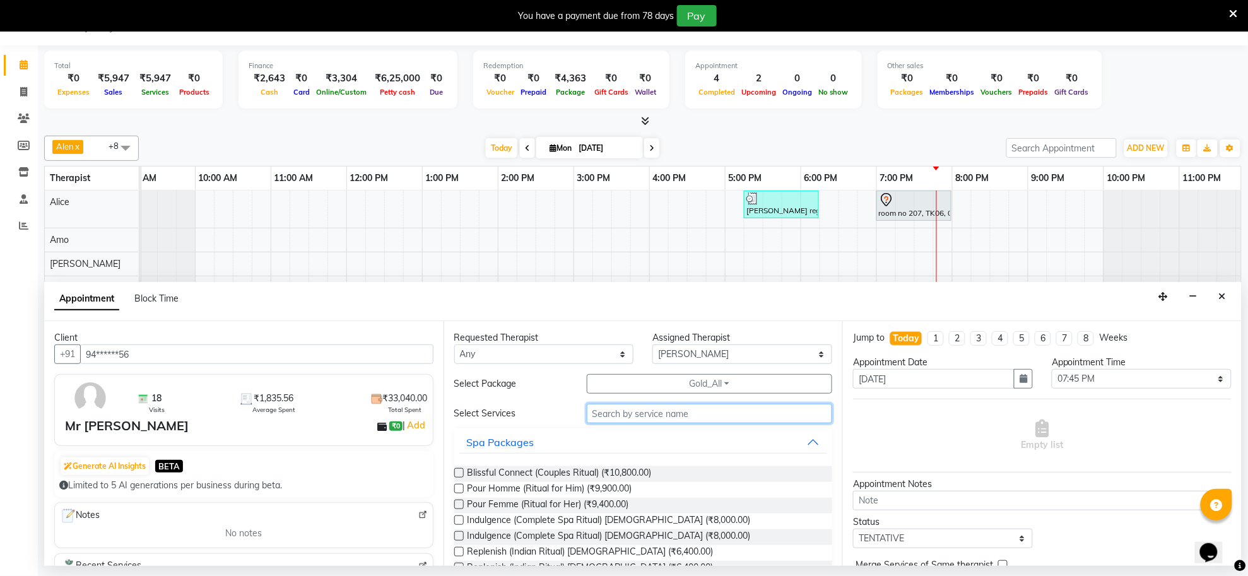
click at [620, 414] on input "text" at bounding box center [710, 414] width 246 height 20
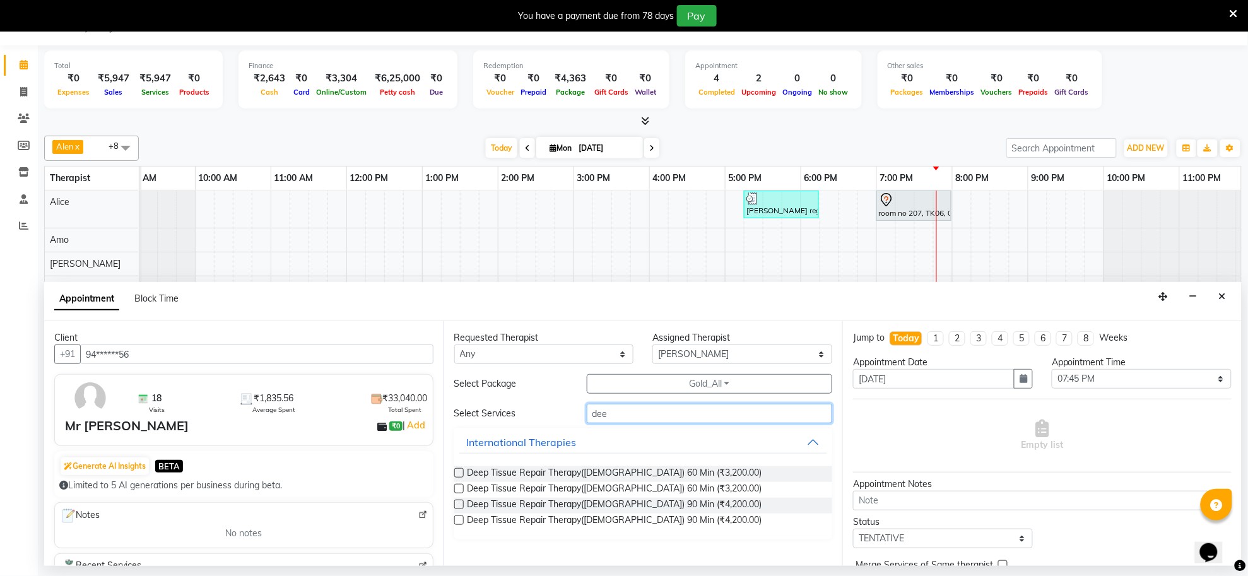
type input "dee"
click at [457, 468] on label at bounding box center [458, 472] width 9 height 9
click at [457, 470] on input "checkbox" at bounding box center [458, 474] width 8 height 8
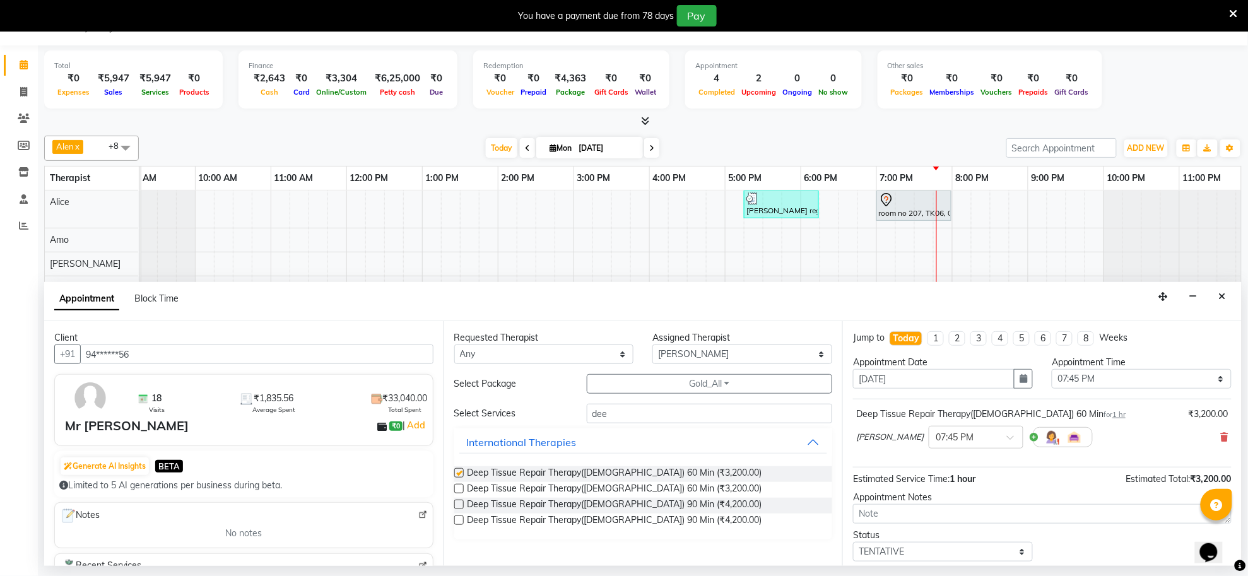
checkbox input "false"
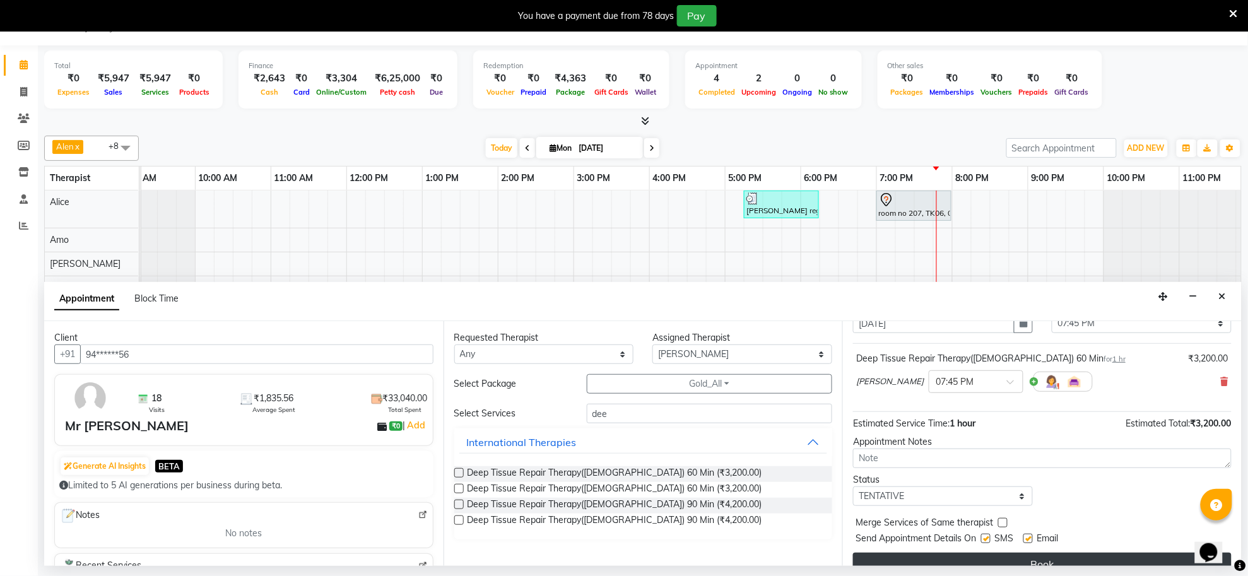
scroll to position [76, 0]
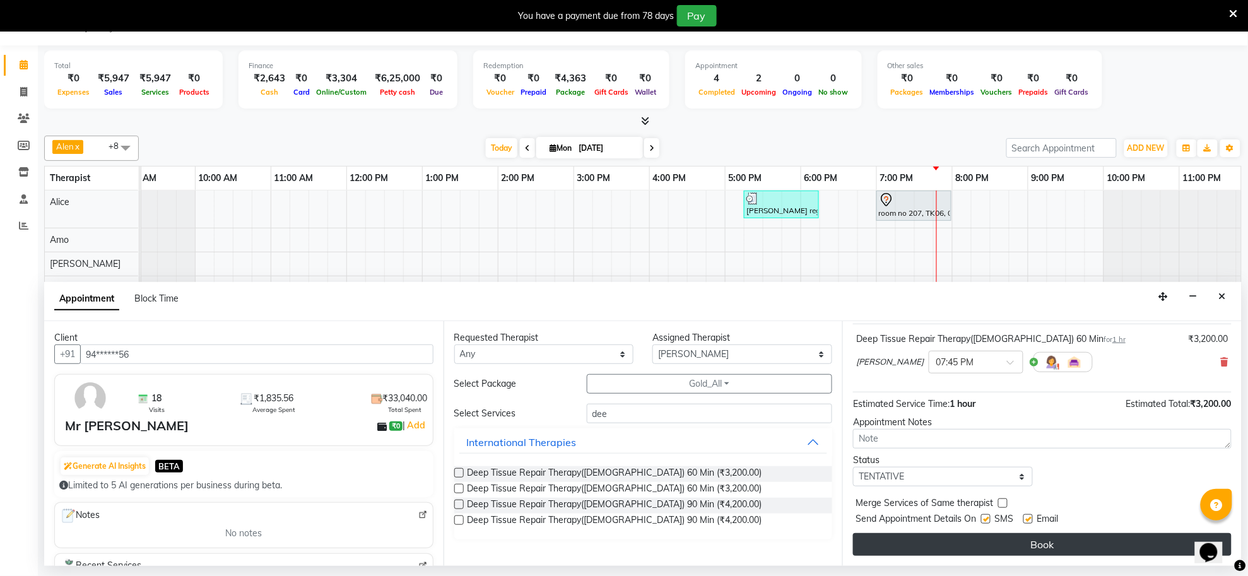
click at [960, 546] on button "Book" at bounding box center [1042, 544] width 379 height 23
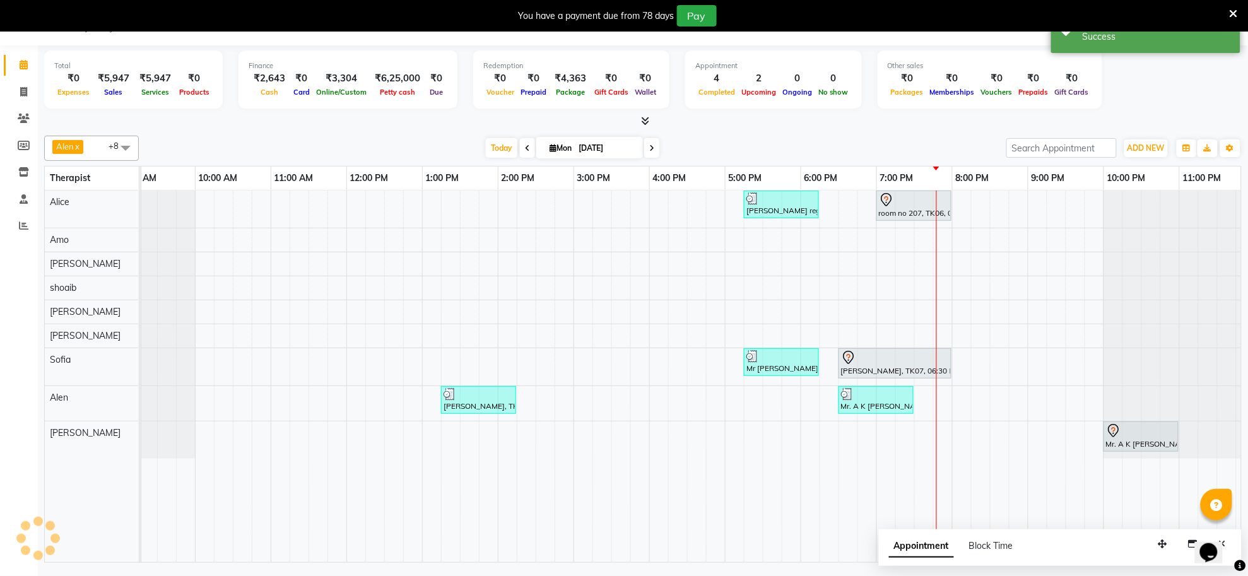
scroll to position [0, 0]
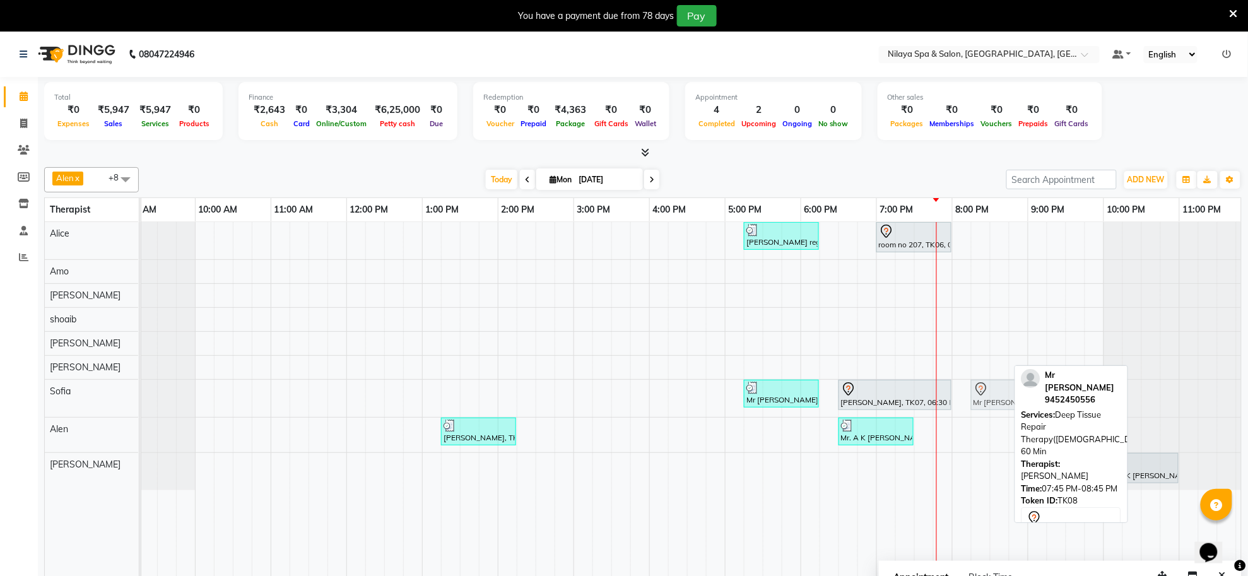
drag, startPoint x: 974, startPoint y: 473, endPoint x: 1007, endPoint y: 410, distance: 71.4
click at [1007, 410] on tbody "Dr Rajnish reguler guest, TK02, 05:15 PM-06:15 PM, Deep Tissue Repair Therapy(M…" at bounding box center [687, 356] width 1136 height 268
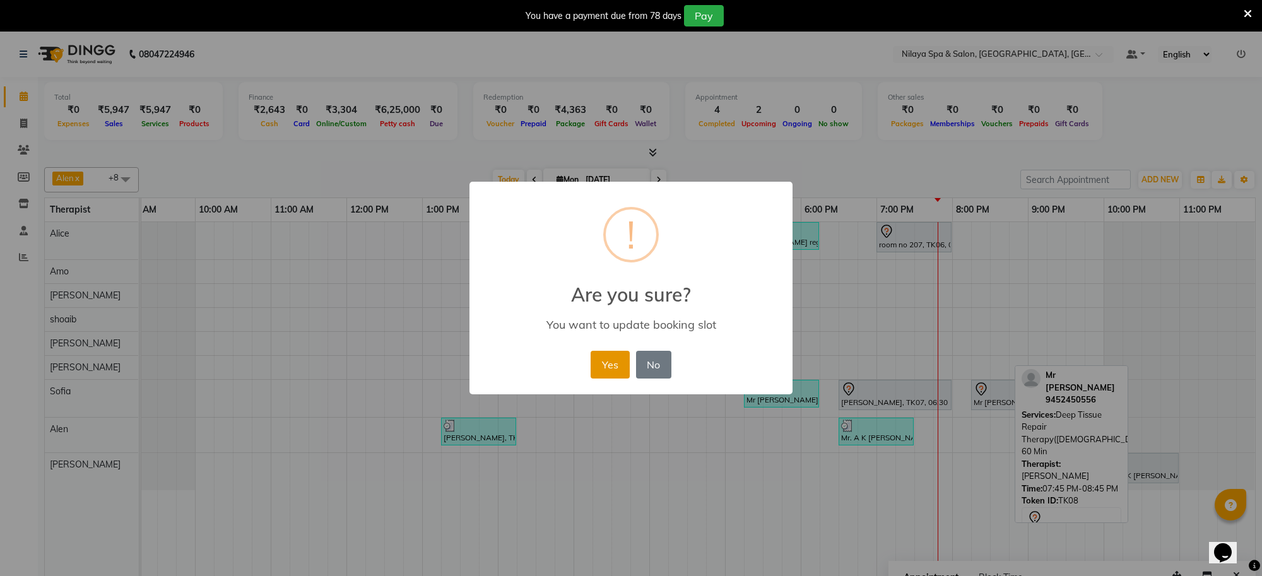
click at [604, 369] on button "Yes" at bounding box center [610, 365] width 38 height 28
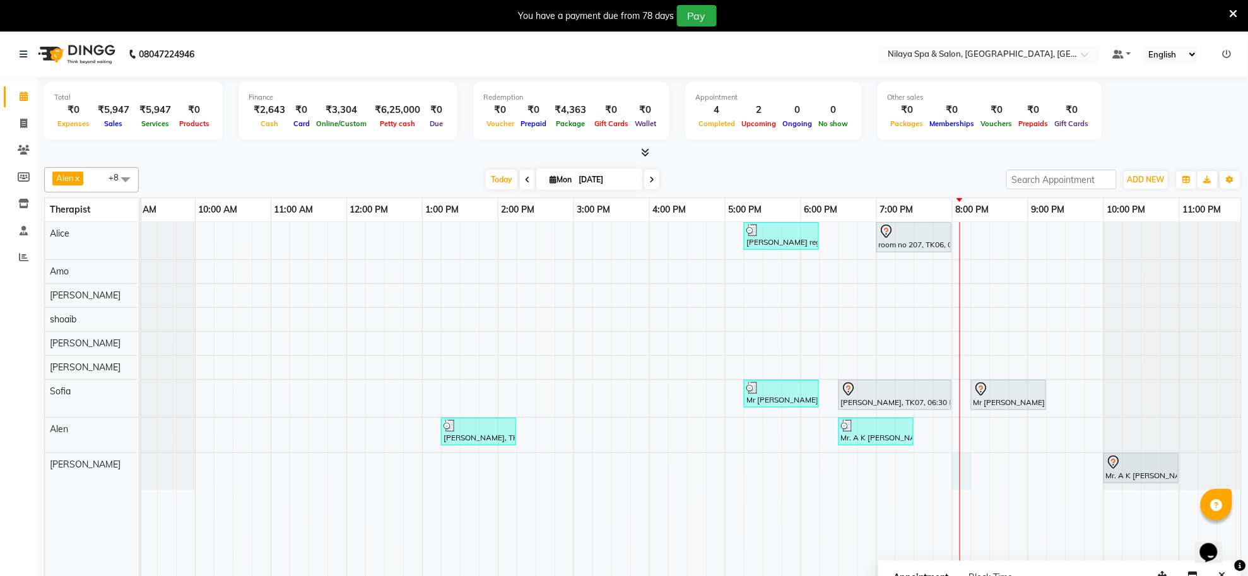
click at [964, 461] on div "Dr Rajnish reguler guest, TK02, 05:15 PM-06:15 PM, Deep Tissue Repair Therapy(M…" at bounding box center [687, 408] width 1136 height 372
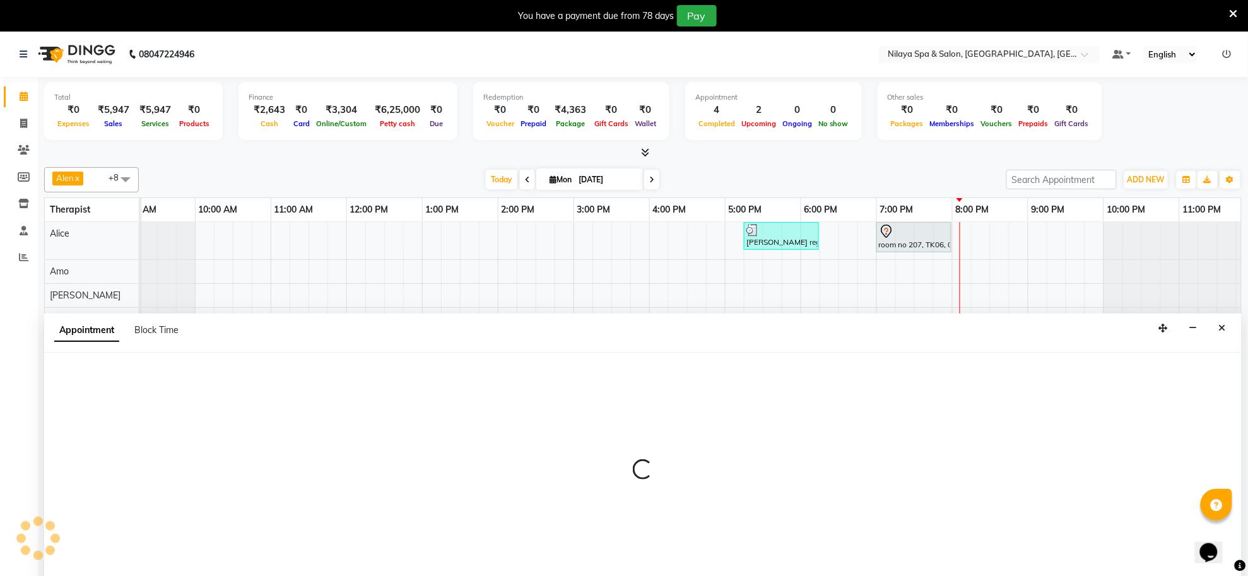
scroll to position [32, 0]
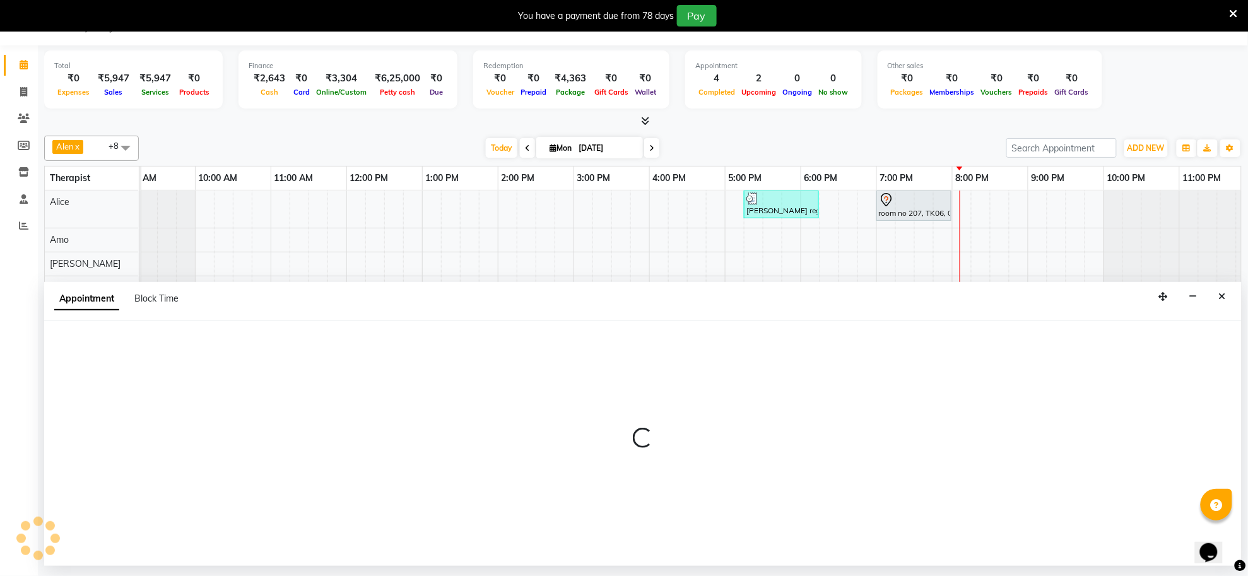
select select "84577"
select select "1200"
select select "tentative"
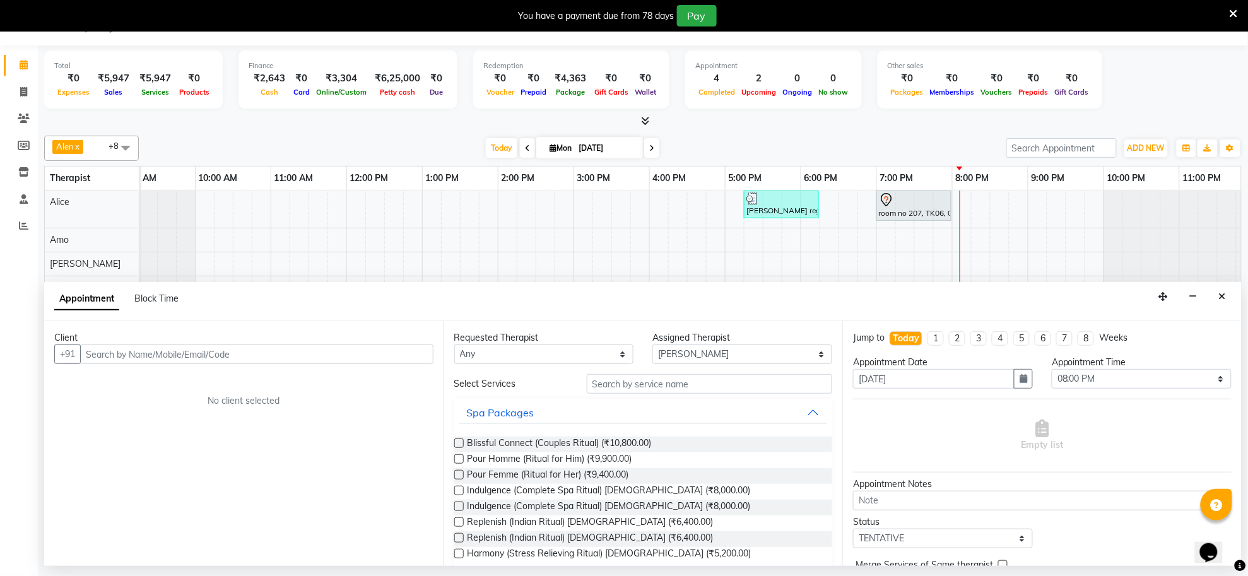
click at [335, 357] on input "text" at bounding box center [256, 355] width 353 height 20
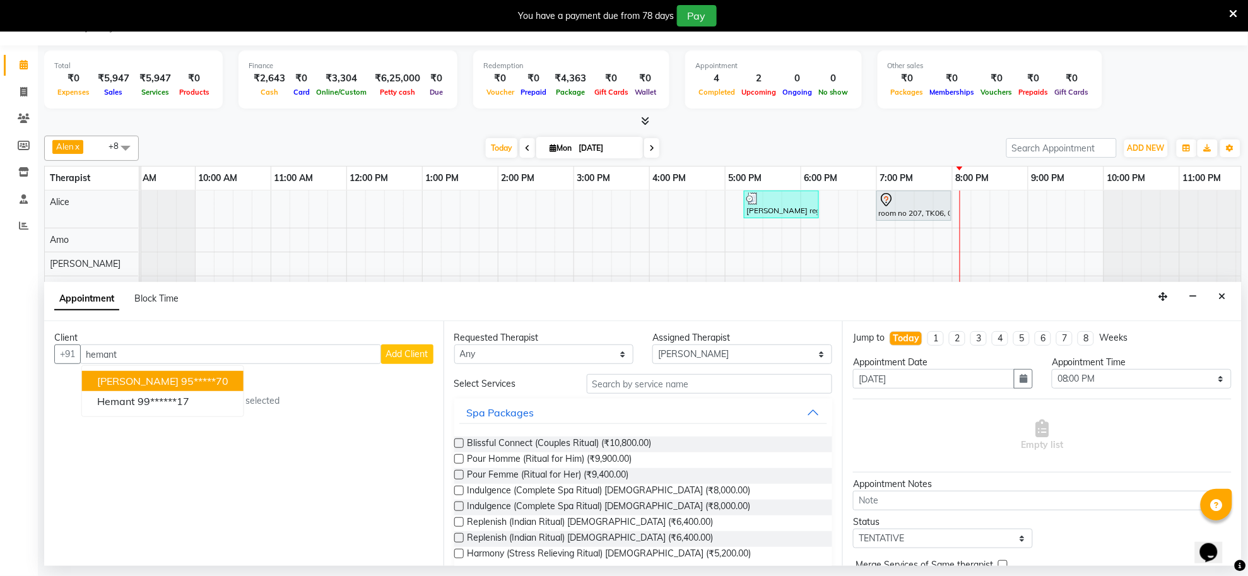
click at [208, 382] on ngb-highlight "95*****70" at bounding box center [204, 381] width 47 height 13
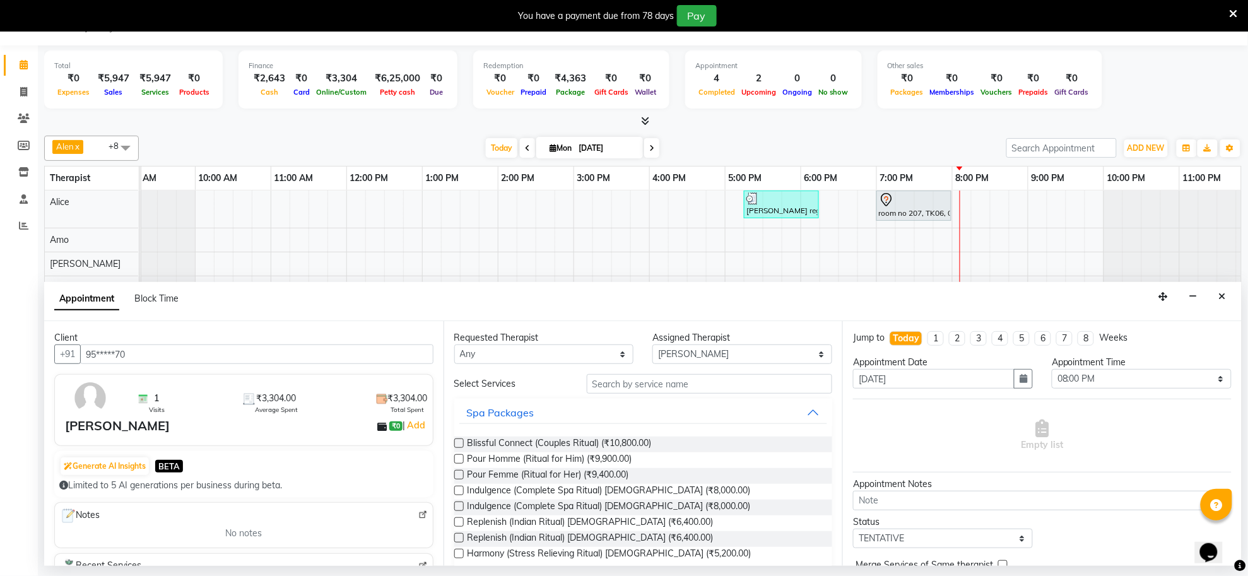
type input "95*****70"
click at [700, 383] on input "text" at bounding box center [710, 384] width 246 height 20
type input "d"
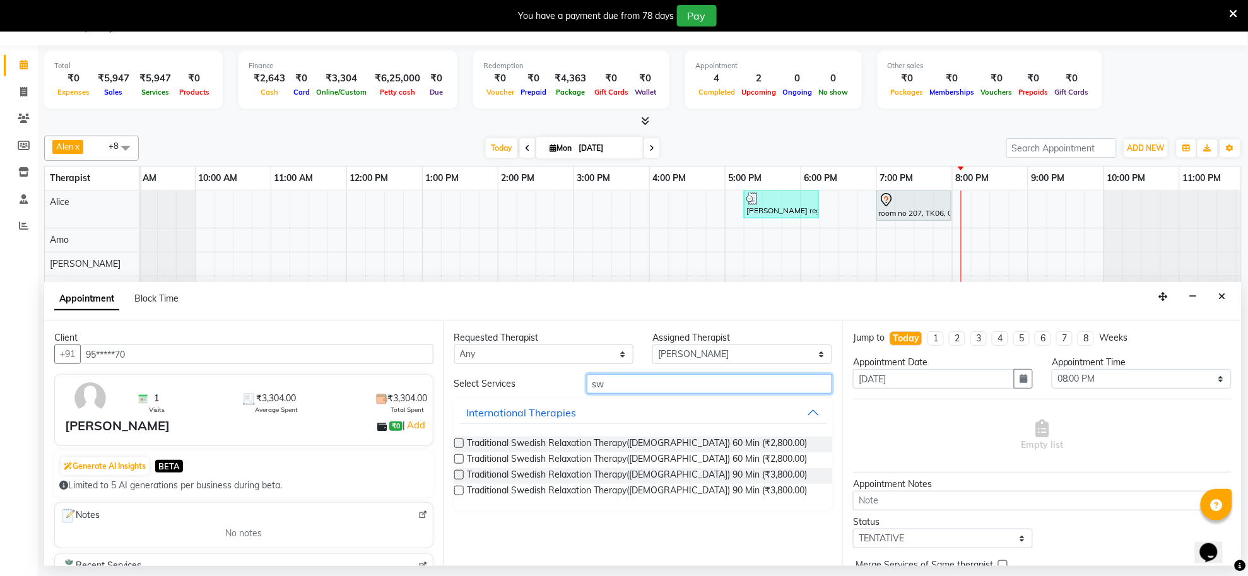
type input "sw"
click at [458, 475] on label at bounding box center [458, 474] width 9 height 9
click at [458, 475] on input "checkbox" at bounding box center [458, 476] width 8 height 8
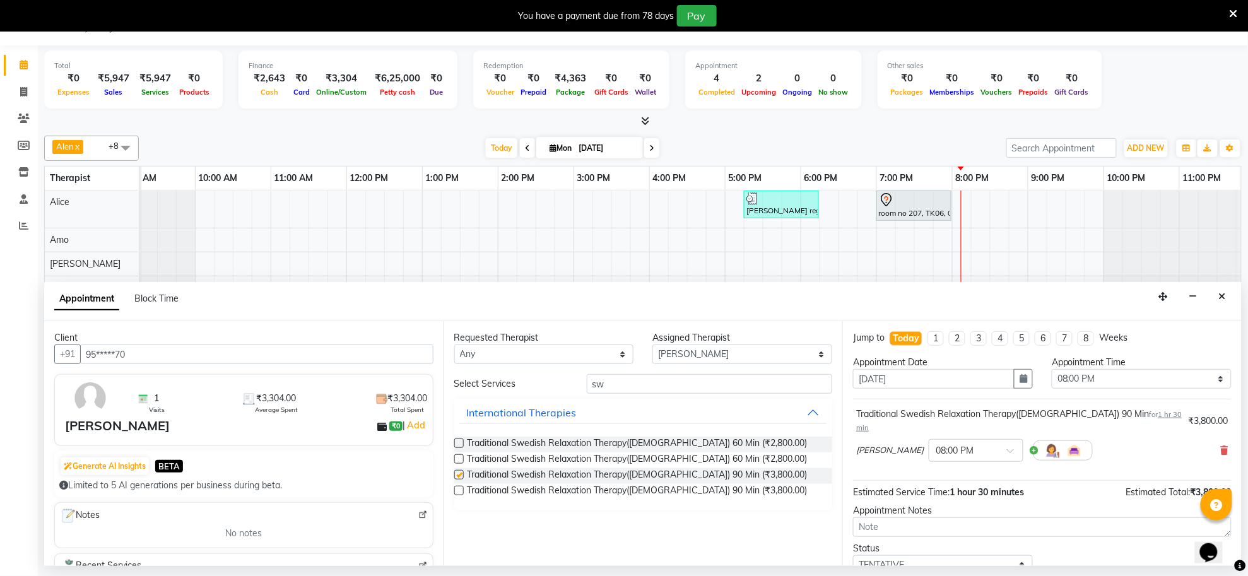
checkbox input "false"
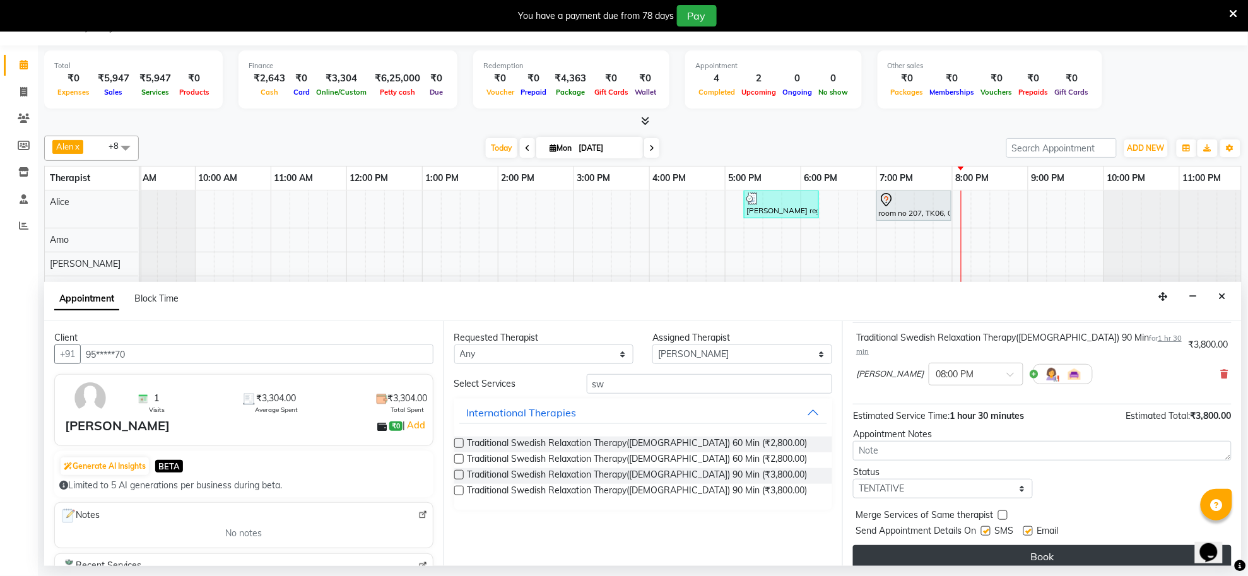
click at [1118, 545] on button "Book" at bounding box center [1042, 556] width 379 height 23
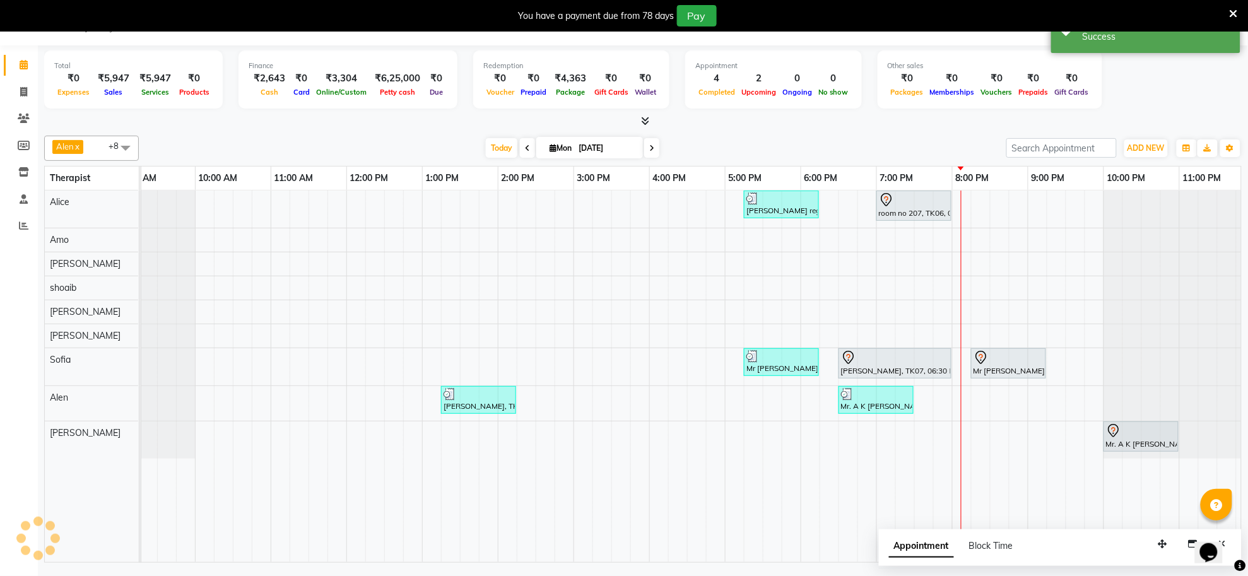
scroll to position [0, 0]
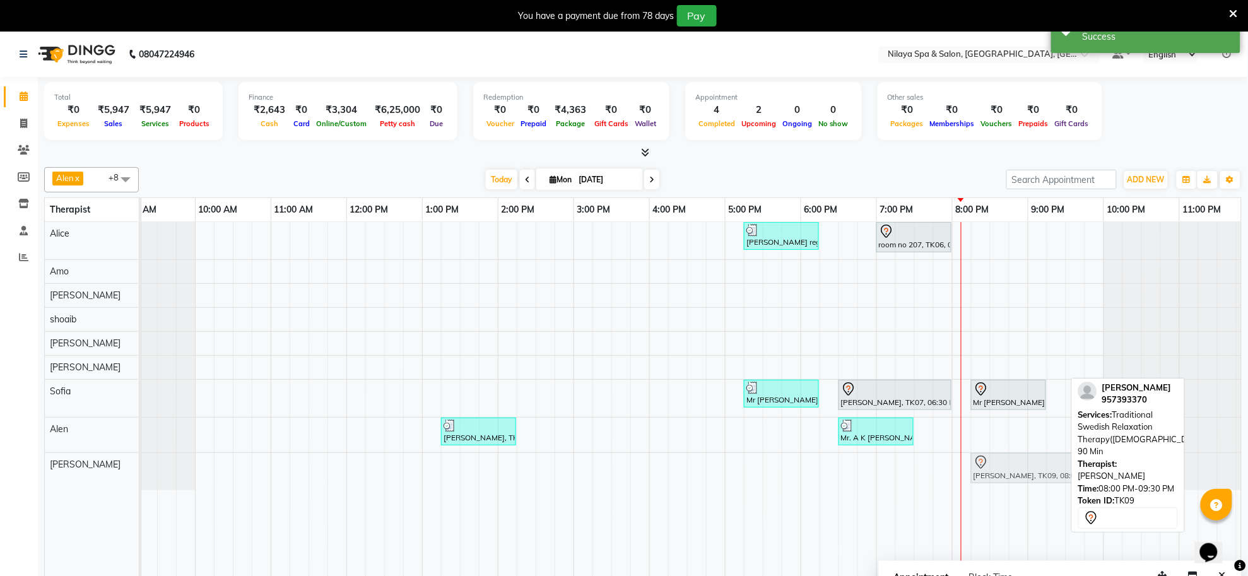
drag, startPoint x: 981, startPoint y: 471, endPoint x: 998, endPoint y: 466, distance: 17.8
click at [119, 466] on div "hemant soni, TK09, 08:00 PM-09:30 PM, Traditional Swedish Relaxation Therapy(Ma…" at bounding box center [119, 471] width 0 height 37
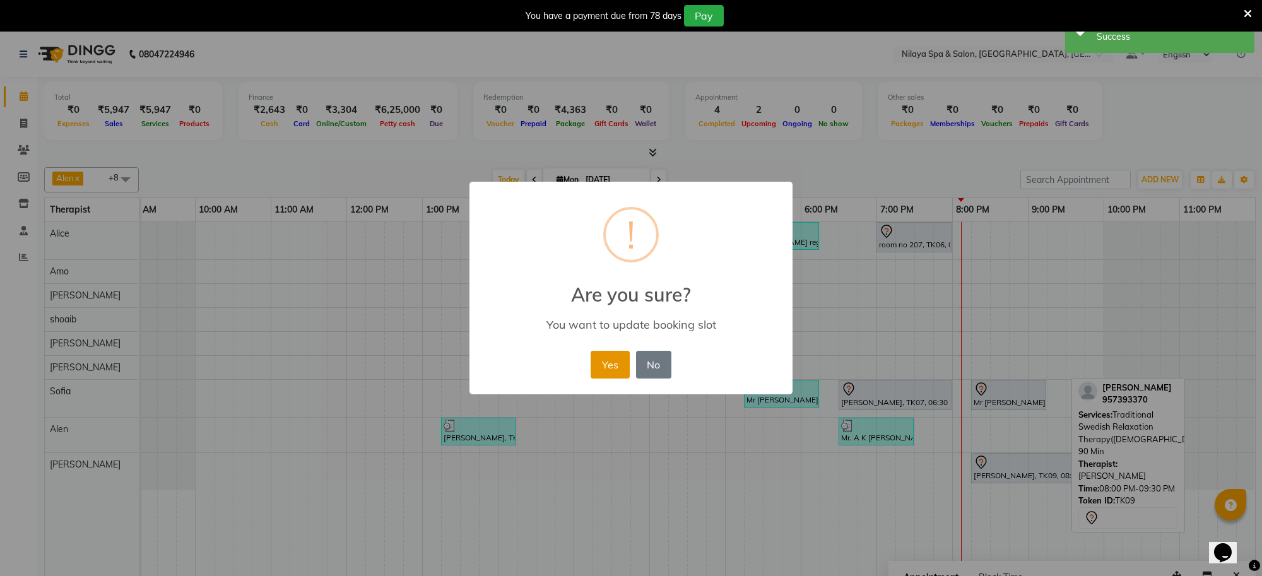
click at [597, 367] on button "Yes" at bounding box center [610, 365] width 38 height 28
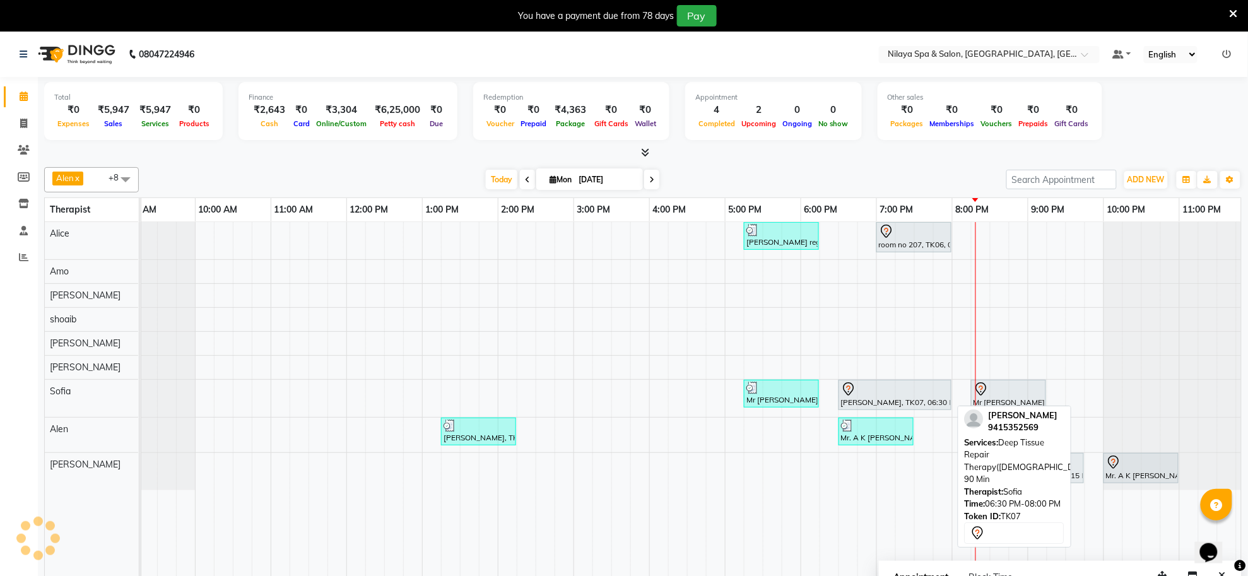
click at [893, 391] on div at bounding box center [895, 389] width 108 height 15
click at [865, 401] on div "Ashutosh Pathak, TK07, 06:30 PM-08:00 PM, Deep Tissue Repair Therapy(Male) 90 M…" at bounding box center [895, 395] width 110 height 27
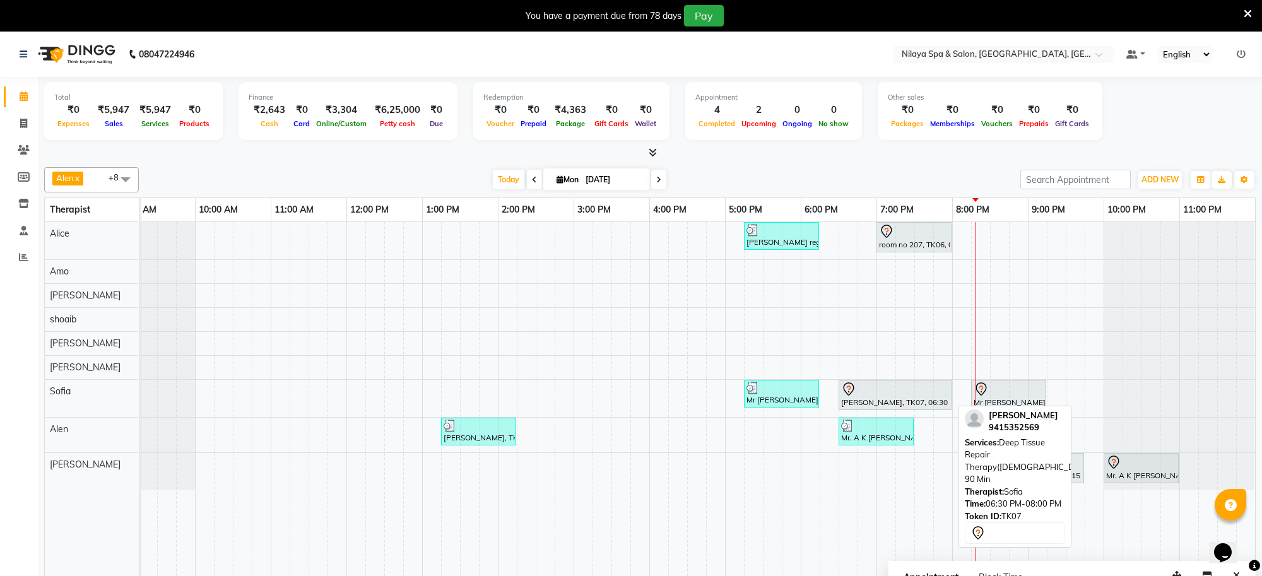
select select "7"
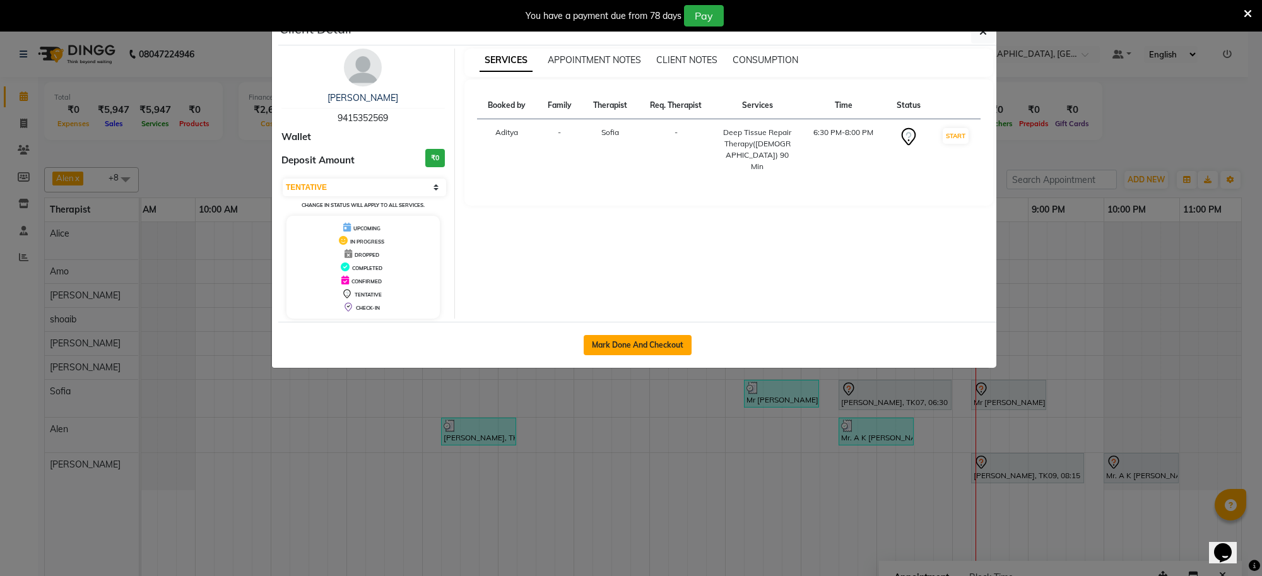
click at [664, 348] on button "Mark Done And Checkout" at bounding box center [638, 345] width 108 height 20
select select "service"
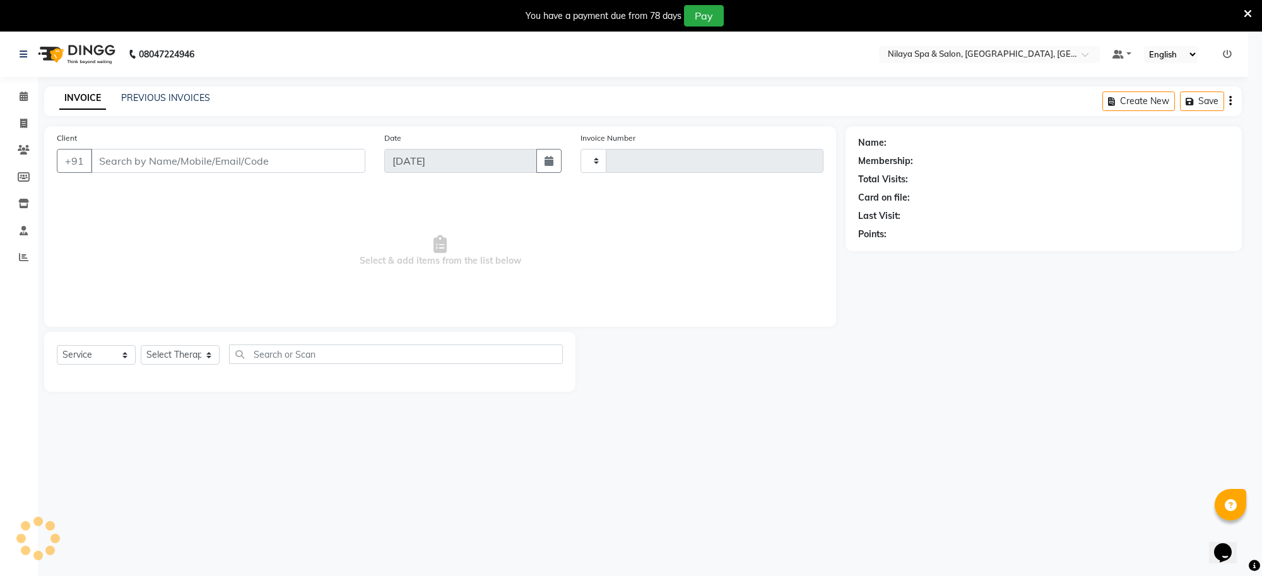
type input "1245"
select select "8283"
type input "94******69"
select select "84324"
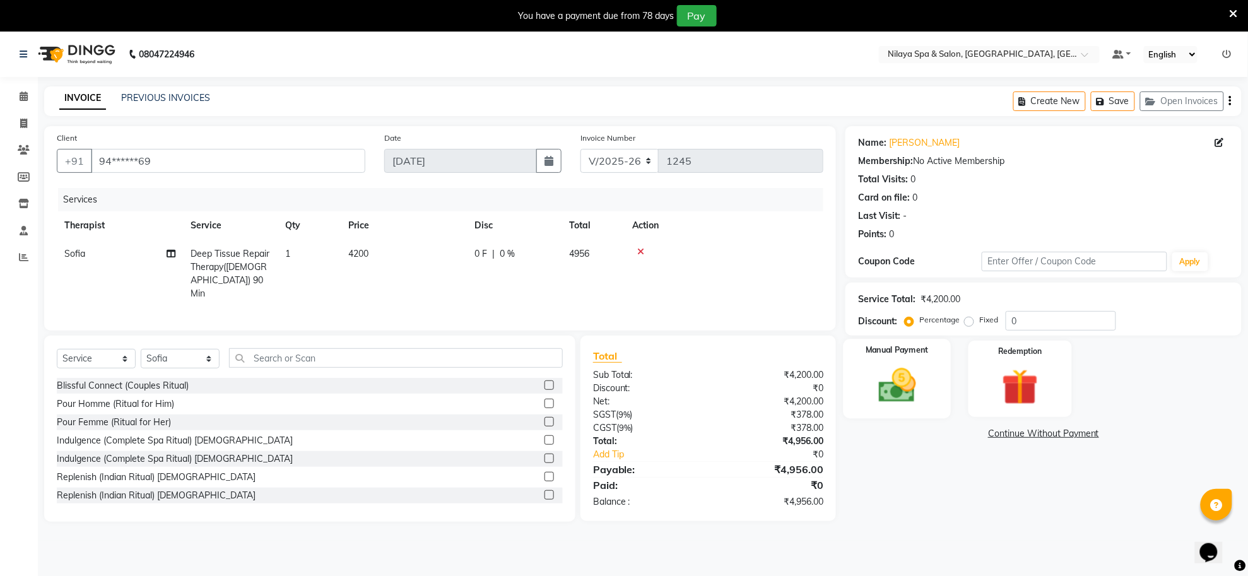
click at [895, 382] on img at bounding box center [897, 386] width 61 height 44
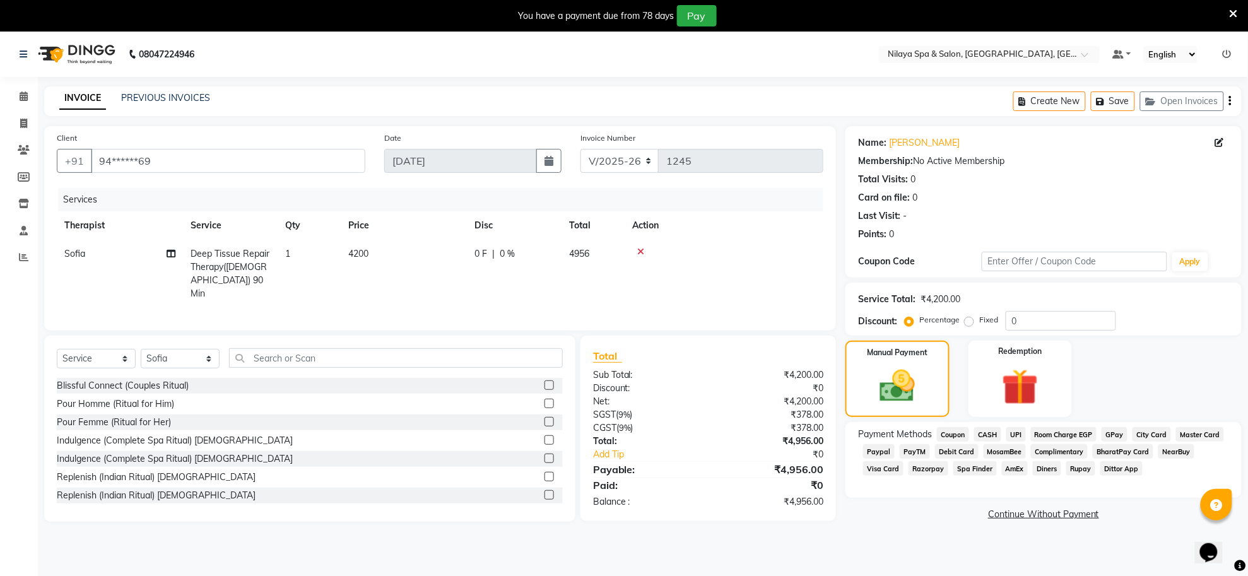
click at [984, 433] on span "CASH" at bounding box center [987, 434] width 27 height 15
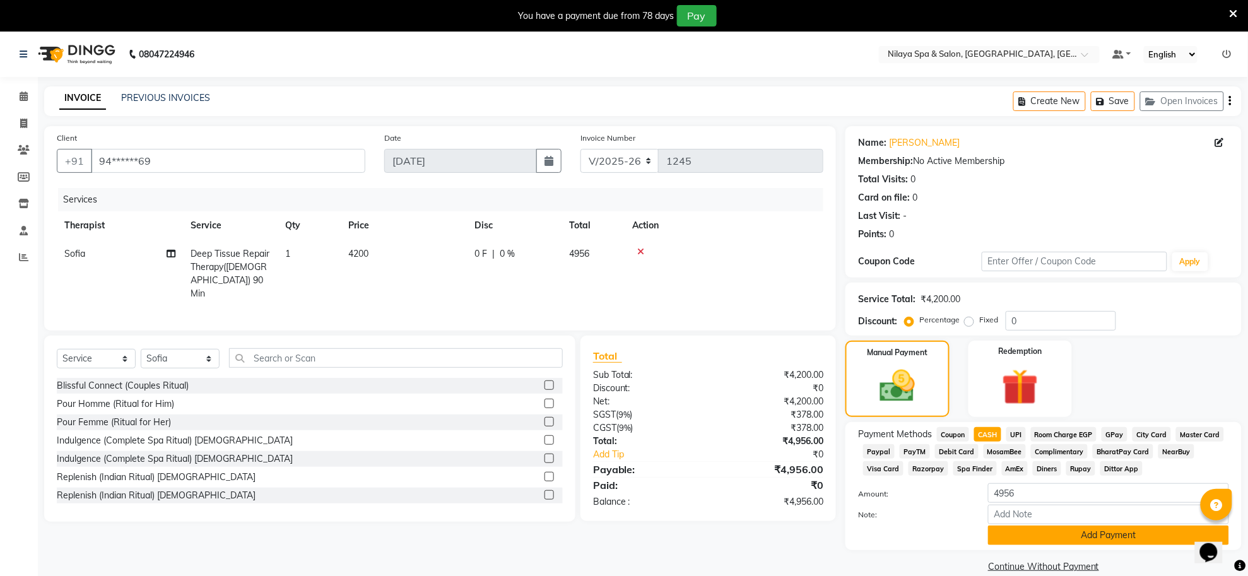
click at [1081, 531] on button "Add Payment" at bounding box center [1108, 536] width 241 height 20
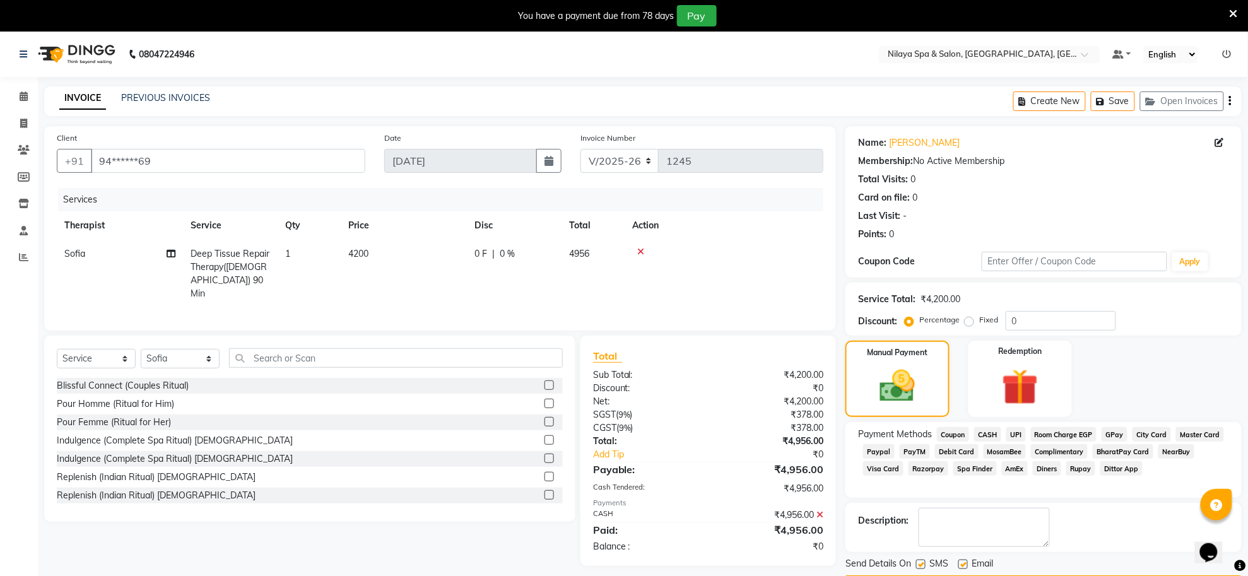
scroll to position [38, 0]
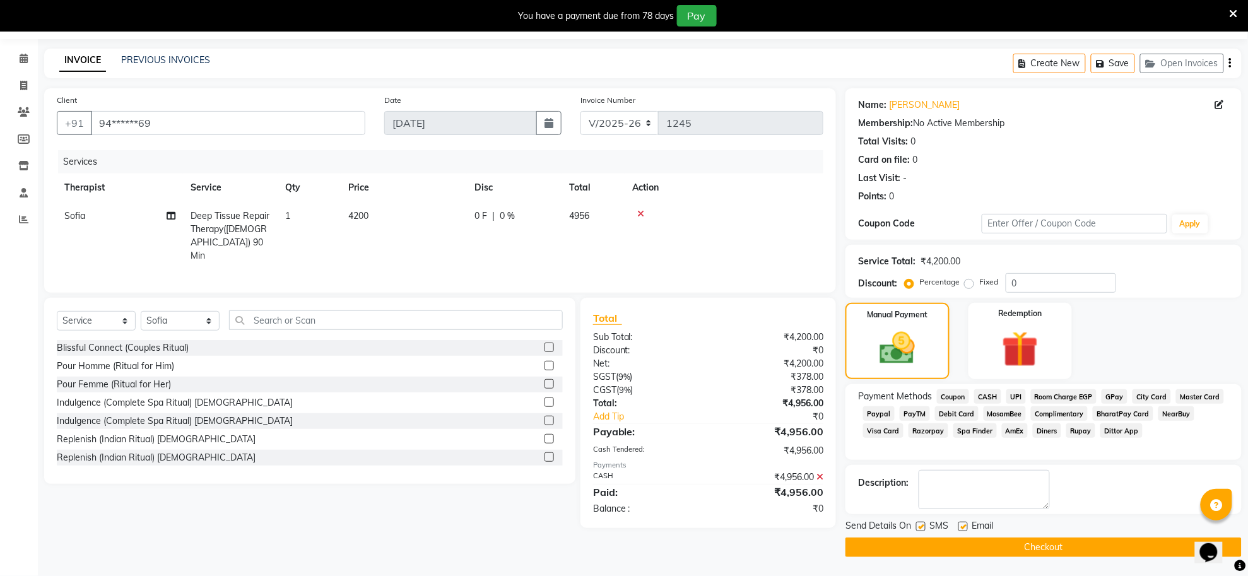
click at [1075, 546] on button "Checkout" at bounding box center [1044, 548] width 396 height 20
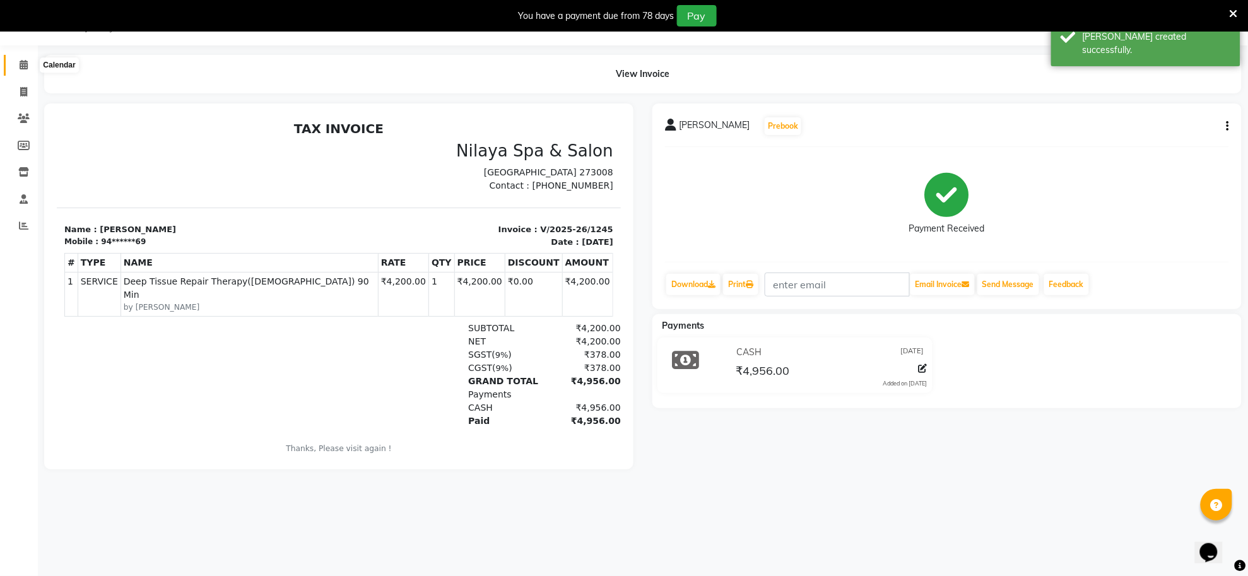
click at [23, 70] on span at bounding box center [24, 65] width 22 height 15
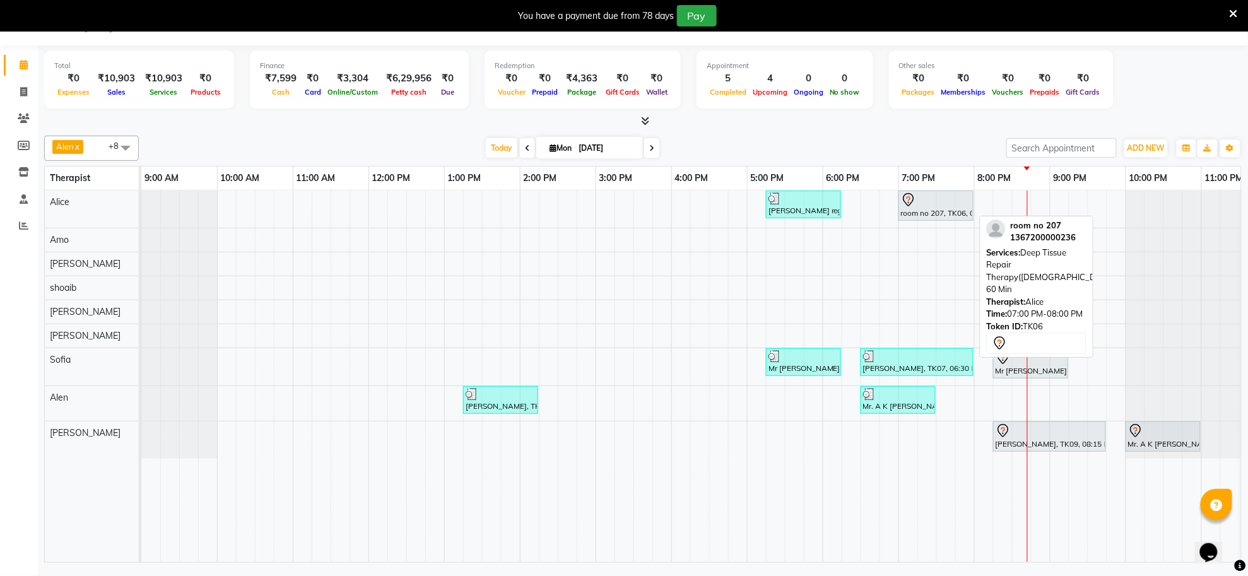
click at [912, 206] on icon at bounding box center [908, 199] width 15 height 15
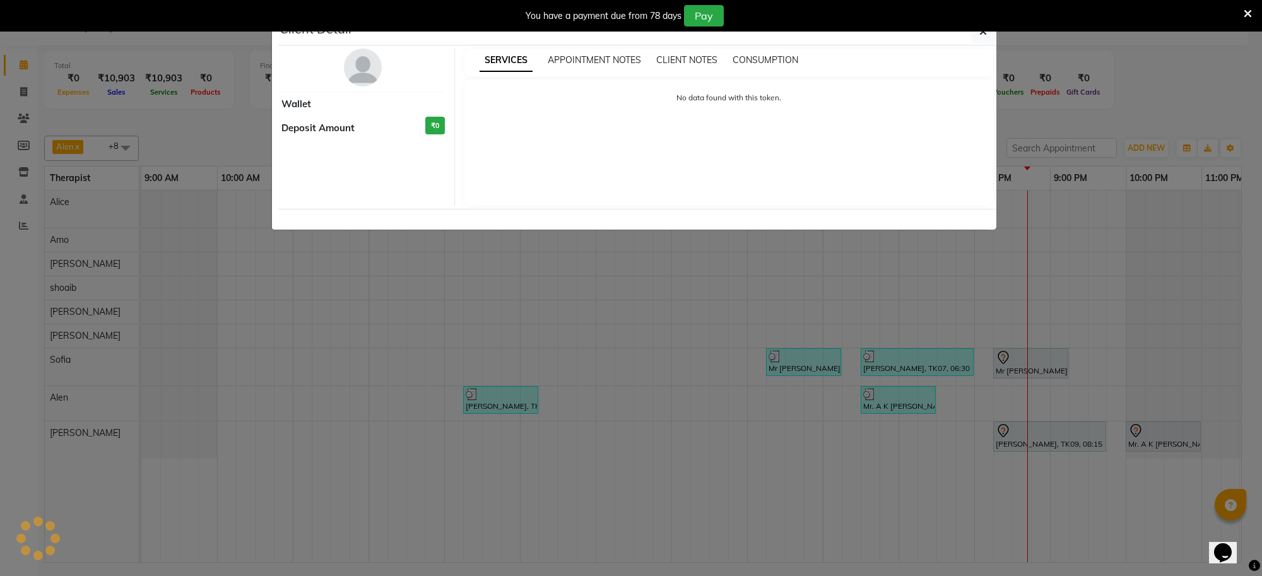
select select "7"
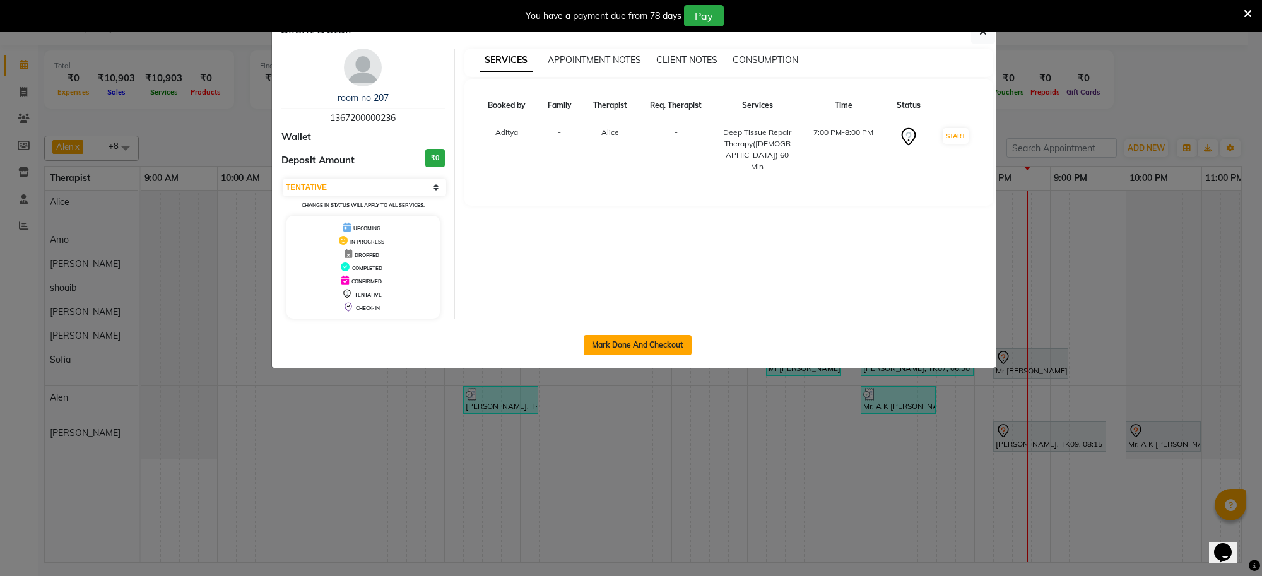
click at [671, 343] on button "Mark Done And Checkout" at bounding box center [638, 345] width 108 height 20
select select "service"
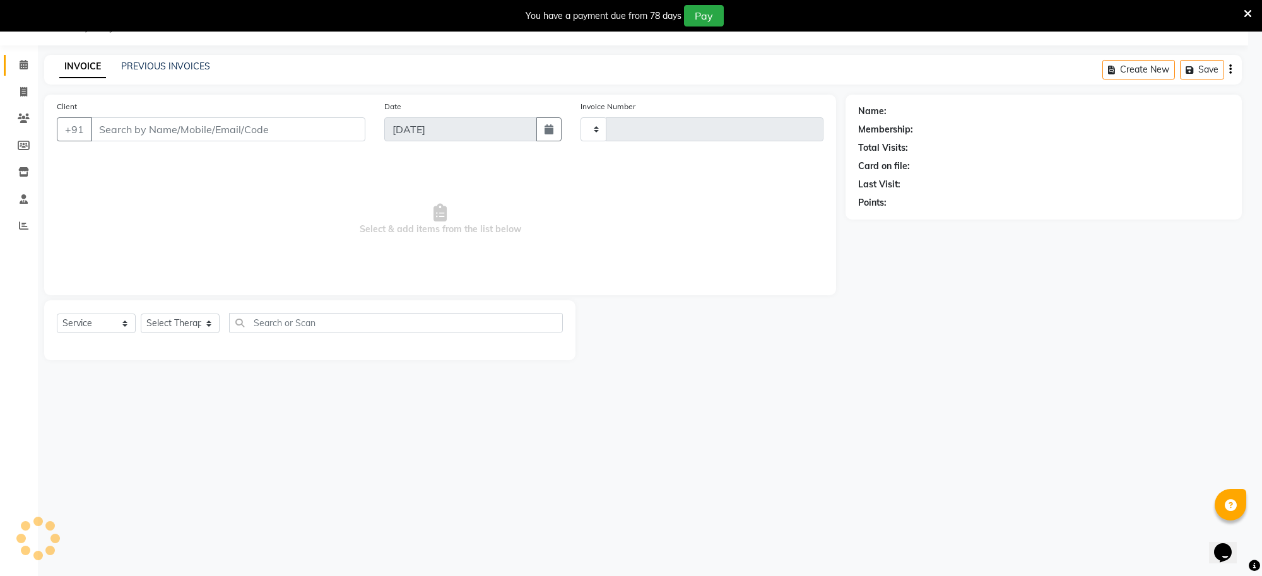
type input "1246"
select select "8283"
type input "13*********36"
select select "80697"
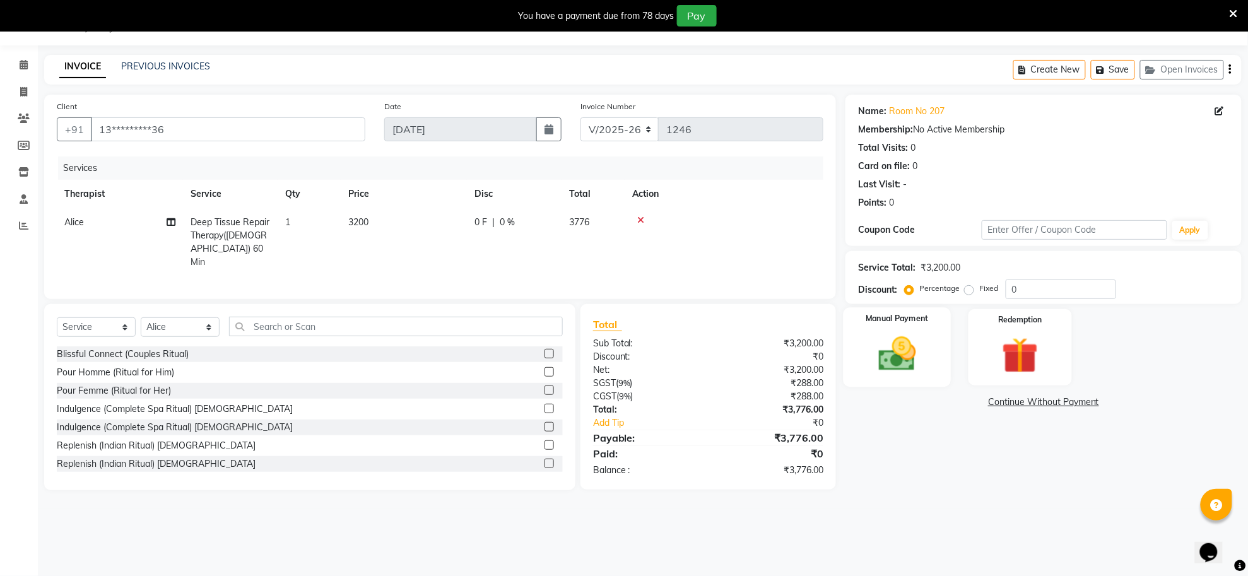
click at [907, 352] on img at bounding box center [897, 355] width 61 height 44
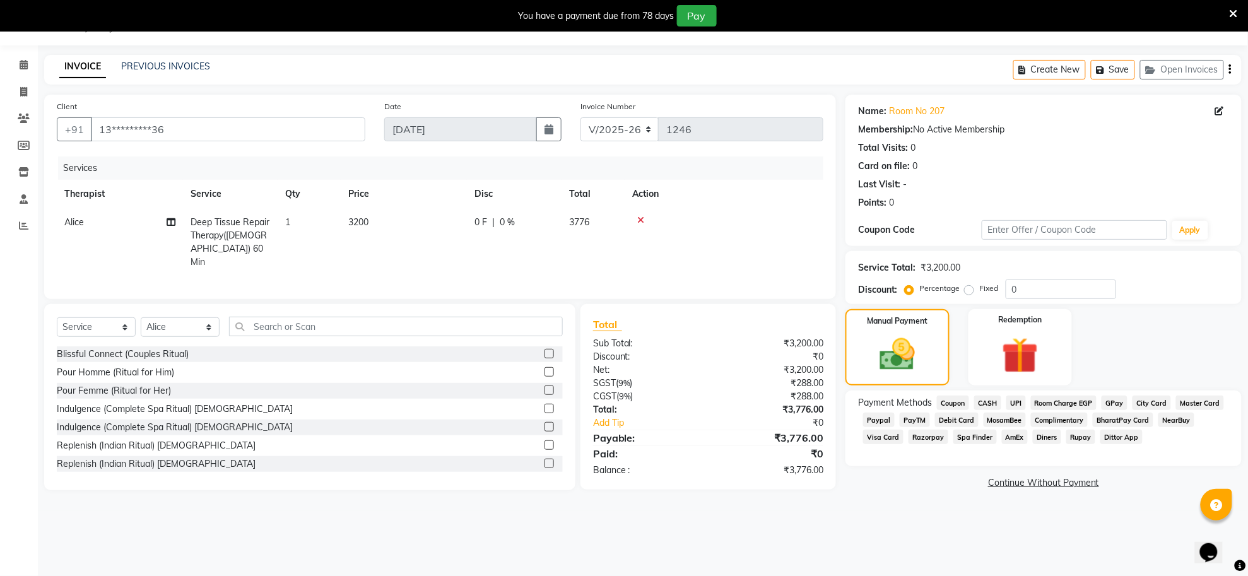
click at [639, 220] on icon at bounding box center [640, 220] width 7 height 9
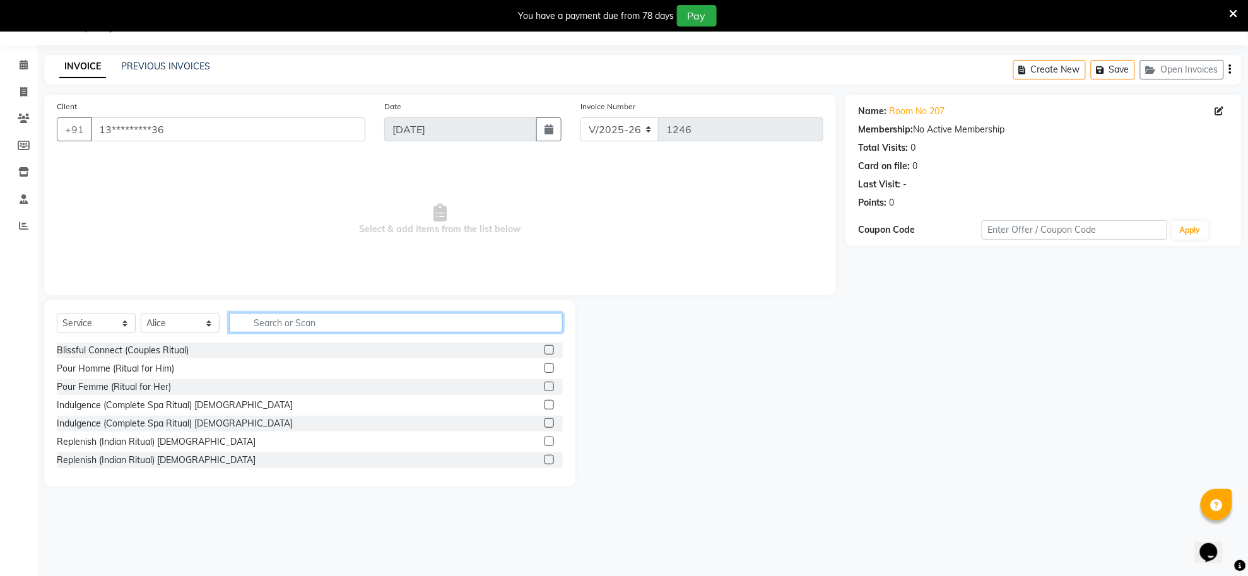
click at [362, 322] on input "text" at bounding box center [396, 323] width 334 height 20
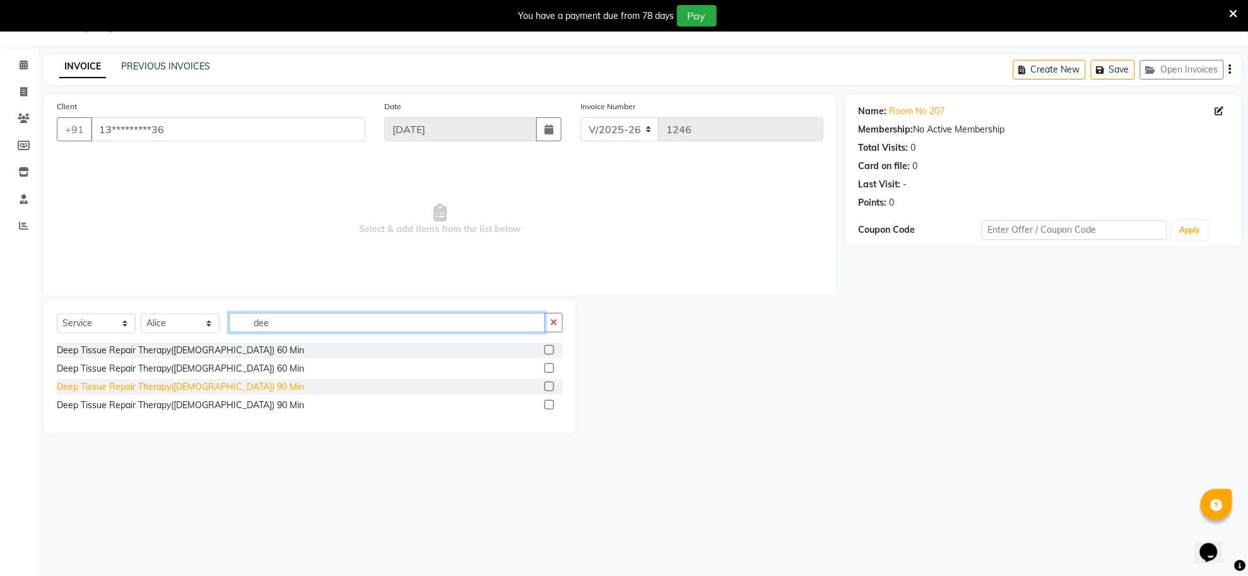
type input "dee"
click at [73, 386] on div "Deep Tissue Repair Therapy(Male) 90 Min" at bounding box center [180, 386] width 247 height 13
checkbox input "false"
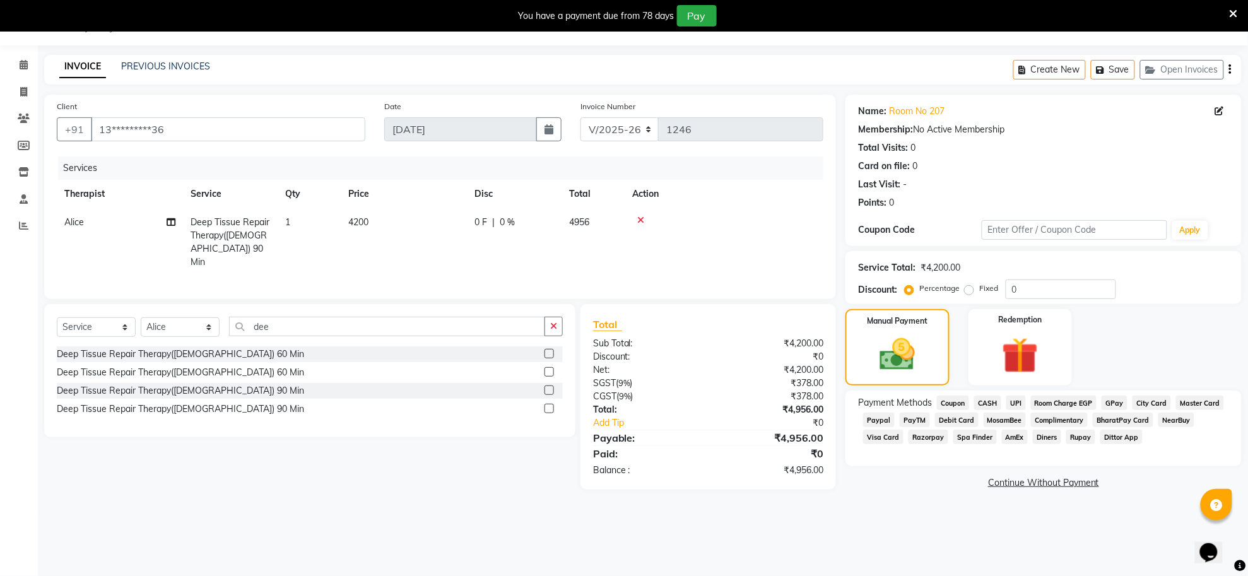
click at [1017, 401] on span "UPI" at bounding box center [1016, 403] width 20 height 15
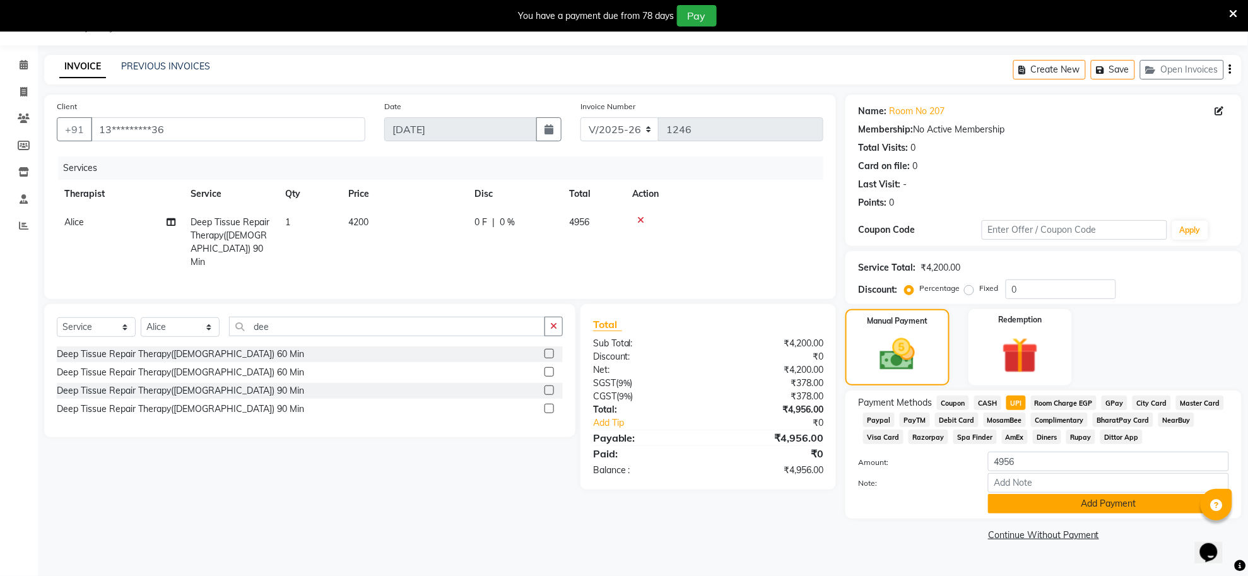
click at [1057, 506] on button "Add Payment" at bounding box center [1108, 504] width 241 height 20
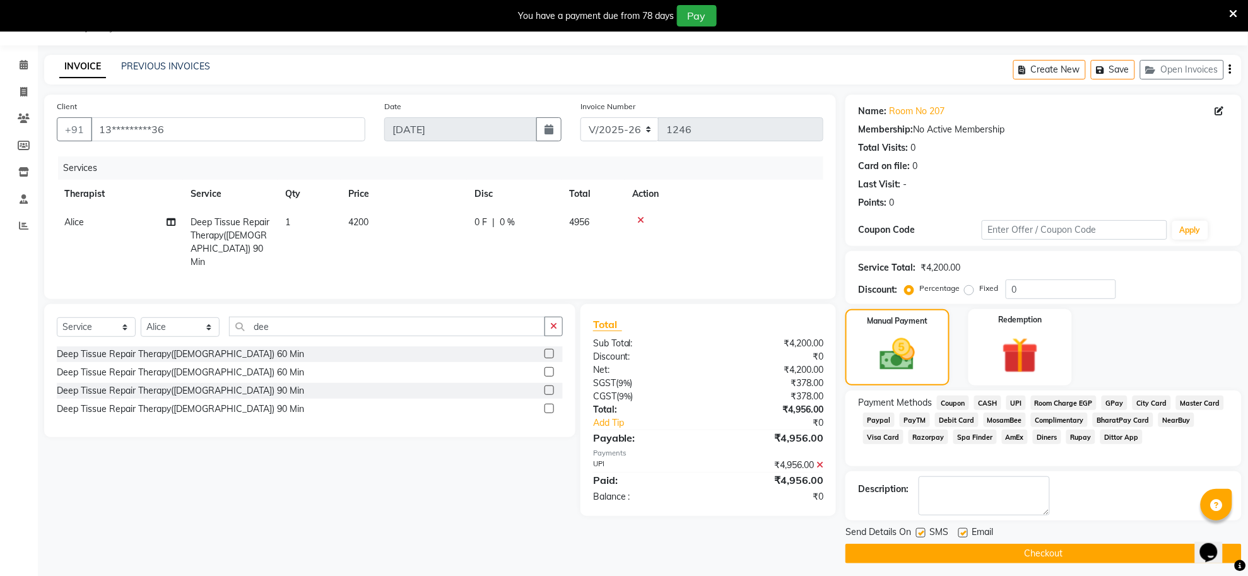
scroll to position [38, 0]
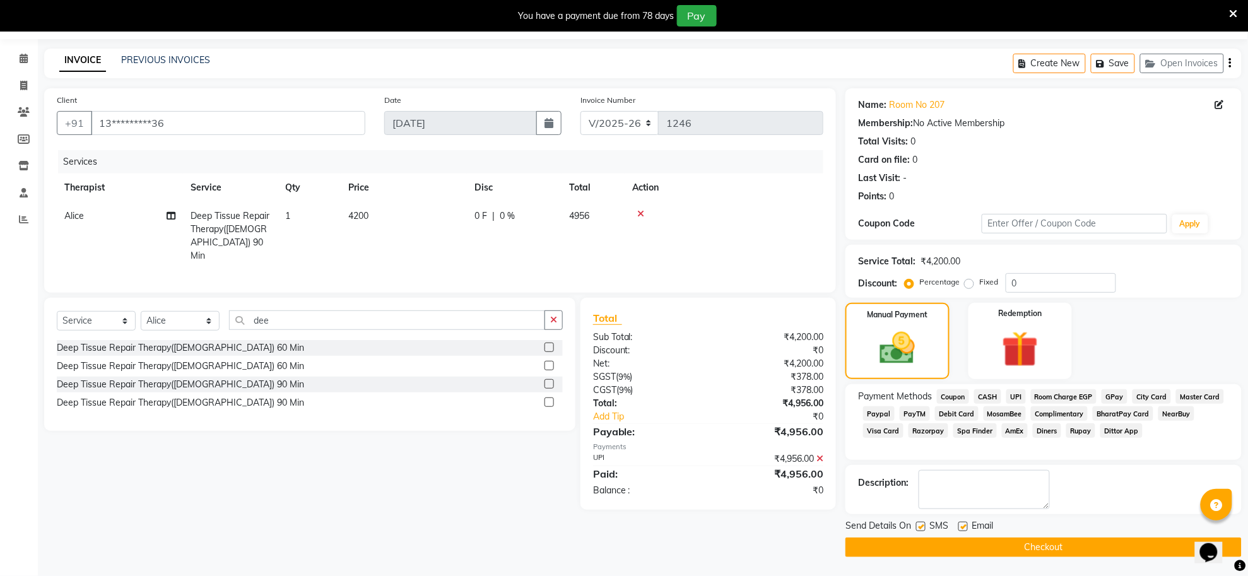
click at [1051, 546] on button "Checkout" at bounding box center [1044, 548] width 396 height 20
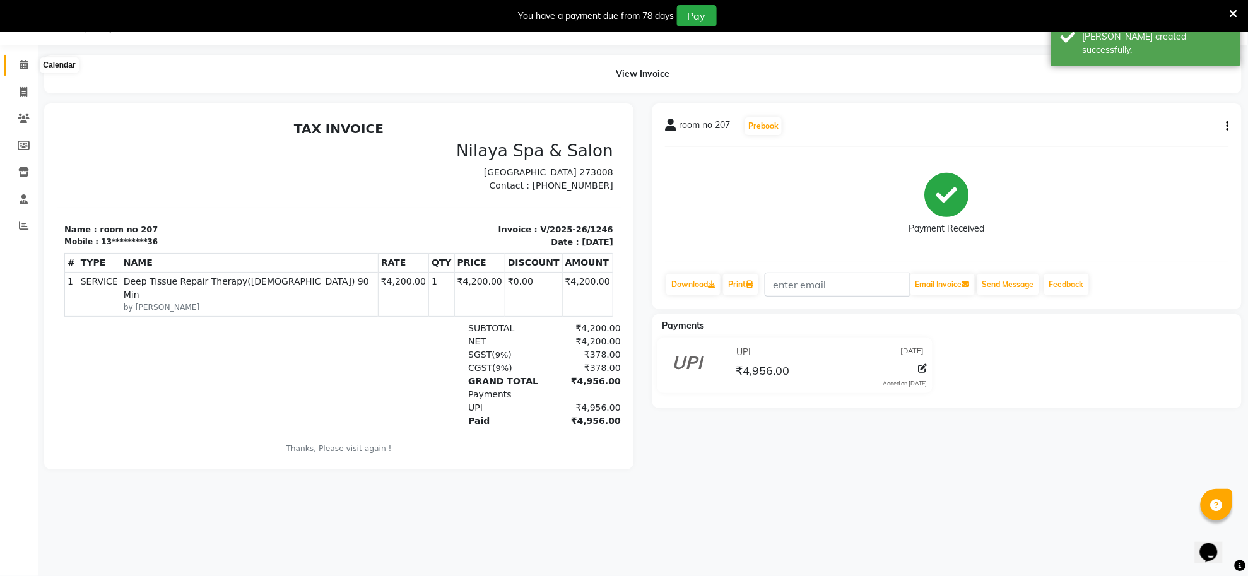
click at [23, 66] on icon at bounding box center [24, 64] width 8 height 9
